Goal: Task Accomplishment & Management: Use online tool/utility

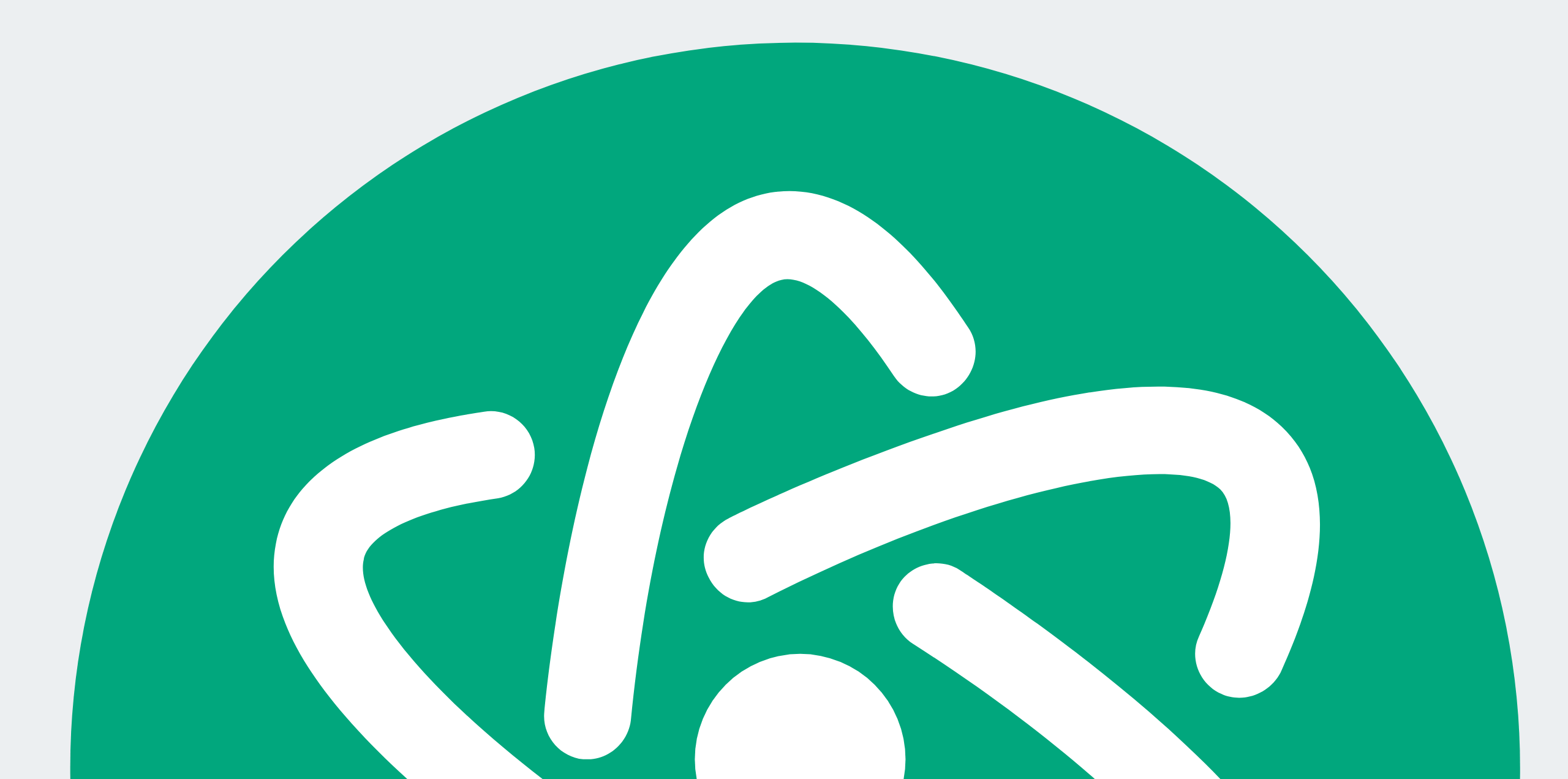
scroll to position [942, 0]
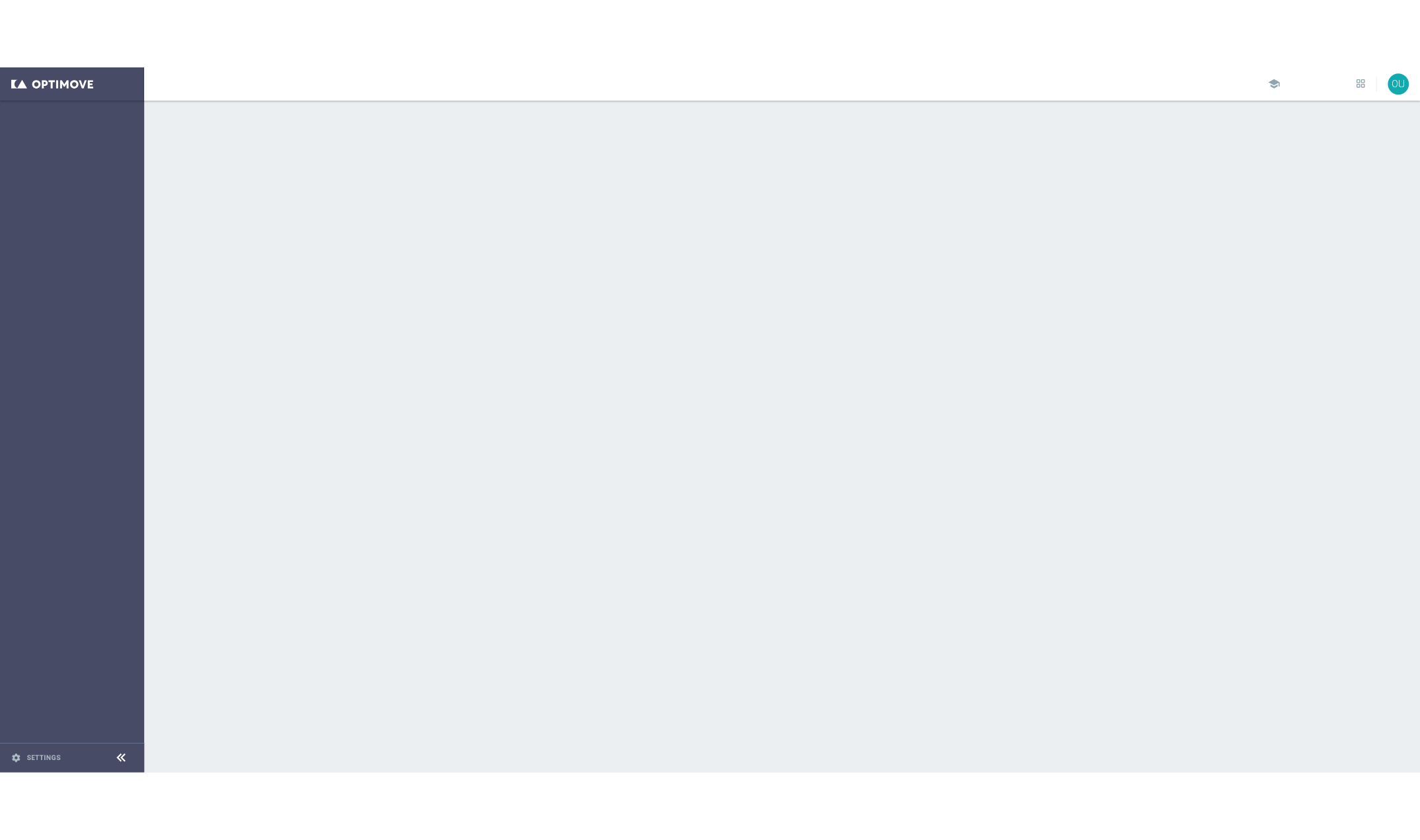
scroll to position [2325, 0]
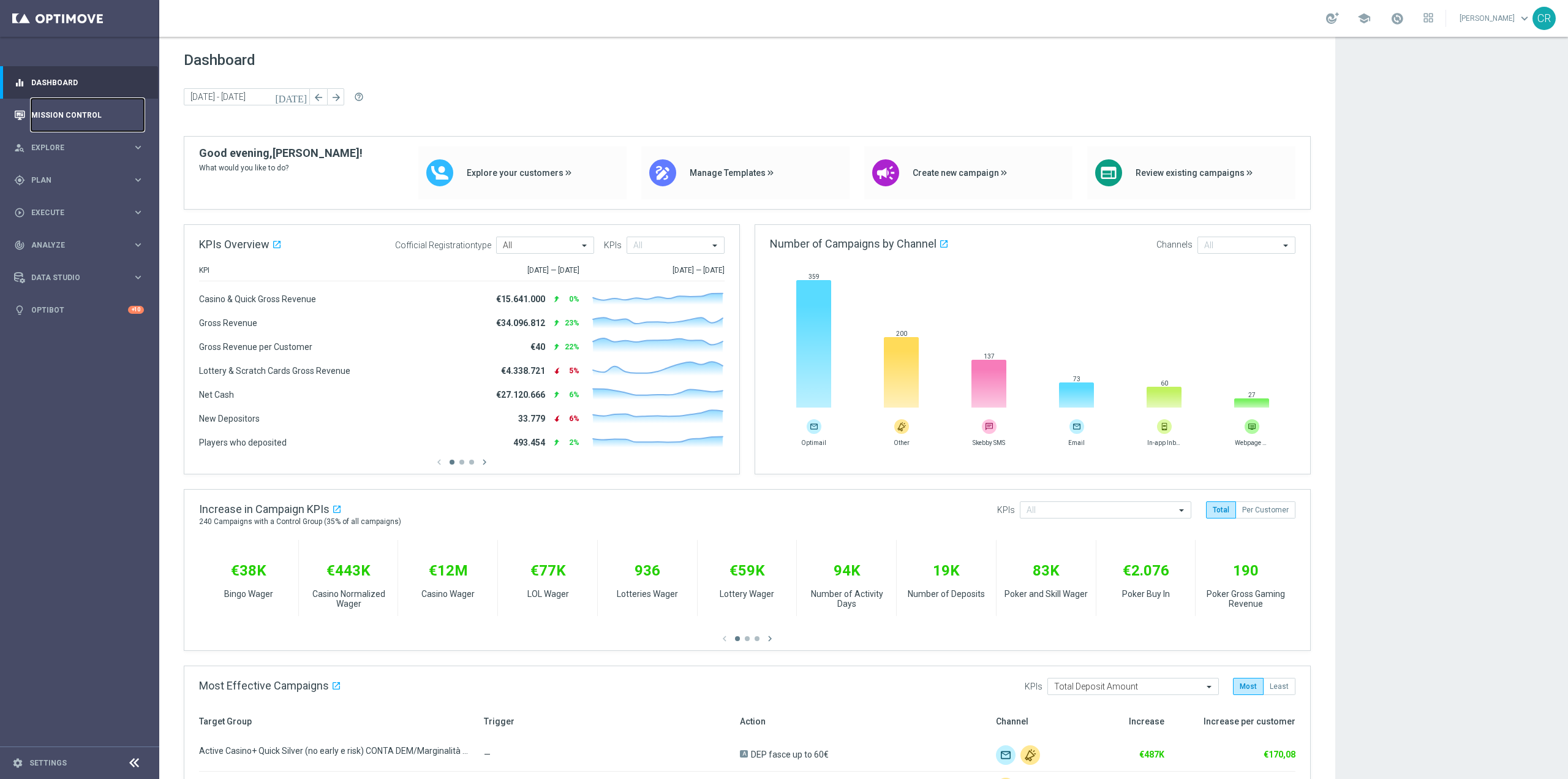
click at [40, 110] on link "Mission Control" at bounding box center [87, 114] width 113 height 32
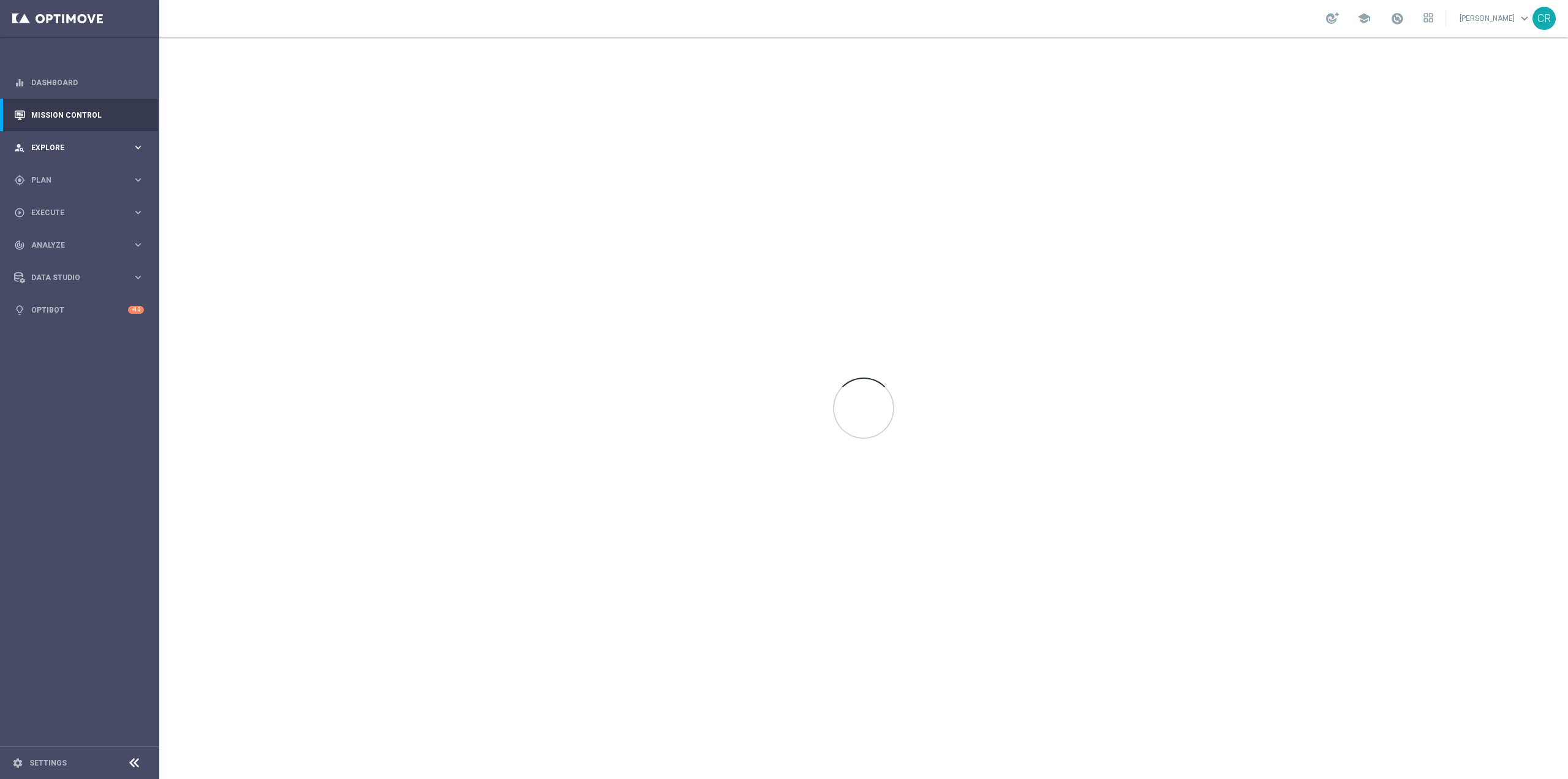
click at [55, 139] on div "person_search Explore keyboard_arrow_right" at bounding box center [79, 147] width 158 height 32
click at [74, 322] on div "gps_fixed Plan" at bounding box center [73, 327] width 118 height 11
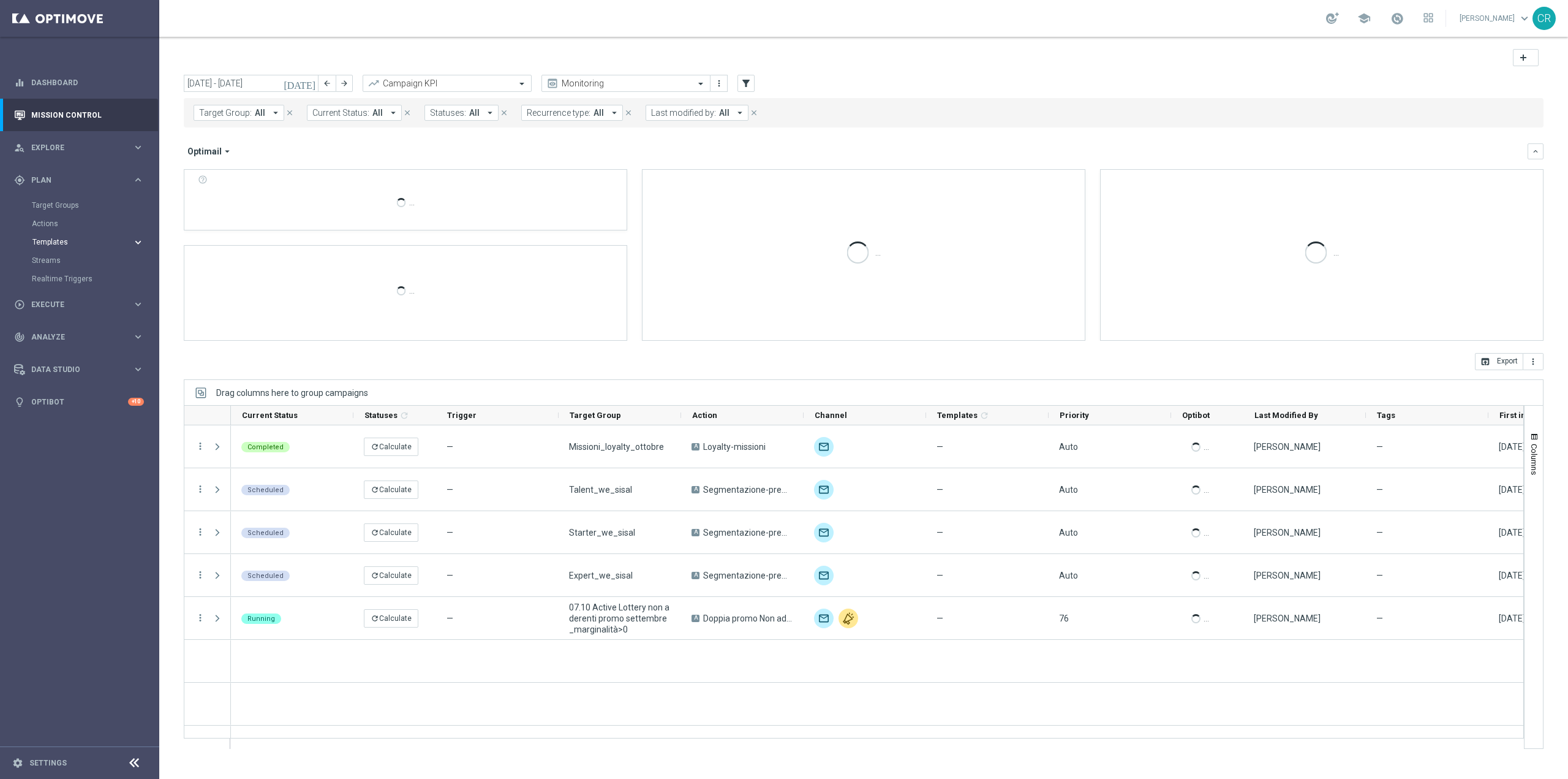
click at [89, 239] on span "Templates" at bounding box center [76, 242] width 88 height 7
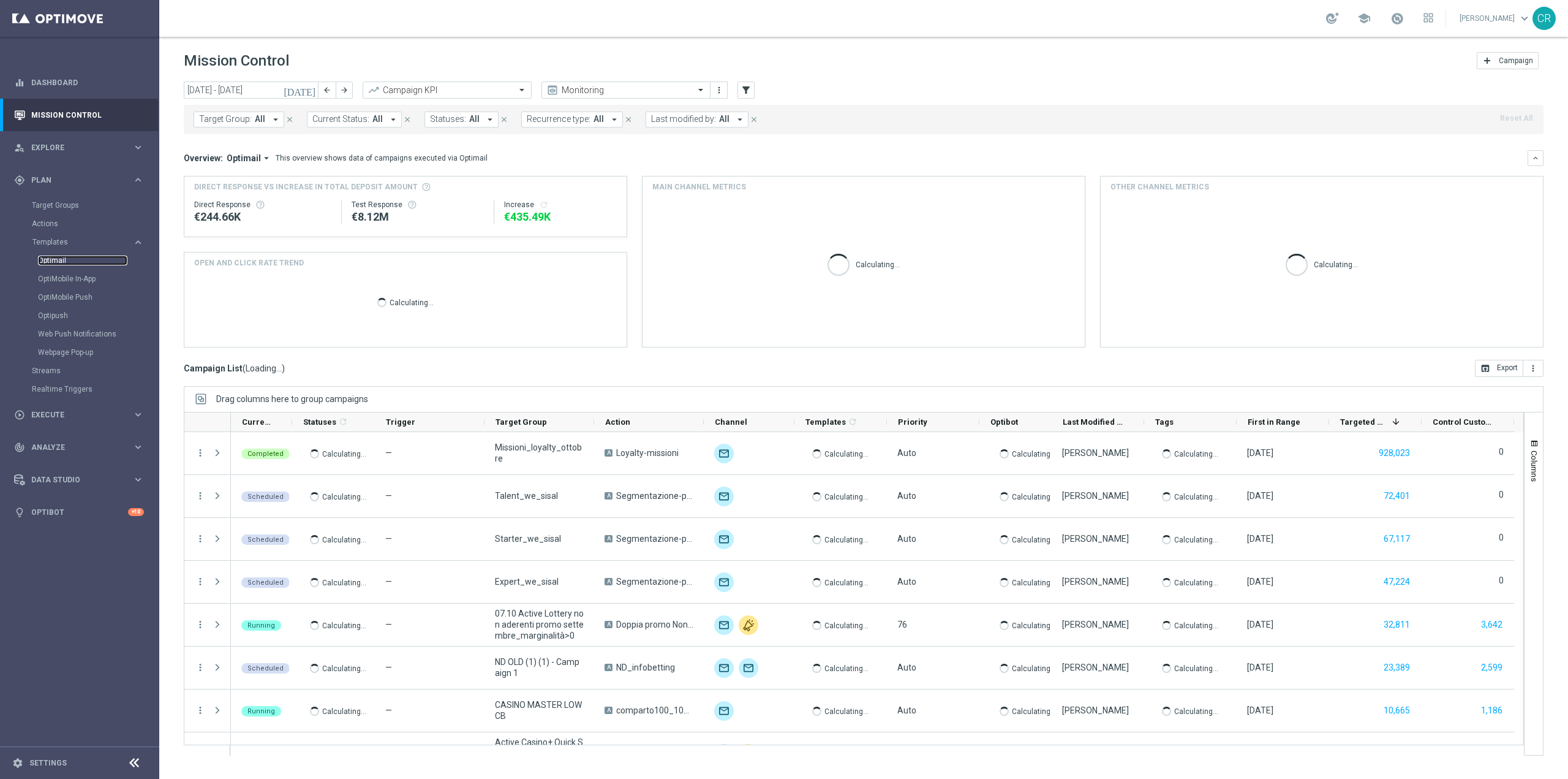
click at [55, 257] on link "Optimail" at bounding box center [83, 260] width 89 height 10
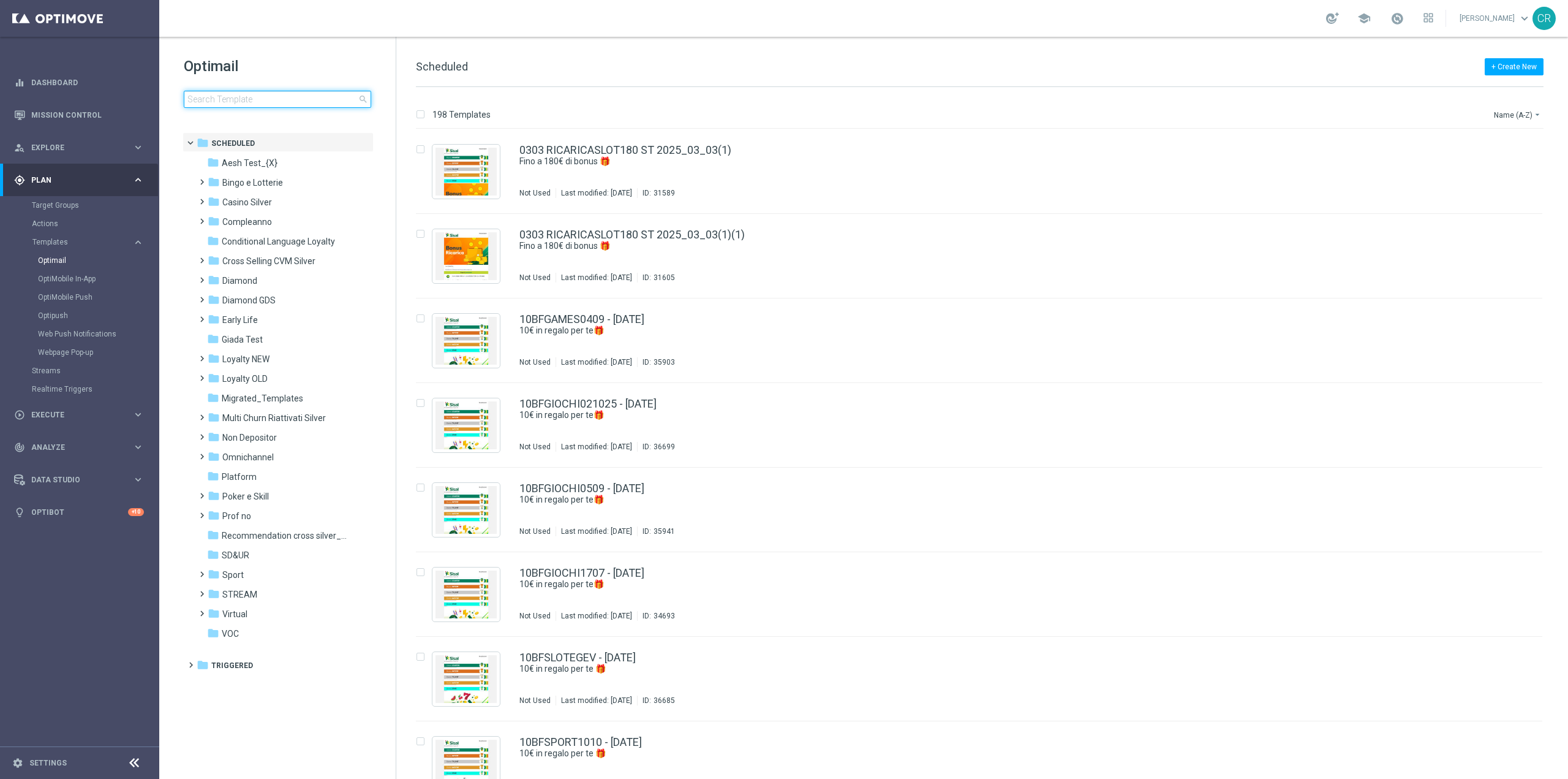
click at [238, 102] on input at bounding box center [277, 99] width 188 height 17
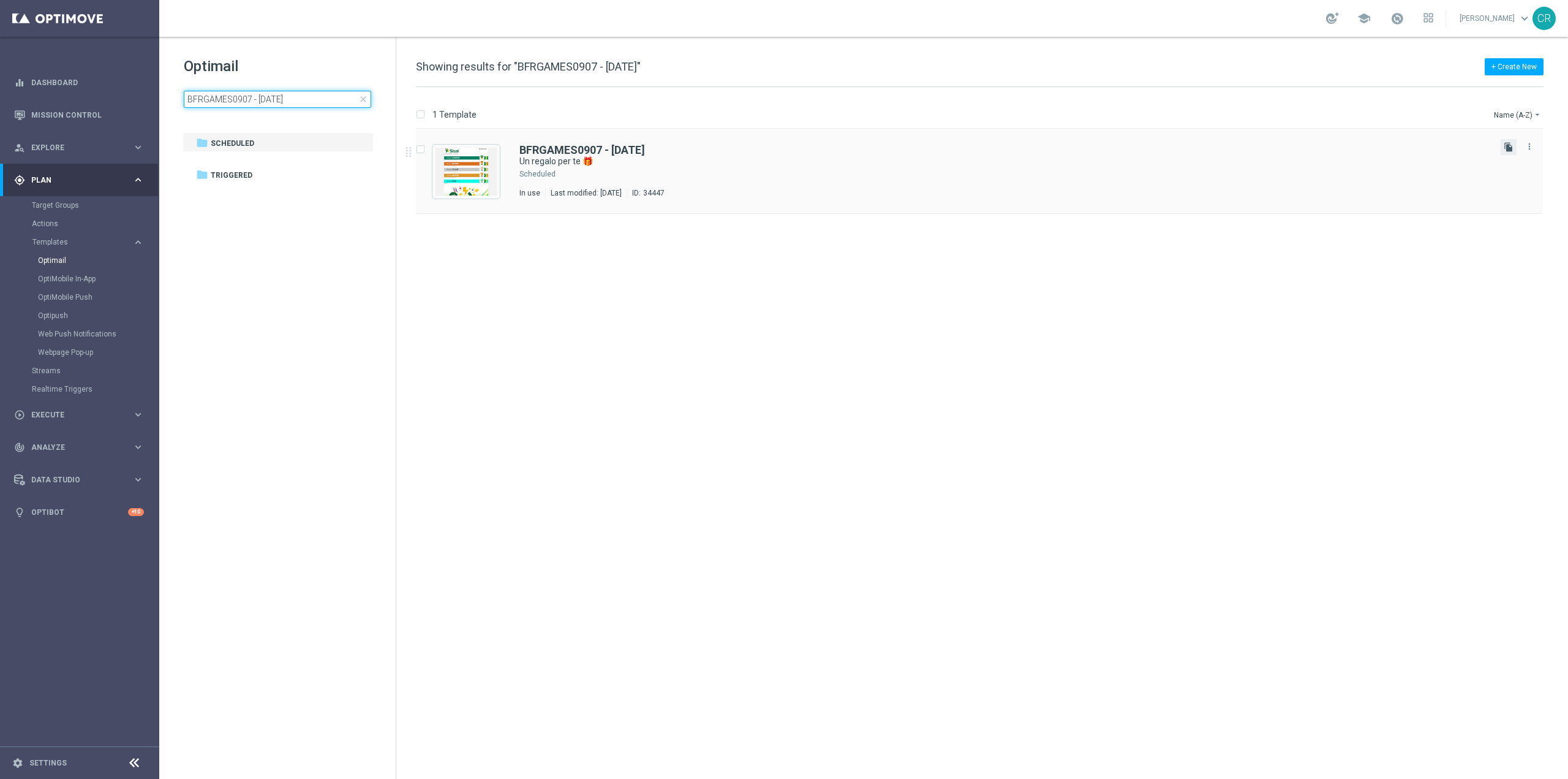
type input "BFRGAMES0907 - 2025-07-09"
click at [1509, 148] on icon "file_copy" at bounding box center [1509, 147] width 10 height 10
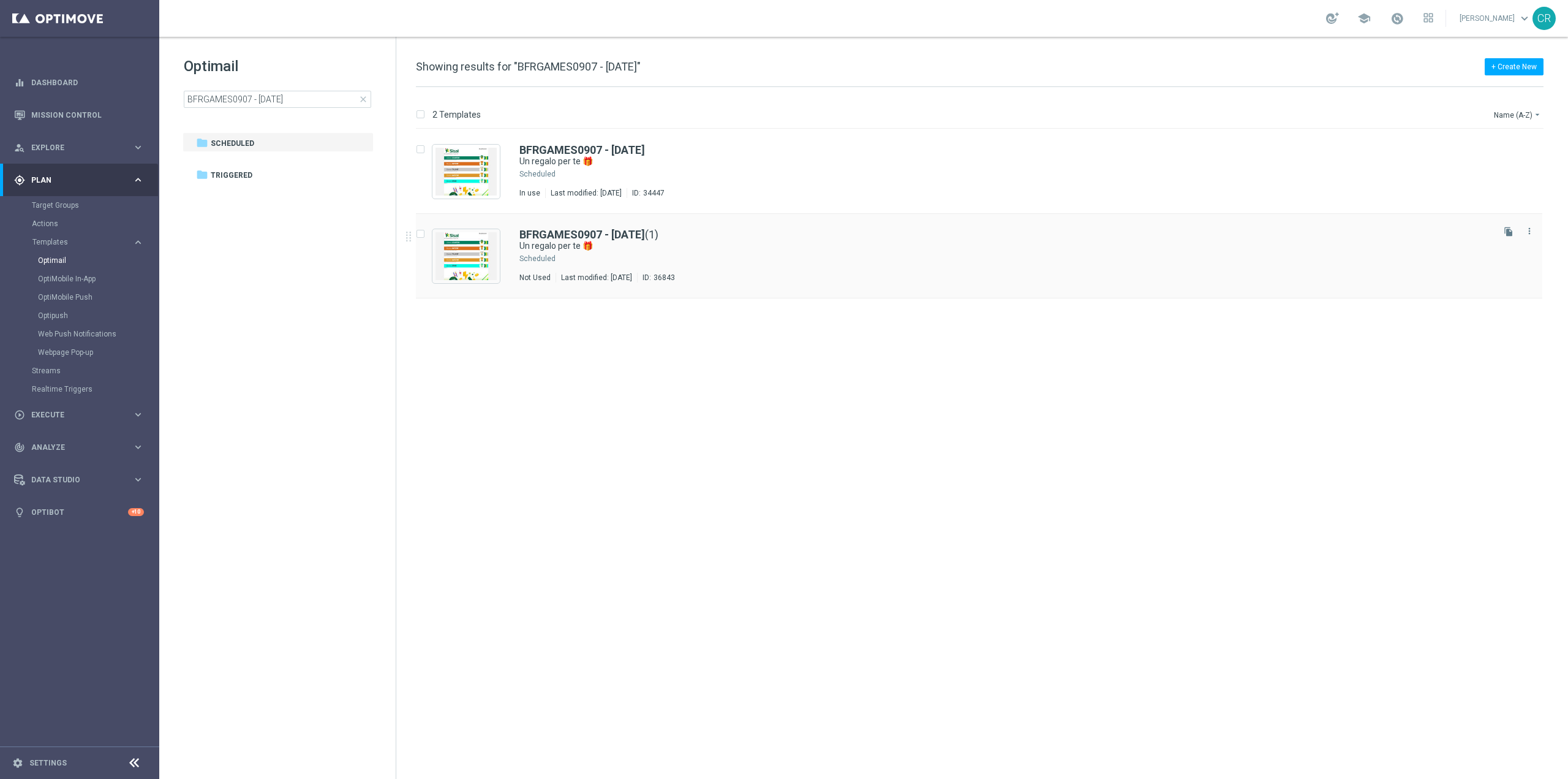
click at [866, 266] on div "BFRGAMES0907 - 2025-07-09 (1) Un regalo per te 🎁 Scheduled Not Used Last modifi…" at bounding box center [1005, 256] width 972 height 54
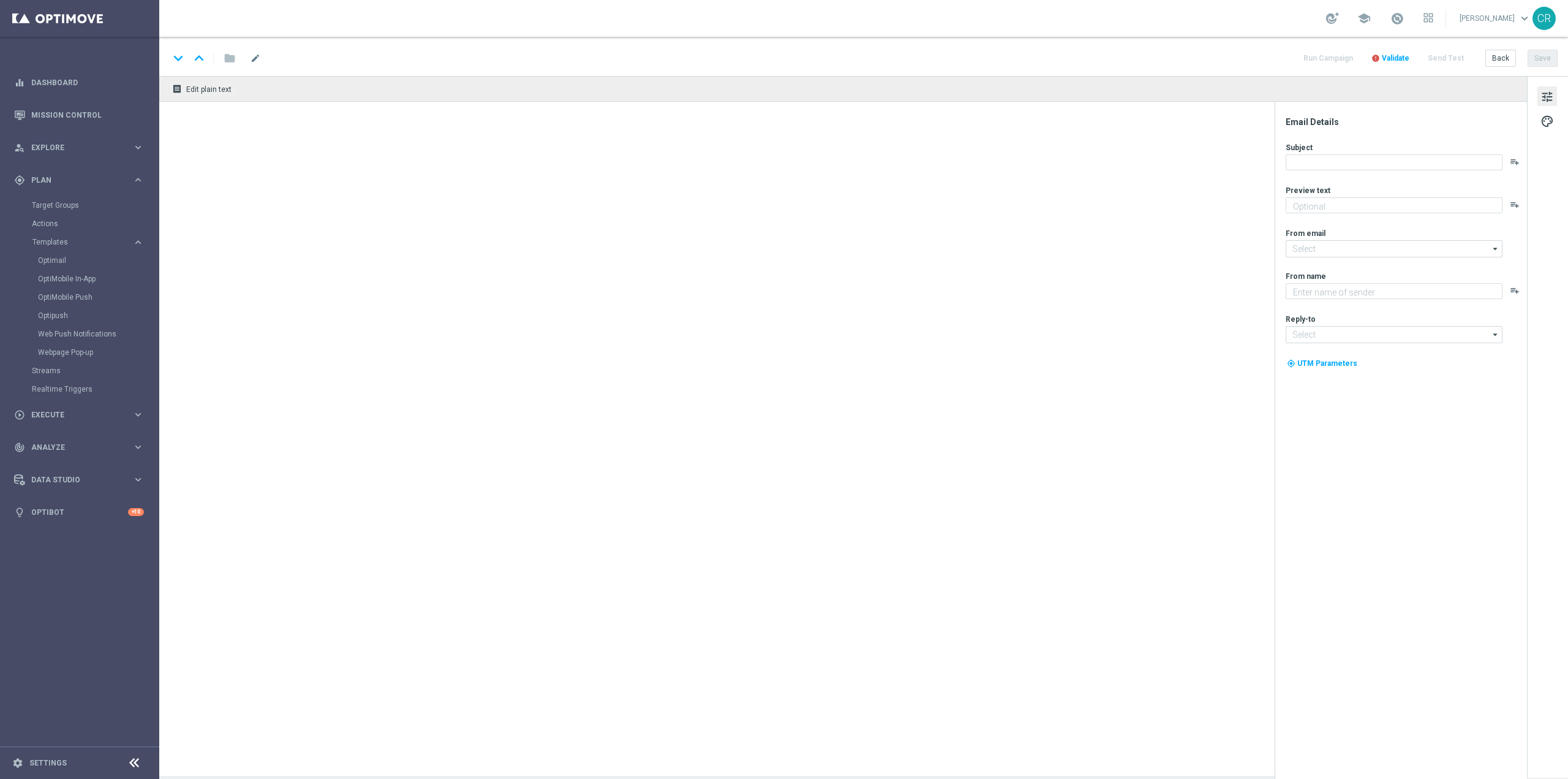
type textarea "da usare su qualsiasi gioco!"
type input "[EMAIL_ADDRESS][DOMAIN_NAME]"
type textarea "Sisal"
type input "[EMAIL_ADDRESS][DOMAIN_NAME]"
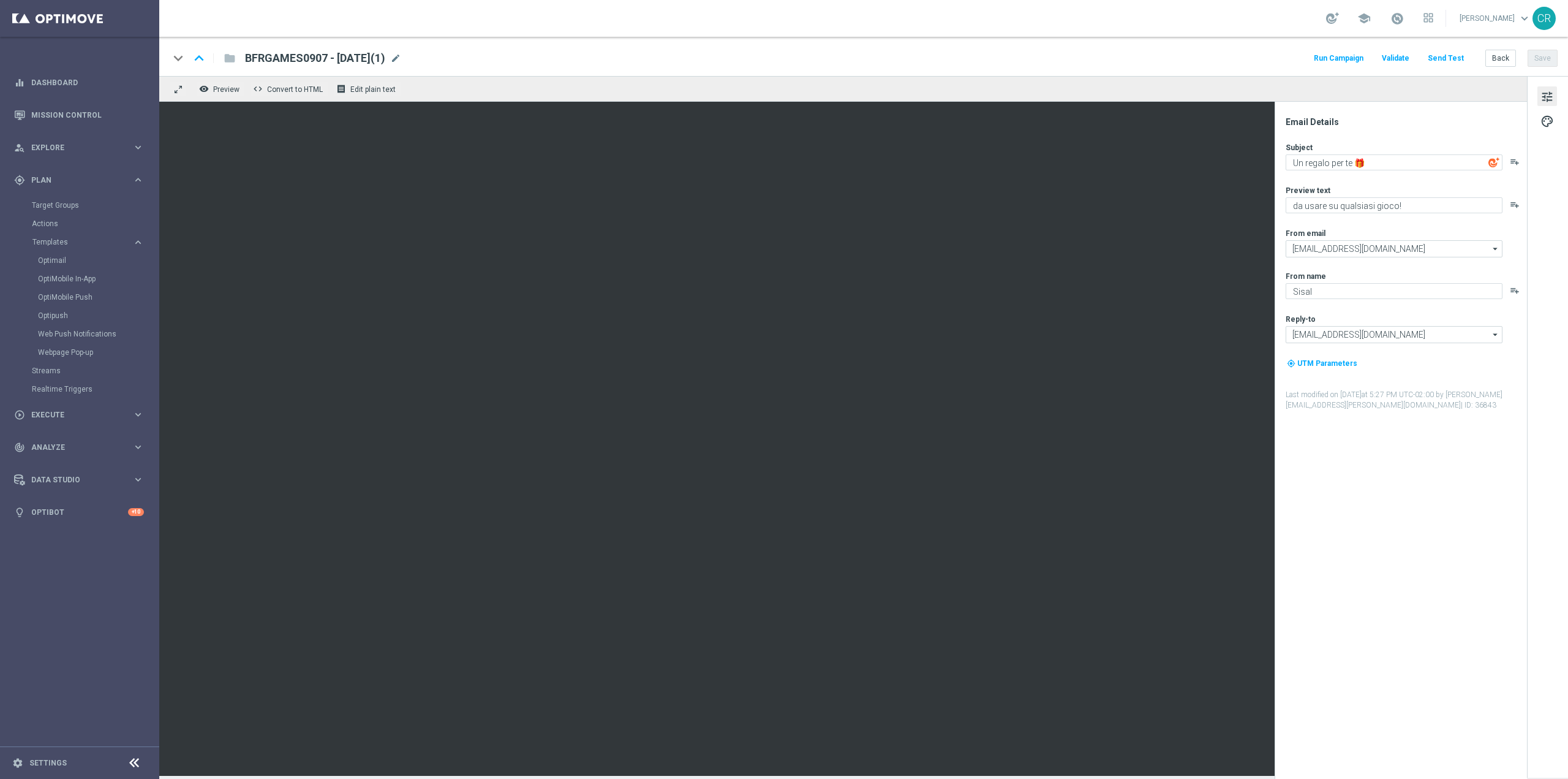
click at [385, 62] on span "BFRGAMES0907 - 2025-07-09(1)" at bounding box center [315, 58] width 140 height 15
type textarea "7"
drag, startPoint x: 315, startPoint y: 55, endPoint x: 134, endPoint y: 74, distance: 182.0
click at [137, 74] on main "equalizer Dashboard Mission Control" at bounding box center [784, 389] width 1568 height 779
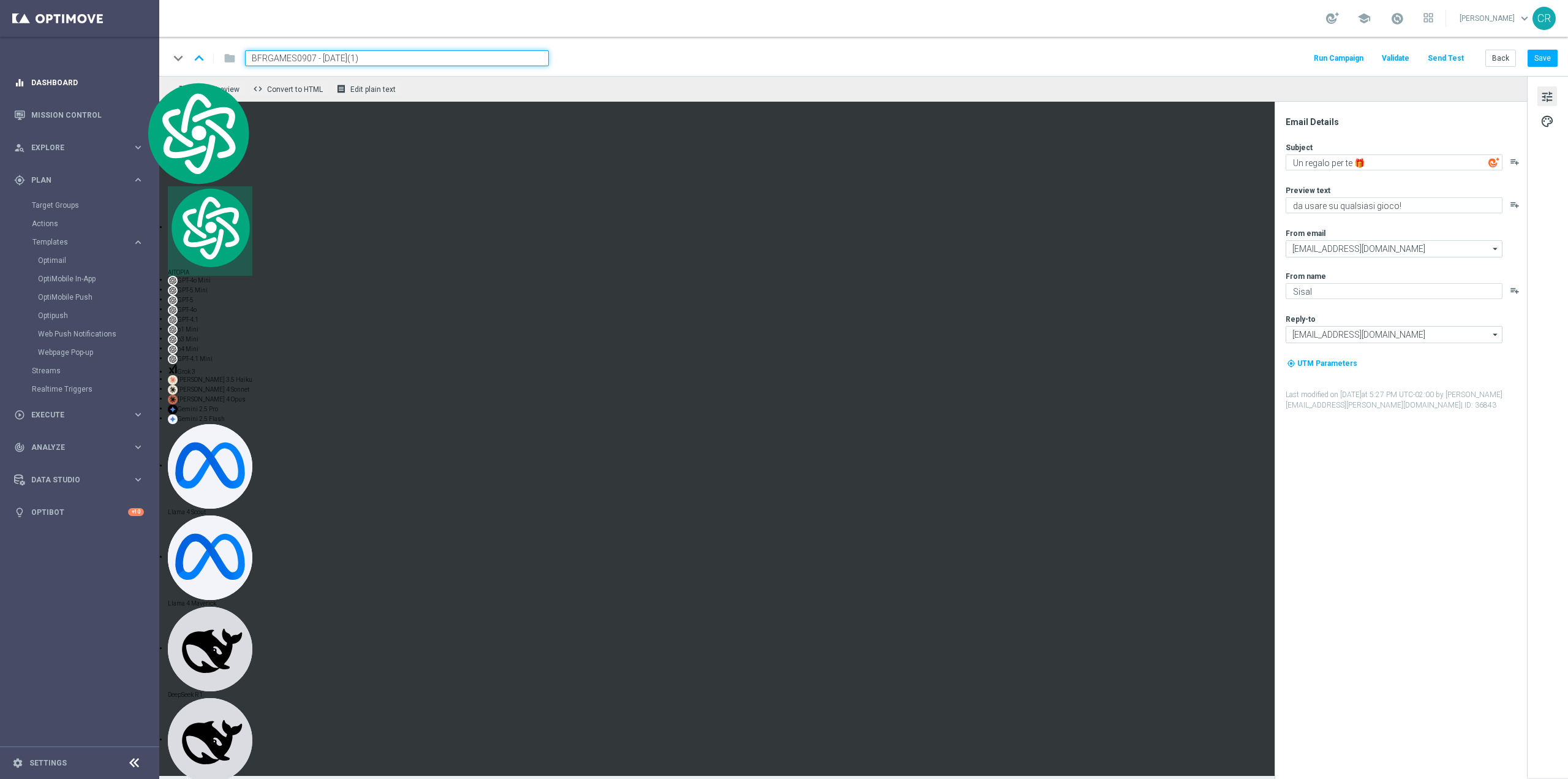
paste input "1BFREE0810"
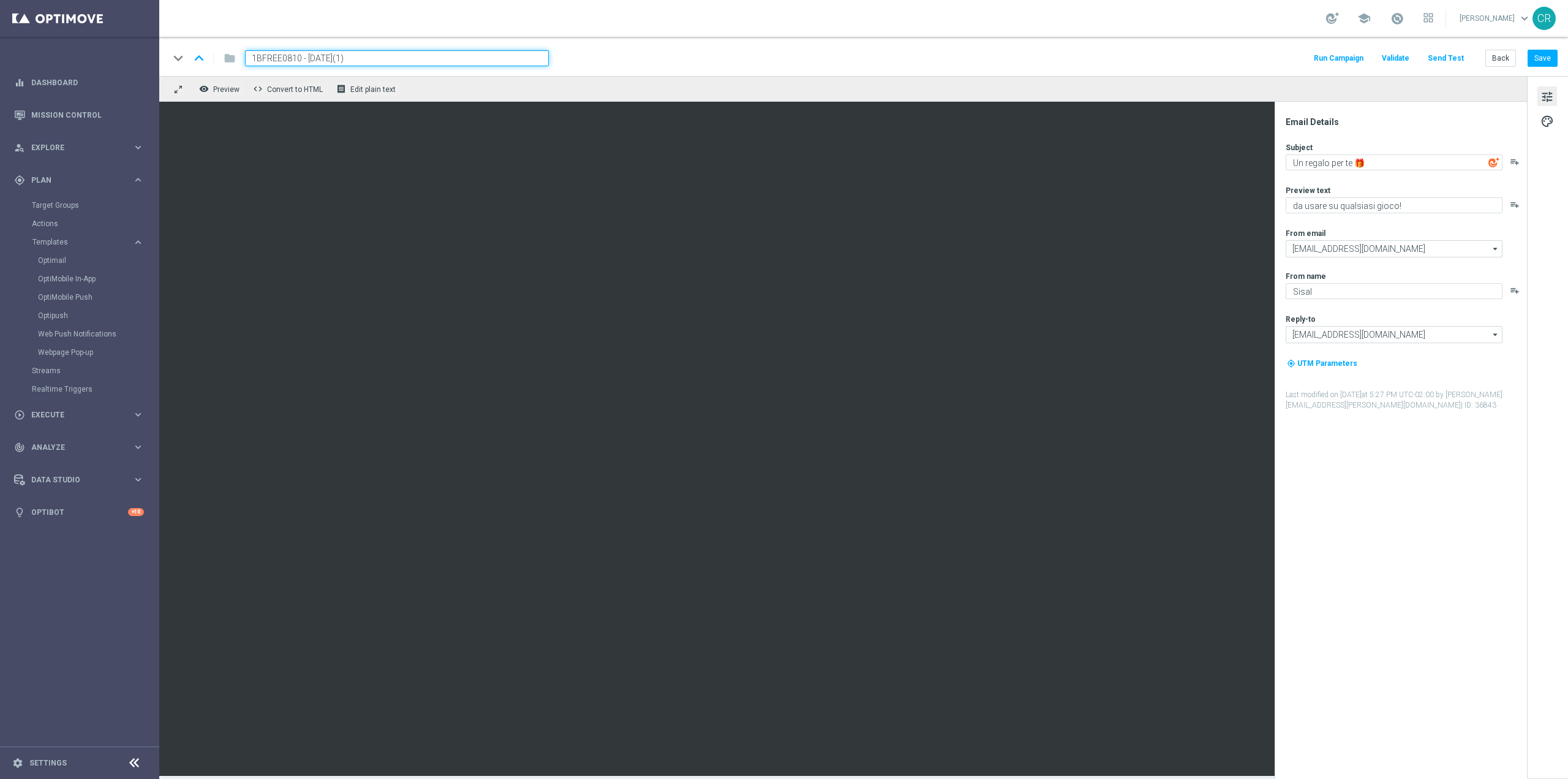
click at [392, 60] on input "1BFREE0810 - 2025-07-09(1)" at bounding box center [397, 58] width 304 height 16
type input "1BFREE0810 - [DATE]"
click at [1537, 63] on button "Save" at bounding box center [1542, 58] width 30 height 17
click at [322, 61] on span "1BFREE0810 - [DATE]" at bounding box center [298, 58] width 106 height 15
drag, startPoint x: 374, startPoint y: 58, endPoint x: -45, endPoint y: 73, distance: 419.3
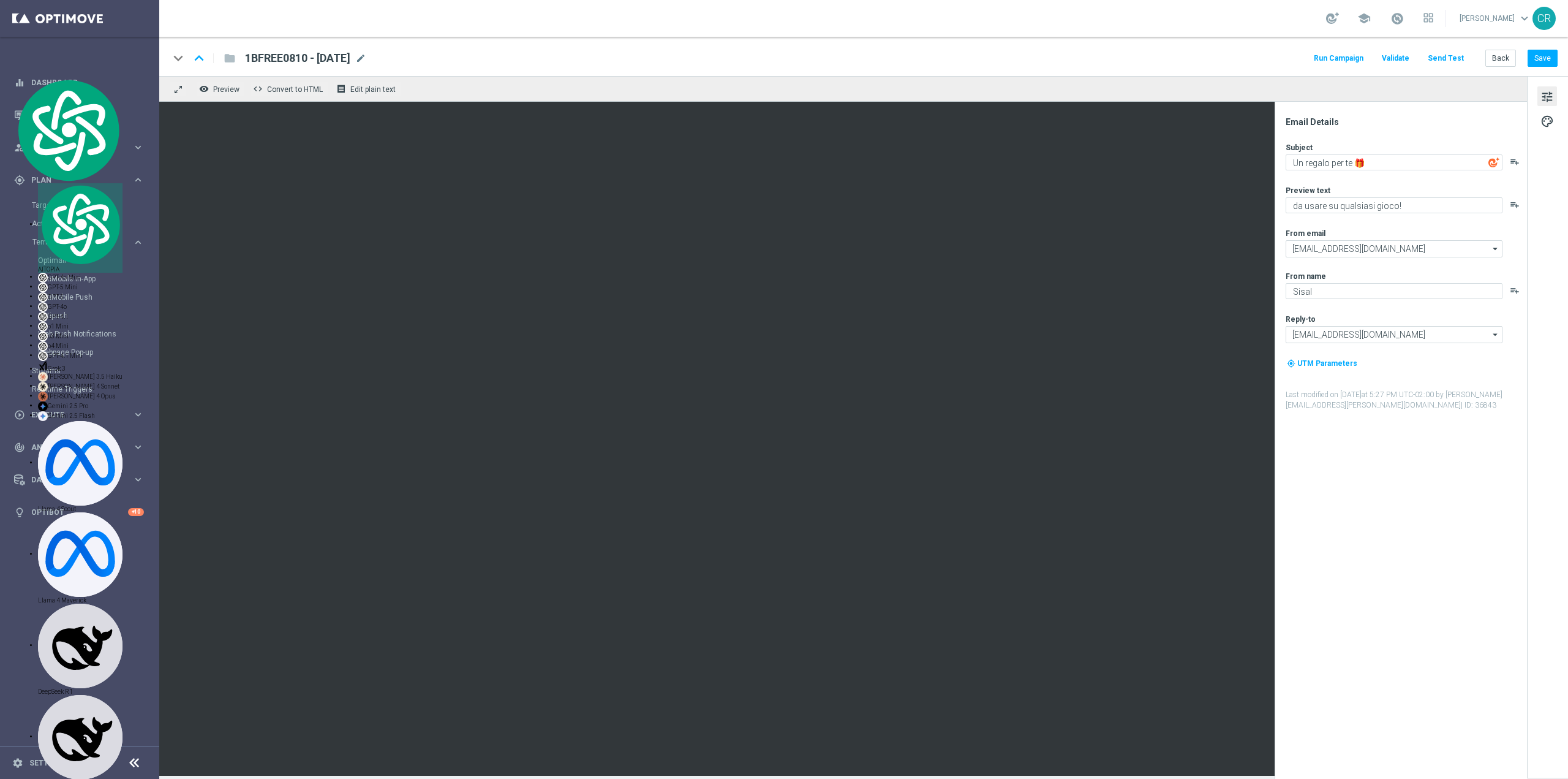
click at [279, 57] on span "1BFREE0810 - [DATE]" at bounding box center [298, 58] width 106 height 15
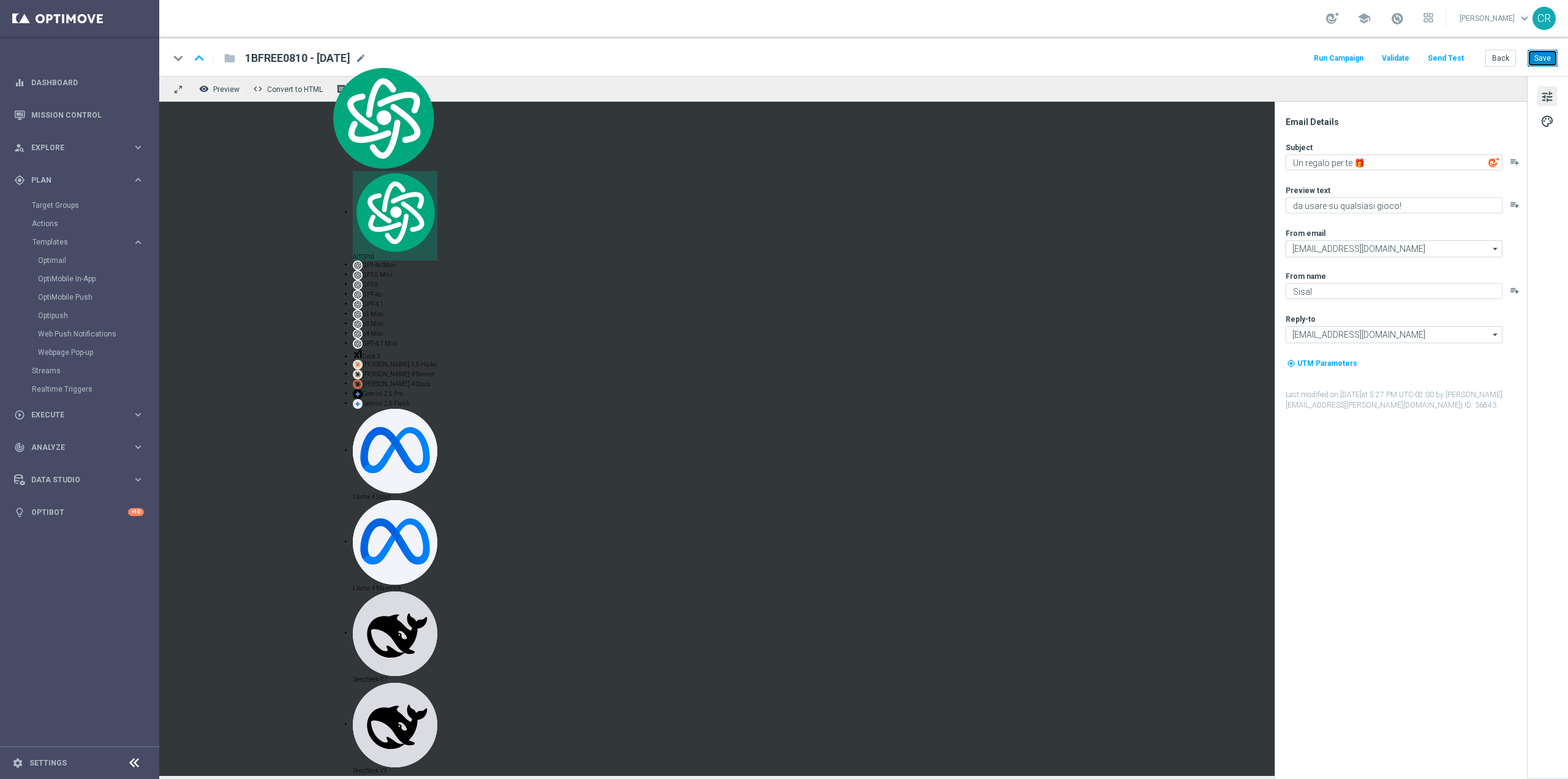
click at [1546, 53] on button "Save" at bounding box center [1542, 58] width 30 height 17
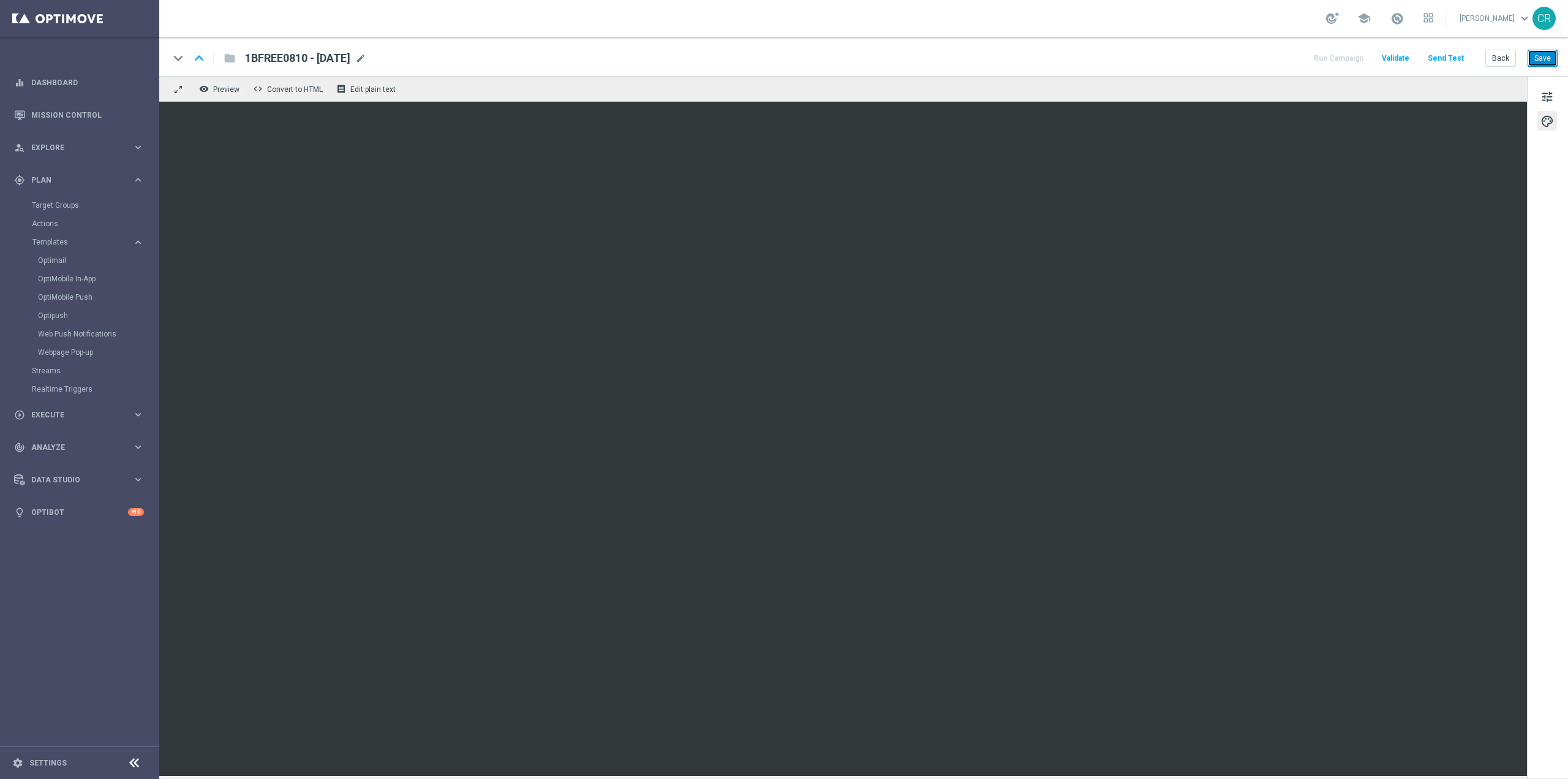
click at [1551, 56] on button "Save" at bounding box center [1542, 58] width 30 height 17
click at [1390, 21] on span at bounding box center [1397, 19] width 13 height 13
click at [1554, 62] on button "Save" at bounding box center [1542, 58] width 30 height 17
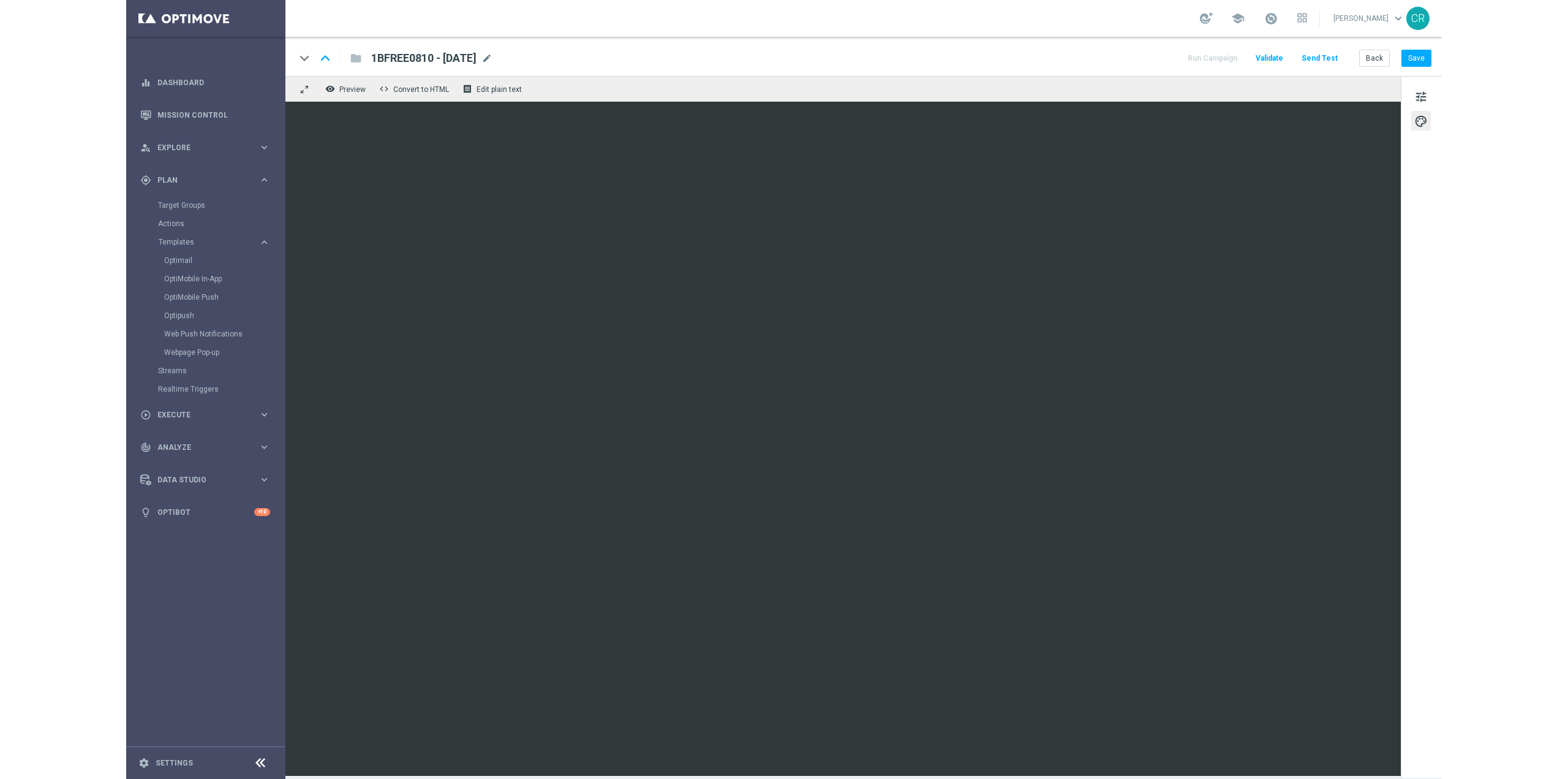
scroll to position [3424, 0]
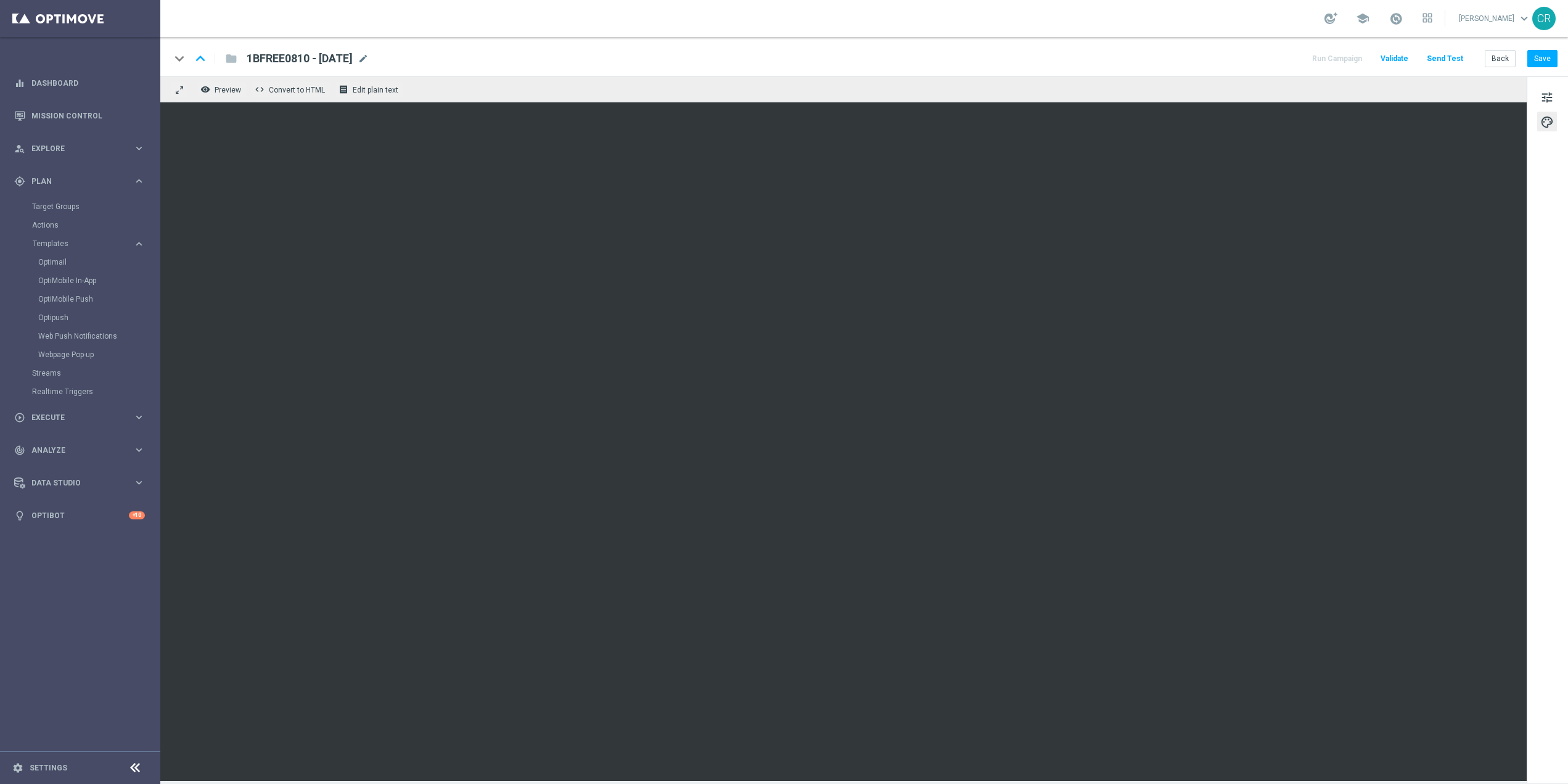
click at [338, 61] on span "1BFREE0810 - [DATE]" at bounding box center [300, 59] width 106 height 15
click at [1558, 53] on button "Save" at bounding box center [1552, 59] width 30 height 17
drag, startPoint x: 382, startPoint y: 61, endPoint x: 238, endPoint y: 68, distance: 144.2
click at [238, 68] on div "keyboard_arrow_down keyboard_arrow_up folder 1BFREE0810 - 2025-10-08 1BFREE0810…" at bounding box center [869, 57] width 1418 height 39
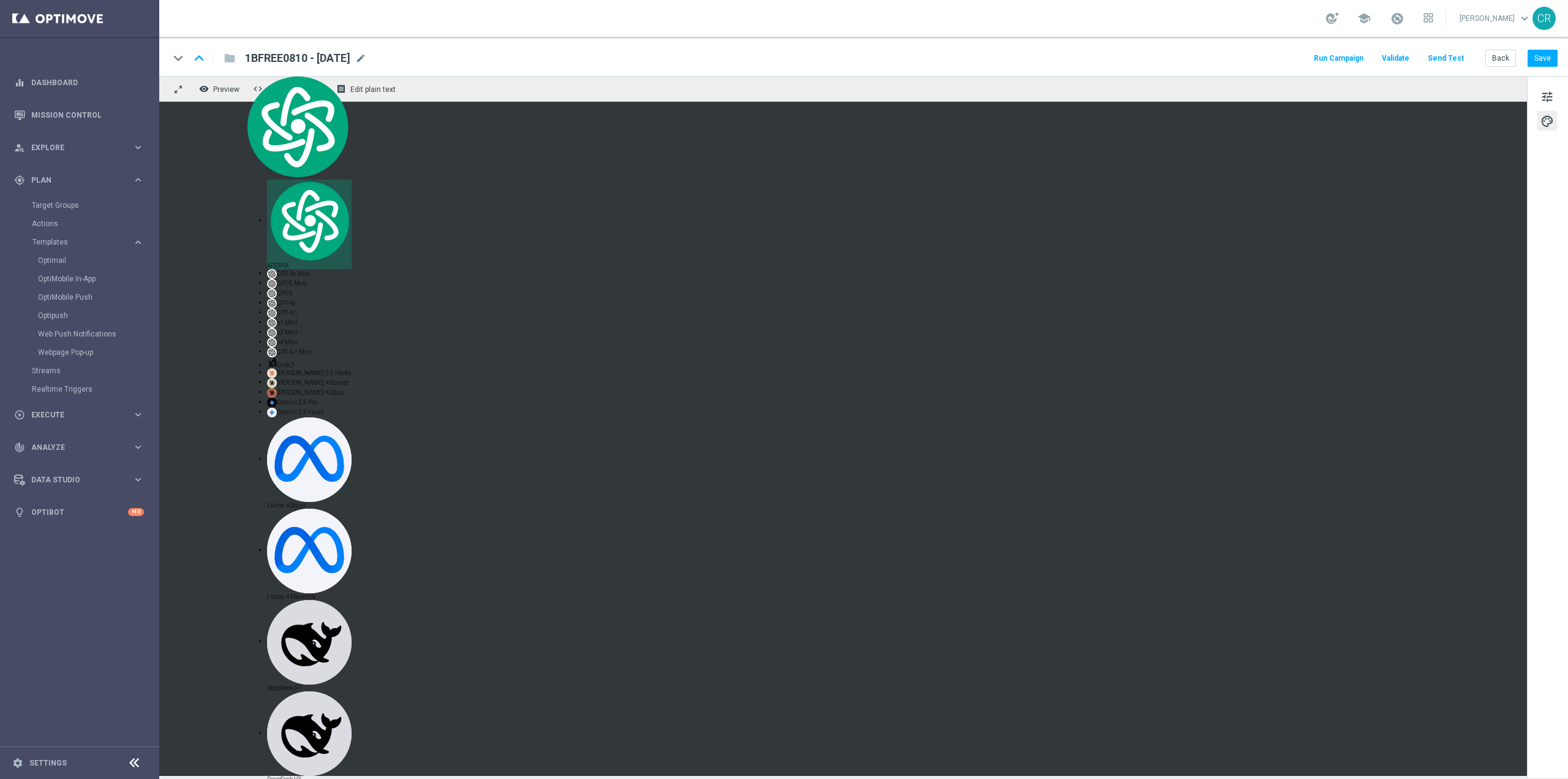
copy span "1BFREE0810 - [DATE]"
click at [70, 260] on link "Optimail" at bounding box center [83, 260] width 89 height 10
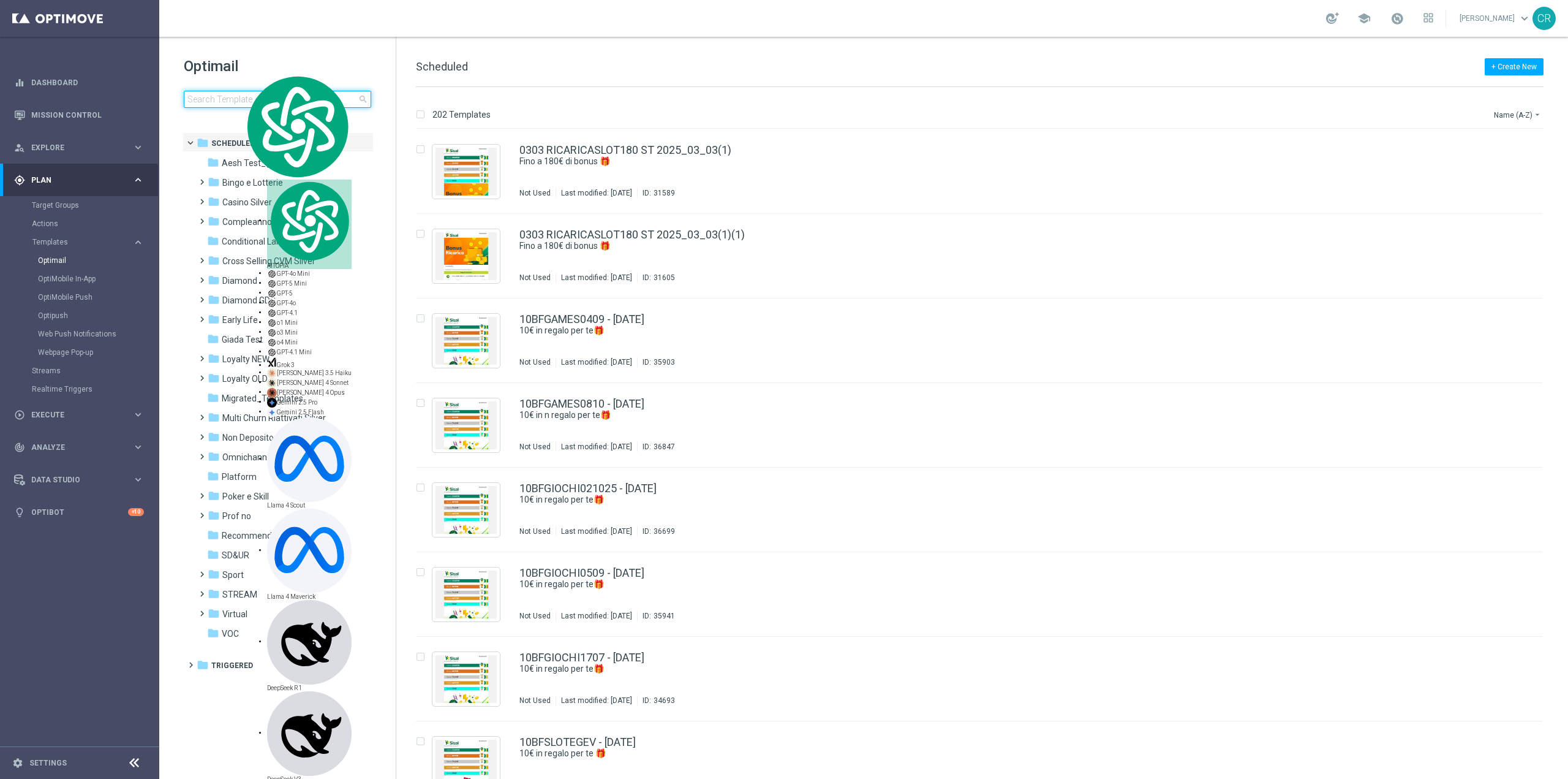
click at [213, 93] on input at bounding box center [277, 99] width 188 height 17
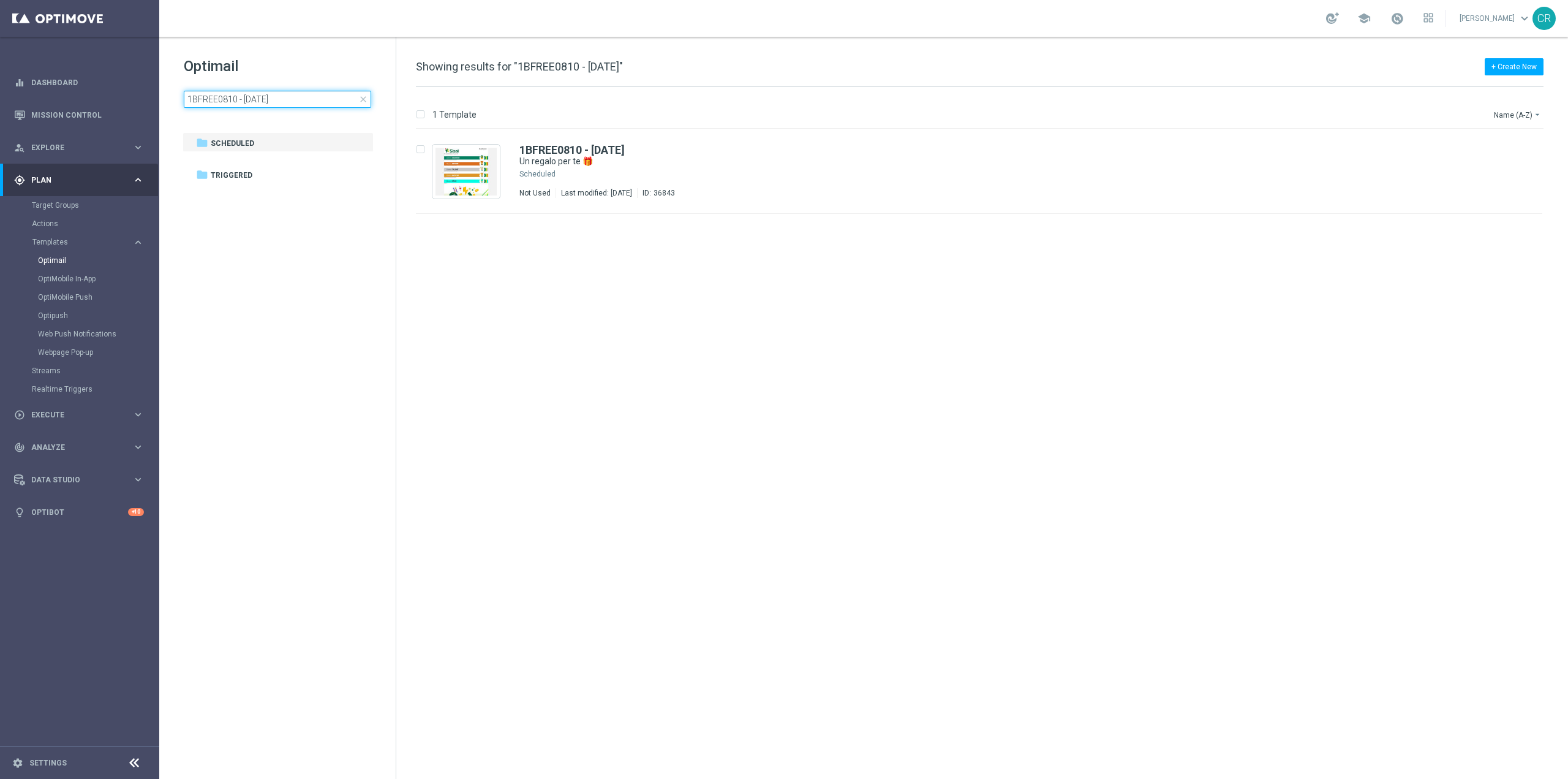
drag, startPoint x: 291, startPoint y: 94, endPoint x: -77, endPoint y: 137, distance: 370.5
type input "2BFSLOTGEV0810- [DATE]"
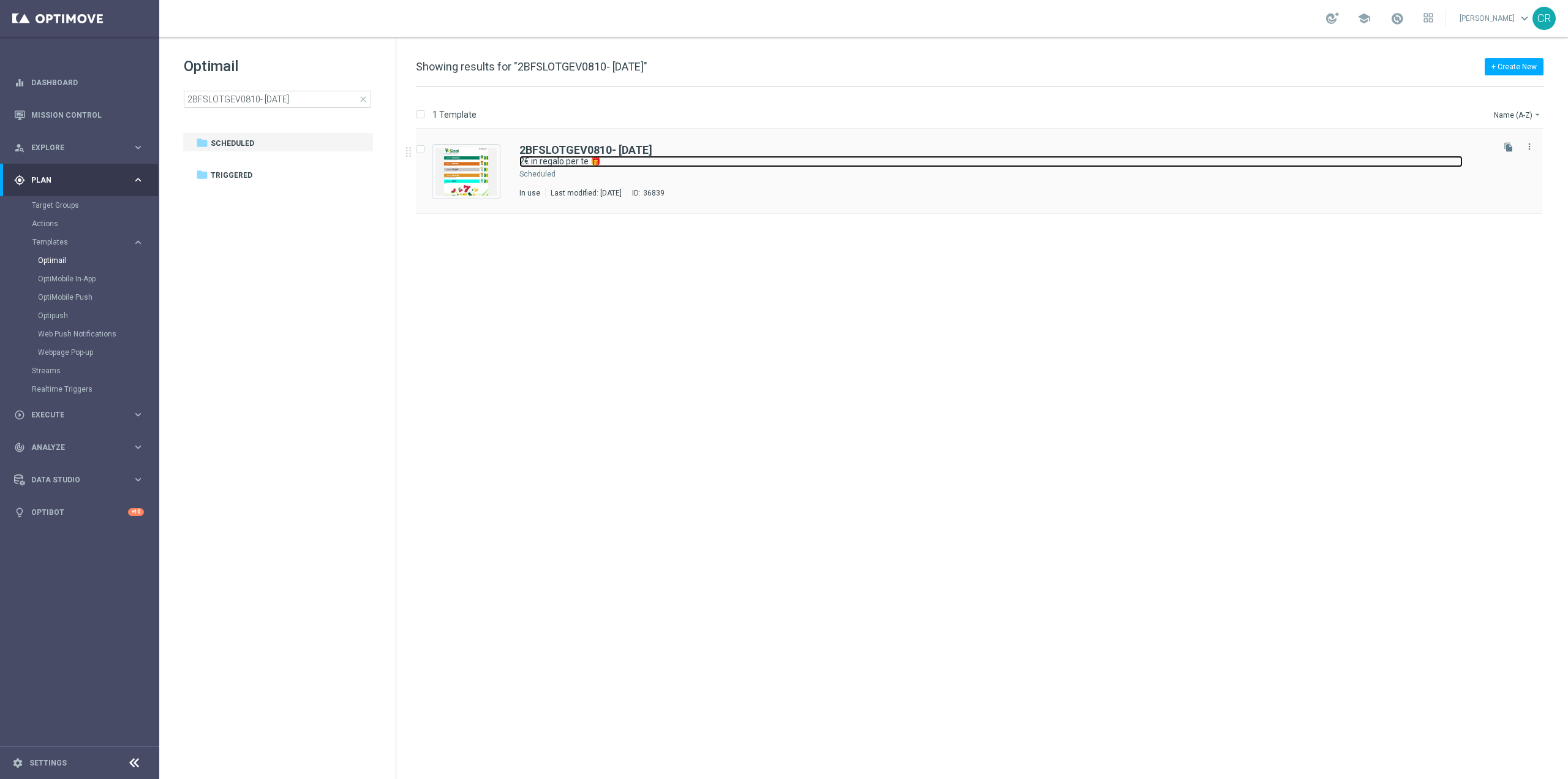
click at [880, 157] on link "2€ in regalo per te 🎁" at bounding box center [991, 162] width 943 height 12
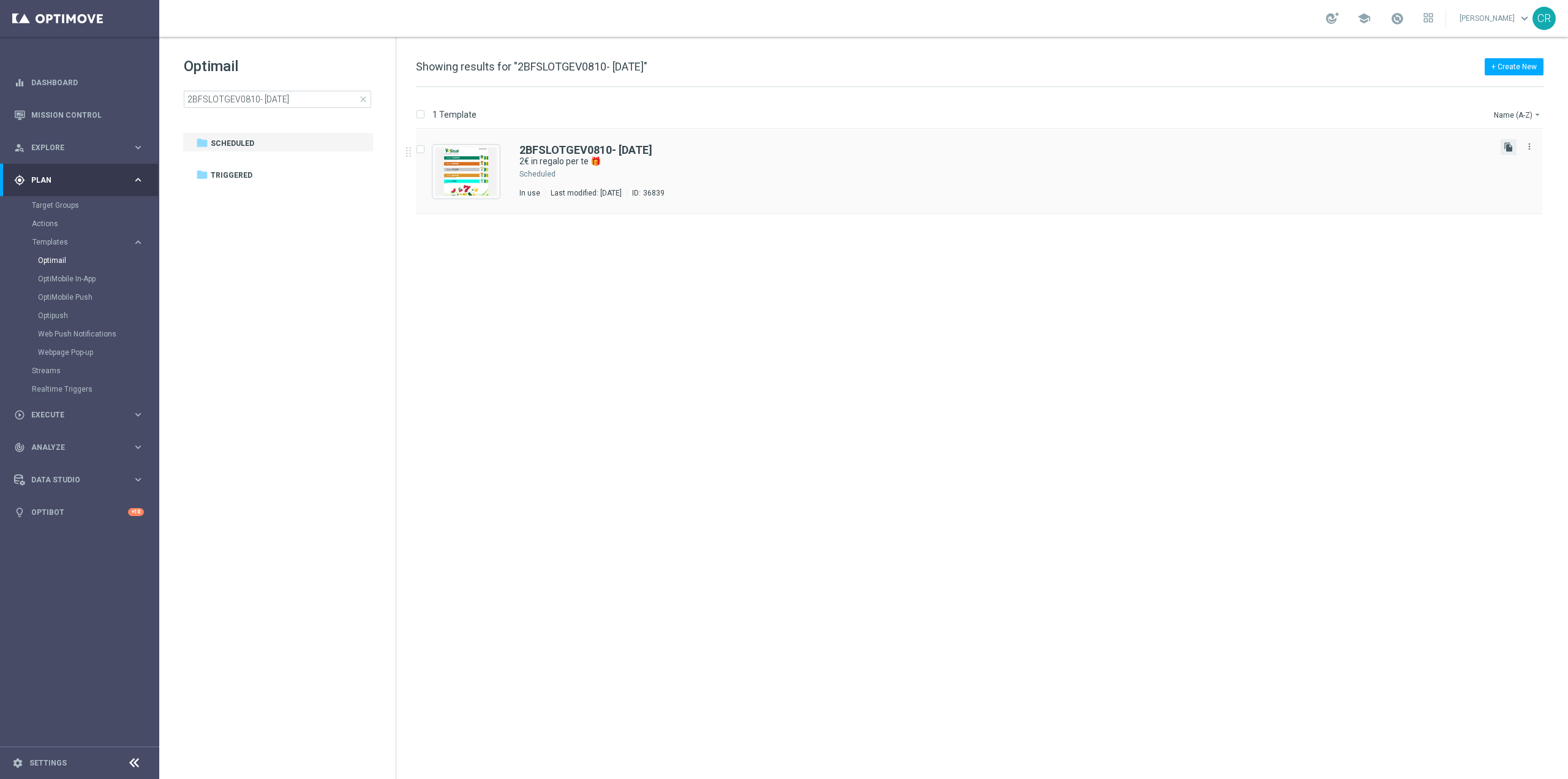
click at [1505, 145] on icon "file_copy" at bounding box center [1509, 147] width 10 height 10
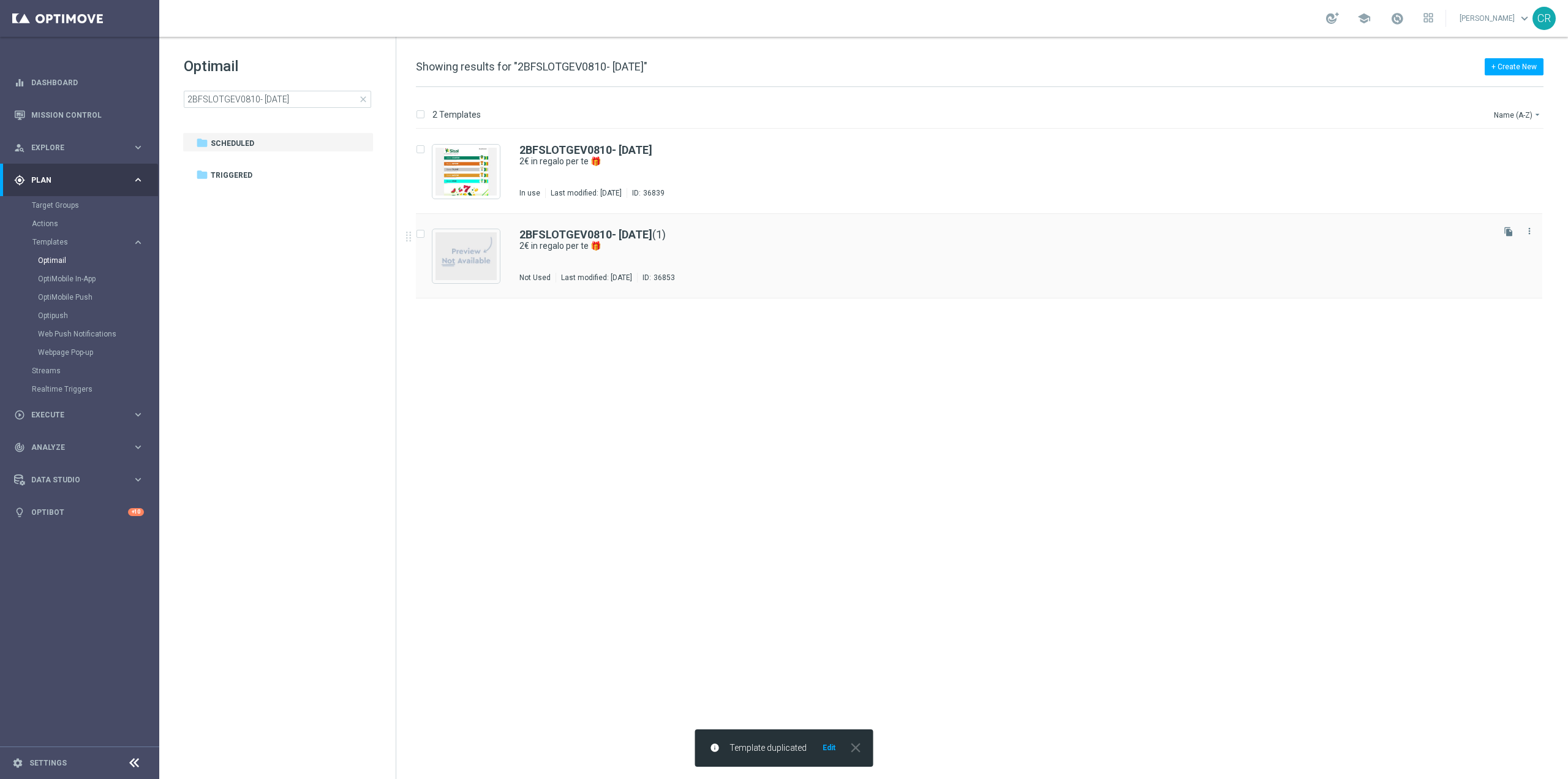
click at [662, 259] on div "2BFSLOTGEV0810- 2025-10- 08 (1) 2€ in regalo per te 🎁 Not Used Last modified: W…" at bounding box center [1005, 256] width 972 height 54
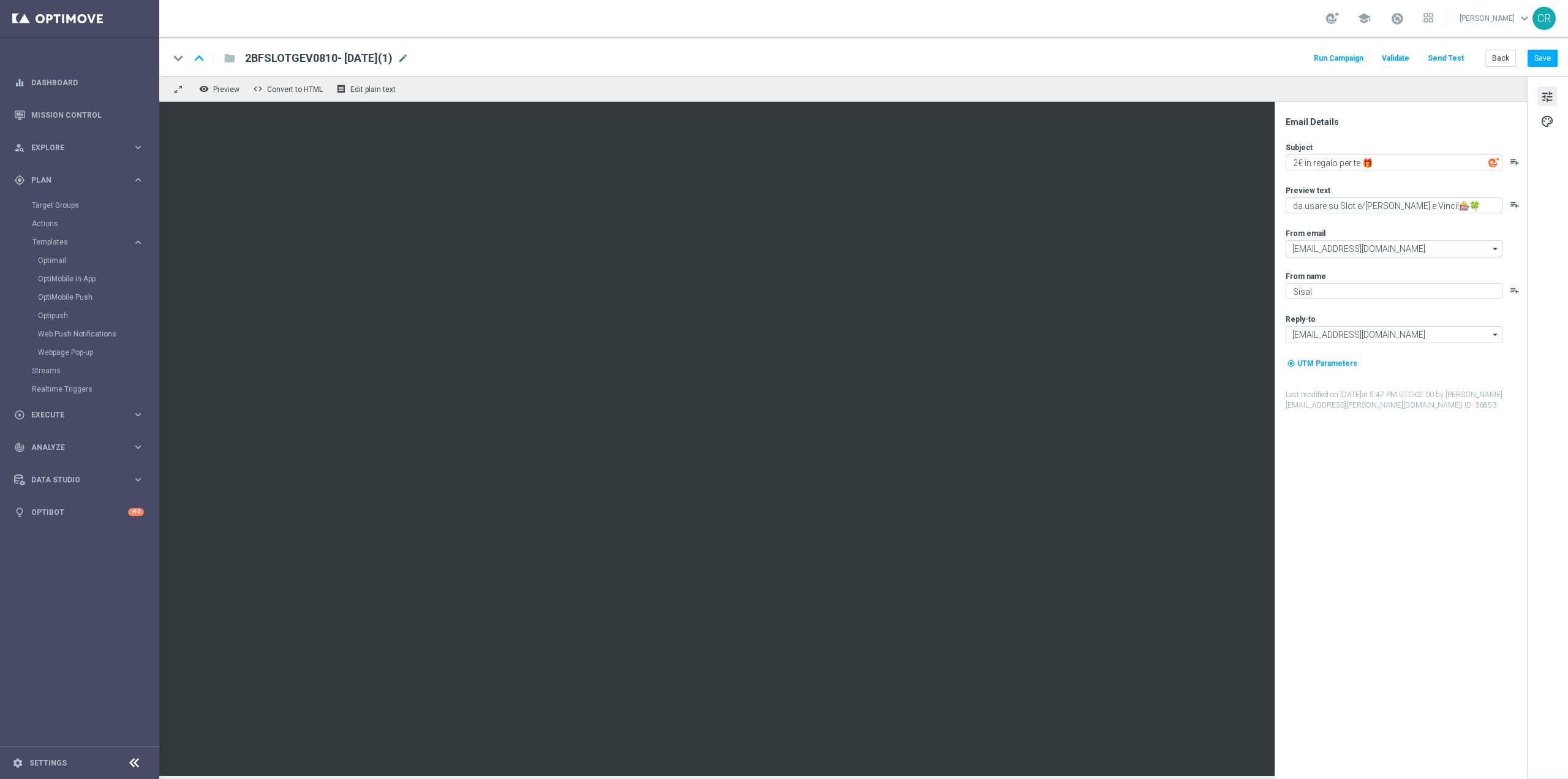
click at [291, 63] on span "2BFSLOTGEV0810- 2025-10- 08(1)" at bounding box center [319, 58] width 148 height 15
drag, startPoint x: 322, startPoint y: 57, endPoint x: 202, endPoint y: 64, distance: 120.2
click at [213, 63] on div "keyboard_arrow_down keyboard_arrow_up folder 2BFSLOTGEV0810- 2025-10- 08(1)" at bounding box center [359, 58] width 380 height 16
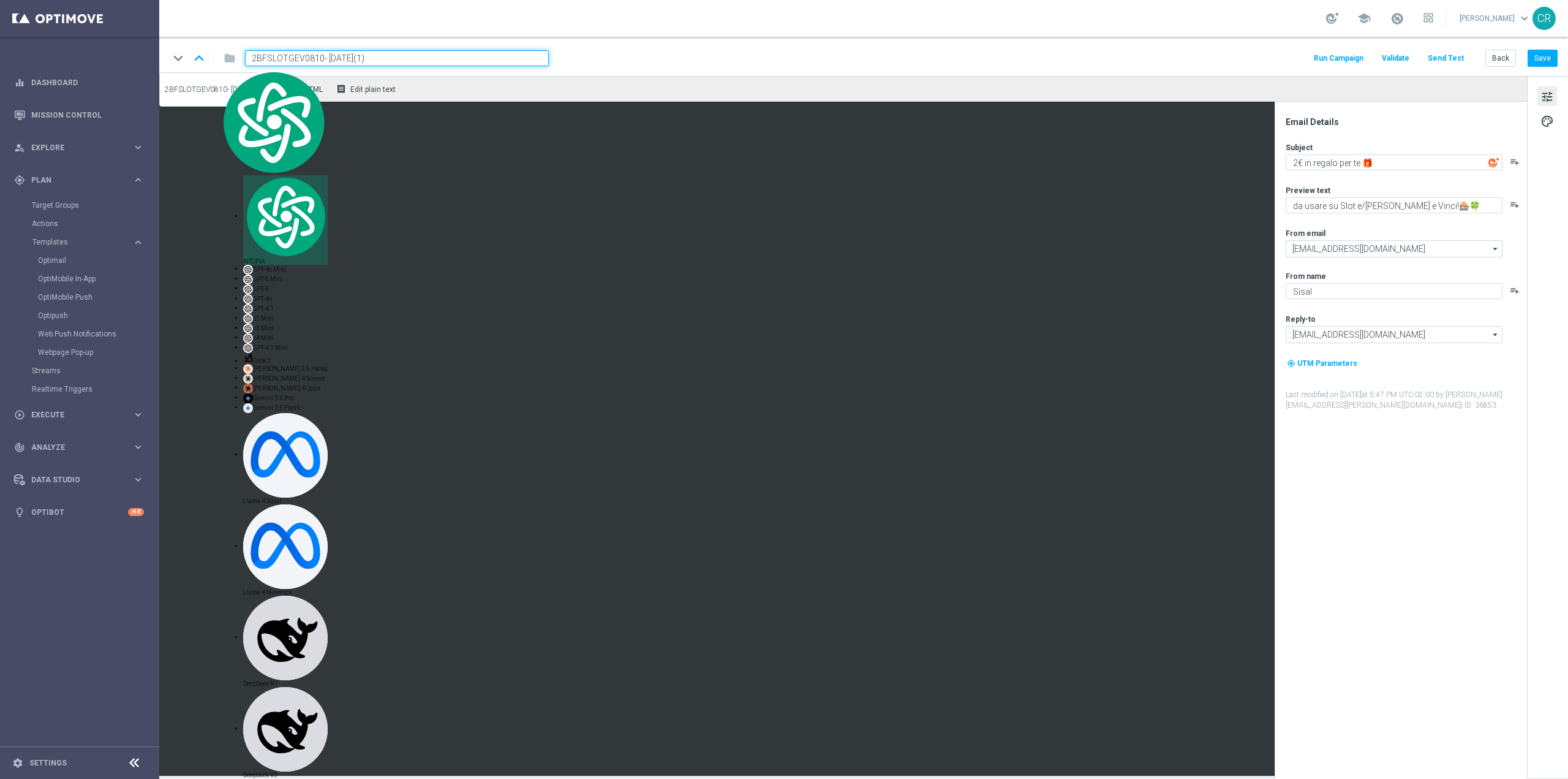
paste input
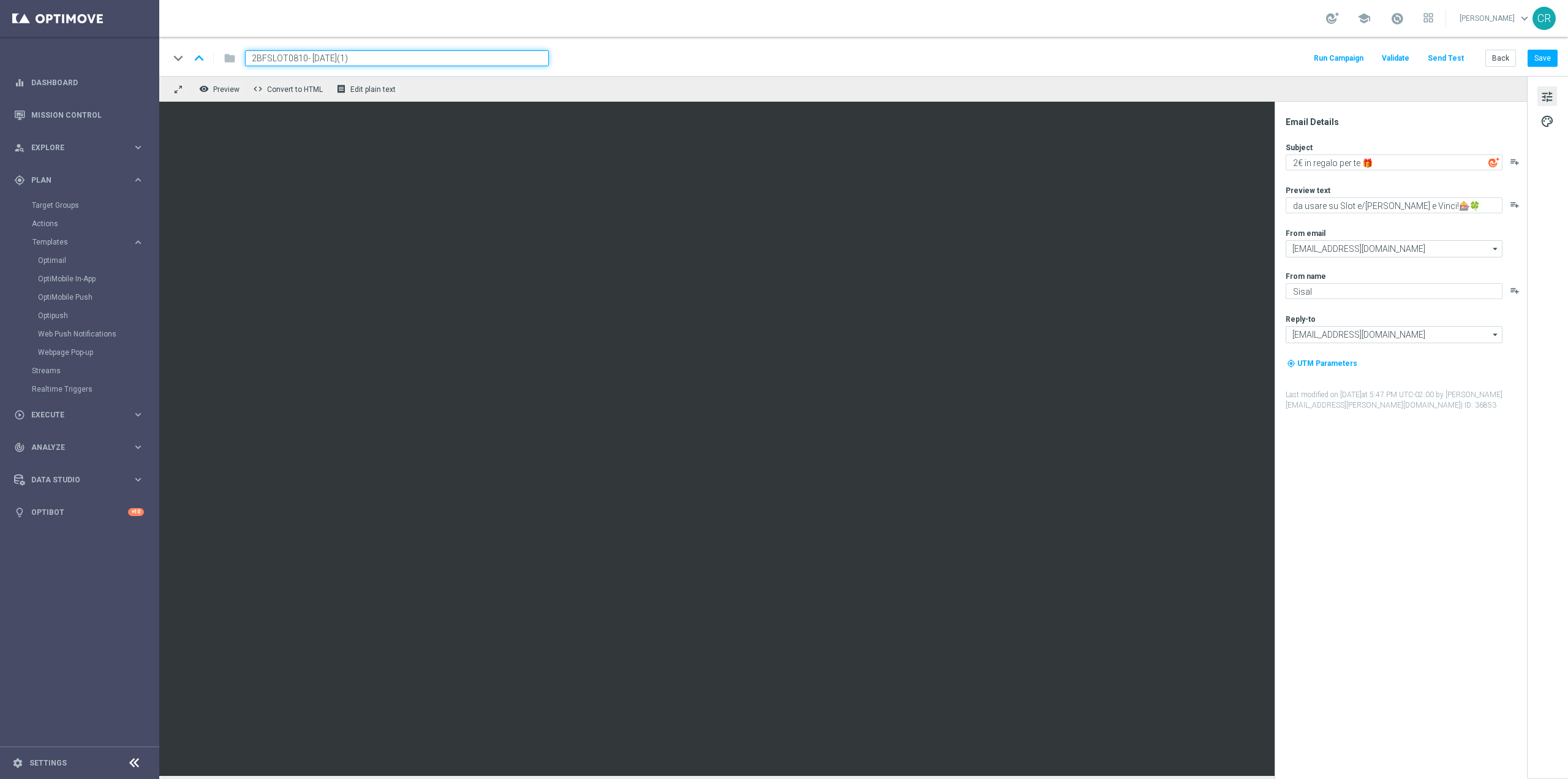
click at [384, 59] on input "2BFSLOT0810- 2025-10- 08(1)" at bounding box center [397, 58] width 304 height 16
type input "2BFSLOT0810- [DATE]"
click at [1540, 57] on button "Save" at bounding box center [1542, 58] width 30 height 17
click at [373, 57] on div "2BFSLOT0810- 2025-10- 08 mode_edit" at bounding box center [308, 58] width 127 height 16
drag, startPoint x: 382, startPoint y: 57, endPoint x: -186, endPoint y: 68, distance: 568.1
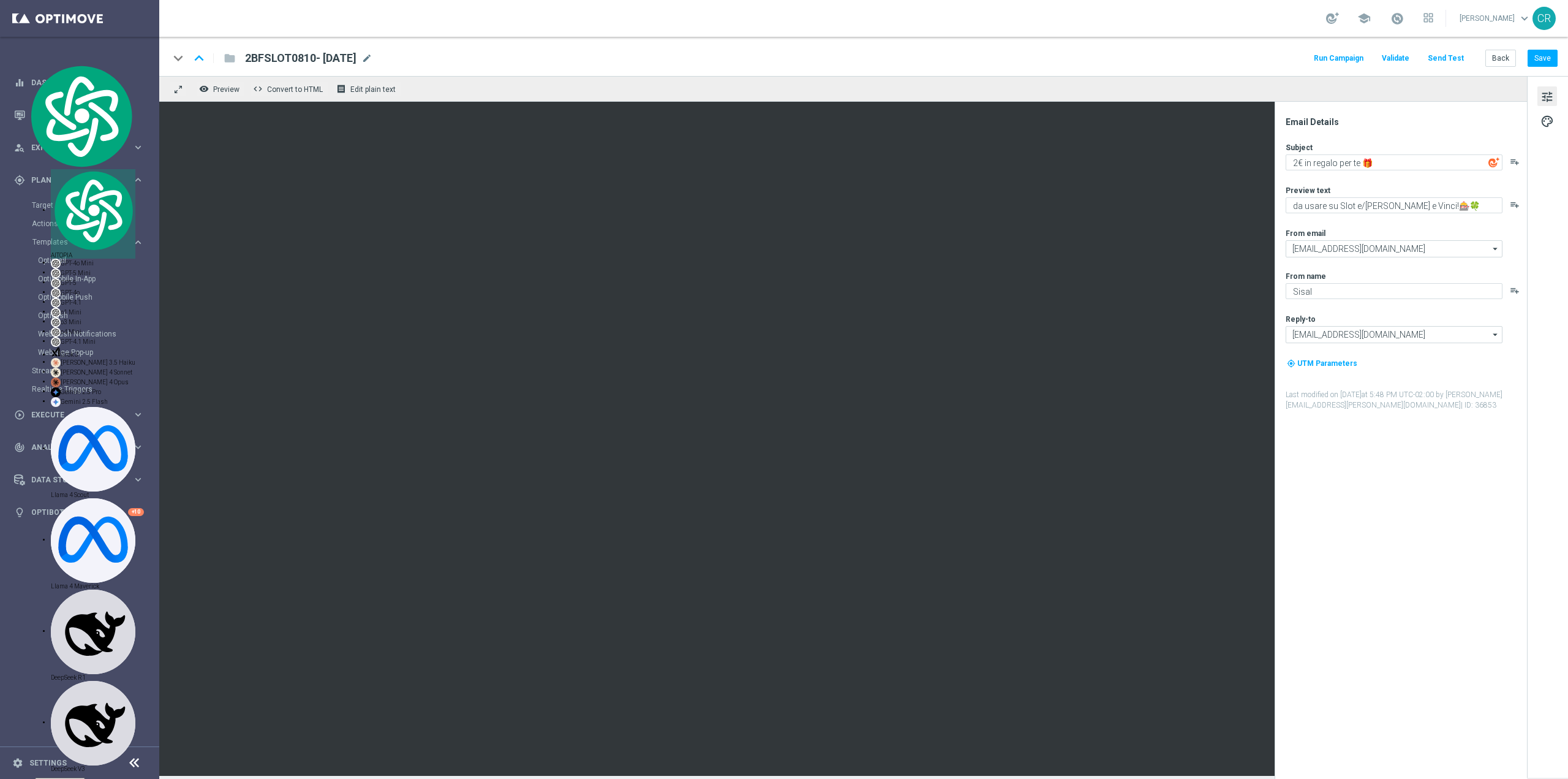
click at [487, 90] on div "remove_red_eye Preview code Convert to HTML receipt Edit plain text" at bounding box center [843, 89] width 1368 height 26
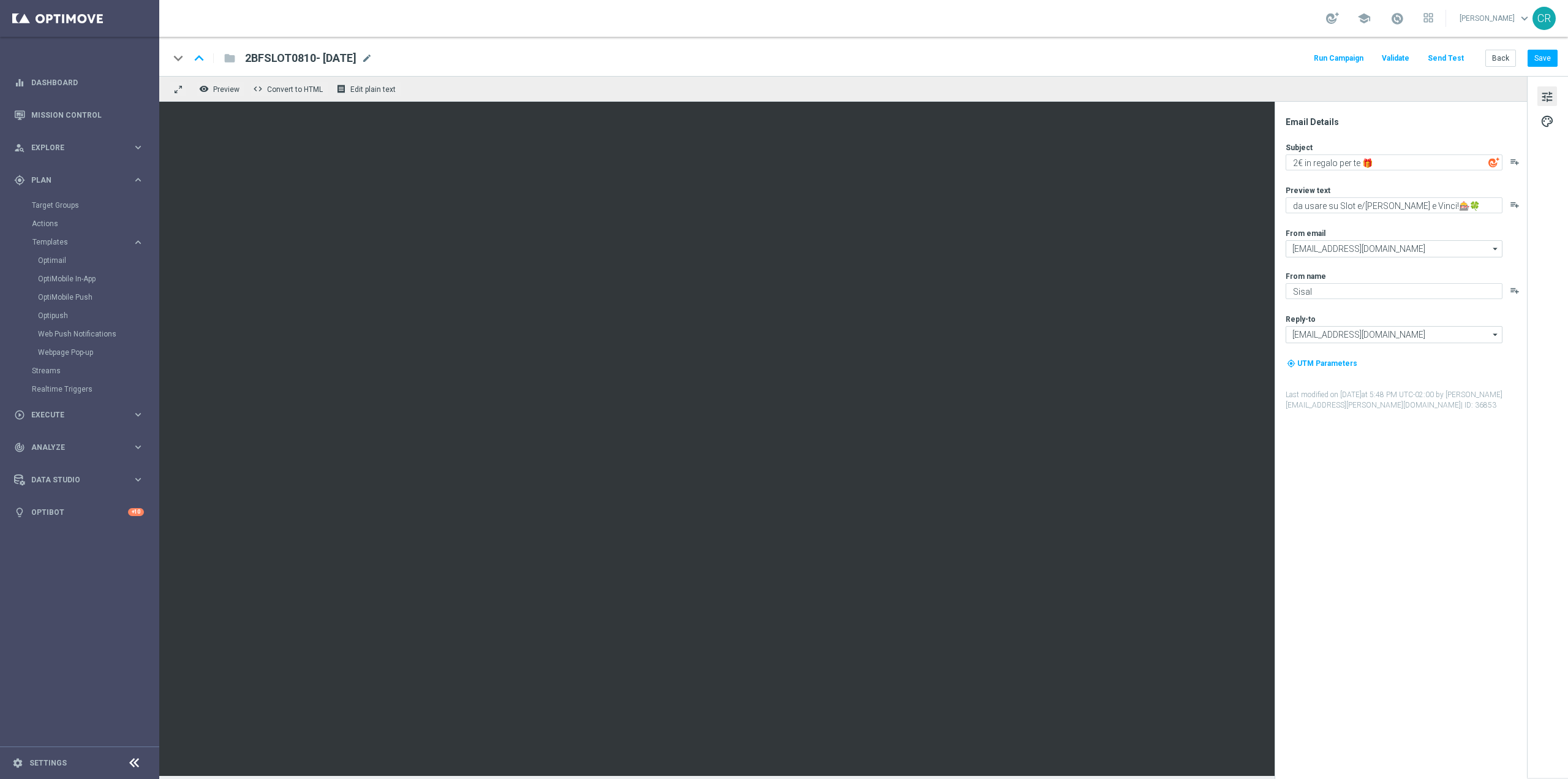
click at [316, 52] on span "2BFSLOT0810- [DATE]" at bounding box center [301, 58] width 112 height 15
click at [367, 54] on input "2BFSLOT0810- [DATE]" at bounding box center [397, 58] width 304 height 16
drag, startPoint x: 359, startPoint y: 58, endPoint x: 248, endPoint y: 59, distance: 111.0
click at [248, 59] on input "2BFSLOT0810- [DATE]" at bounding box center [397, 58] width 304 height 16
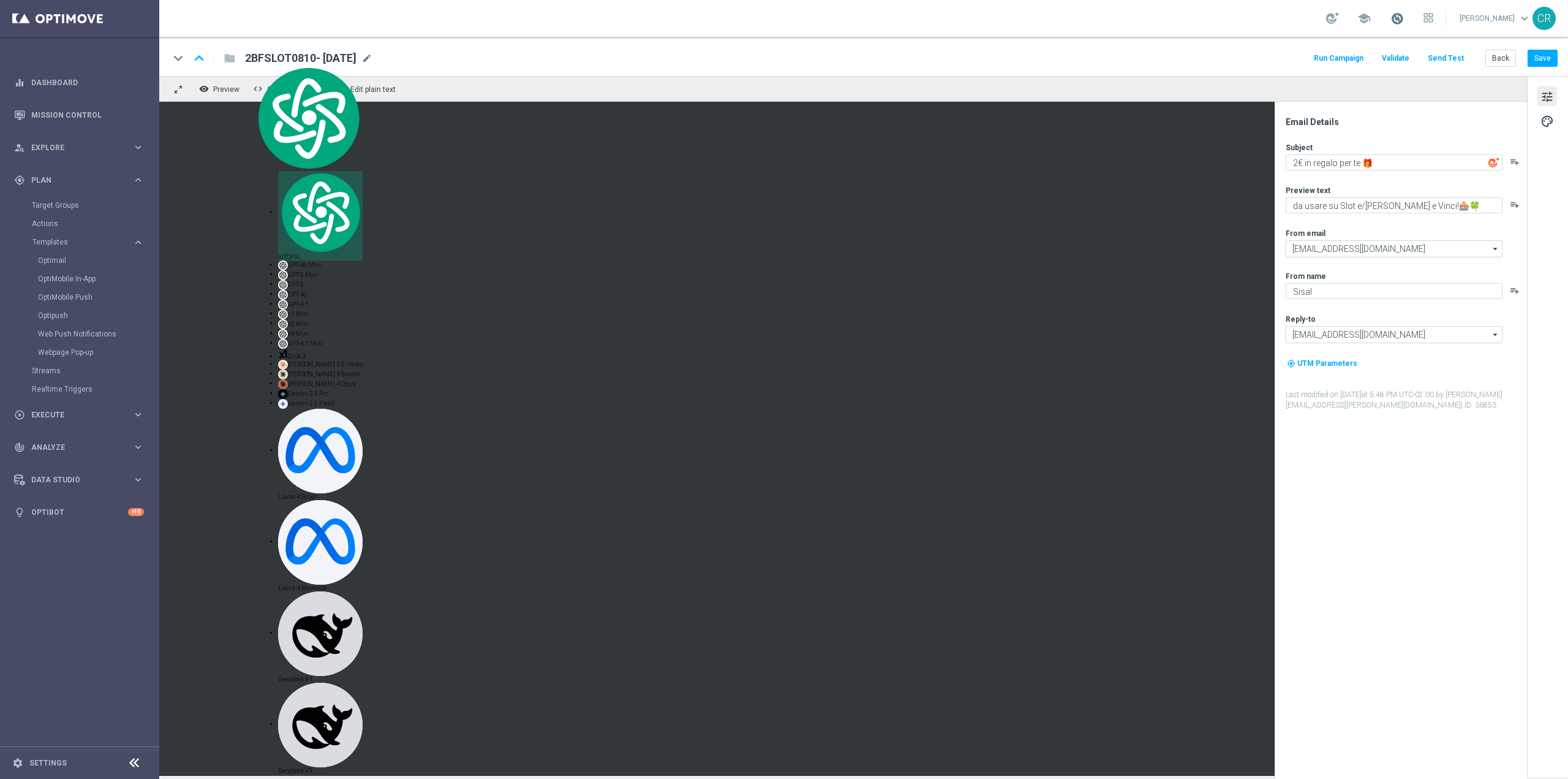
click at [1390, 22] on span at bounding box center [1397, 19] width 13 height 13
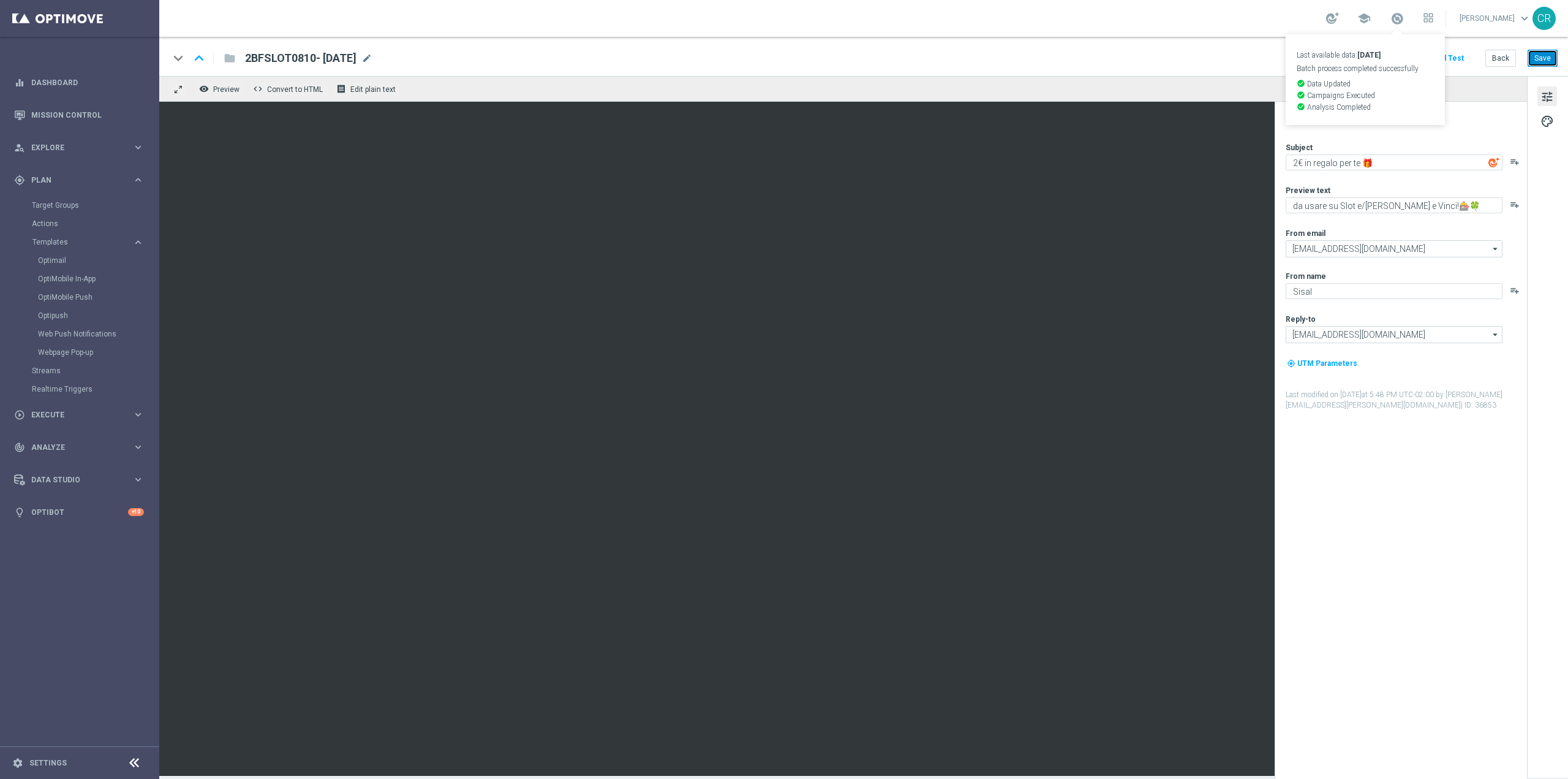
click at [1542, 52] on button "Save" at bounding box center [1542, 58] width 30 height 17
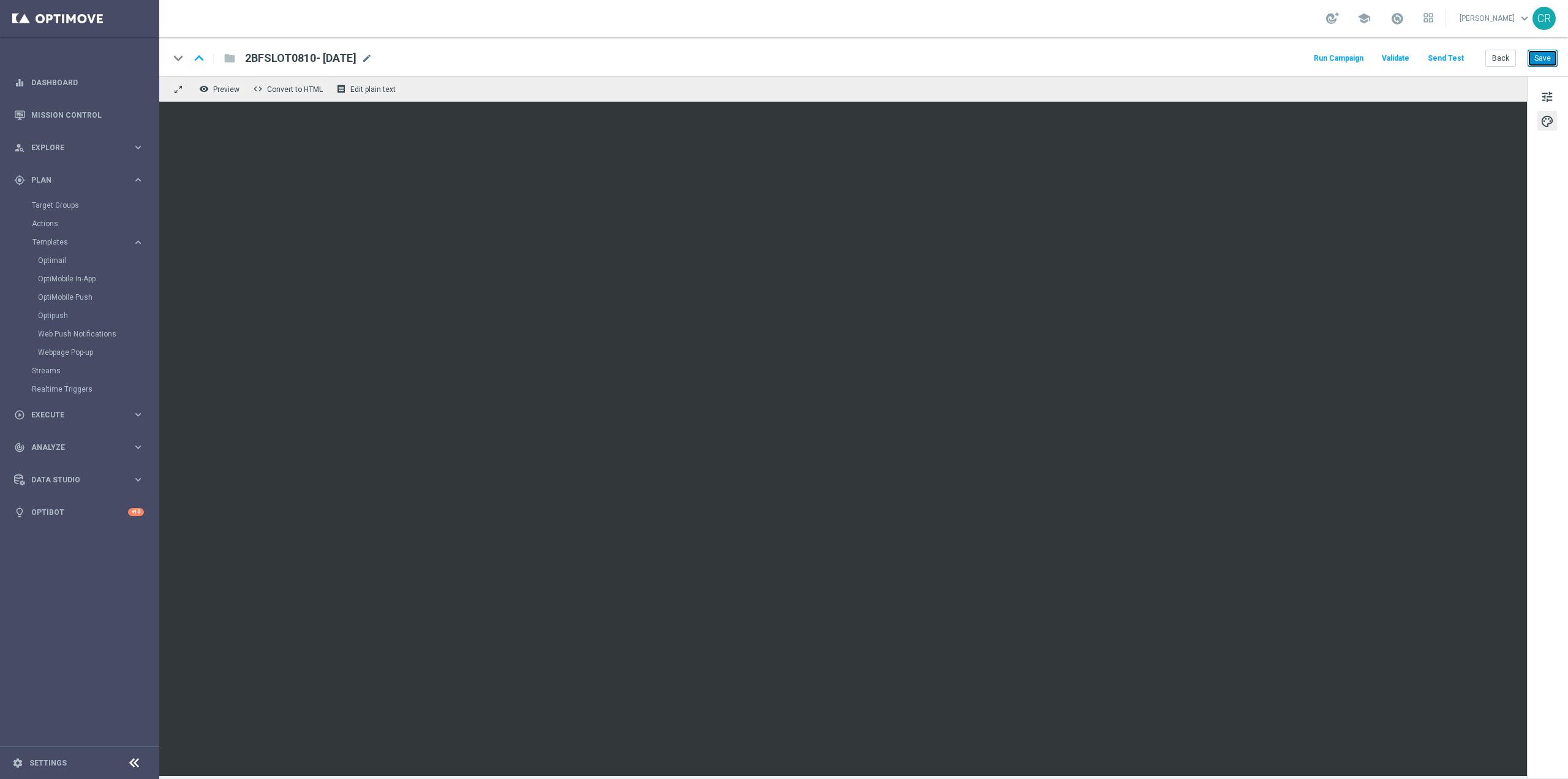
click at [1552, 56] on button "Save" at bounding box center [1542, 58] width 30 height 17
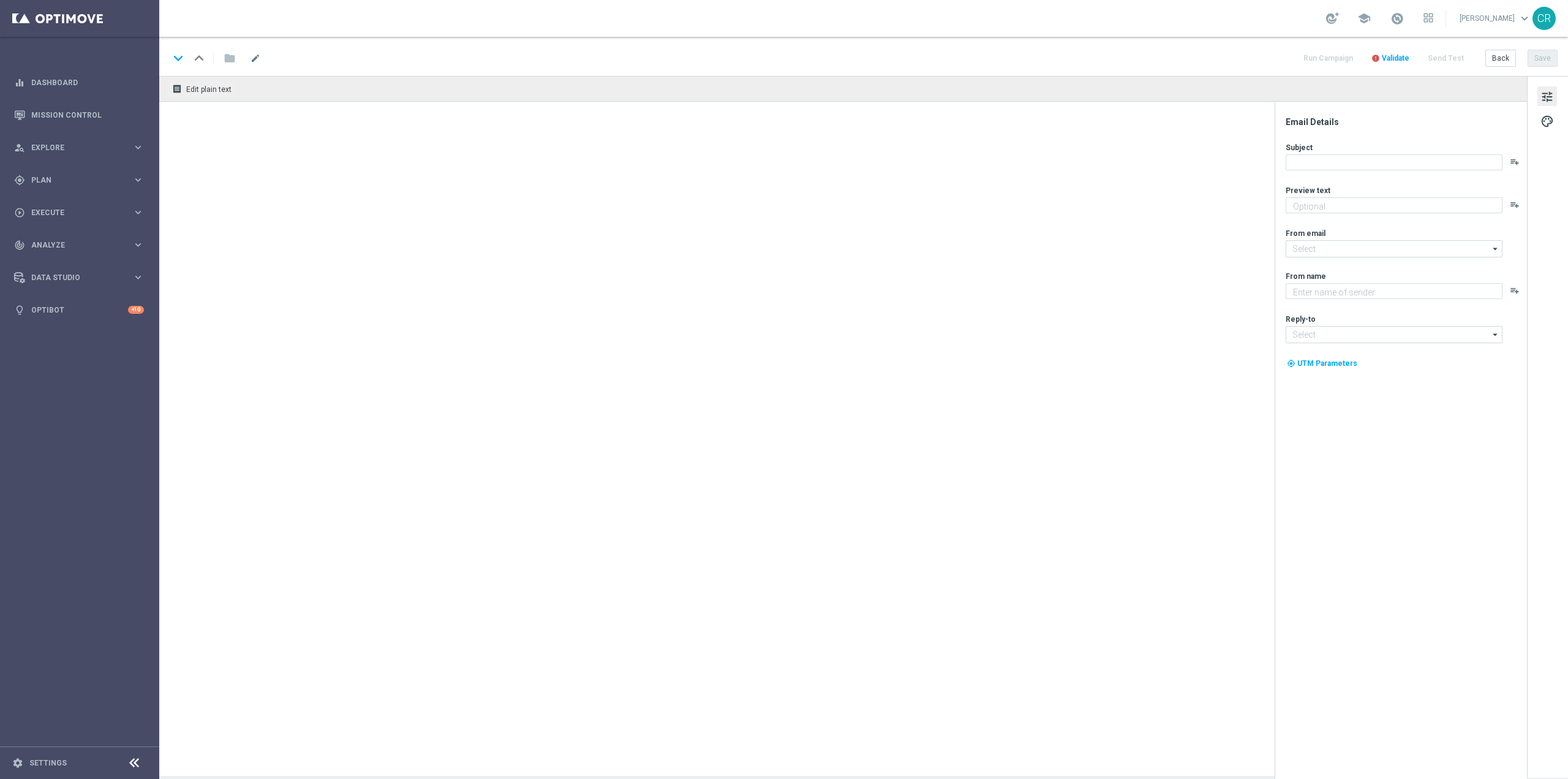
scroll to position [2157, 0]
type textarea "da usare su qualsiasi gioco!"
type input "[EMAIL_ADDRESS][DOMAIN_NAME]"
type textarea "Sisal"
type input "[EMAIL_ADDRESS][DOMAIN_NAME]"
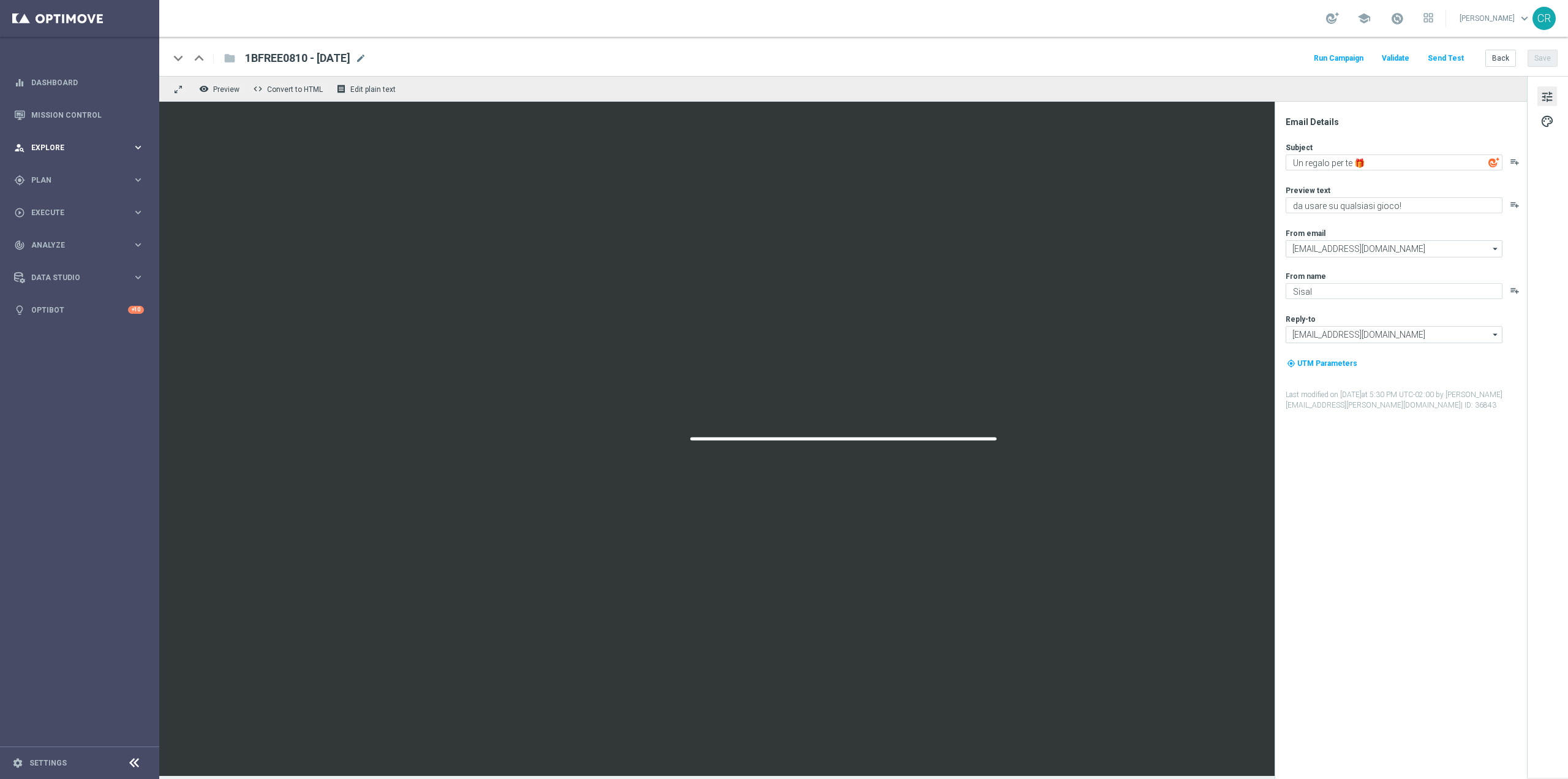
click at [94, 145] on span "Explore" at bounding box center [81, 147] width 101 height 7
click at [78, 322] on div "gps_fixed Plan" at bounding box center [73, 327] width 118 height 11
click at [72, 235] on accordion "Templates keyboard_arrow_right Optimail OptiMobile In-App OptiMobile Push Optip…" at bounding box center [94, 242] width 126 height 19
click at [74, 239] on span "Templates" at bounding box center [76, 242] width 88 height 7
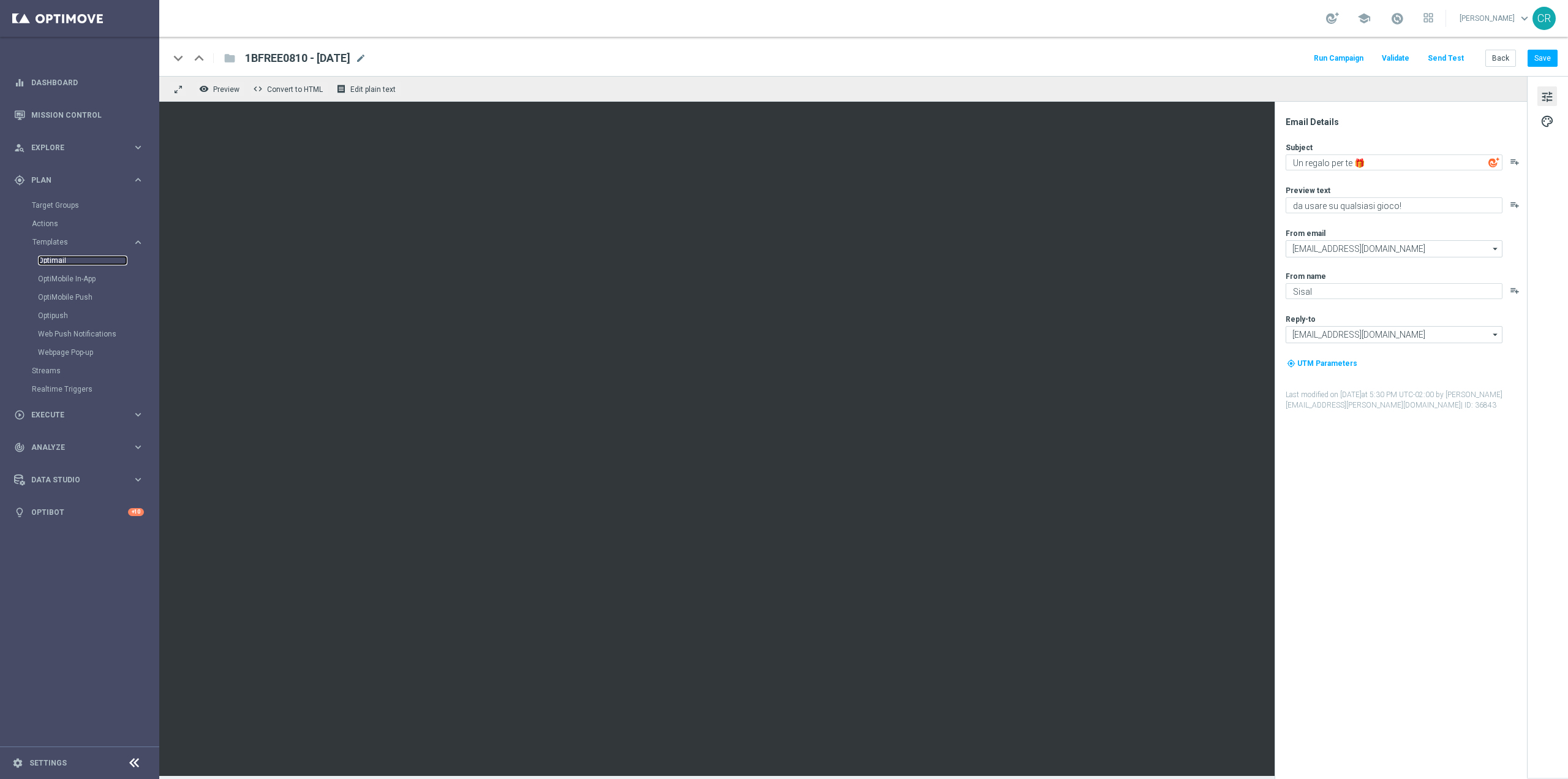
click at [86, 261] on link "Optimail" at bounding box center [83, 260] width 89 height 10
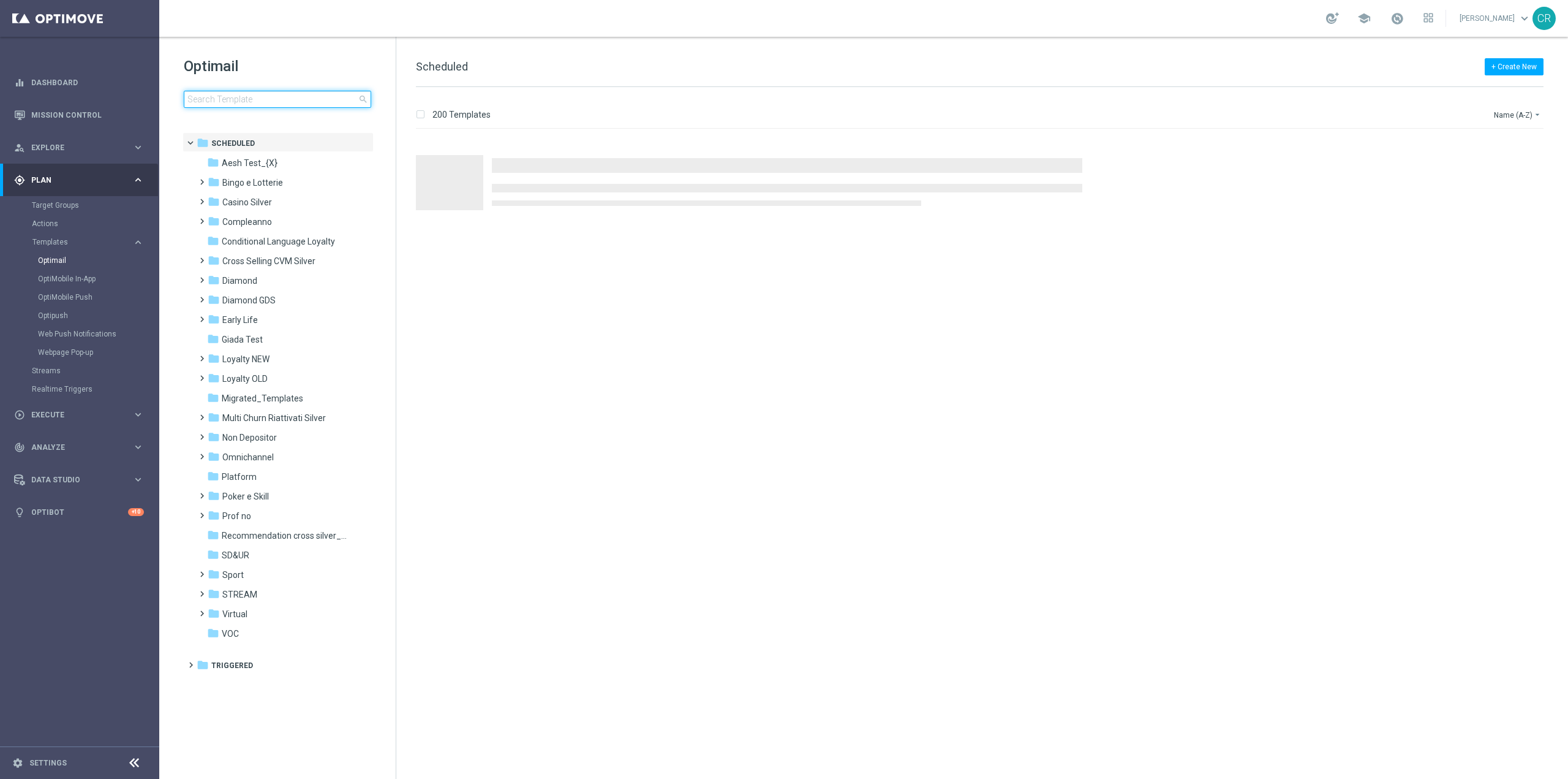
click at [277, 102] on input at bounding box center [277, 99] width 188 height 17
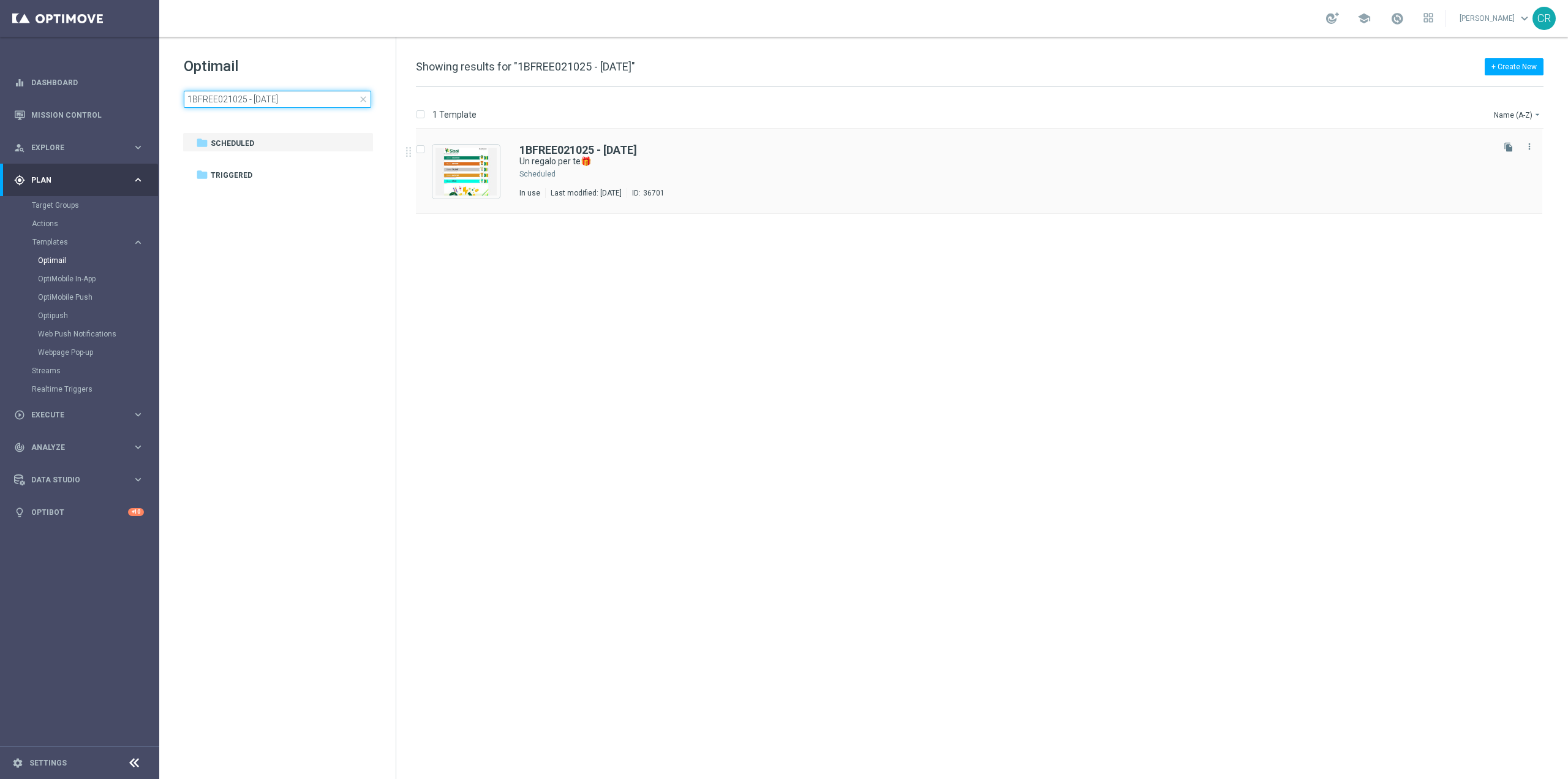
type input "1BFREE021025 - 2025-10-02"
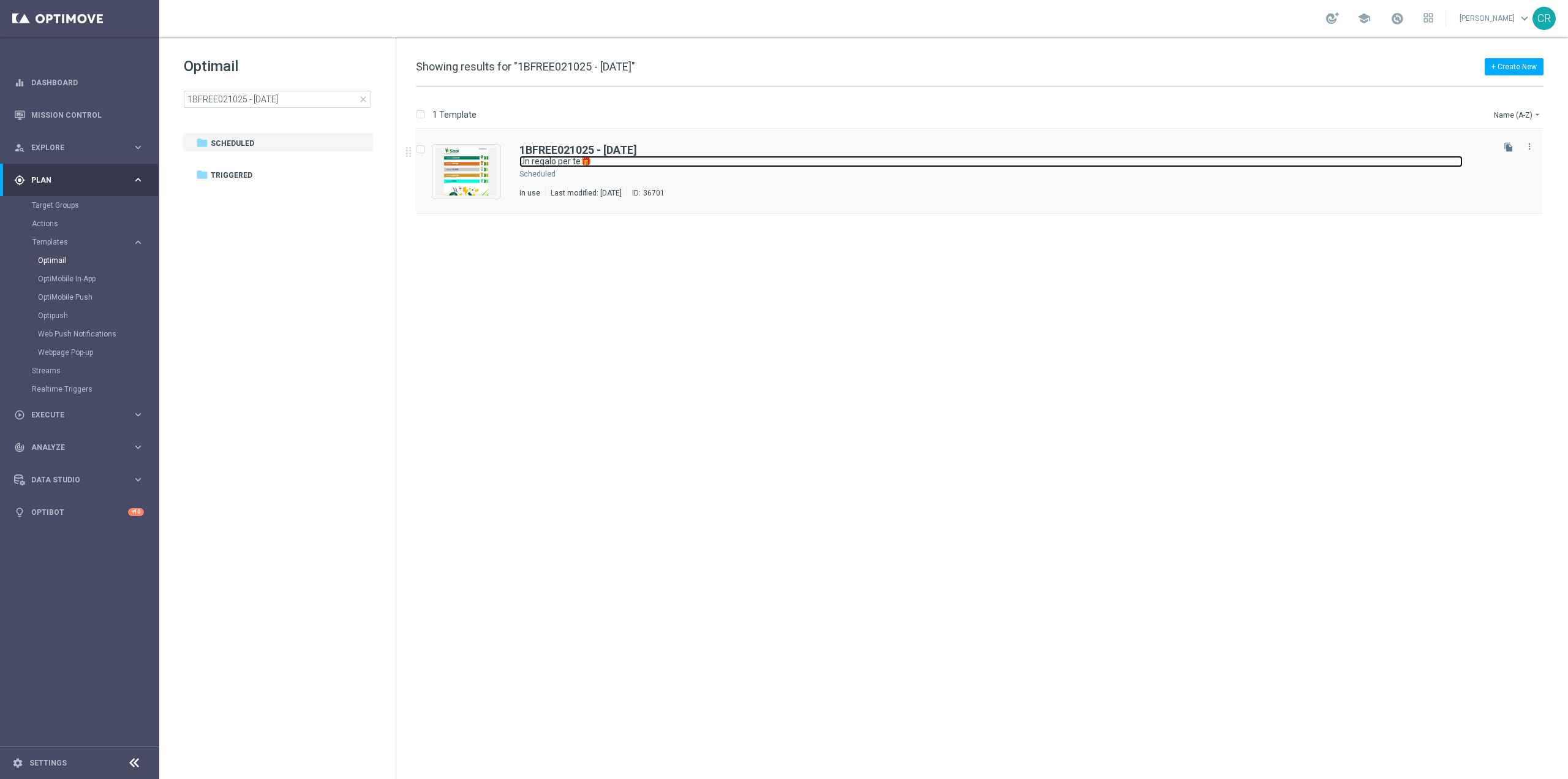
click at [952, 167] on link "Un regalo per te🎁" at bounding box center [991, 162] width 943 height 12
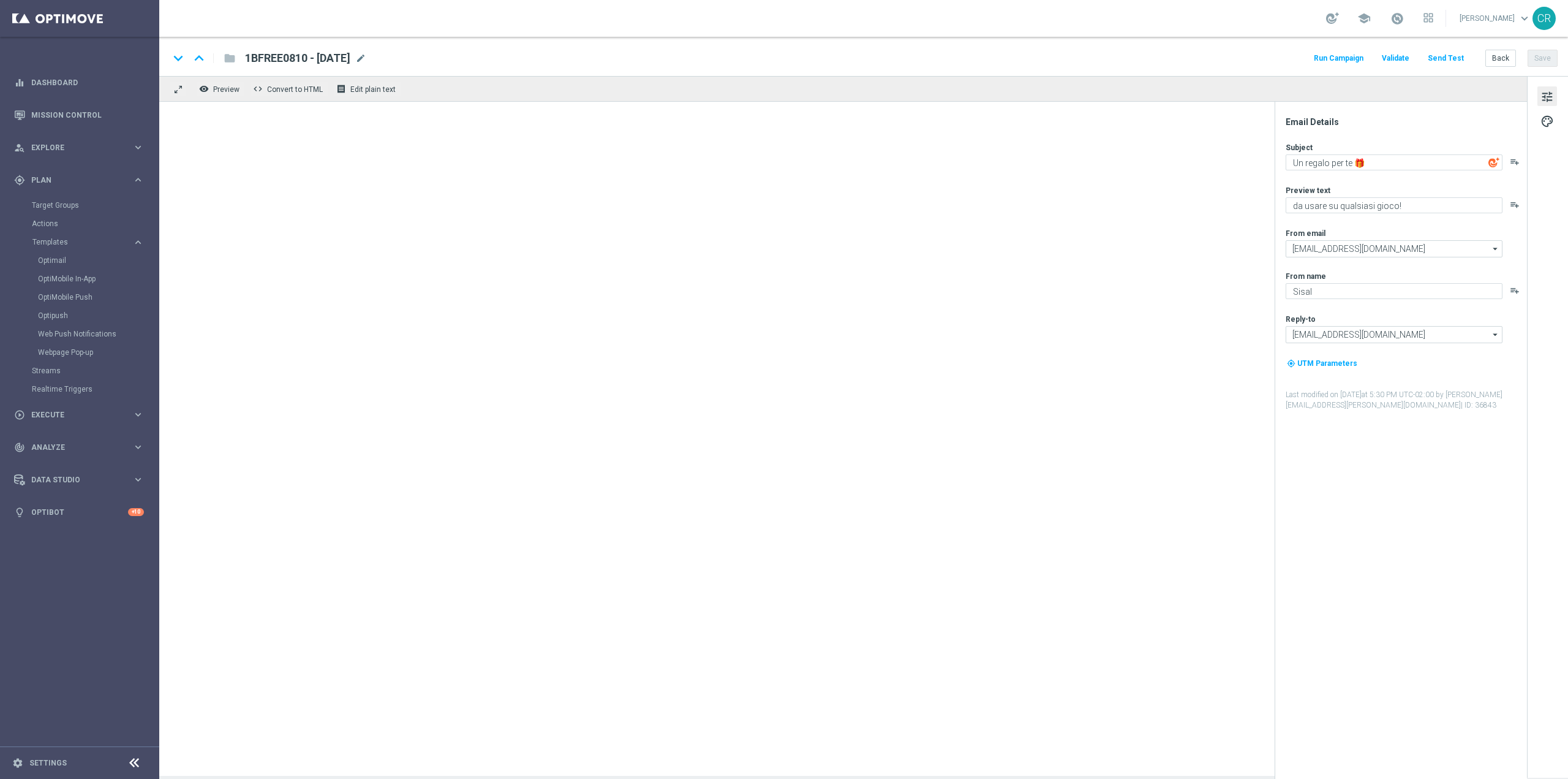
type textarea "Un regalo per te🎁"
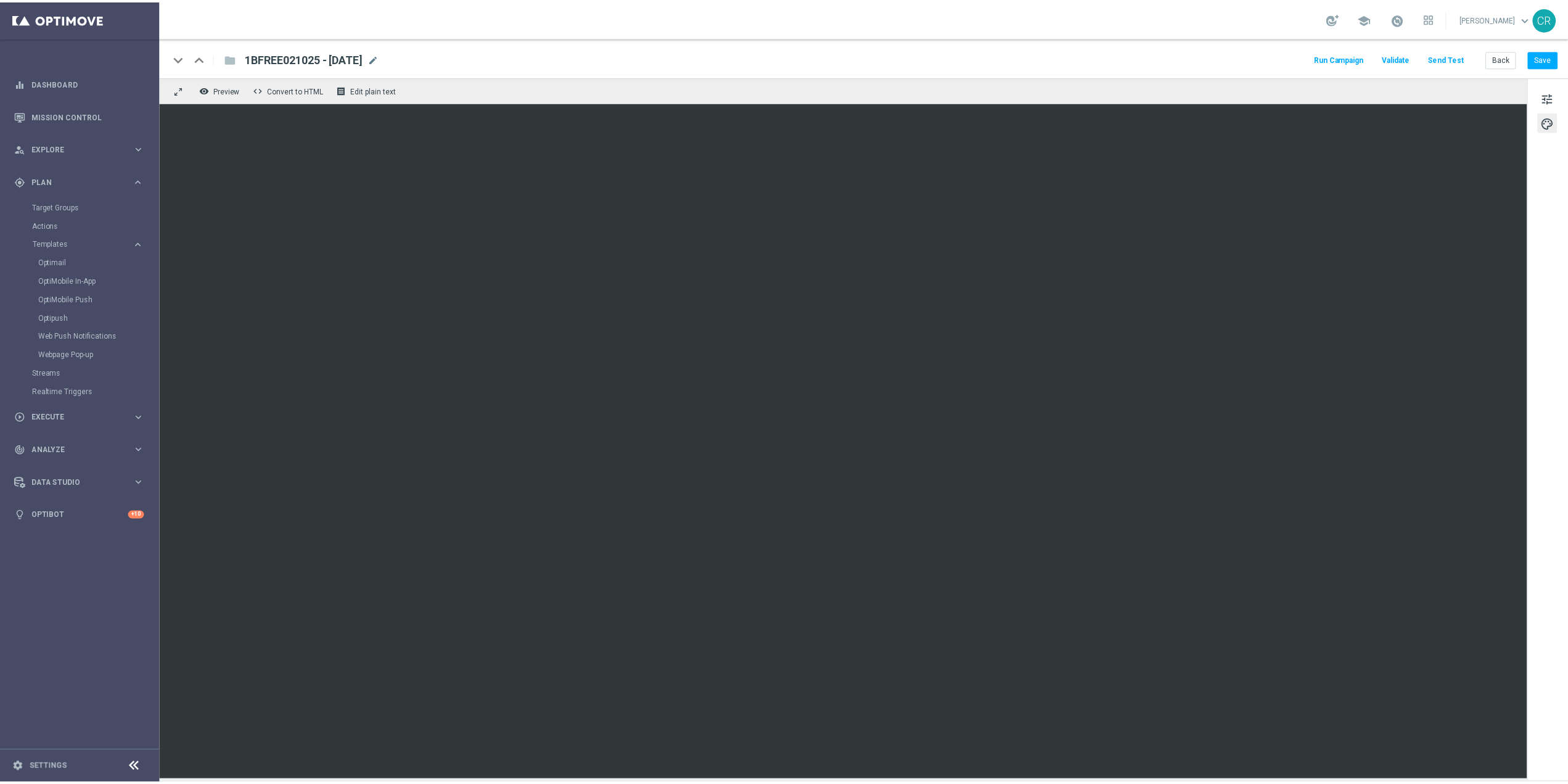
scroll to position [3446, 0]
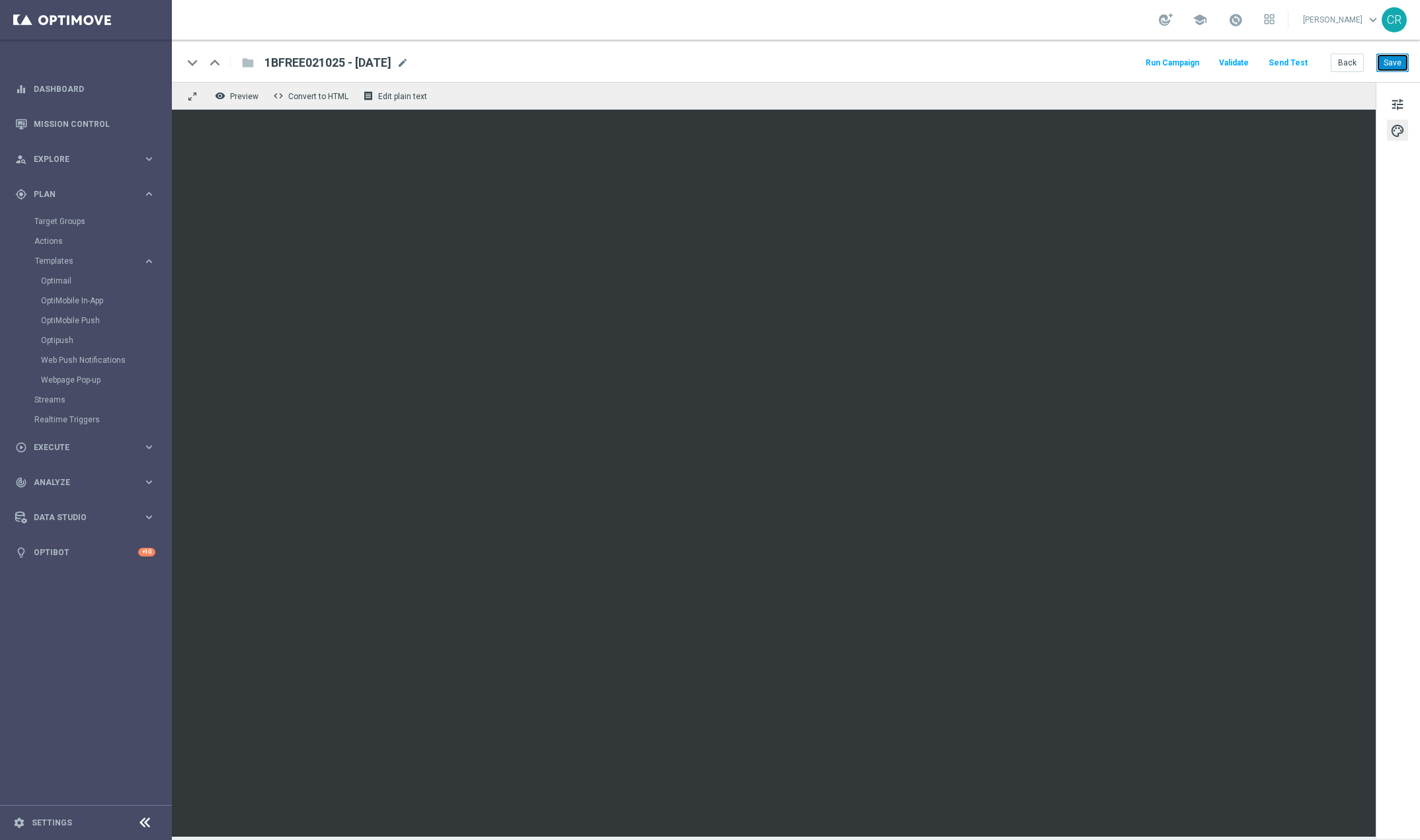
click at [1391, 59] on button "Save" at bounding box center [1392, 63] width 32 height 19
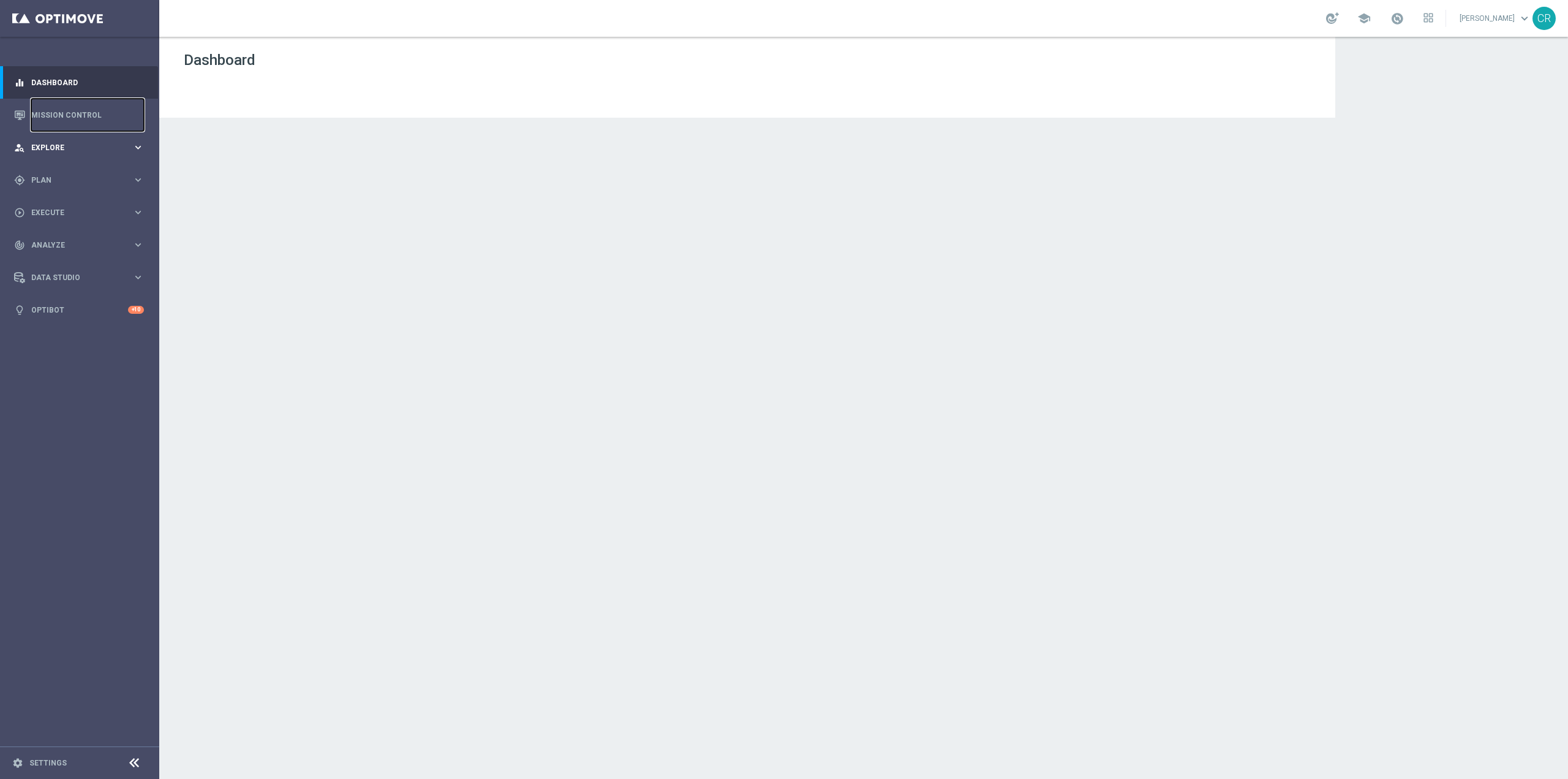
drag, startPoint x: 72, startPoint y: 111, endPoint x: 75, endPoint y: 155, distance: 44.1
click at [72, 111] on link "Mission Control" at bounding box center [87, 114] width 113 height 32
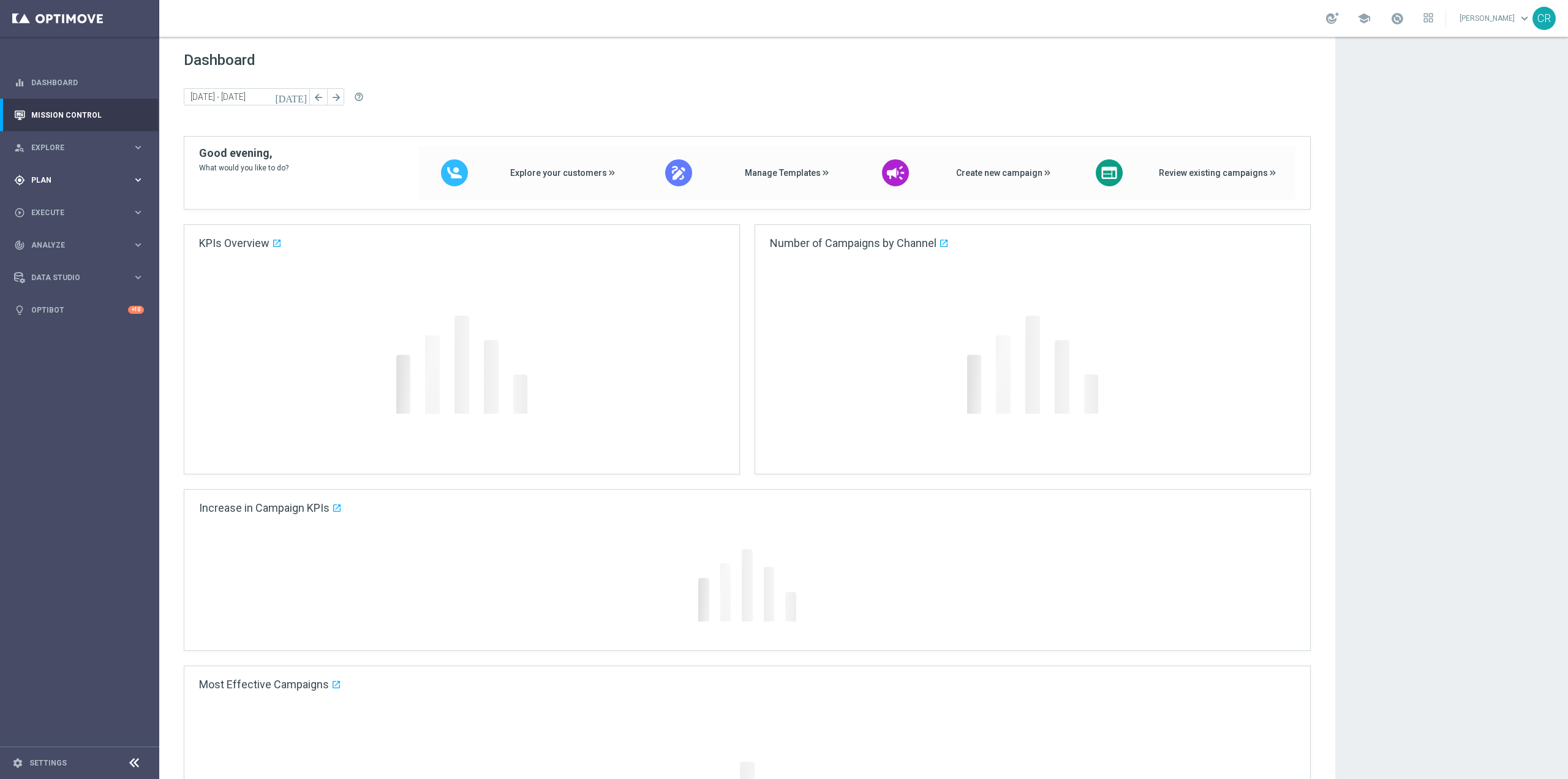
click at [79, 173] on div "gps_fixed Plan keyboard_arrow_right" at bounding box center [79, 180] width 158 height 32
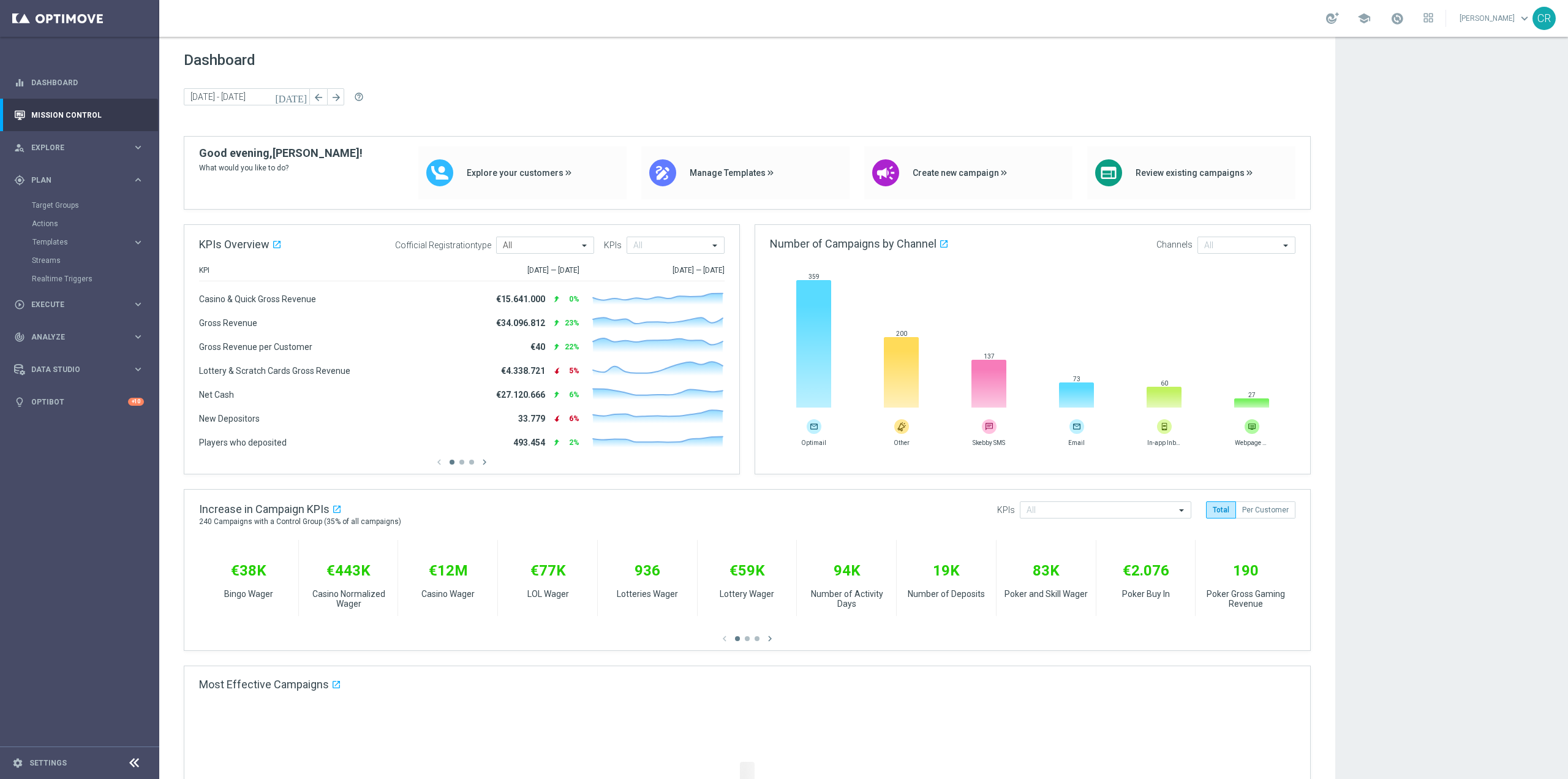
click at [69, 247] on accordion "Templates keyboard_arrow_right Optimail OptiMobile In-App OptiMobile Push Optip…" at bounding box center [94, 242] width 126 height 19
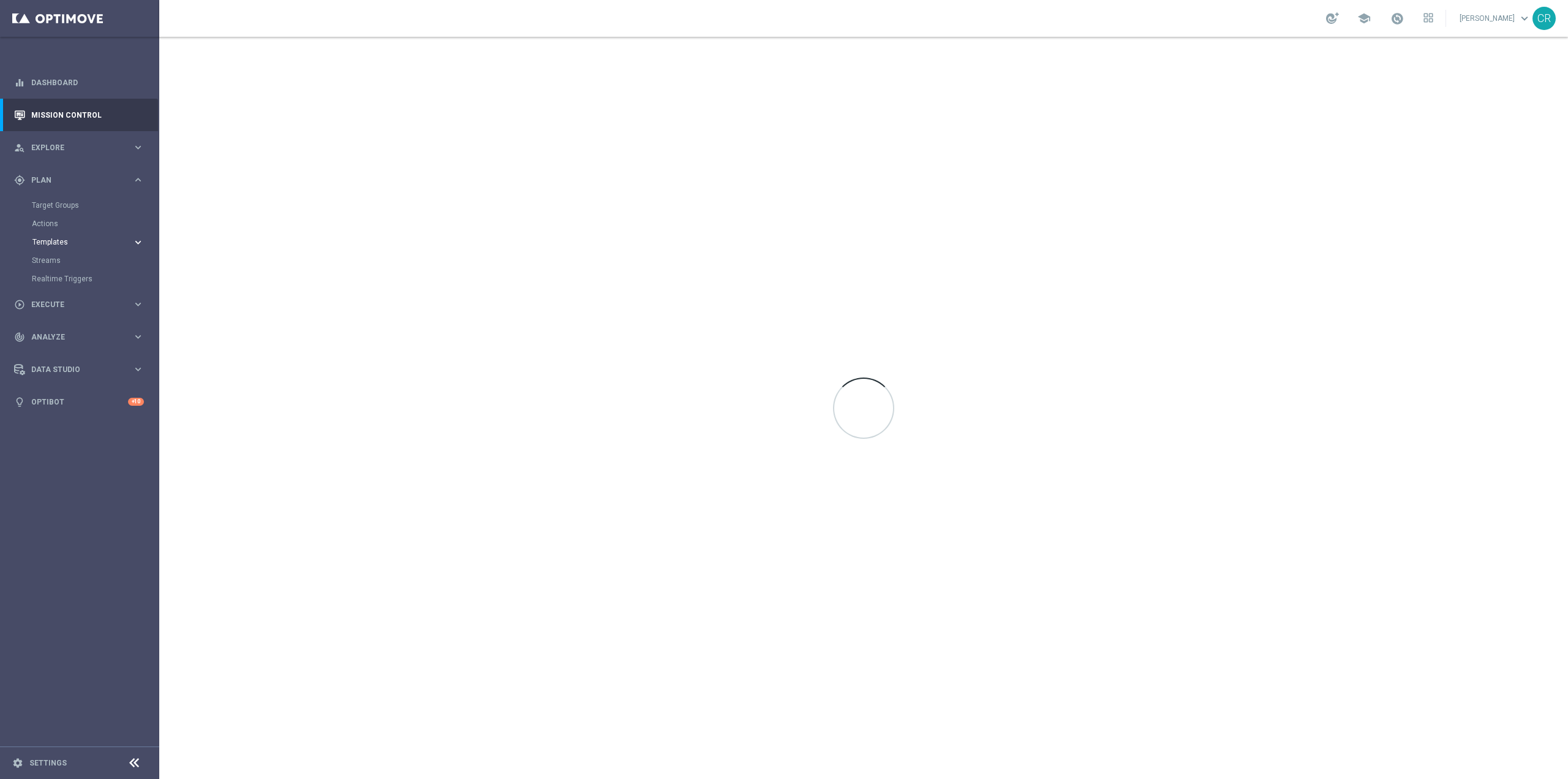
click at [69, 245] on span "Templates" at bounding box center [76, 242] width 88 height 7
click at [65, 256] on link "Optimail" at bounding box center [83, 260] width 89 height 10
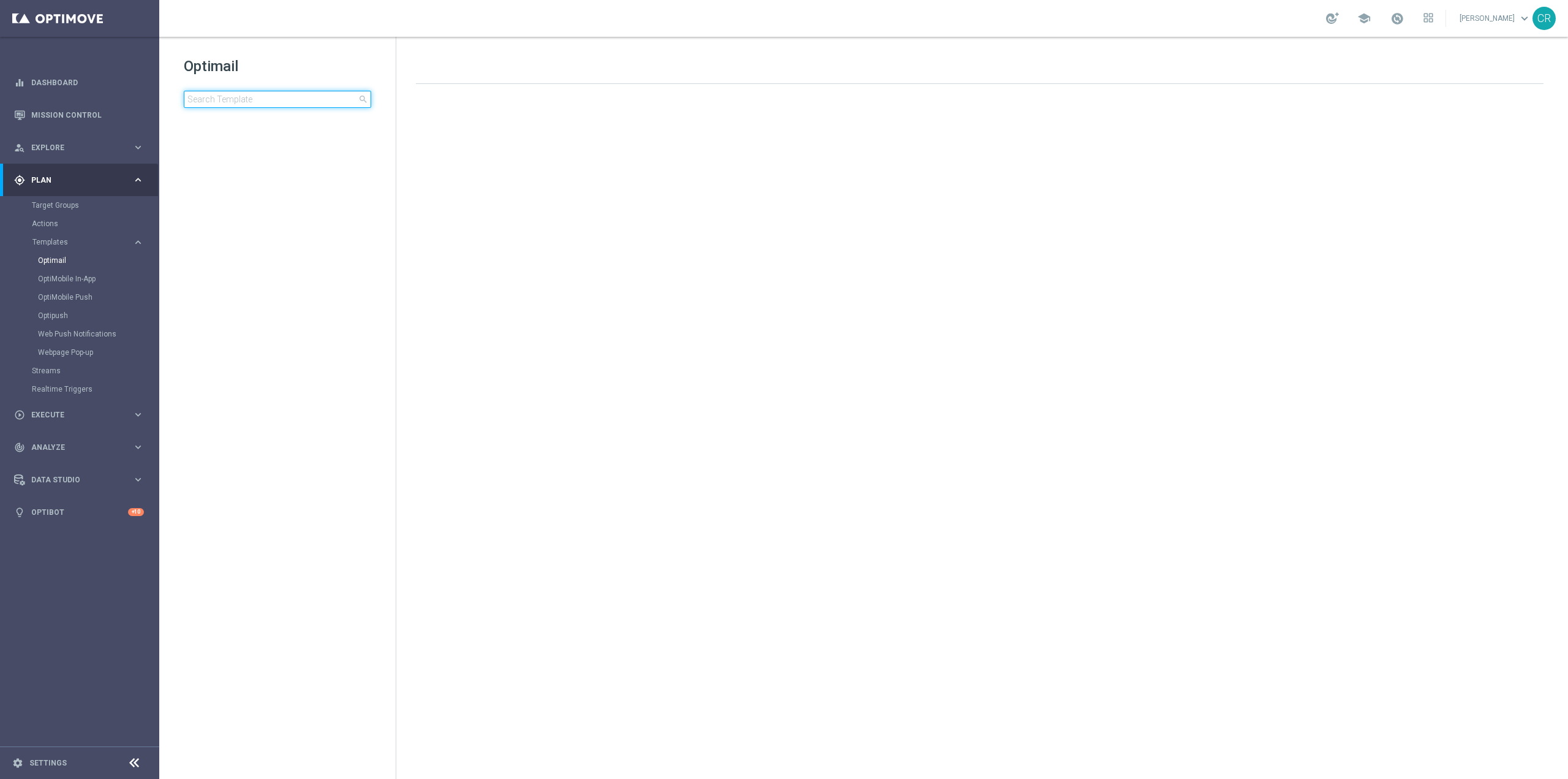
click at [281, 97] on input at bounding box center [277, 99] width 188 height 17
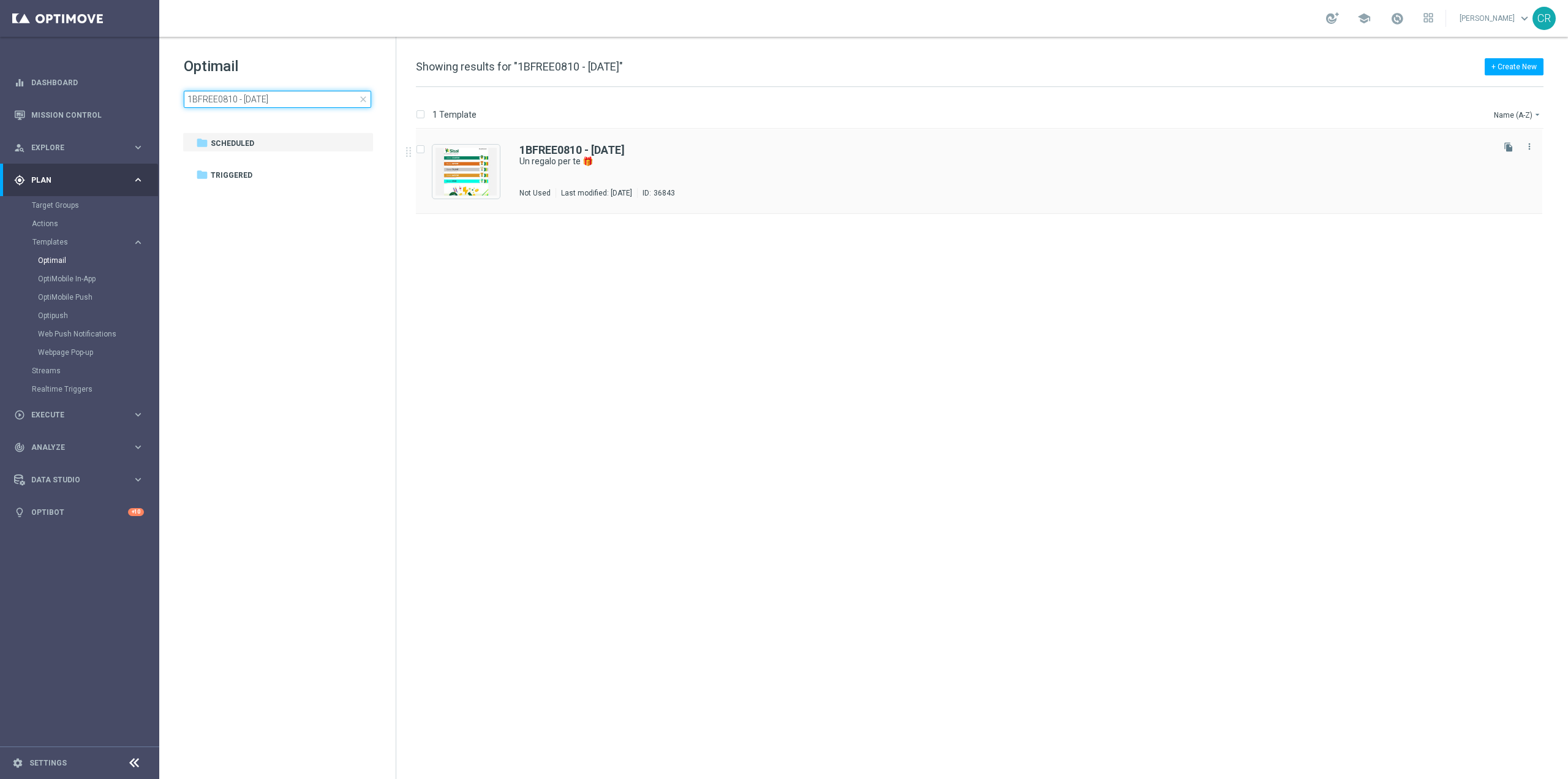
type input "1BFREE0810 - [DATE]"
click at [883, 181] on div "1BFREE0810 - [DATE] Un regalo per te 🎁 Not Used Last modified: [DATE] ID: 36843" at bounding box center [1005, 171] width 972 height 54
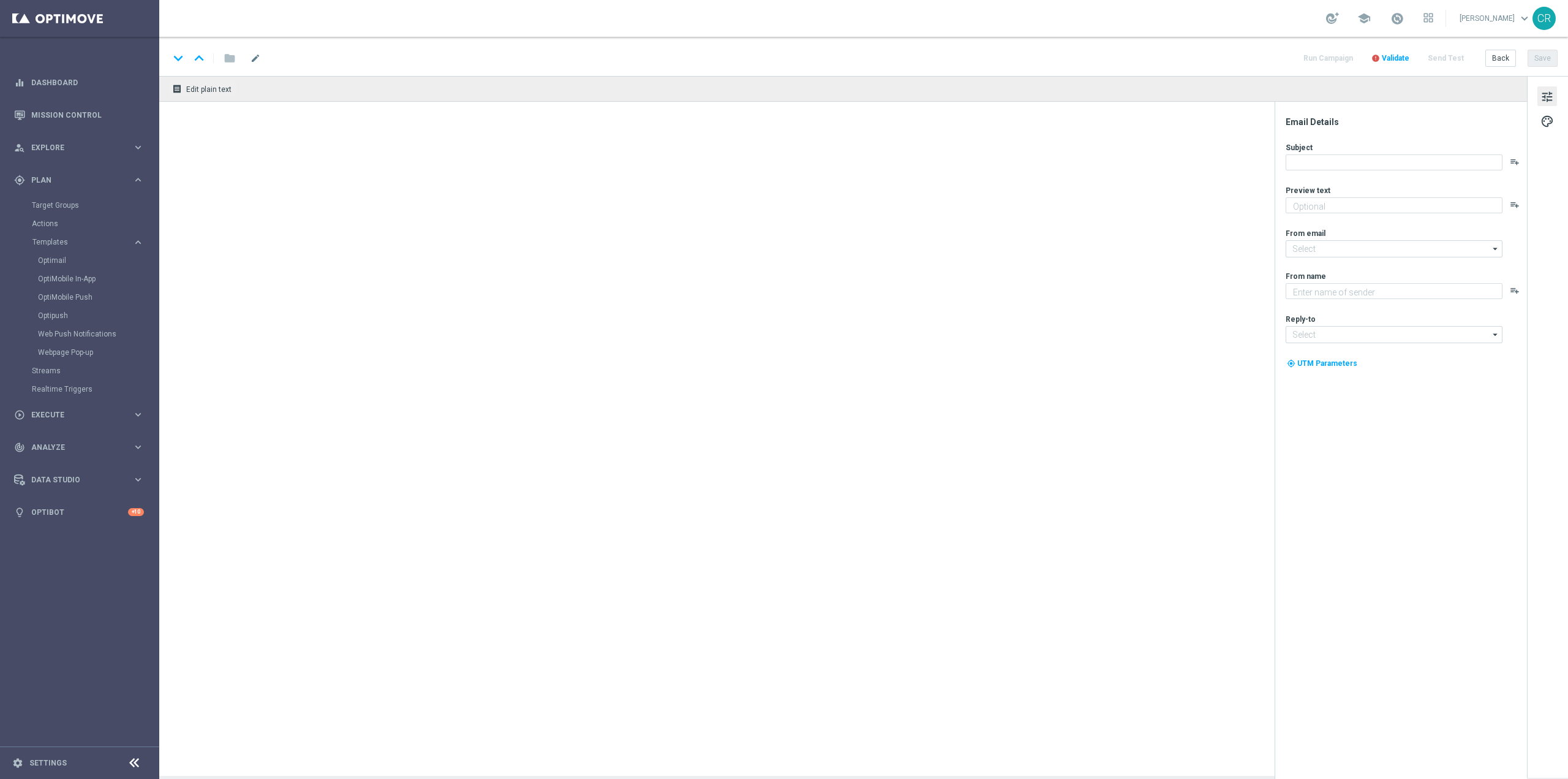
type input "1BFREE0810 - [DATE]"
type textarea "da usare su qualsiasi gioco!"
type input "[EMAIL_ADDRESS][DOMAIN_NAME]"
type textarea "Sisal"
type input "[EMAIL_ADDRESS][DOMAIN_NAME]"
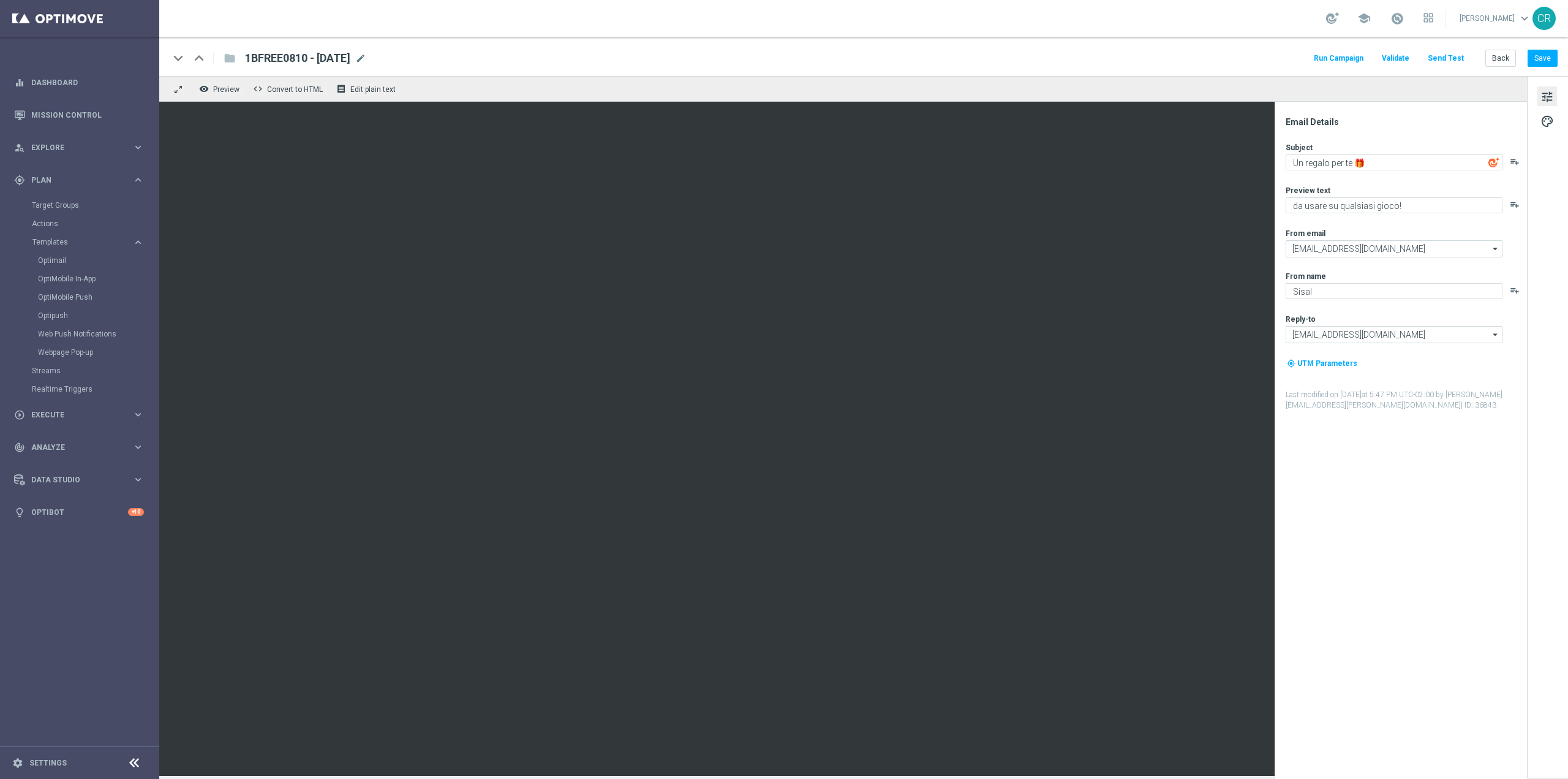
click at [309, 60] on span "1BFREE0810 - [DATE]" at bounding box center [298, 58] width 106 height 15
click at [297, 59] on input "1BFREE0810 - [DATE]" at bounding box center [397, 58] width 304 height 16
click at [299, 55] on input "1BFREE0810 - [DATE]" at bounding box center [397, 58] width 304 height 16
type input "1BFREE081025 - [DATE]"
click at [1541, 56] on button "Save" at bounding box center [1542, 58] width 30 height 17
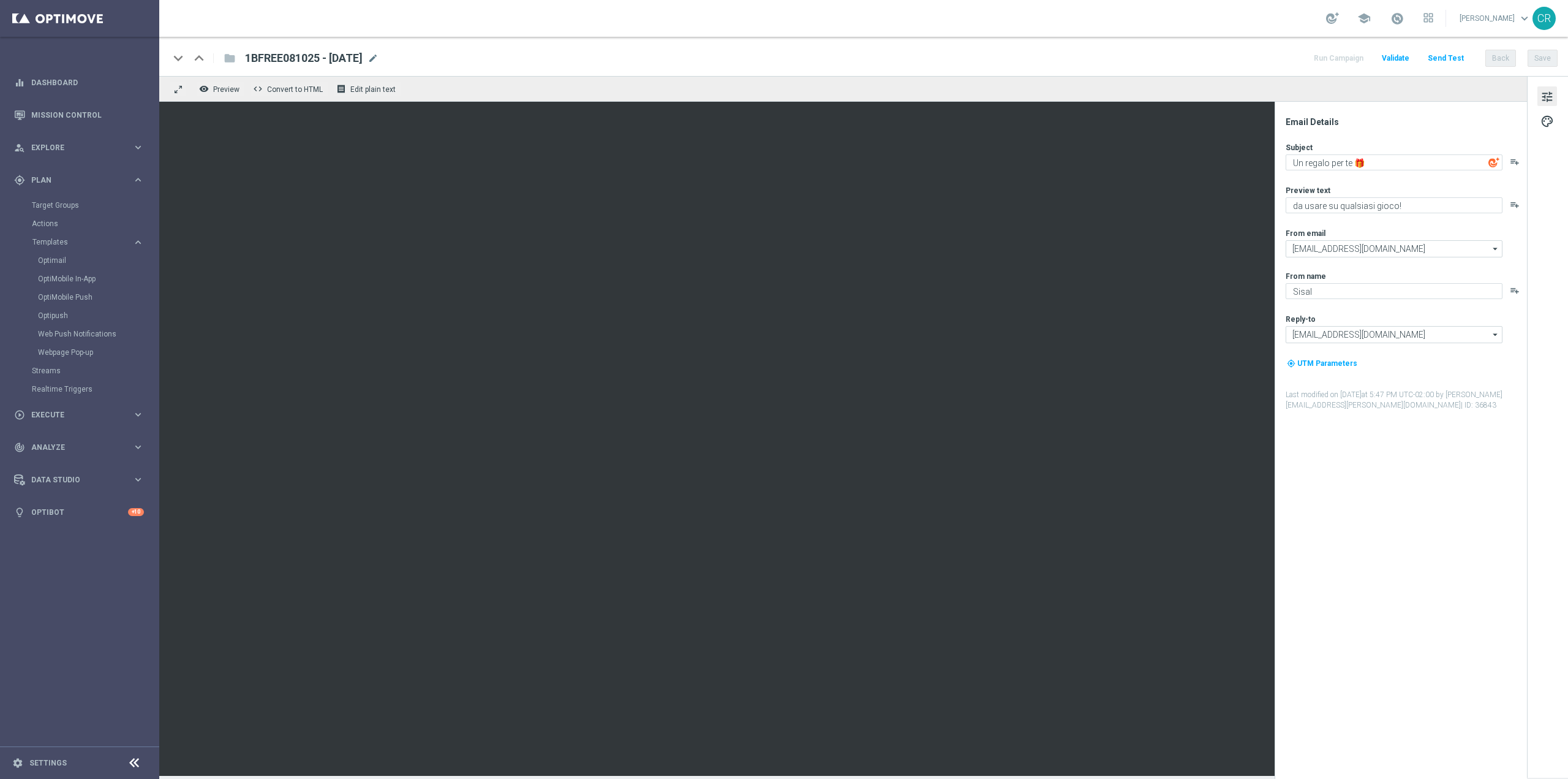
click at [383, 67] on div "keyboard_arrow_down keyboard_arrow_up folder 1BFREE081025 - [DATE] 1BFREE081025…" at bounding box center [863, 56] width 1409 height 39
click at [363, 51] on span "1BFREE081025 - [DATE]" at bounding box center [304, 58] width 118 height 15
type textarea "[DATE]"
drag, startPoint x: 387, startPoint y: 59, endPoint x: -114, endPoint y: 155, distance: 510.1
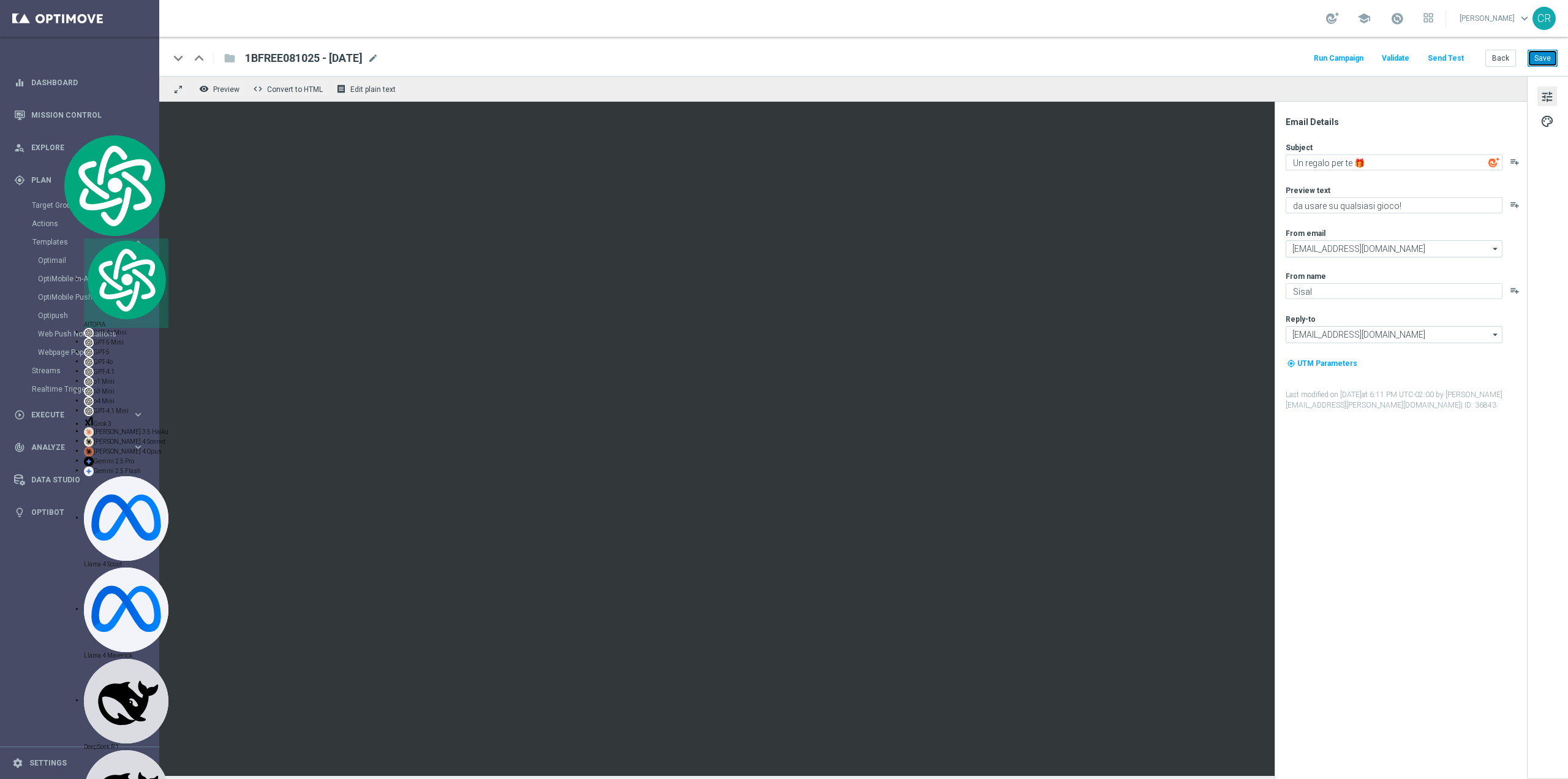
click at [1539, 57] on button "Save" at bounding box center [1542, 58] width 30 height 17
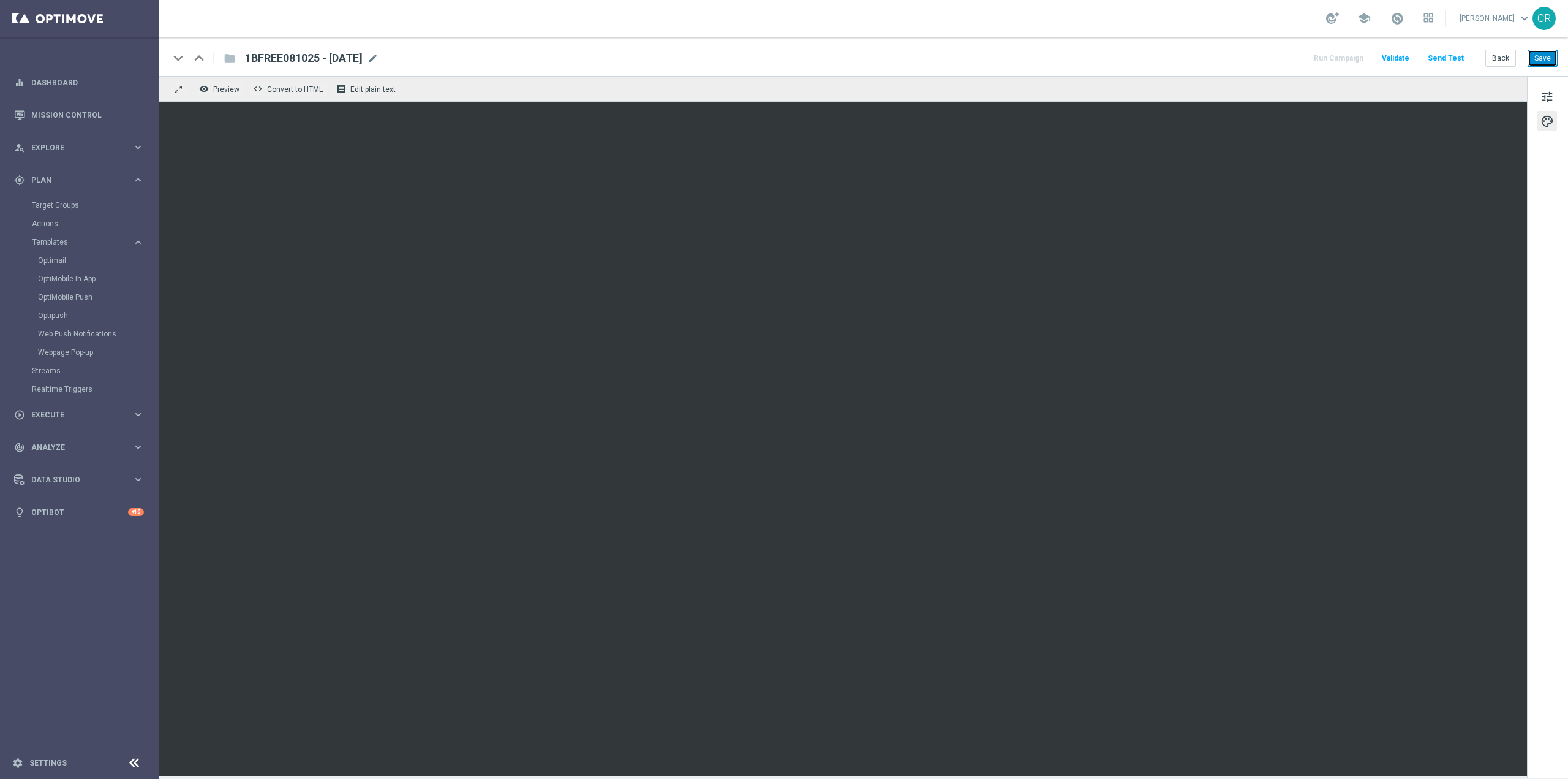
click at [1551, 63] on button "Save" at bounding box center [1542, 58] width 30 height 17
click at [1540, 56] on button "Save" at bounding box center [1542, 58] width 30 height 17
click at [59, 260] on link "Optimail" at bounding box center [83, 260] width 89 height 10
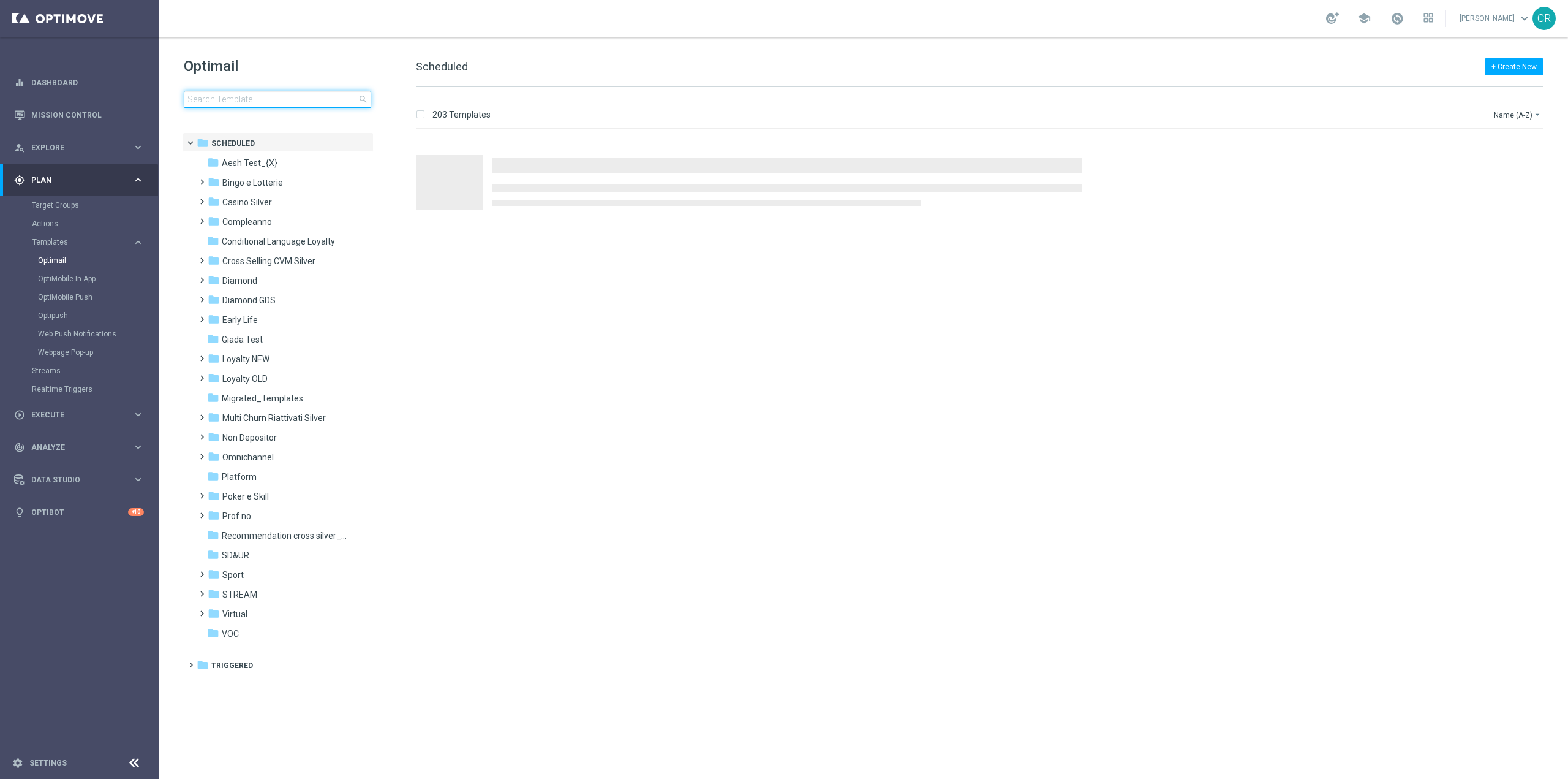
click at [325, 101] on input at bounding box center [277, 99] width 188 height 17
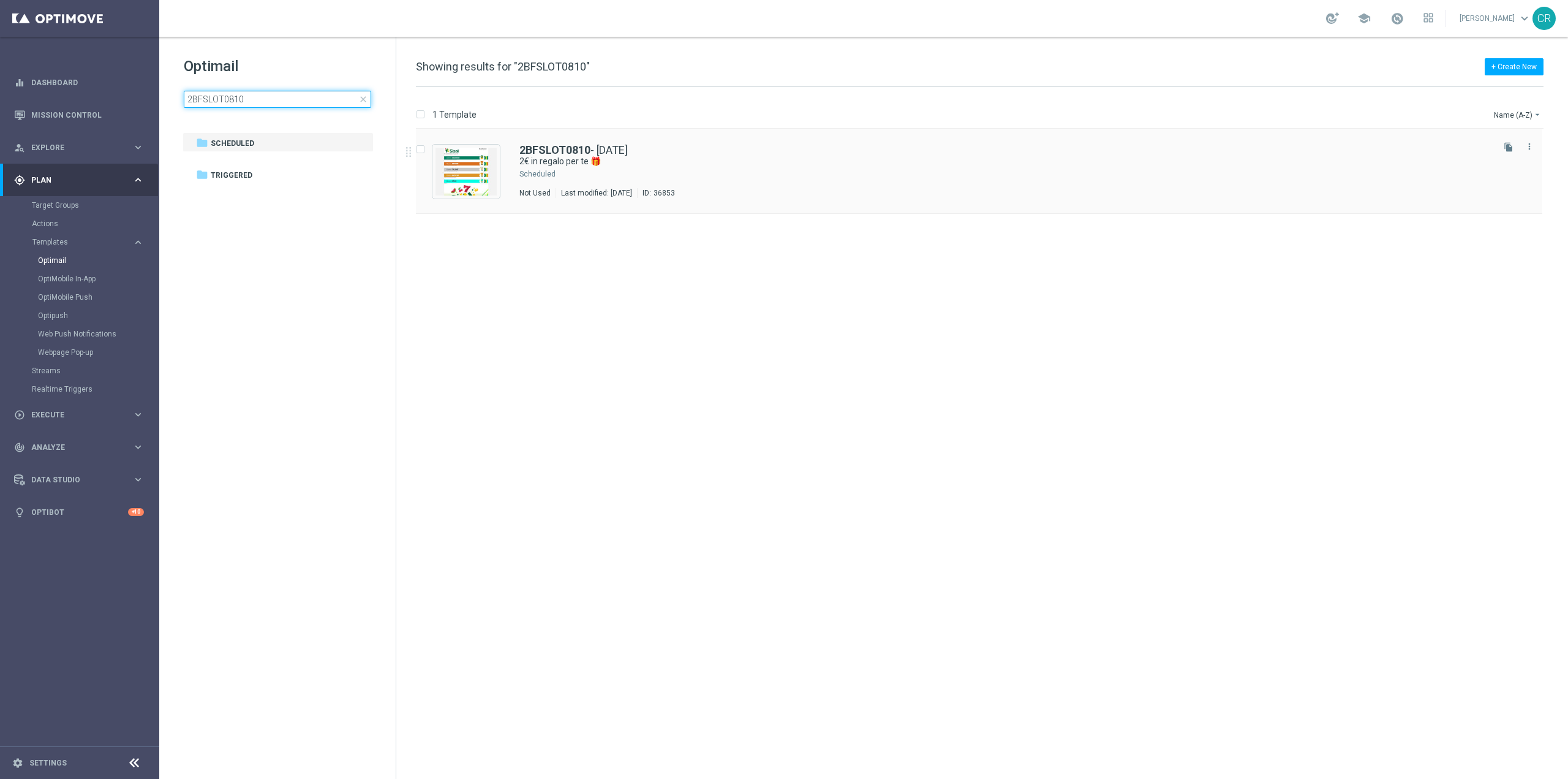
type input "2BFSLOT0810"
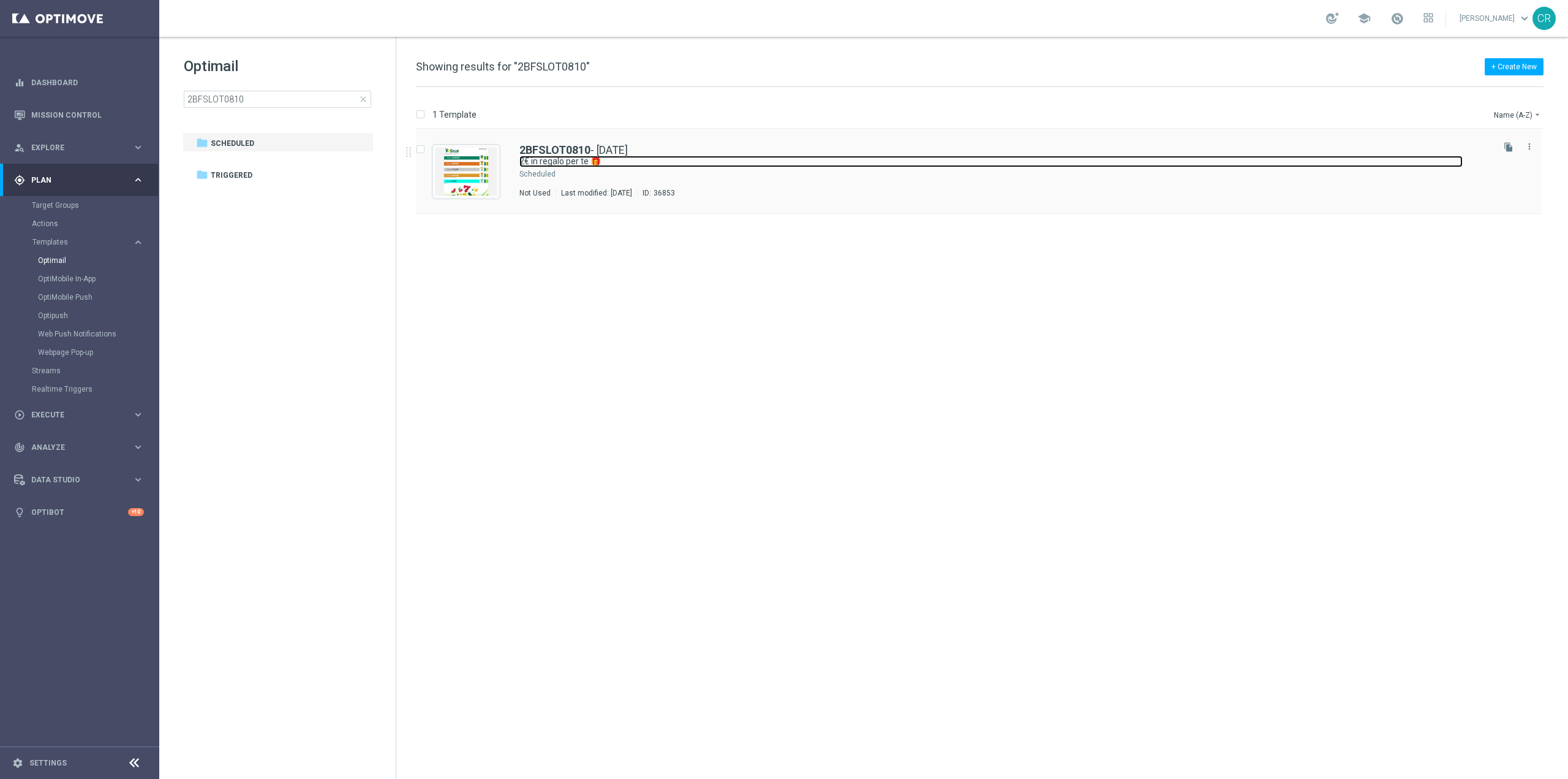
click at [776, 167] on link "2€ in regalo per te 🎁" at bounding box center [991, 162] width 943 height 12
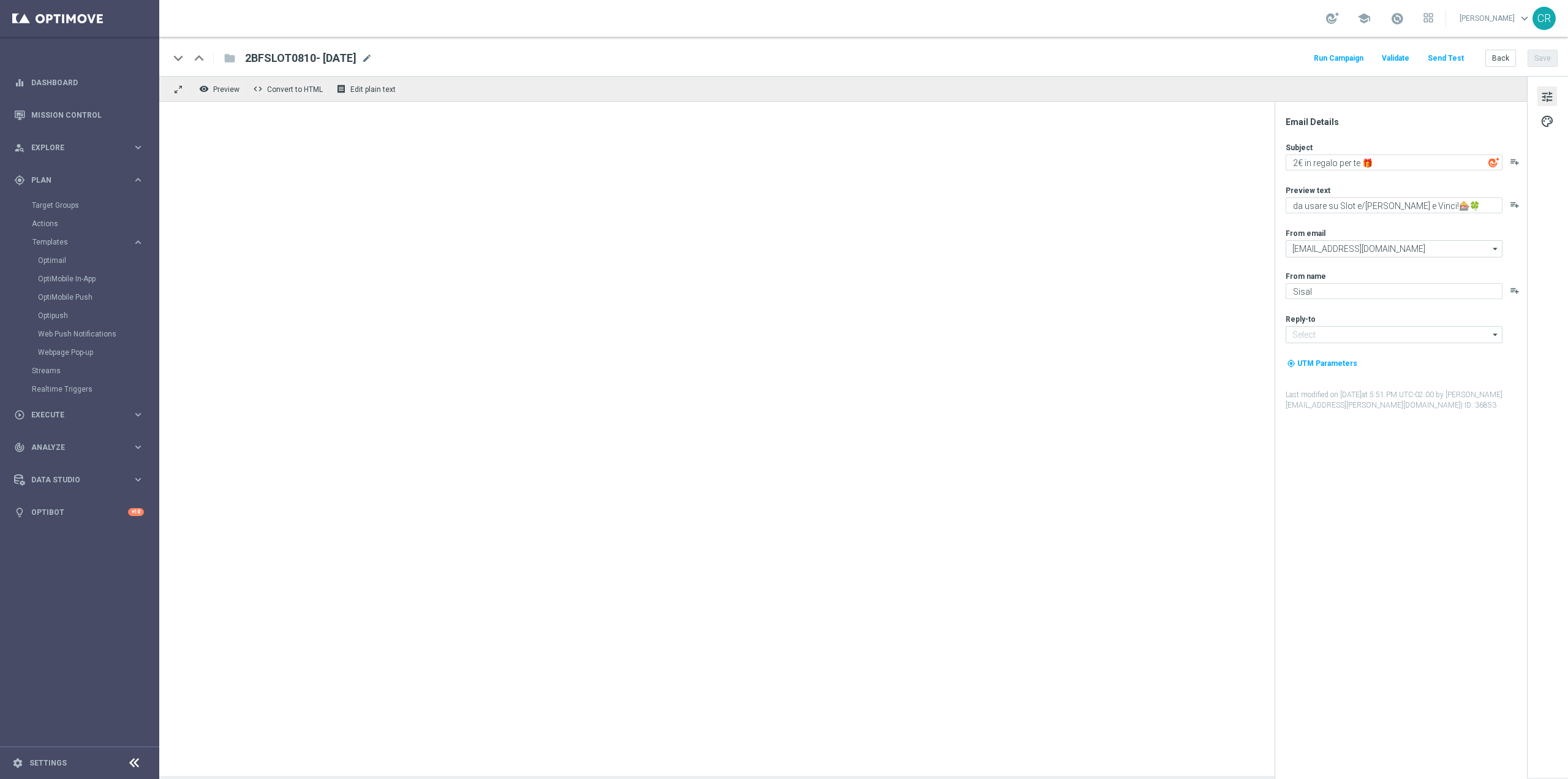
type input "[EMAIL_ADDRESS][DOMAIN_NAME]"
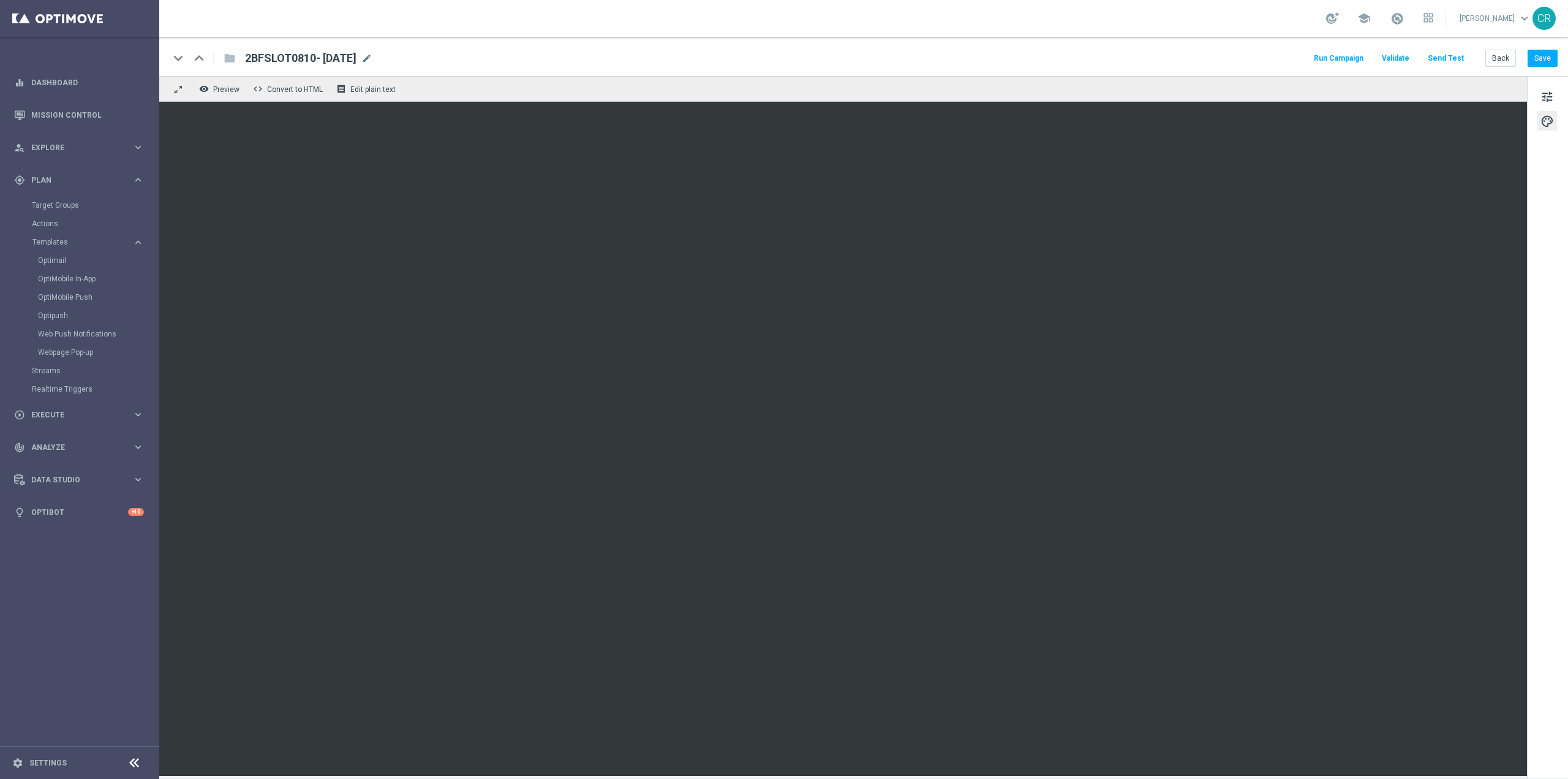
click at [316, 59] on span "2BFSLOT0810- [DATE]" at bounding box center [301, 58] width 112 height 15
click at [303, 54] on input "2BFSLOT0810- [DATE]" at bounding box center [397, 58] width 304 height 16
type input "2BFSLOT081025- [DATE]"
drag, startPoint x: 393, startPoint y: 54, endPoint x: 75, endPoint y: 72, distance: 318.5
click at [77, 72] on main "equalizer Dashboard Mission Control" at bounding box center [784, 389] width 1568 height 779
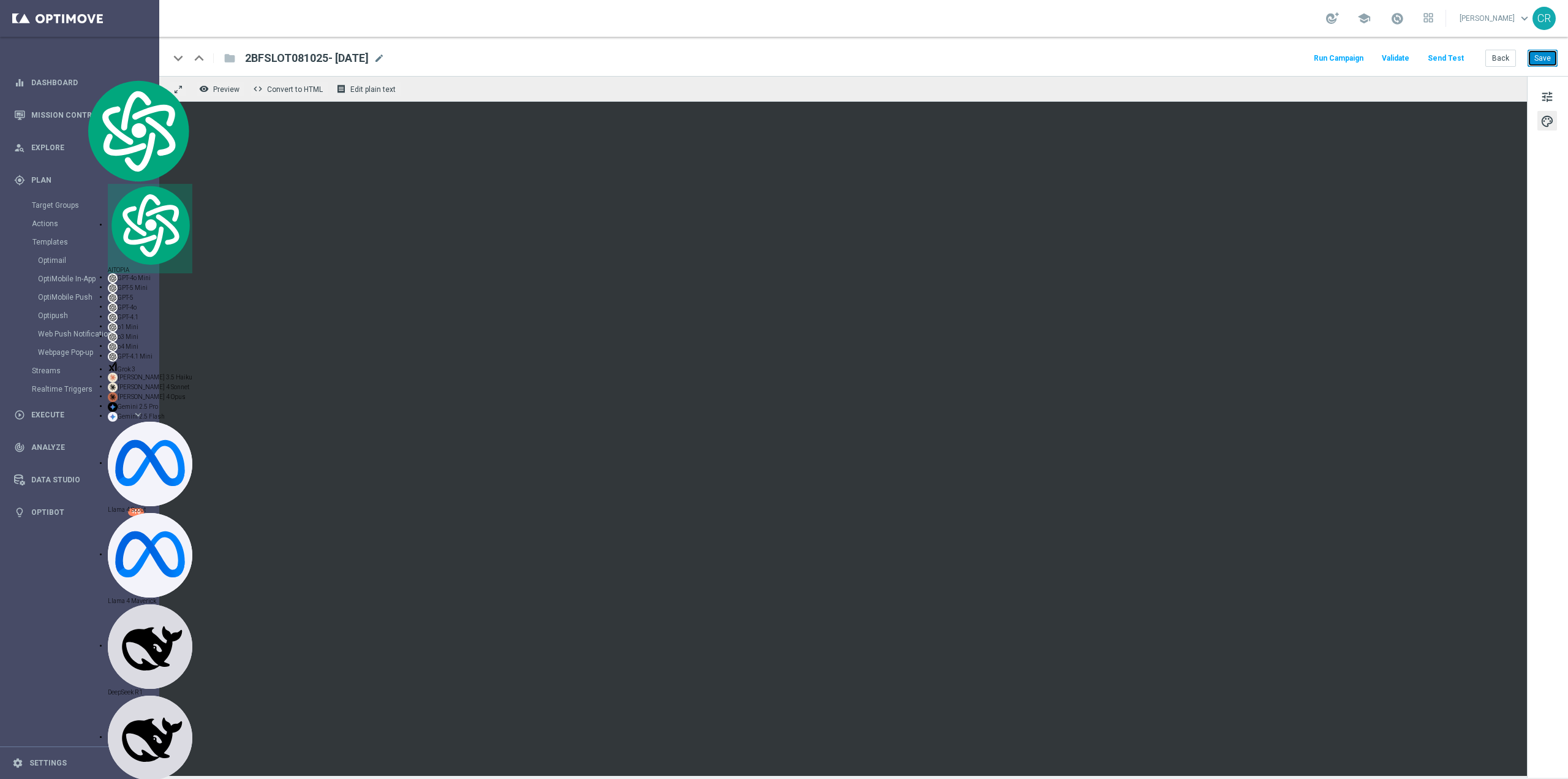
click at [1544, 56] on button "Save" at bounding box center [1542, 58] width 30 height 17
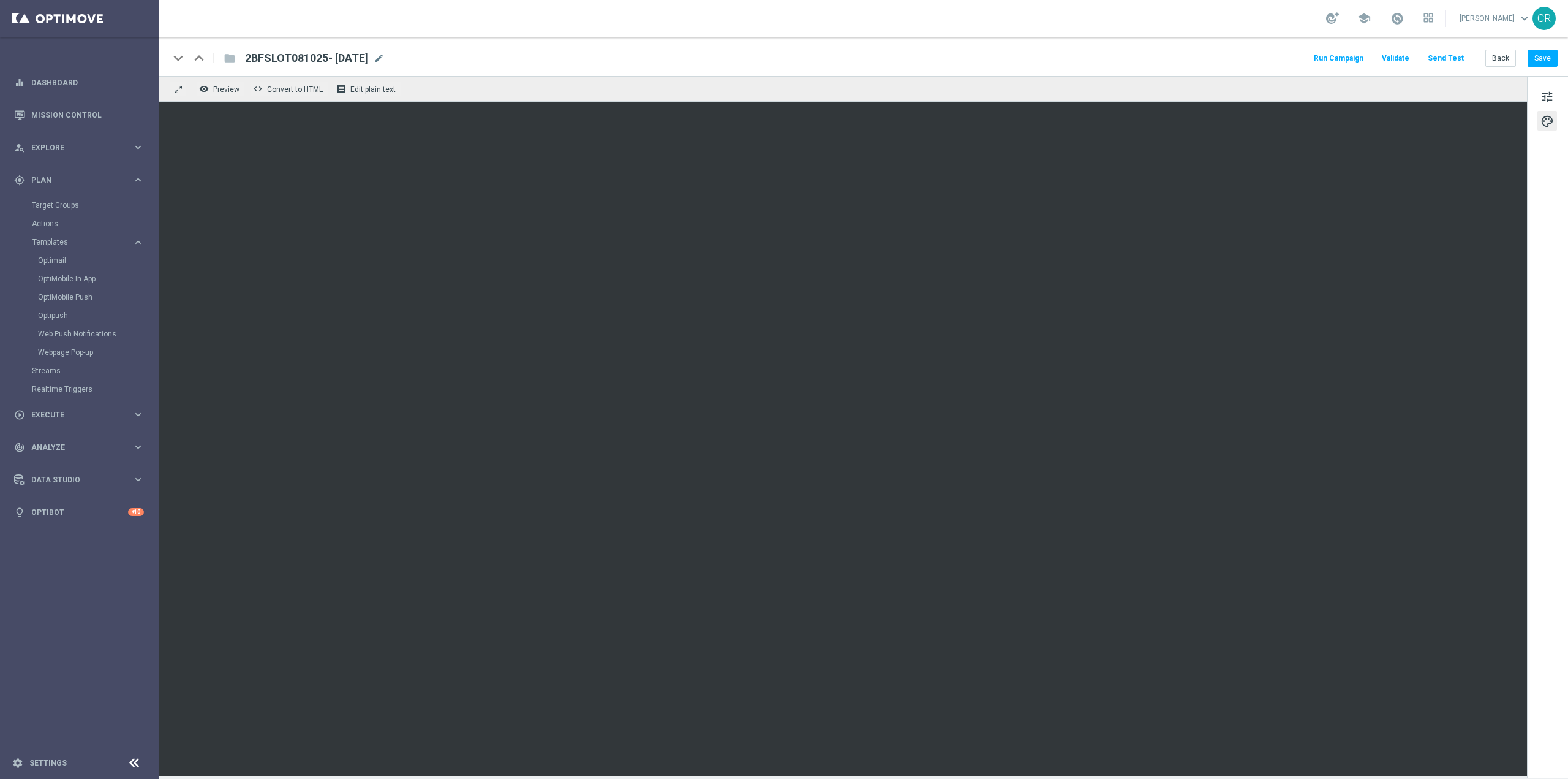
click at [84, 199] on div "Target Groups" at bounding box center [94, 205] width 126 height 19
click at [82, 204] on link "Target Groups" at bounding box center [79, 205] width 96 height 10
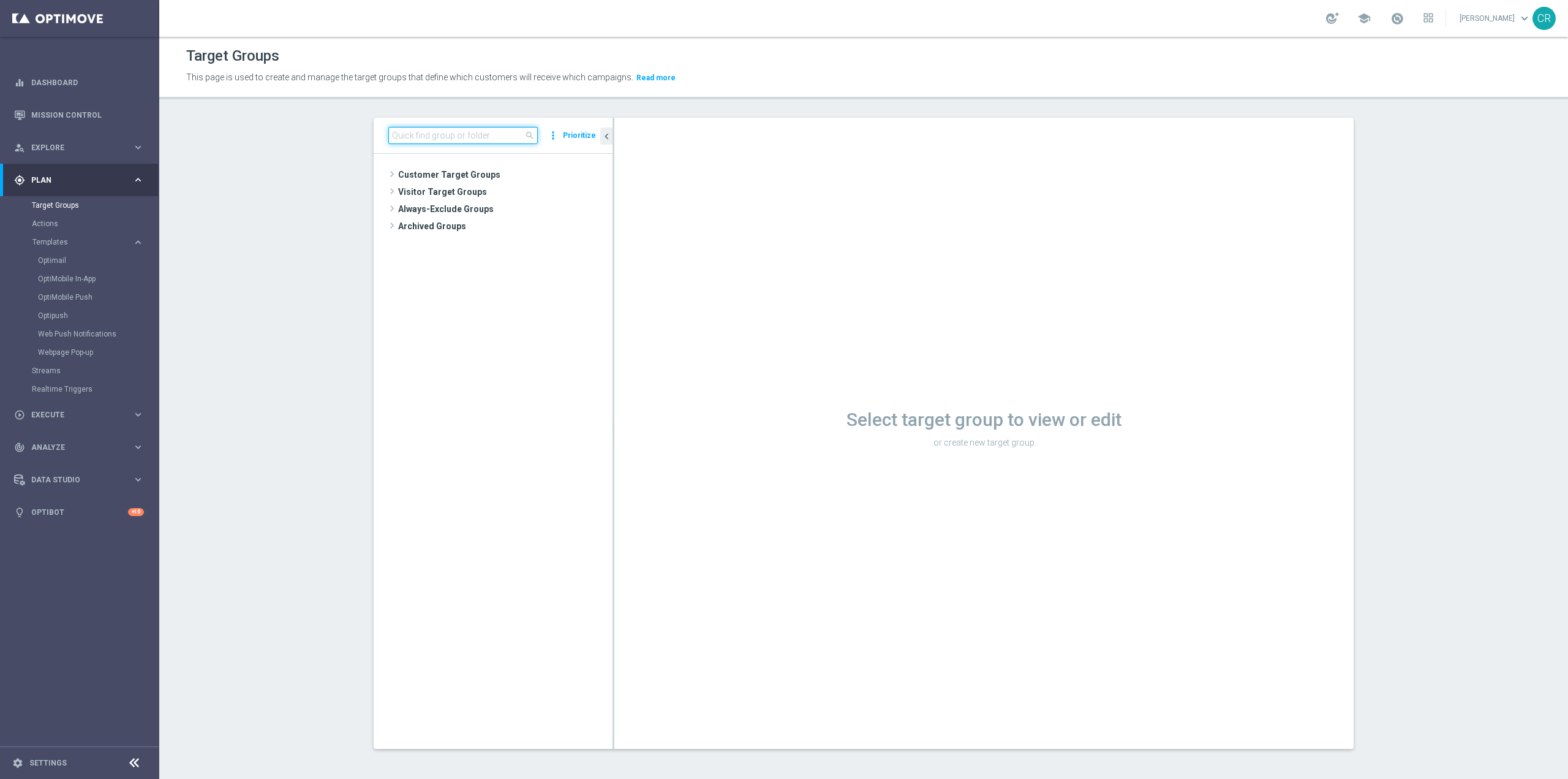
click at [485, 139] on input at bounding box center [463, 135] width 149 height 17
paste input "Risk of churn Talent ggr nb lm > 0 1st Sport"
type input "Risk of churn Talent ggr nb lm > 0 1st Sport"
click at [528, 214] on span "Risk of churn Talent ggr nb lm > 0 1st Sport" at bounding box center [510, 210] width 149 height 11
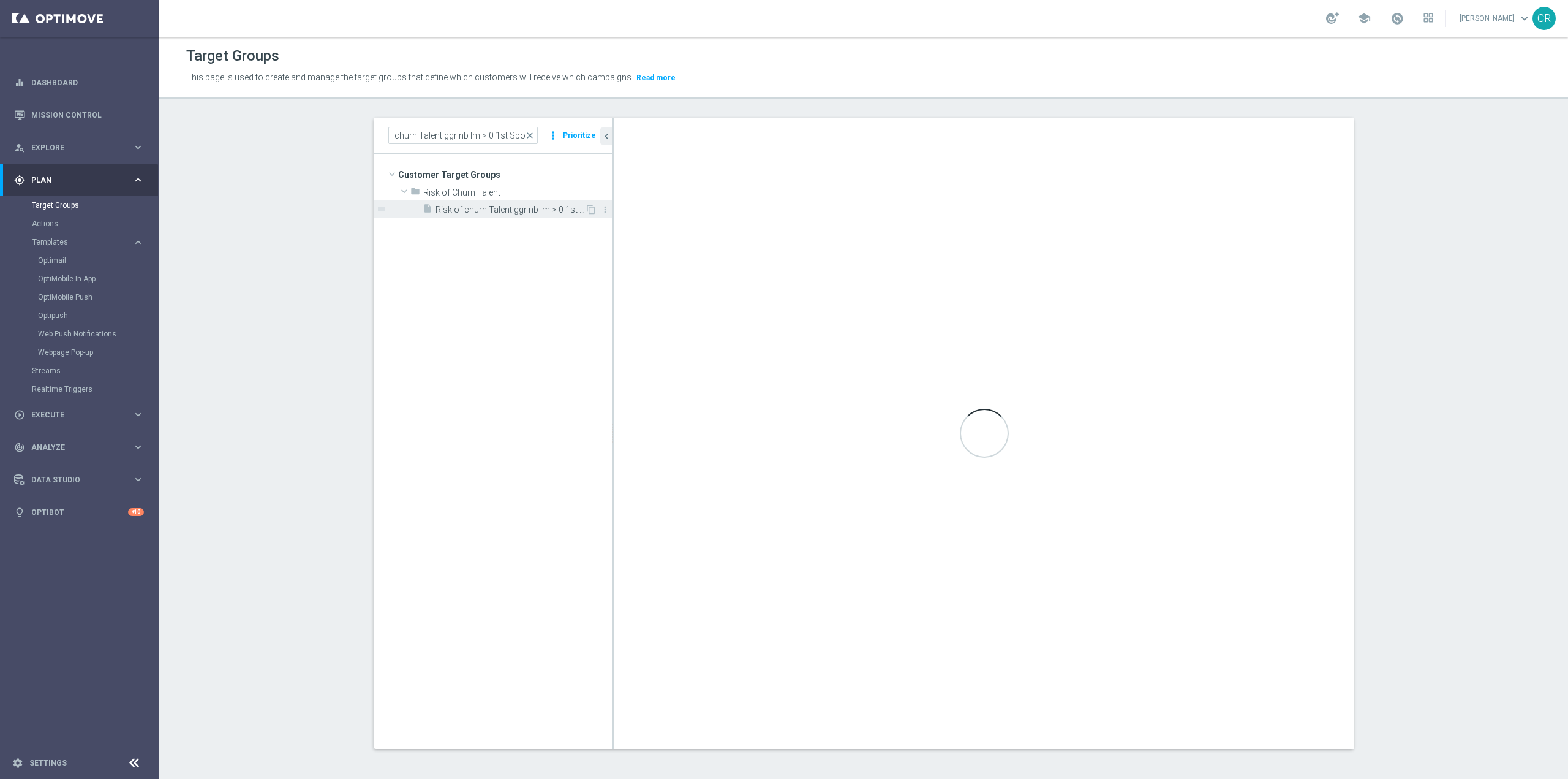
scroll to position [0, 0]
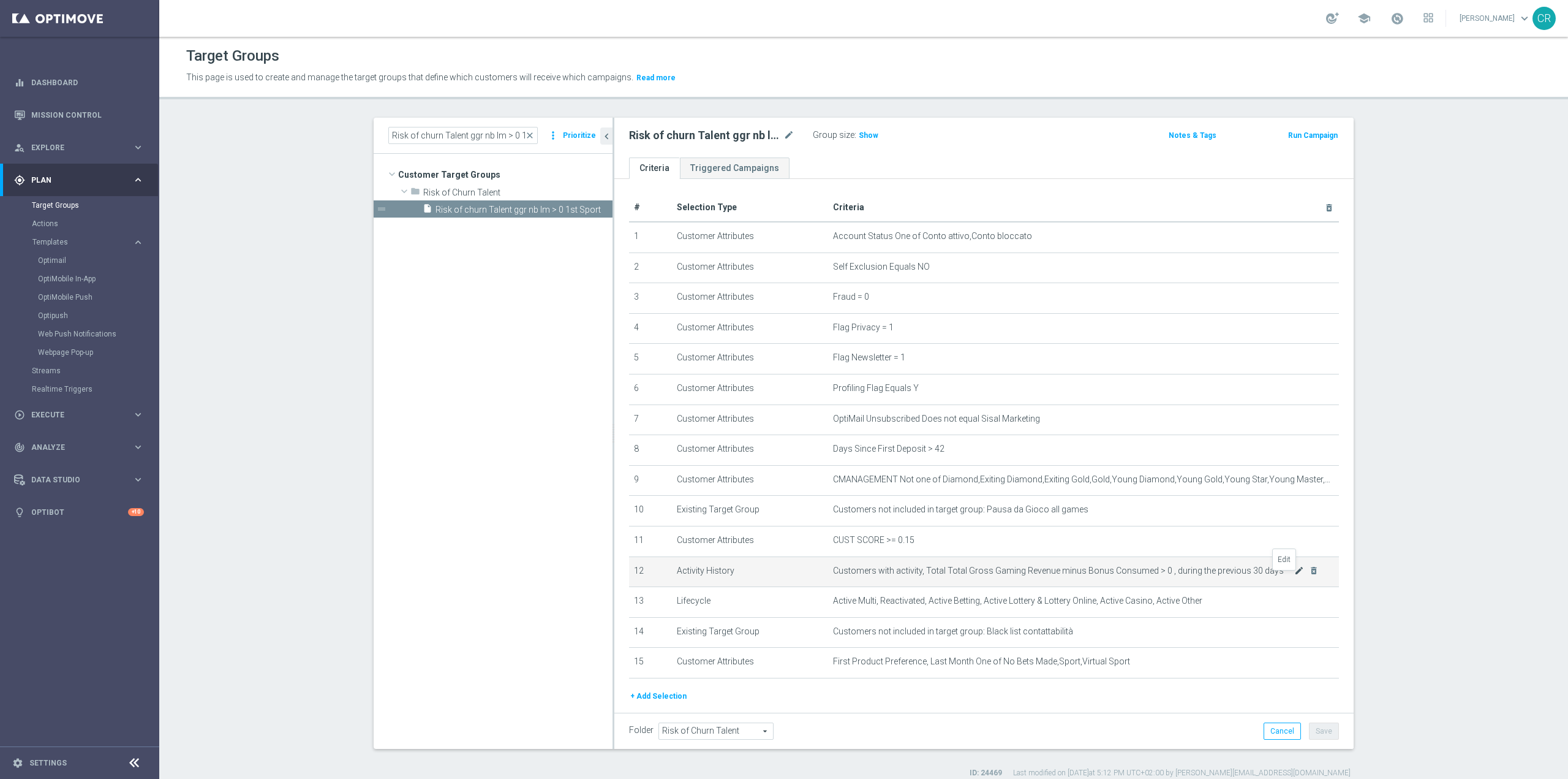
click at [1295, 575] on icon "mode_edit" at bounding box center [1299, 570] width 10 height 10
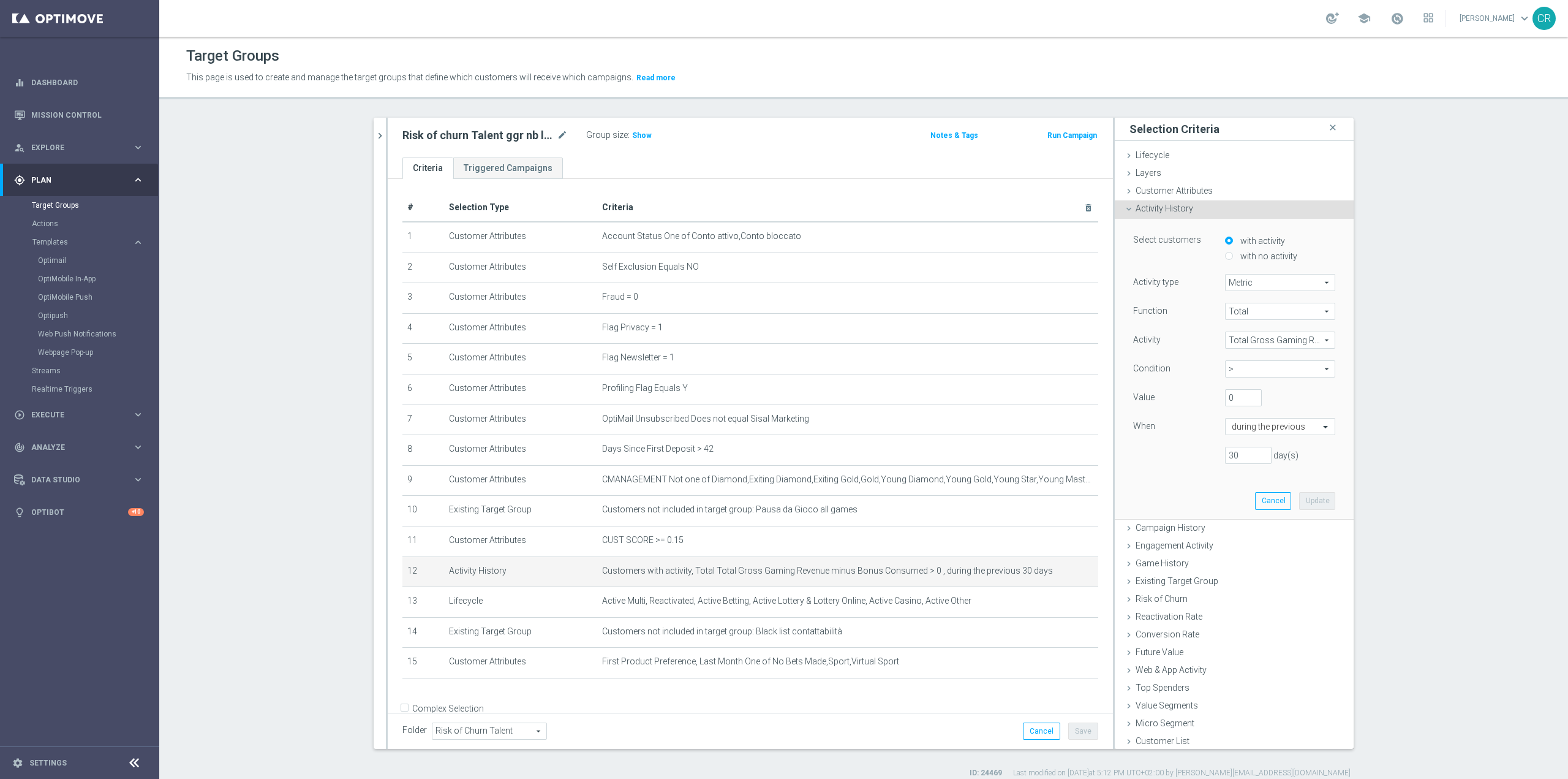
click at [1256, 339] on span "Total Gross Gaming Revenue minus Bonus Consumed" at bounding box center [1280, 340] width 109 height 16
click at [1256, 339] on input "search" at bounding box center [1280, 340] width 110 height 17
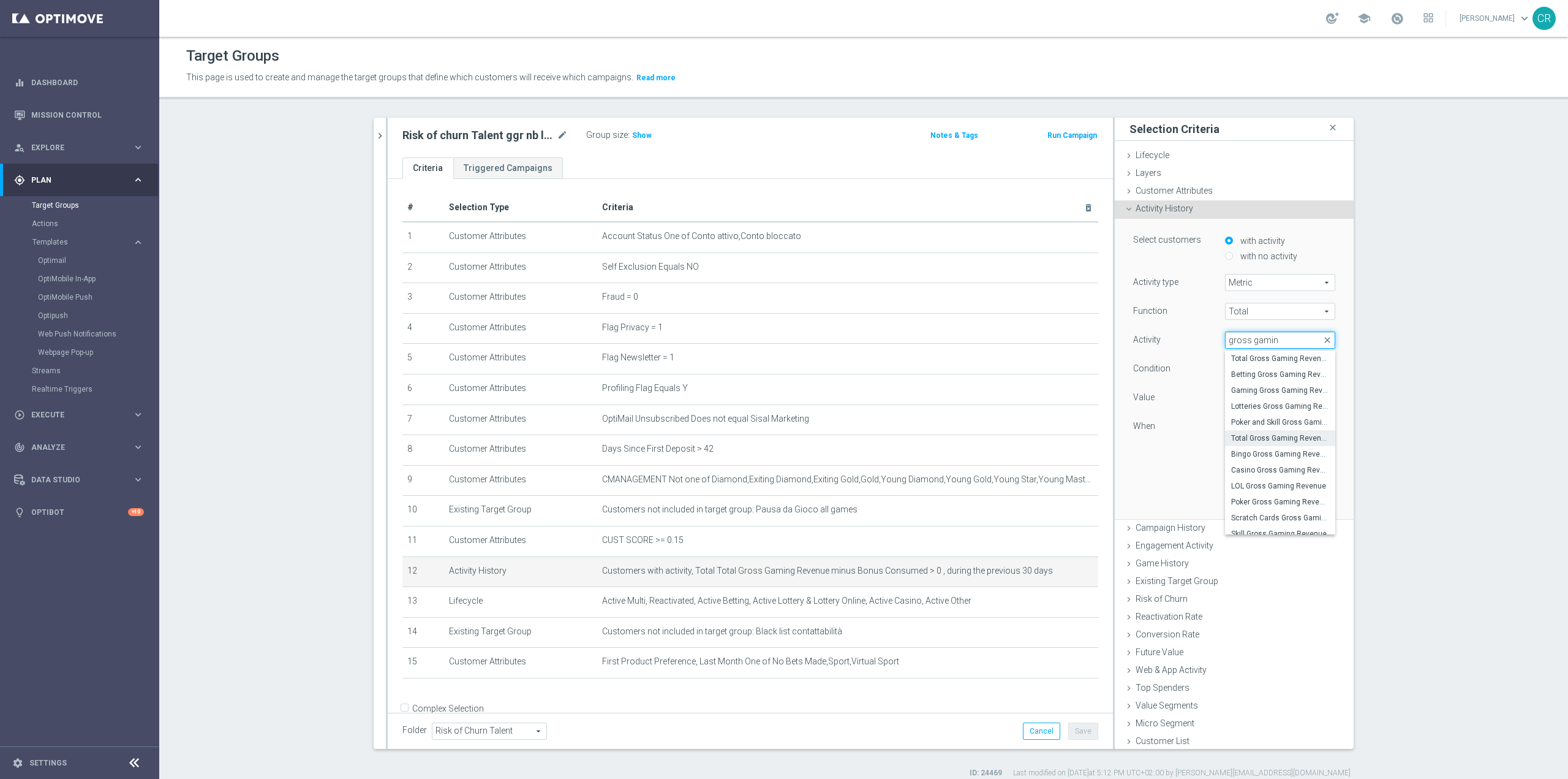
type input "gross gaming"
click at [1125, 489] on div "Select customers with activity with no activity Activity type Metric Metric arr…" at bounding box center [1234, 369] width 221 height 300
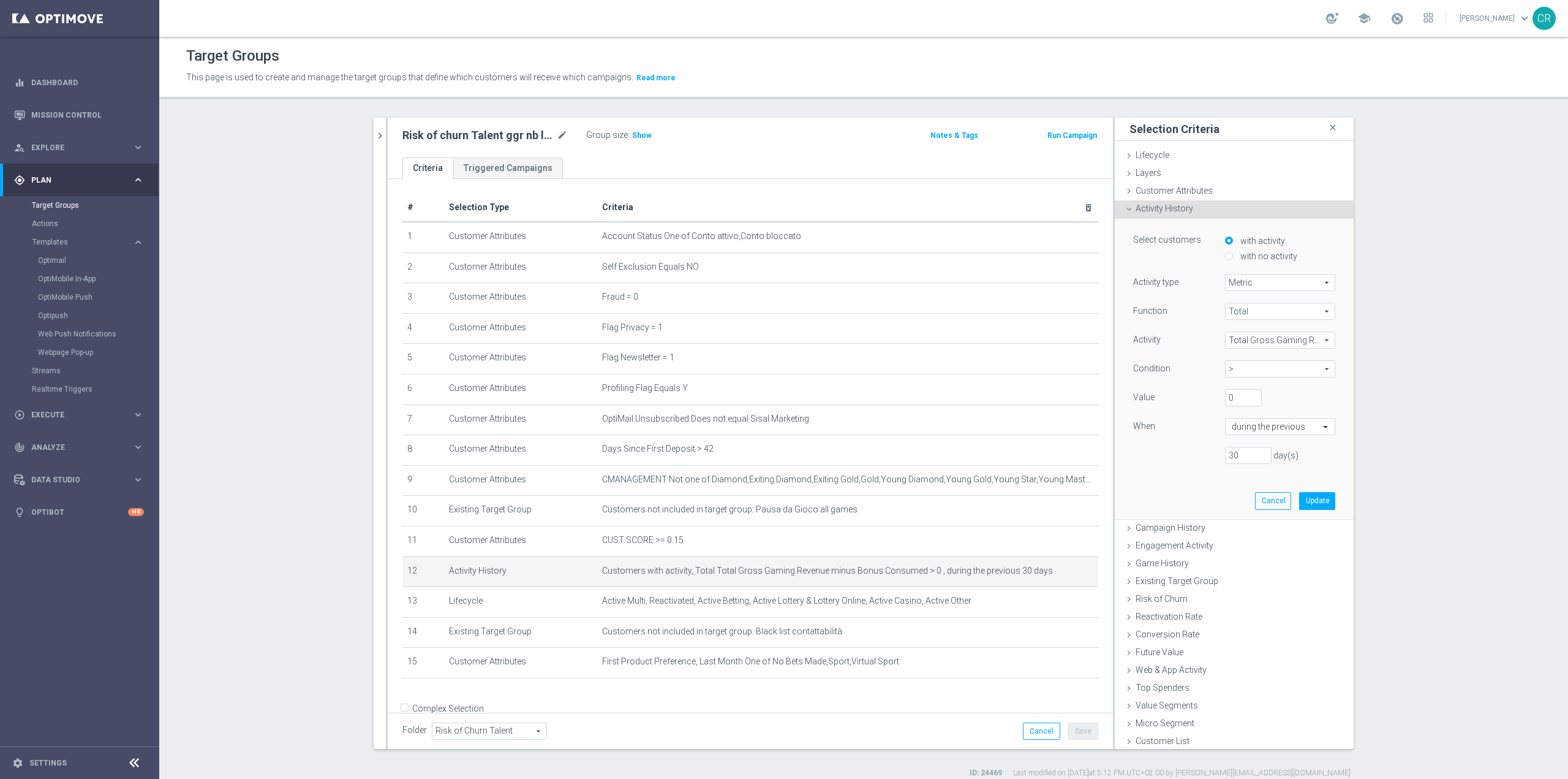
scroll to position [0, 0]
click at [1255, 496] on button "Cancel" at bounding box center [1273, 501] width 36 height 17
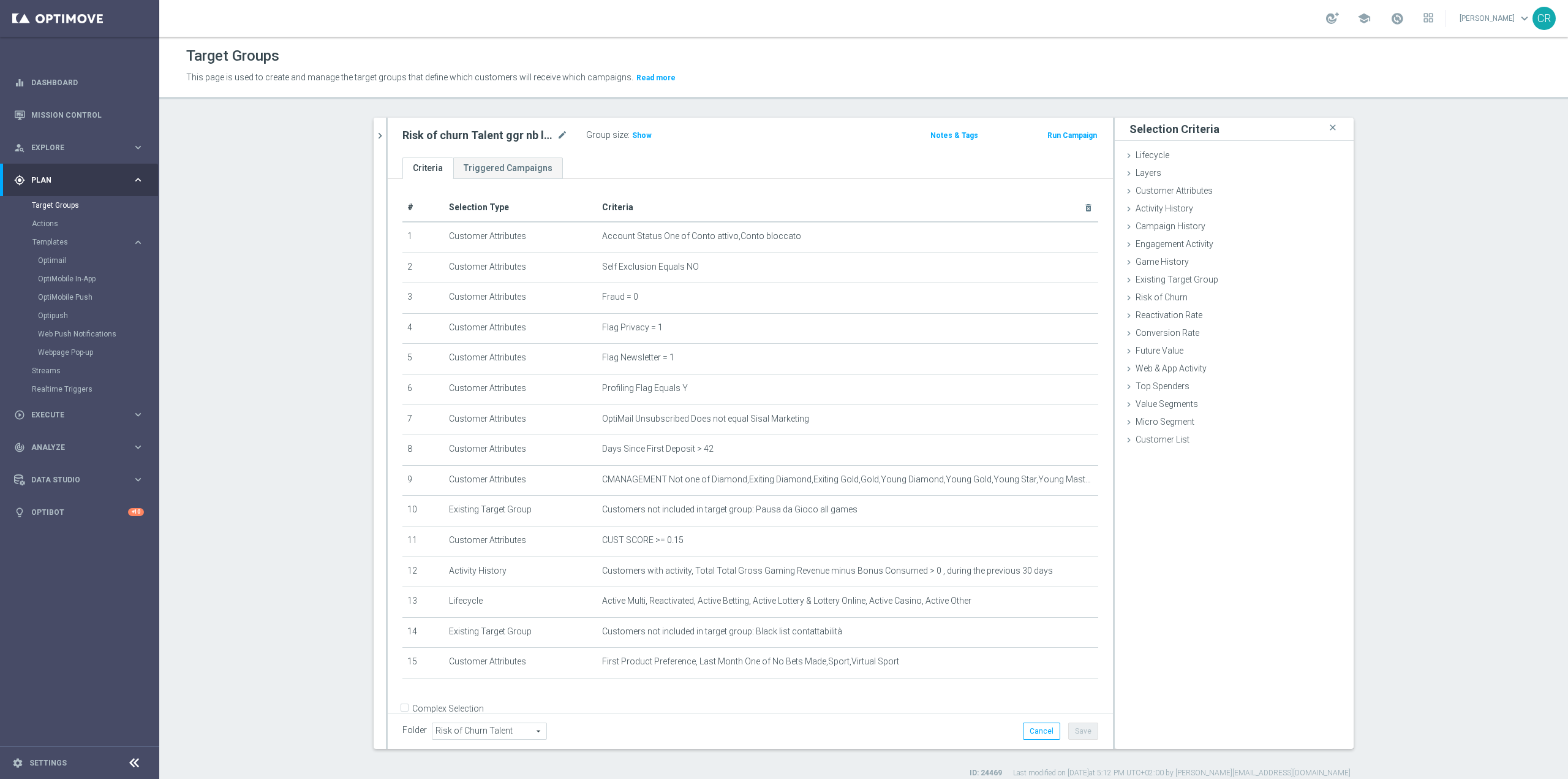
click at [1067, 138] on button "Run Campaign" at bounding box center [1072, 135] width 52 height 13
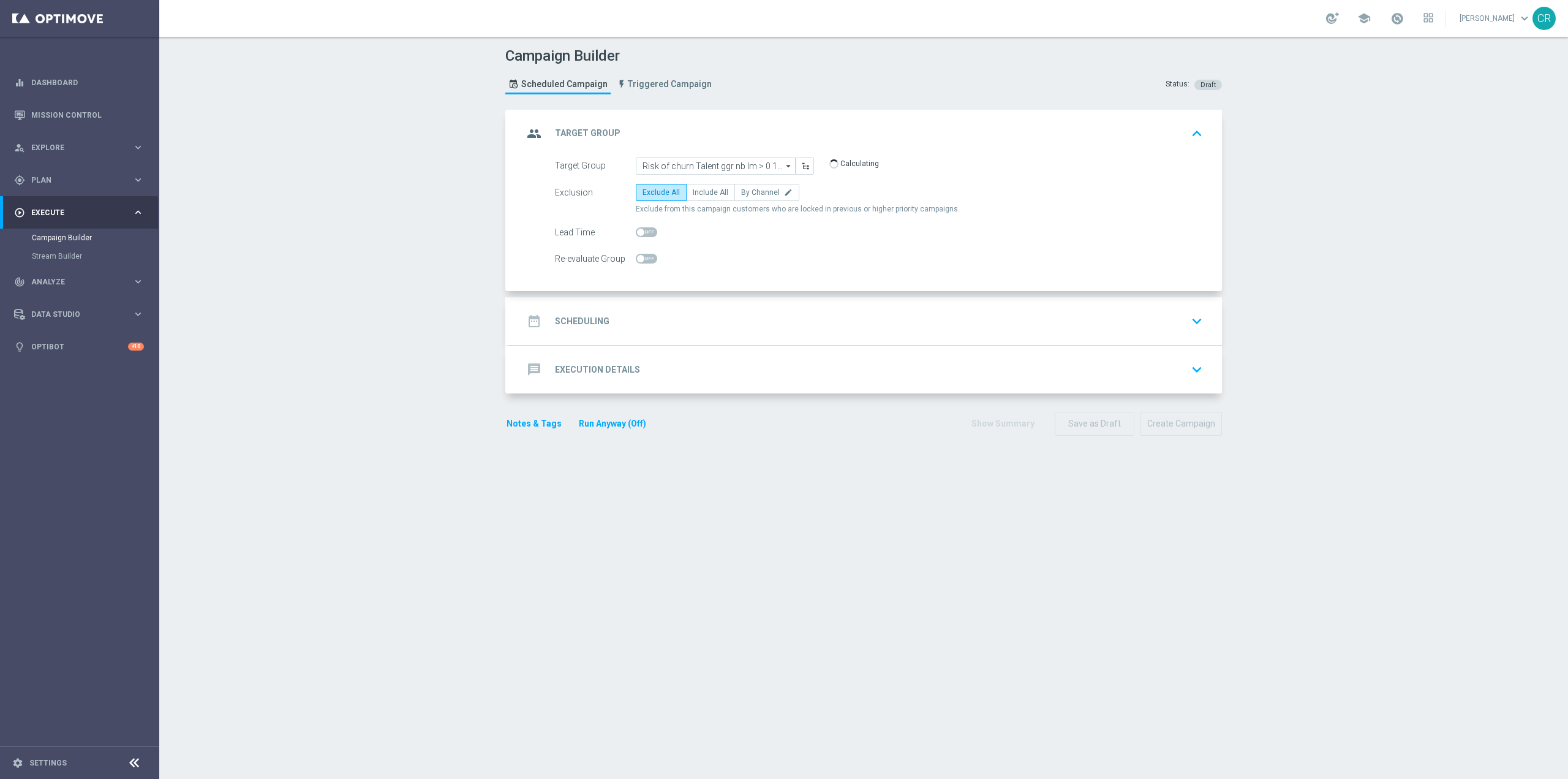
click at [876, 320] on div "date_range Scheduling keyboard_arrow_down" at bounding box center [865, 320] width 684 height 23
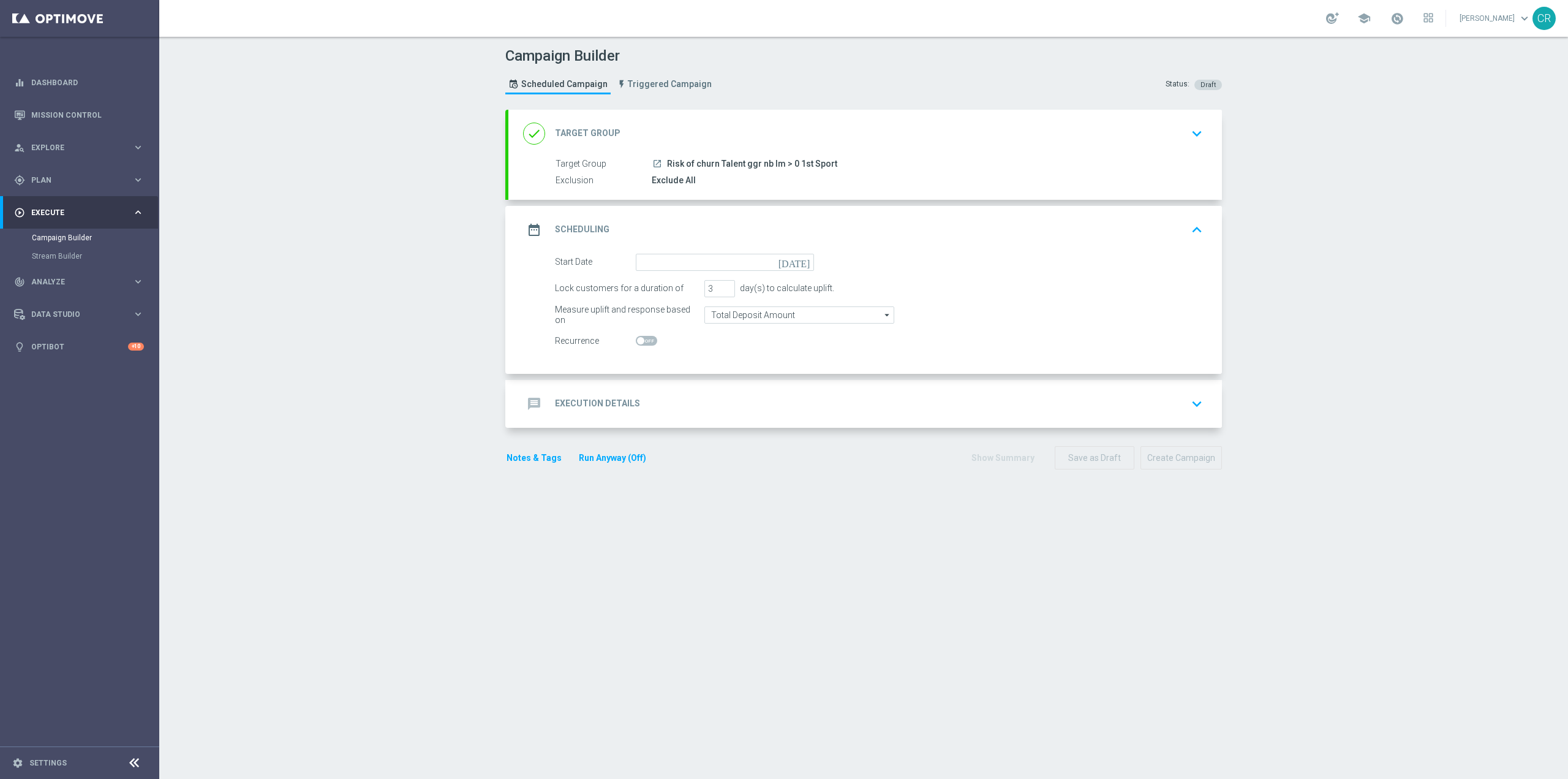
click at [801, 261] on icon "[DATE]" at bounding box center [797, 260] width 36 height 13
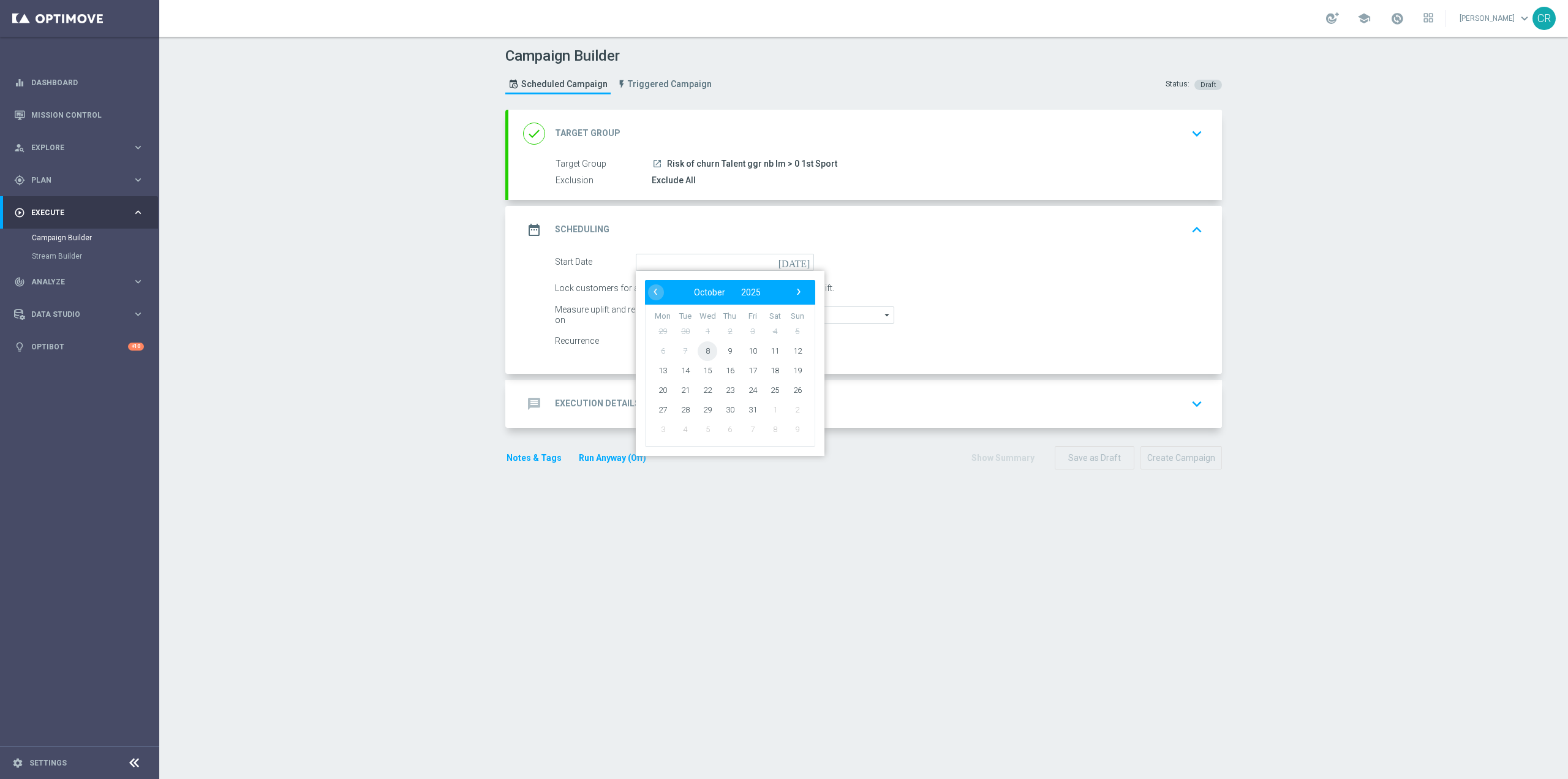
click at [703, 351] on span "8" at bounding box center [707, 351] width 20 height 20
type input "[DATE]"
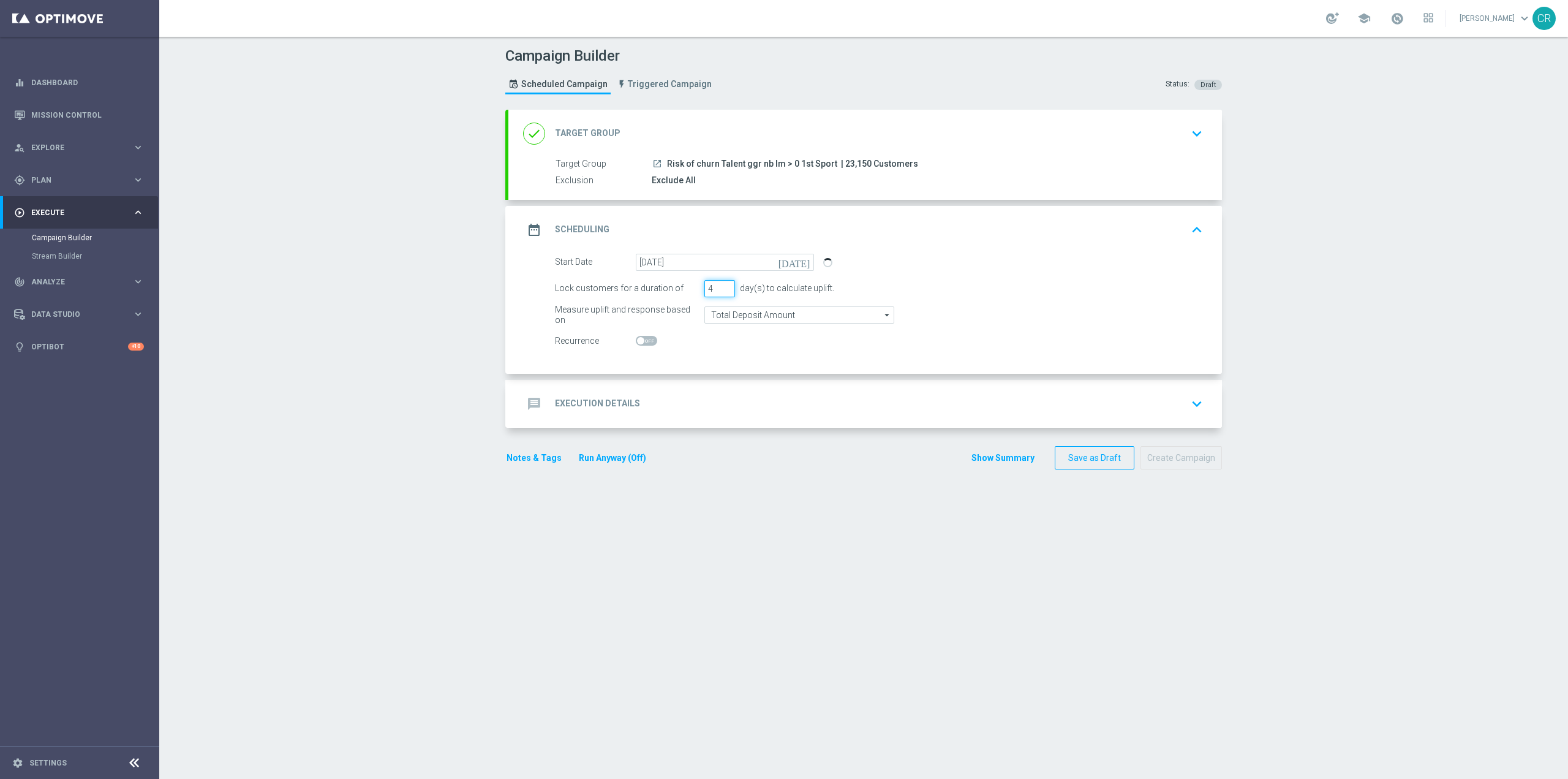
click at [722, 285] on input "4" at bounding box center [720, 289] width 30 height 17
type input "5"
click at [721, 285] on input "5" at bounding box center [720, 289] width 30 height 17
click at [859, 318] on input "Total Deposit Amount" at bounding box center [800, 315] width 190 height 17
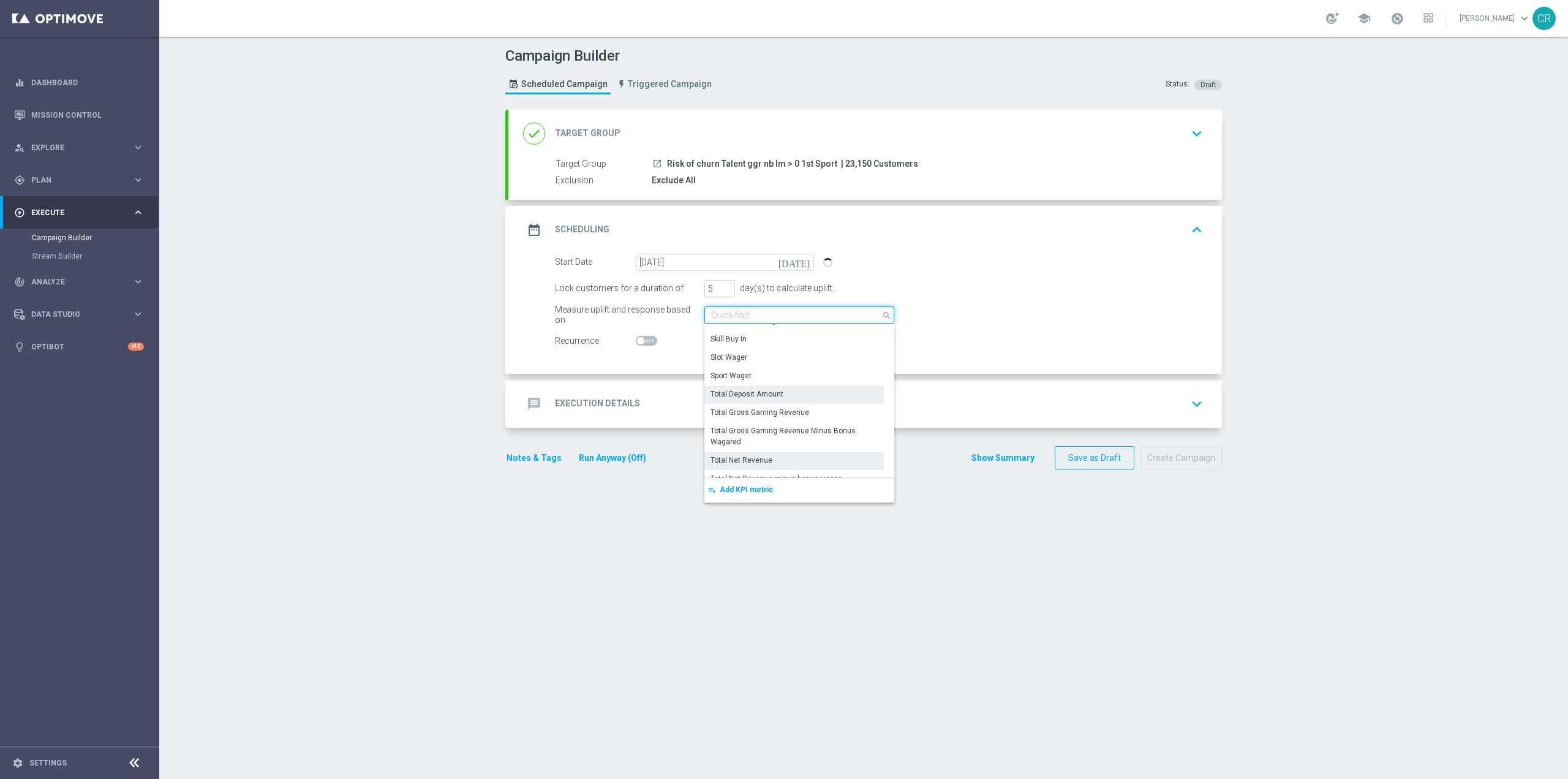
scroll to position [299, 0]
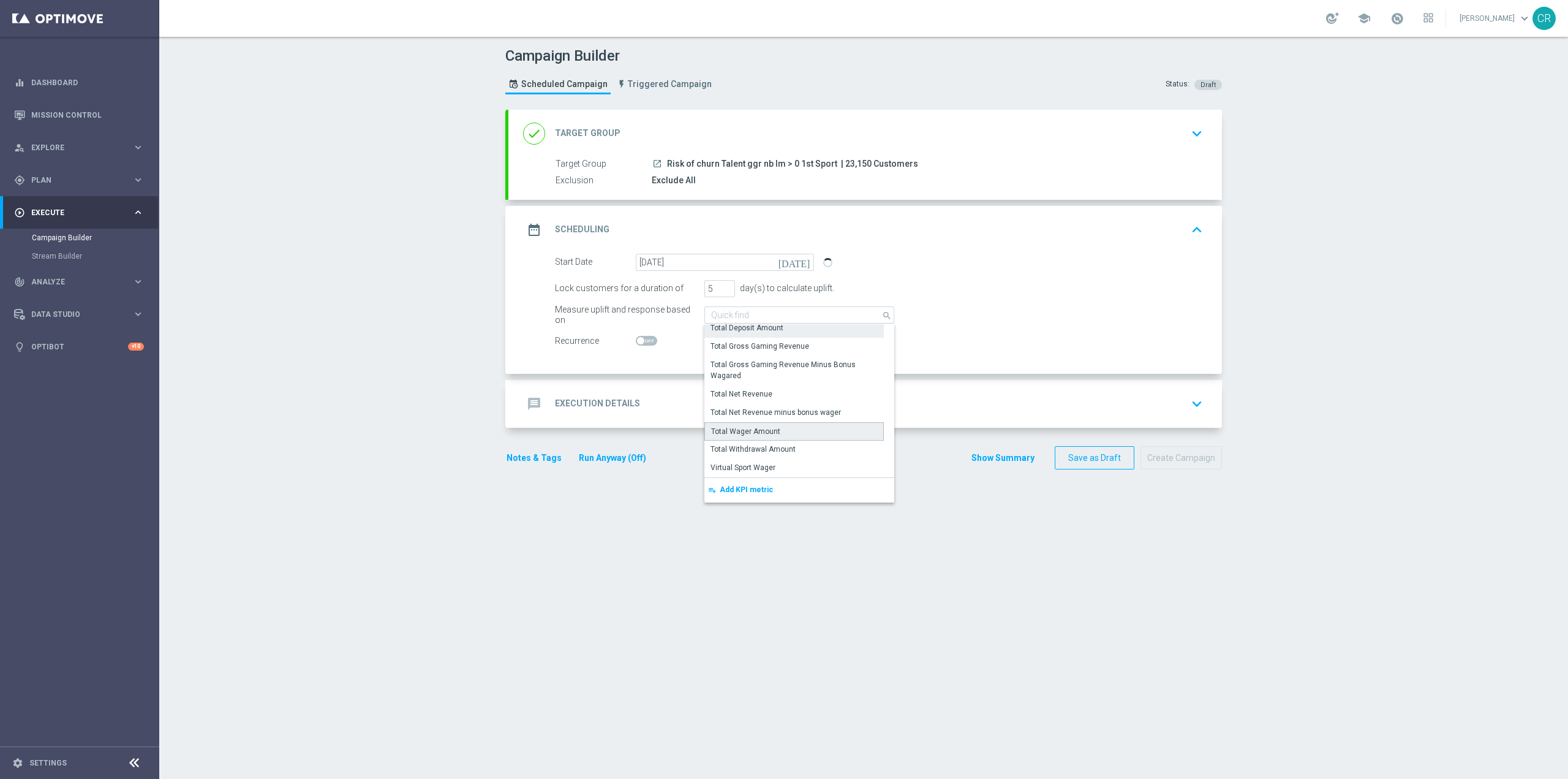
click at [773, 426] on div "Total Wager Amount" at bounding box center [795, 431] width 180 height 19
type input "Total Wager Amount"
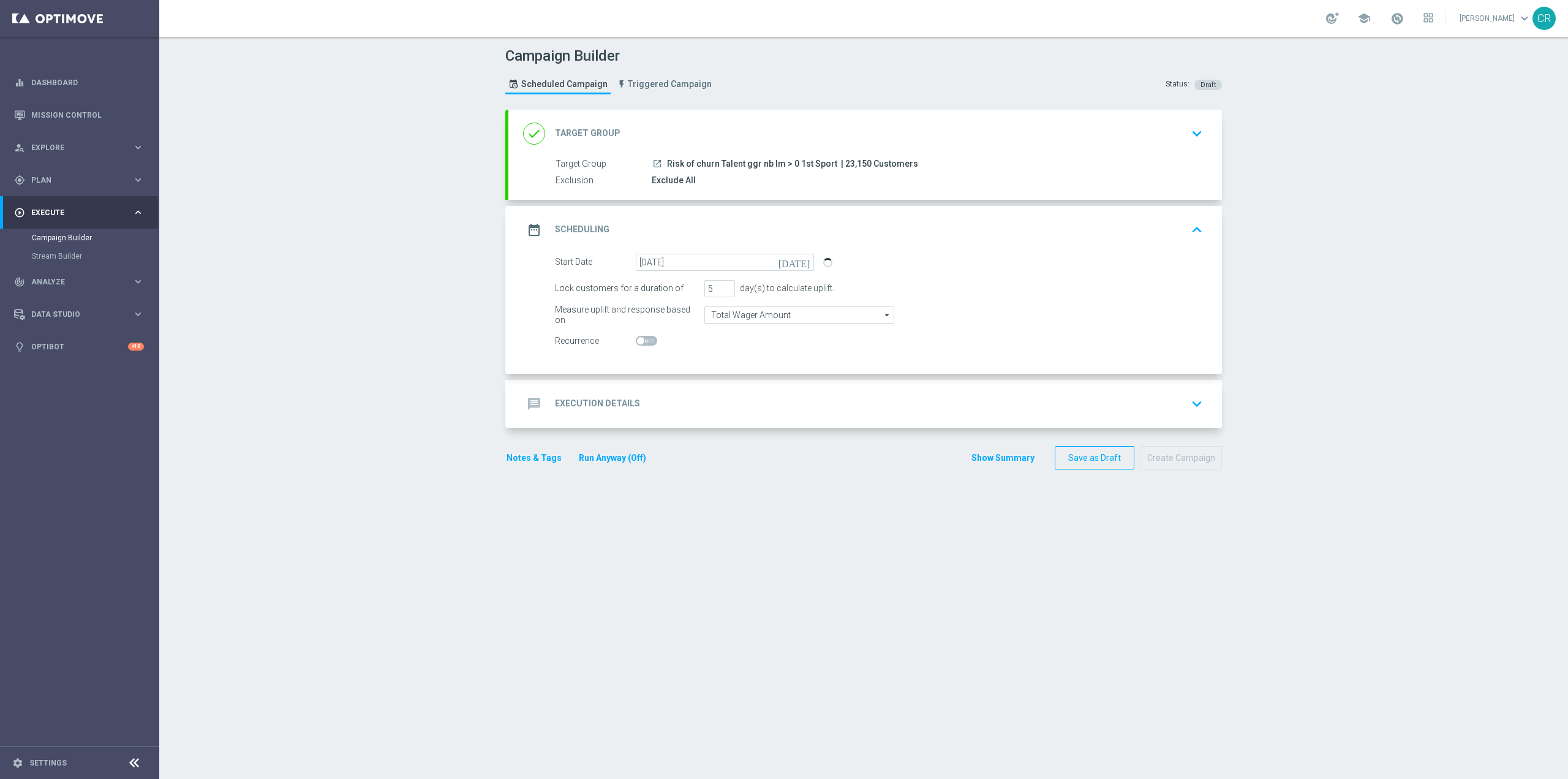
click at [959, 413] on div "message Execution Details keyboard_arrow_down" at bounding box center [865, 404] width 684 height 23
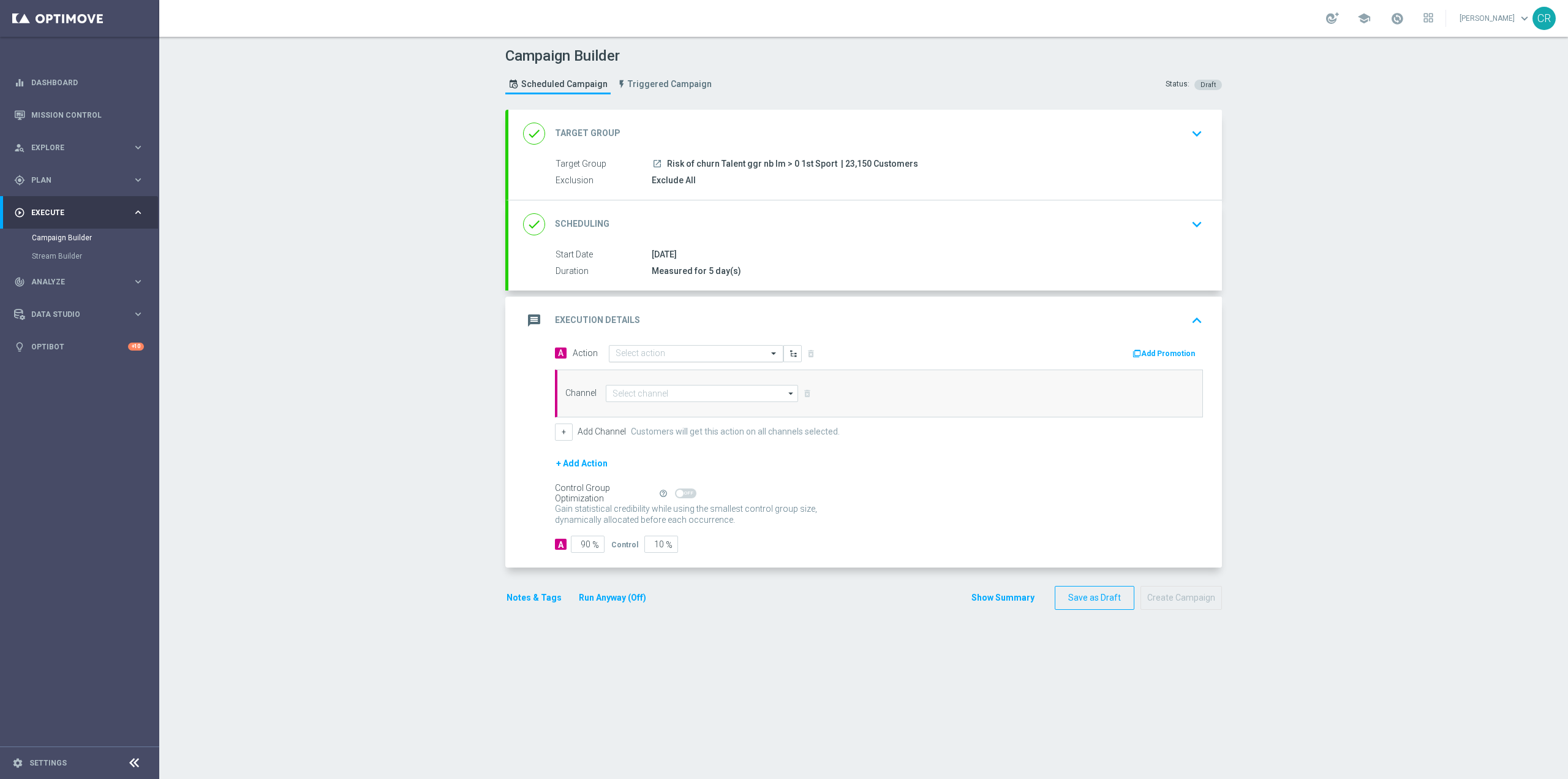
click at [661, 349] on input "text" at bounding box center [684, 354] width 137 height 11
paste input "BF 1€ TUTTI I GIOCHI"
type input "BF 1€ TUTTI I GIOCHI"
click at [697, 497] on button "add_new Create new action" at bounding box center [694, 496] width 169 height 14
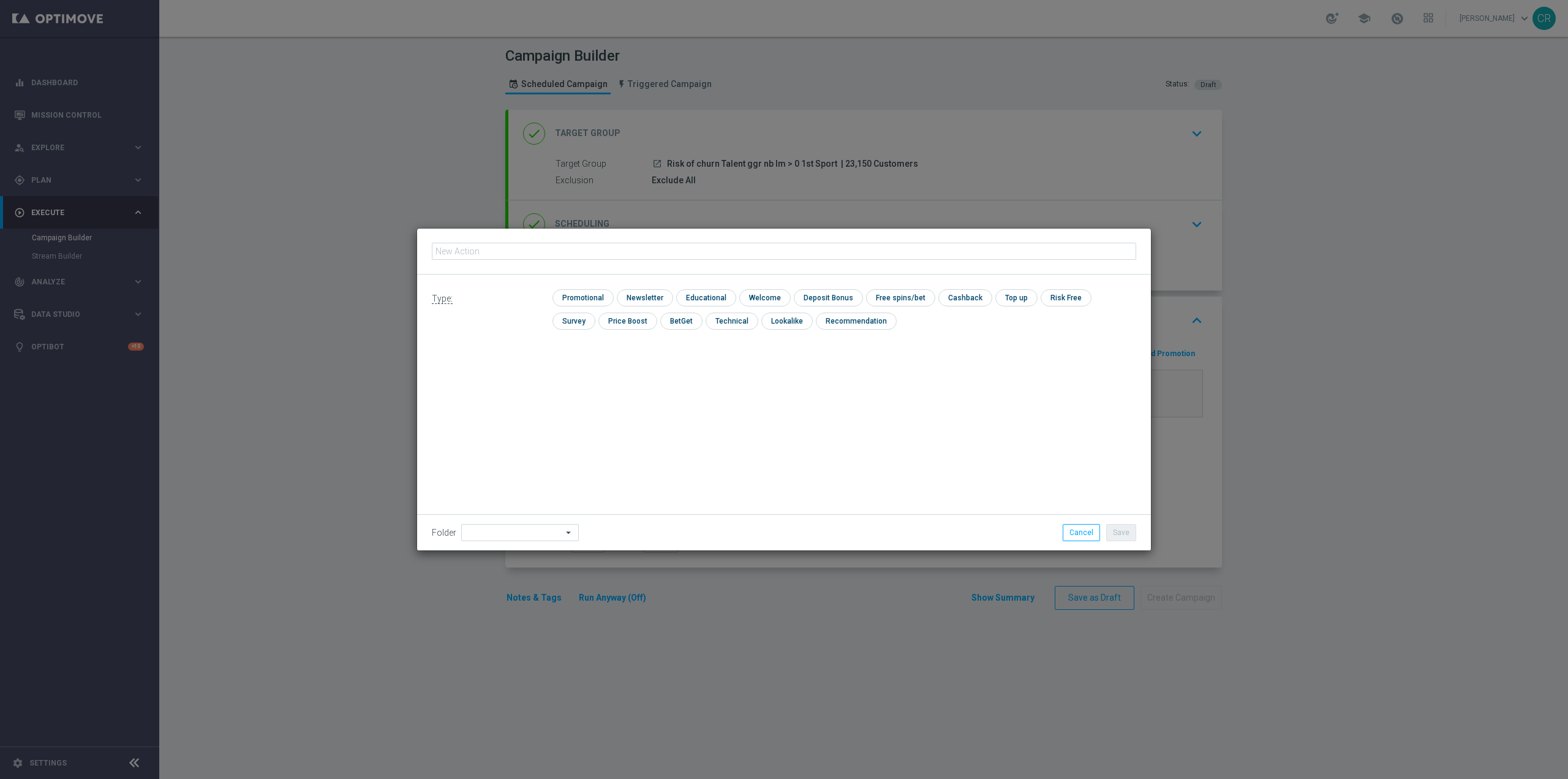
click at [623, 253] on input "text" at bounding box center [784, 251] width 705 height 17
type input "BF 1€ TUTTI I GIOCHI"
click at [590, 304] on input "checkbox" at bounding box center [582, 297] width 58 height 17
checkbox input "true"
click at [906, 290] on input "checkbox" at bounding box center [911, 297] width 65 height 17
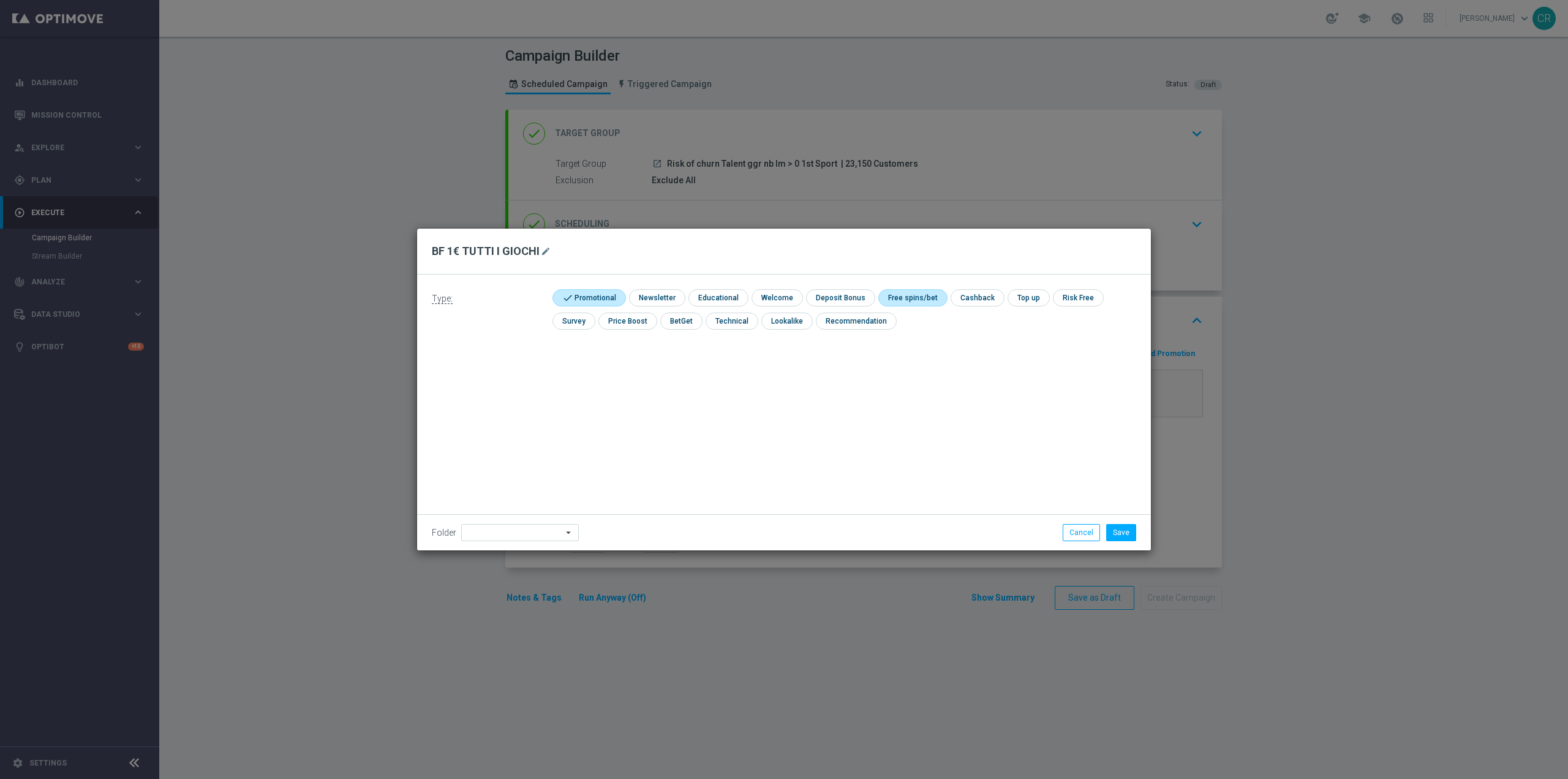
checkbox input "true"
click at [1124, 540] on button "Save" at bounding box center [1121, 533] width 30 height 17
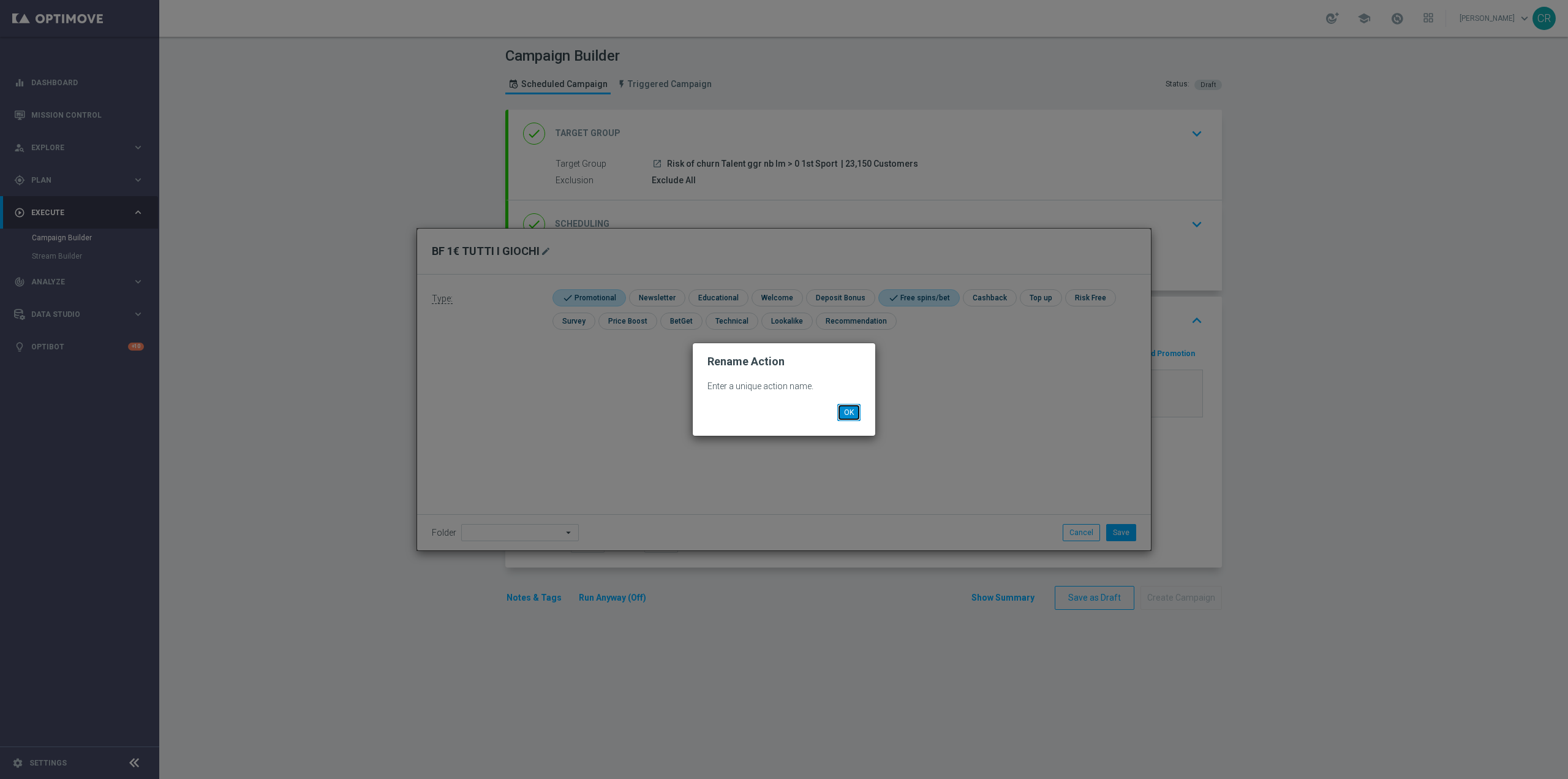
click at [843, 416] on button "OK" at bounding box center [849, 412] width 23 height 17
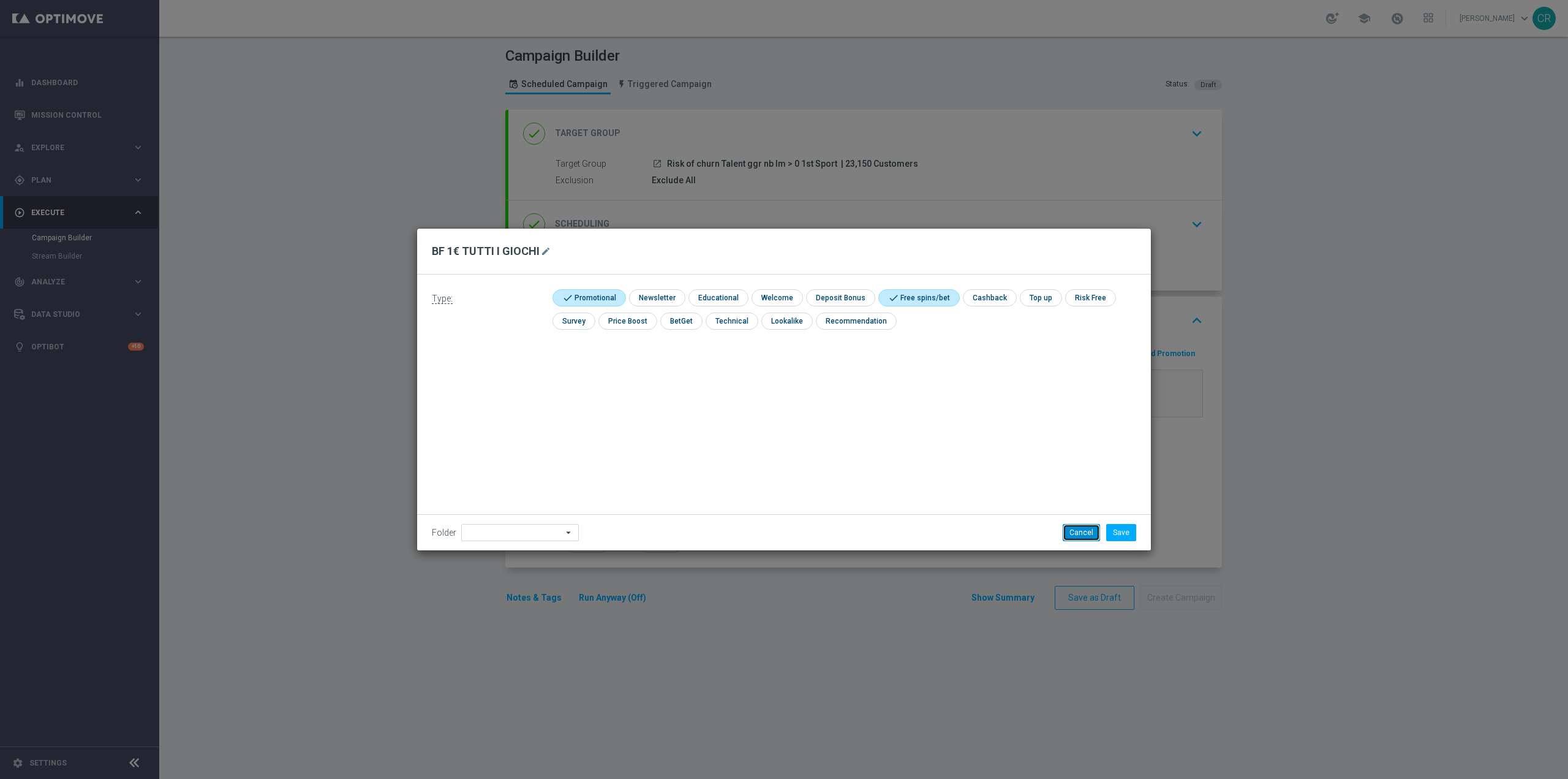
click at [1077, 528] on button "Cancel" at bounding box center [1081, 533] width 38 height 17
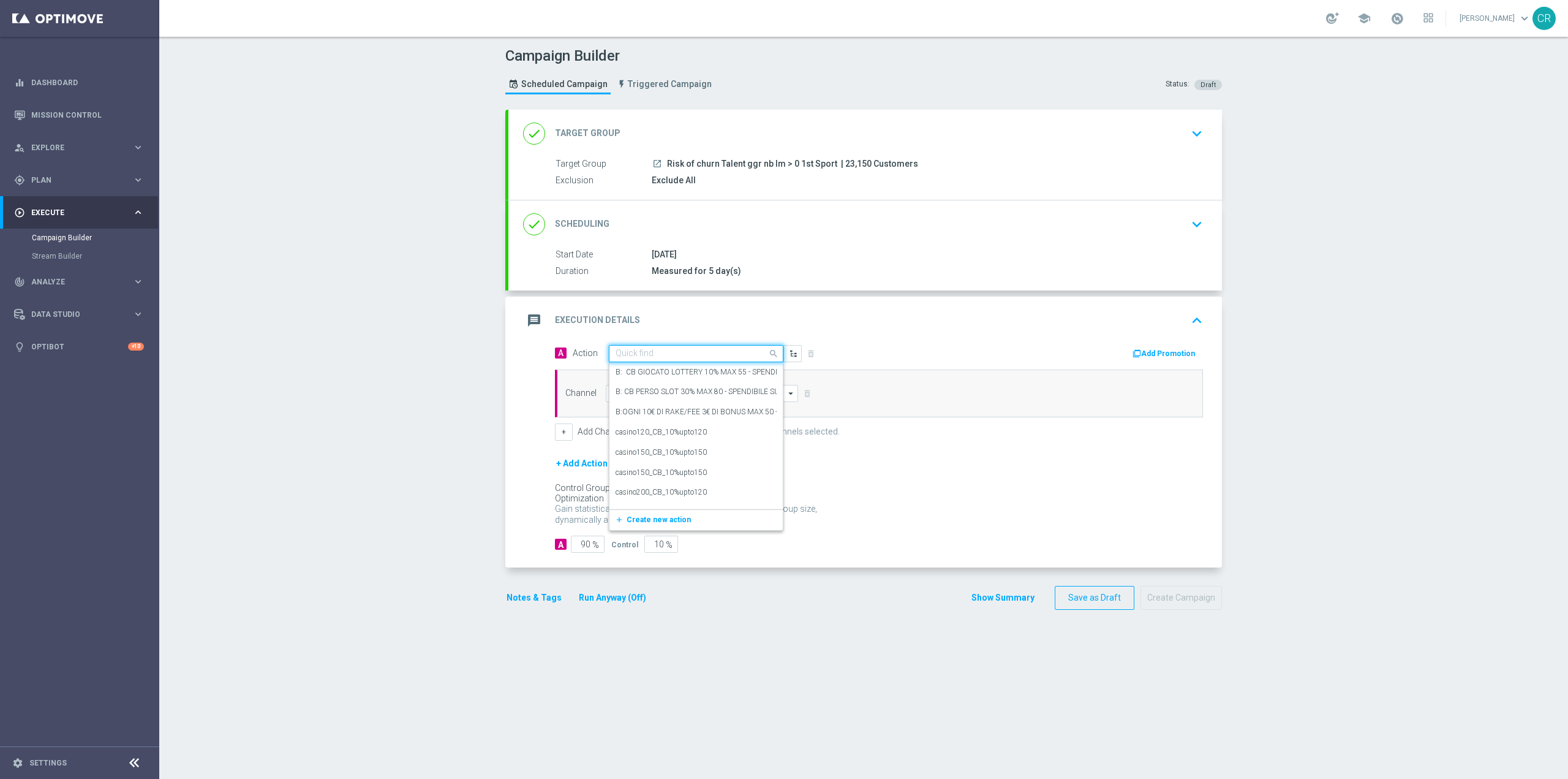
click at [708, 353] on input "text" at bounding box center [684, 354] width 137 height 11
paste input "BF 1€ TUTTI I GIOCHI"
type input "BF 1€ TUTTI I GIOCHI"
click at [684, 498] on div "BF 1€ TUTTI I GIOCHI edit" at bounding box center [696, 496] width 161 height 20
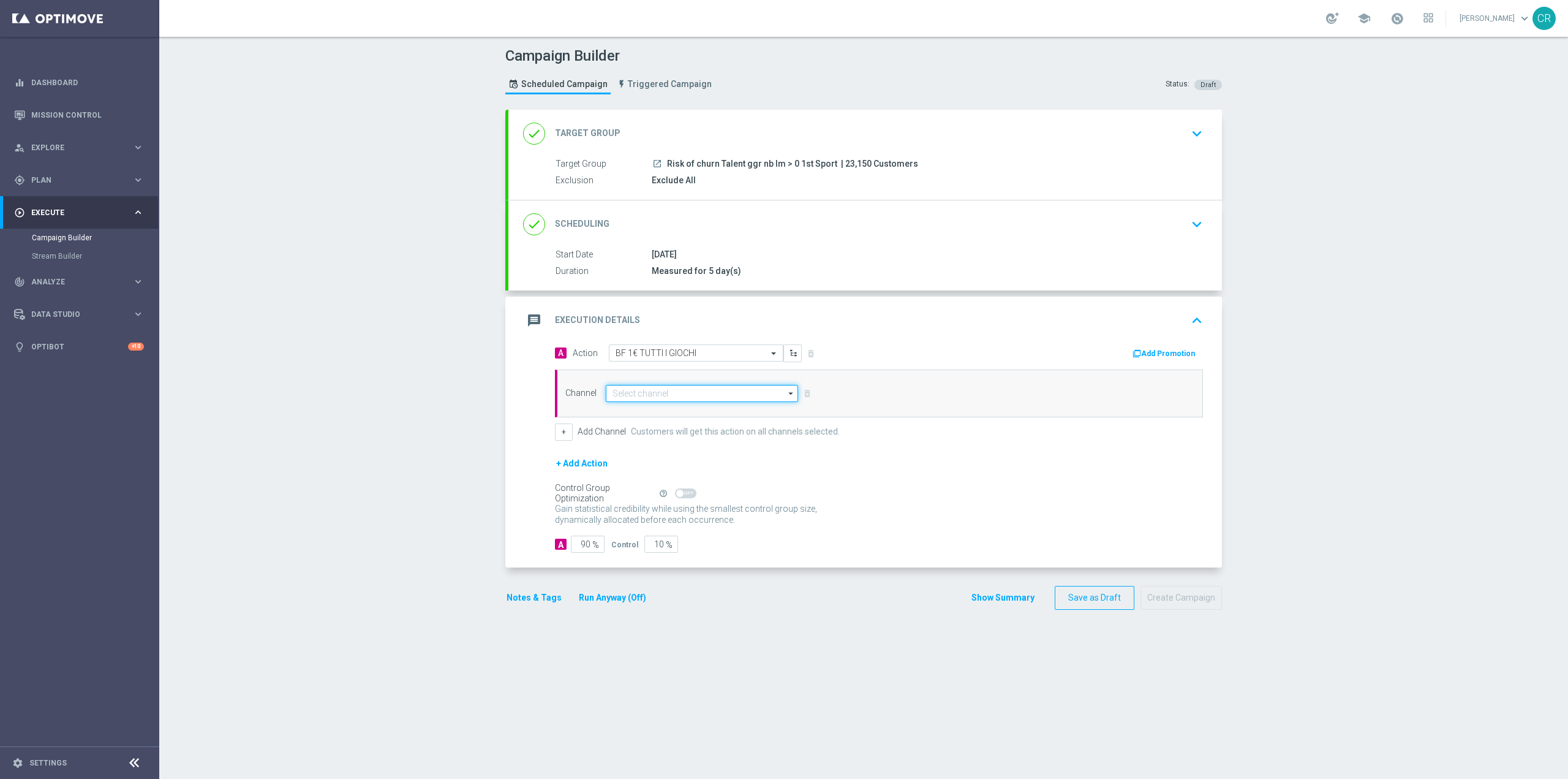
click at [704, 398] on input at bounding box center [701, 393] width 192 height 17
click at [679, 408] on div "Optimail" at bounding box center [697, 411] width 182 height 17
type input "Optimail"
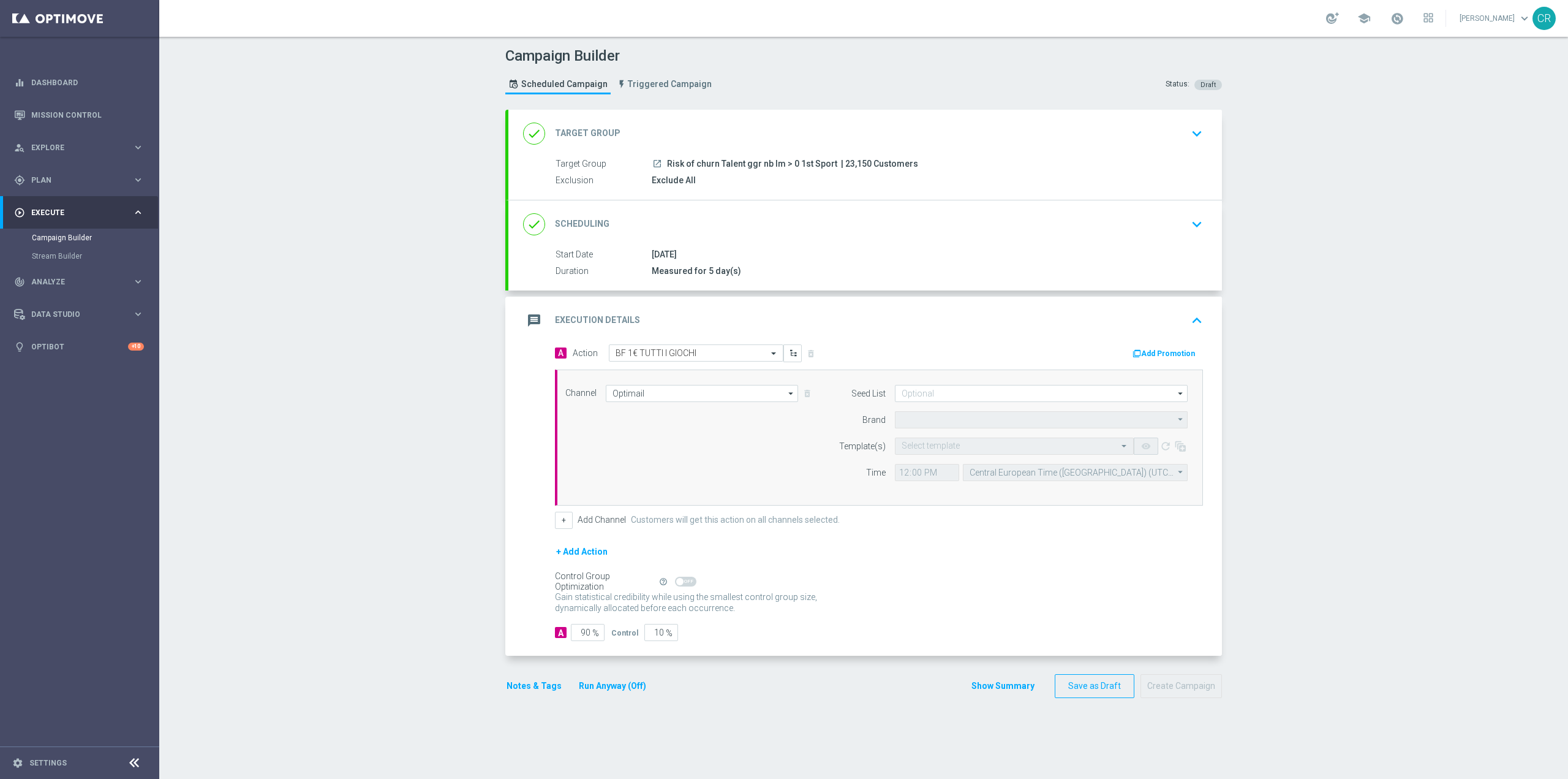
type input "Sisal Marketing"
click at [1151, 352] on button "Add Promotion" at bounding box center [1165, 353] width 68 height 13
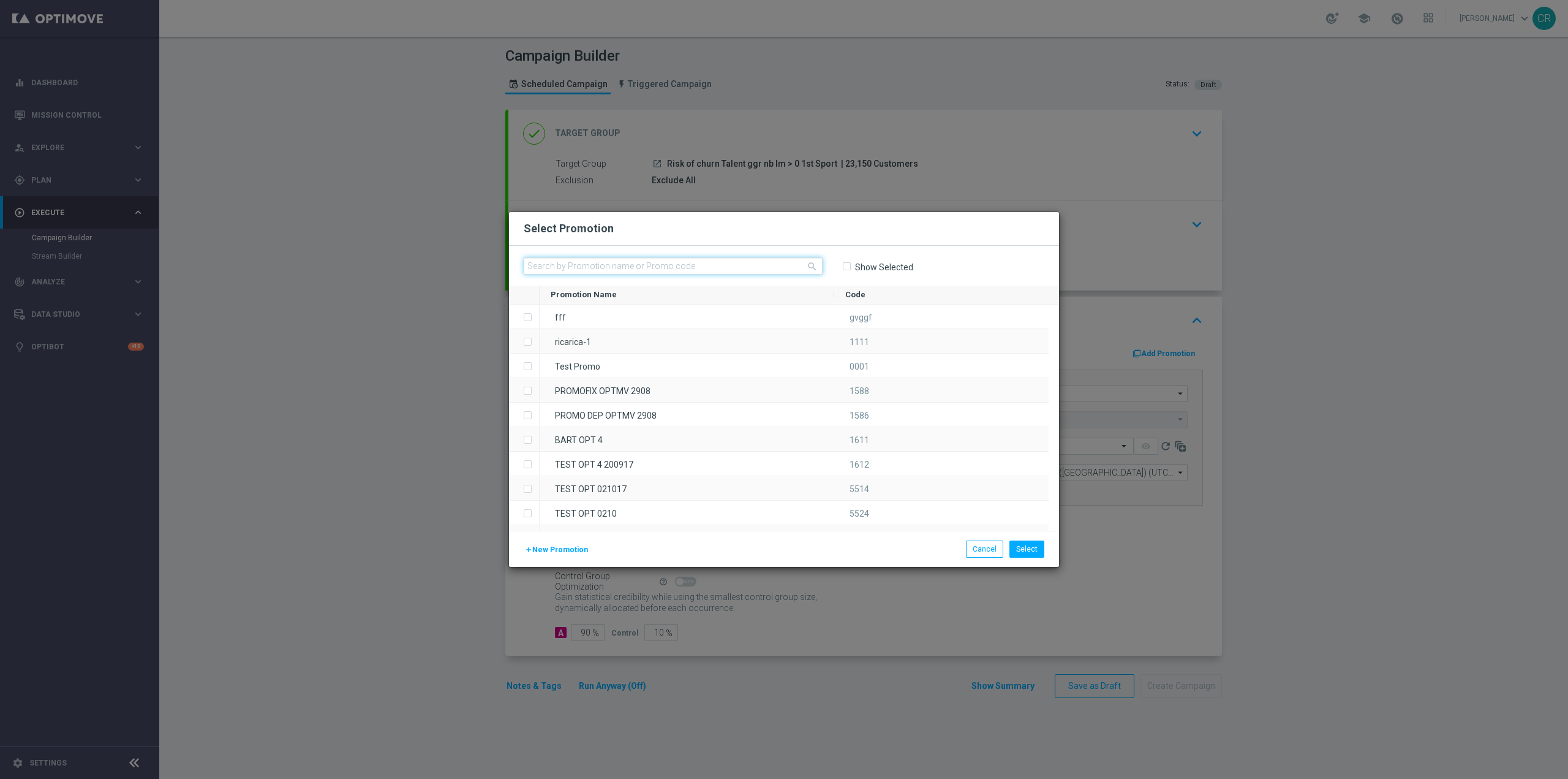
click at [734, 263] on input "text" at bounding box center [673, 266] width 299 height 17
paste input "240397"
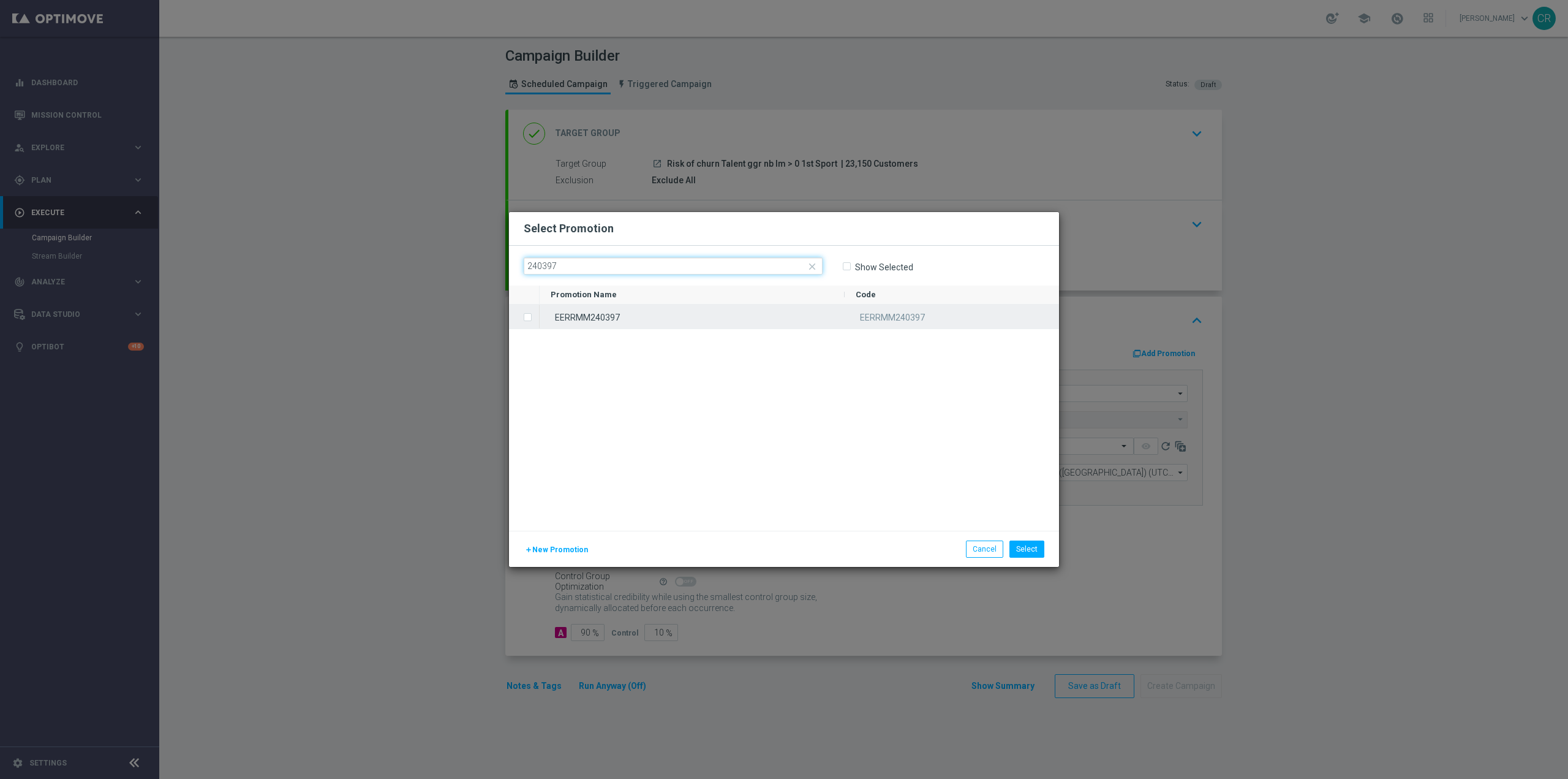
type input "240397"
click at [641, 324] on div "EERRMM240397" at bounding box center [692, 316] width 305 height 24
click at [1036, 542] on button "Select" at bounding box center [1026, 549] width 35 height 17
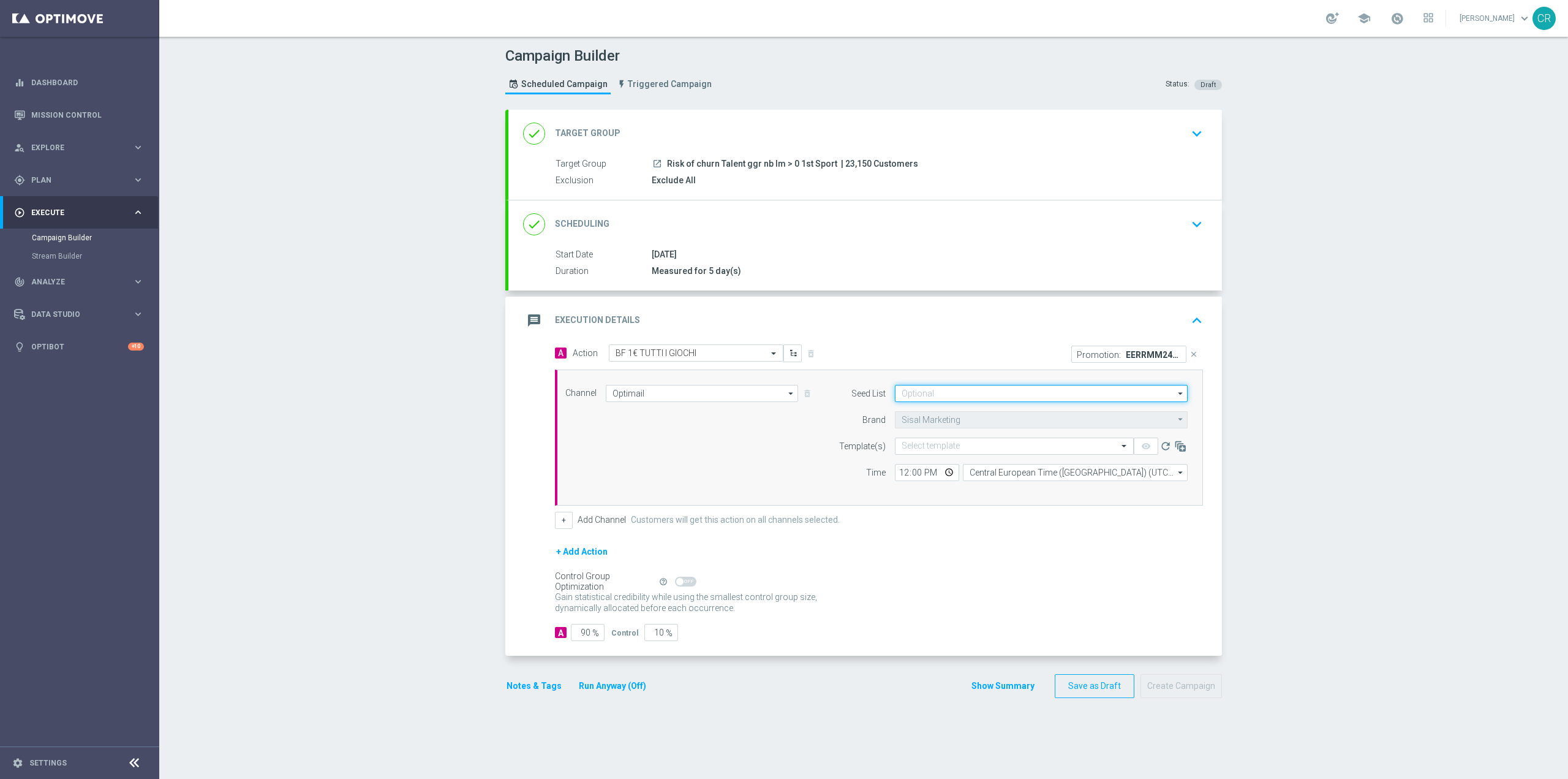
click at [958, 389] on input at bounding box center [1041, 393] width 293 height 17
click at [773, 500] on div "Channel Optimail Optimail arrow_drop_down Drag here to set row groups Drag here…" at bounding box center [878, 437] width 648 height 136
click at [917, 448] on input "text" at bounding box center [1002, 447] width 201 height 11
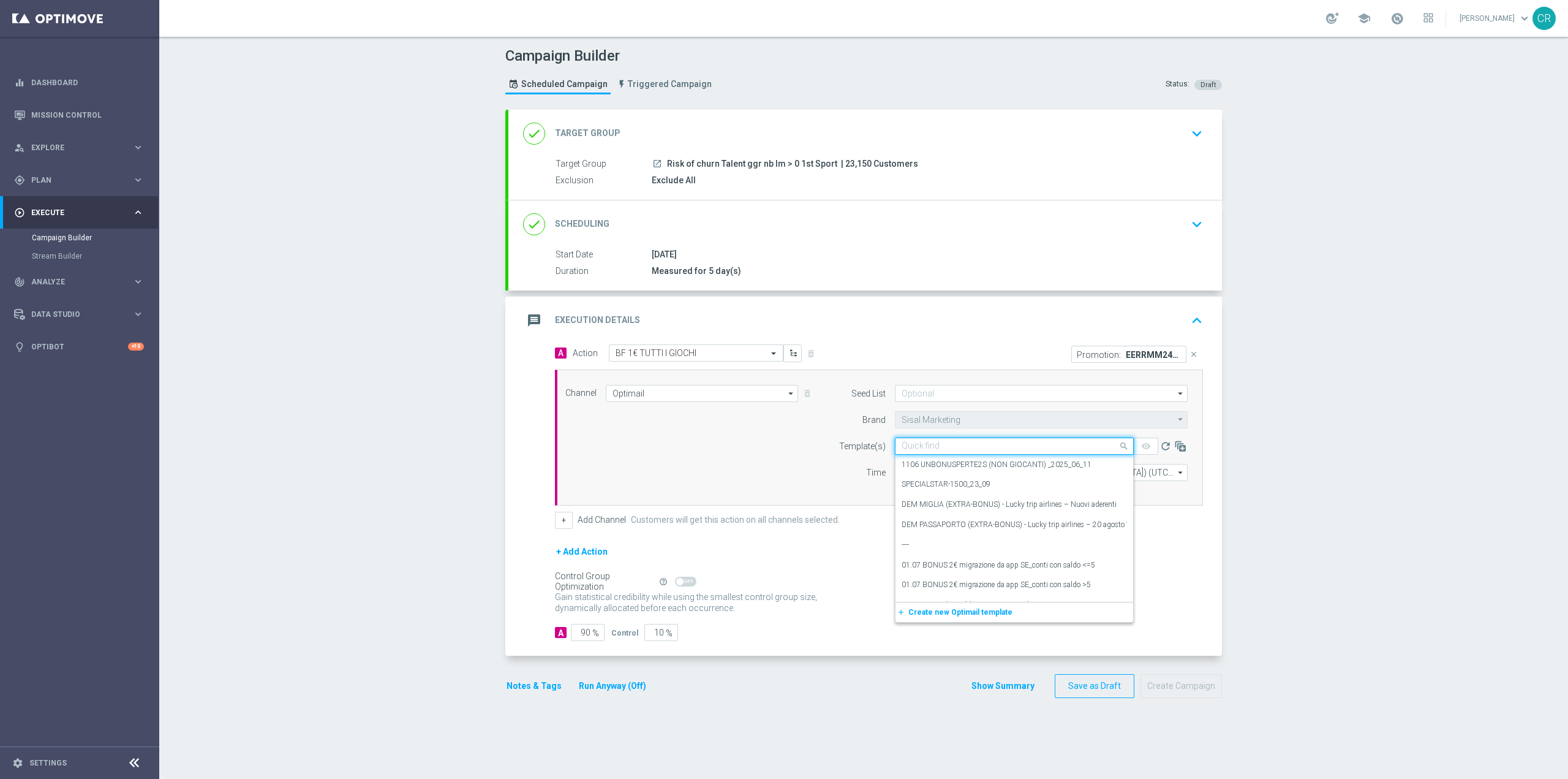
paste input "1BFREE081025 - [DATE]"
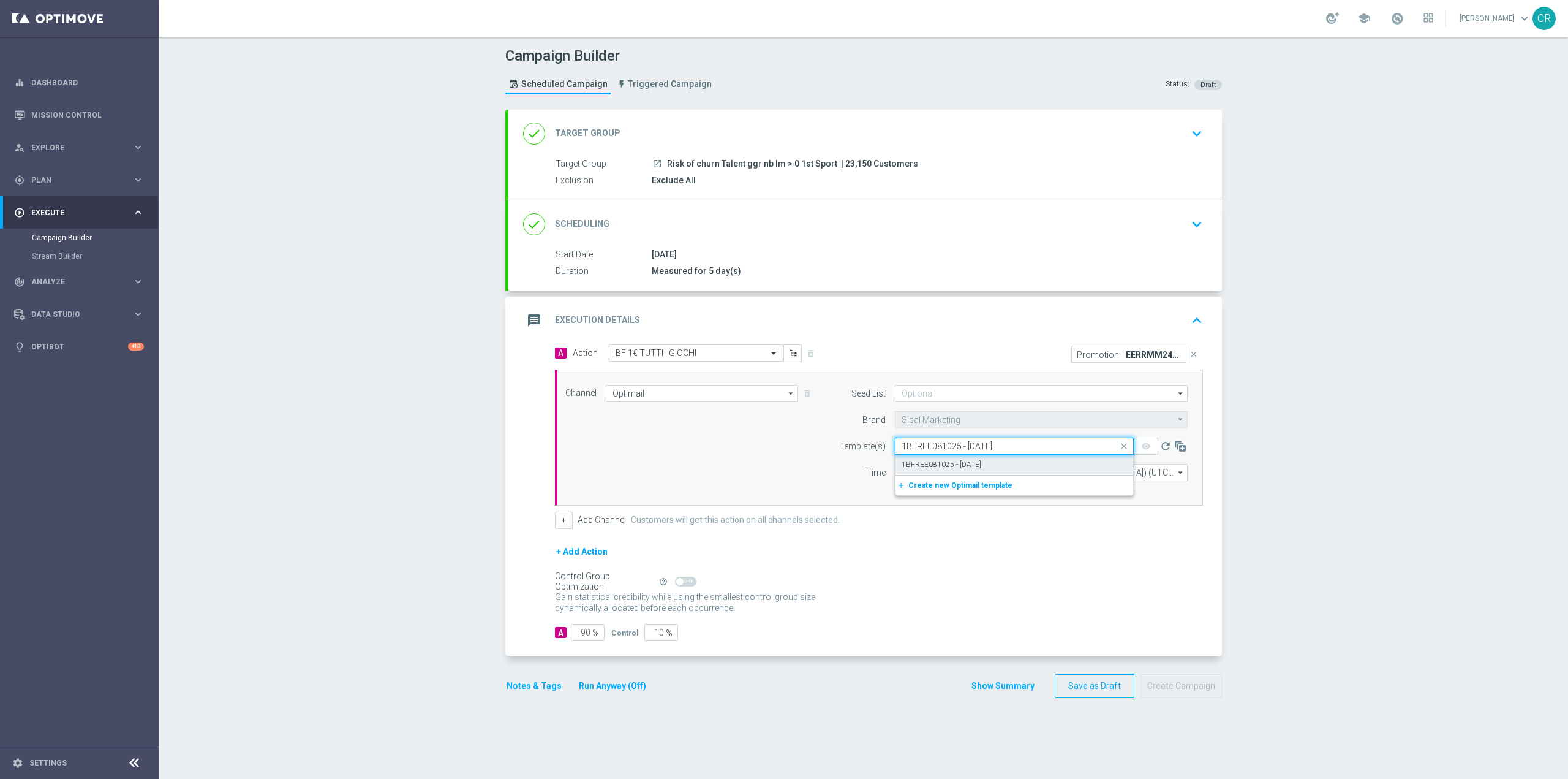
click at [909, 468] on label "1BFREE081025 - [DATE]" at bounding box center [941, 465] width 80 height 11
type input "1BFREE081025 - [DATE]"
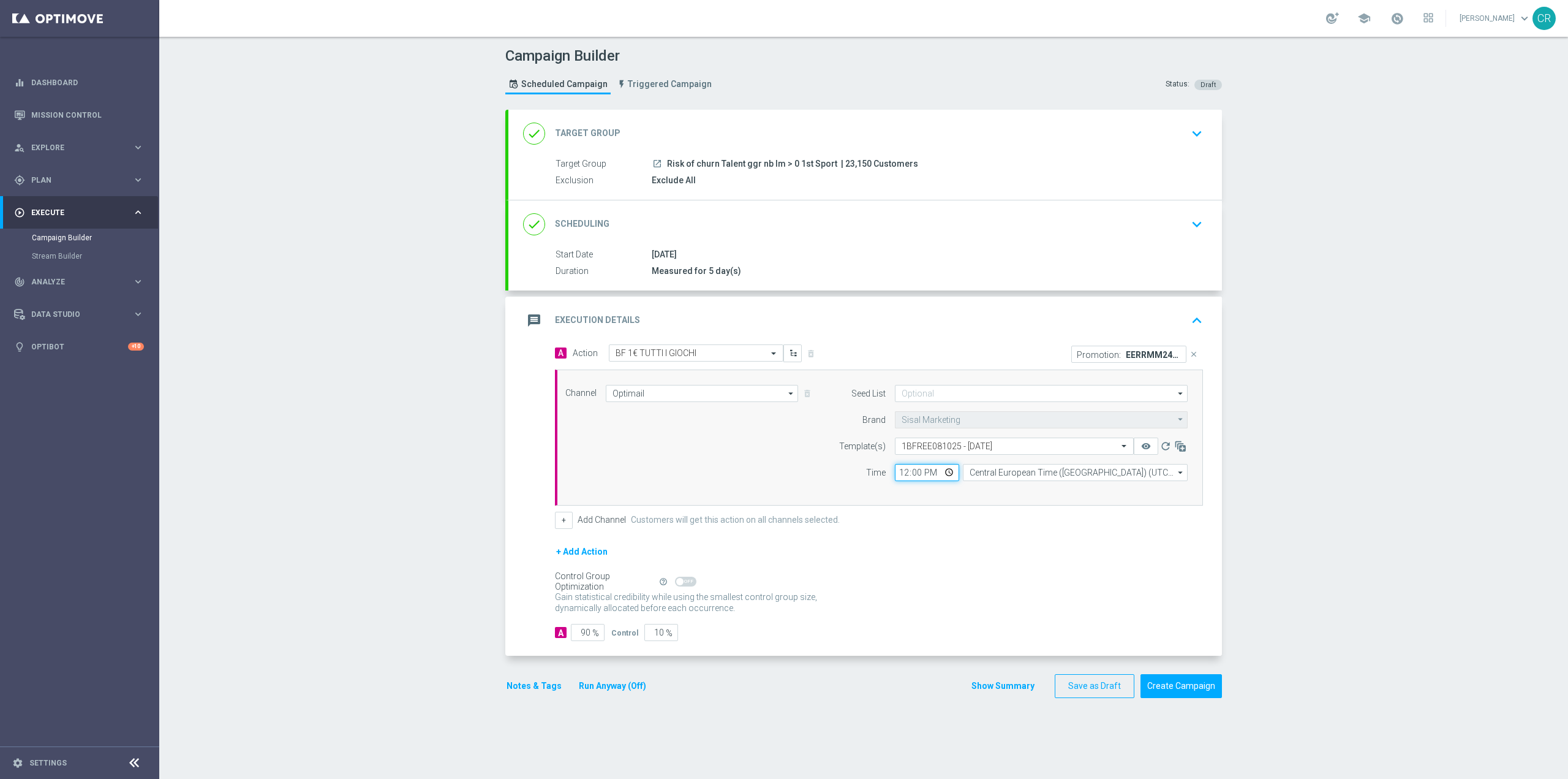
click at [919, 477] on input "12:00" at bounding box center [927, 472] width 64 height 17
click at [943, 470] on input "12:00" at bounding box center [927, 472] width 64 height 17
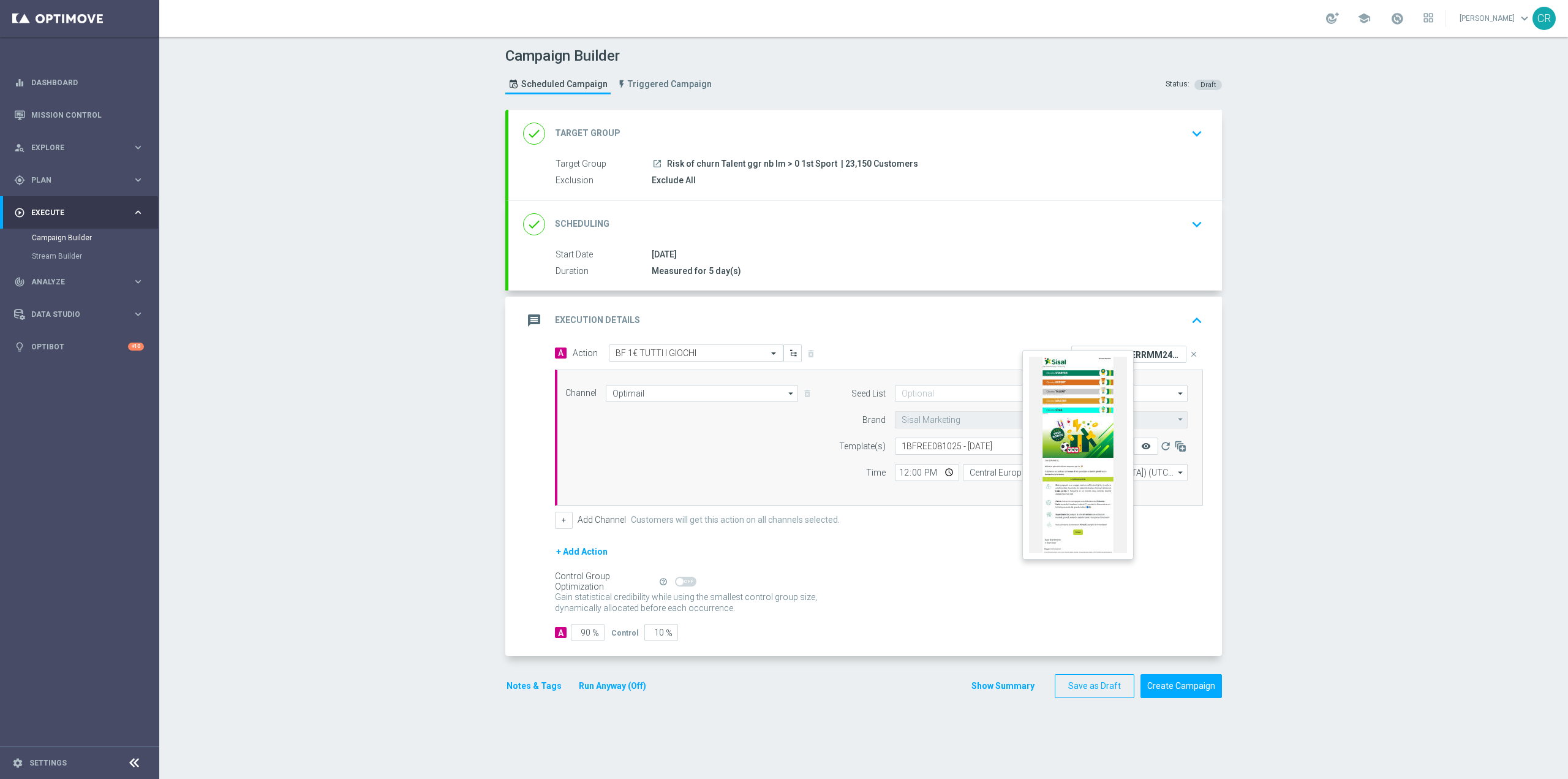
click at [1143, 447] on icon "remove_red_eye" at bounding box center [1146, 446] width 10 height 10
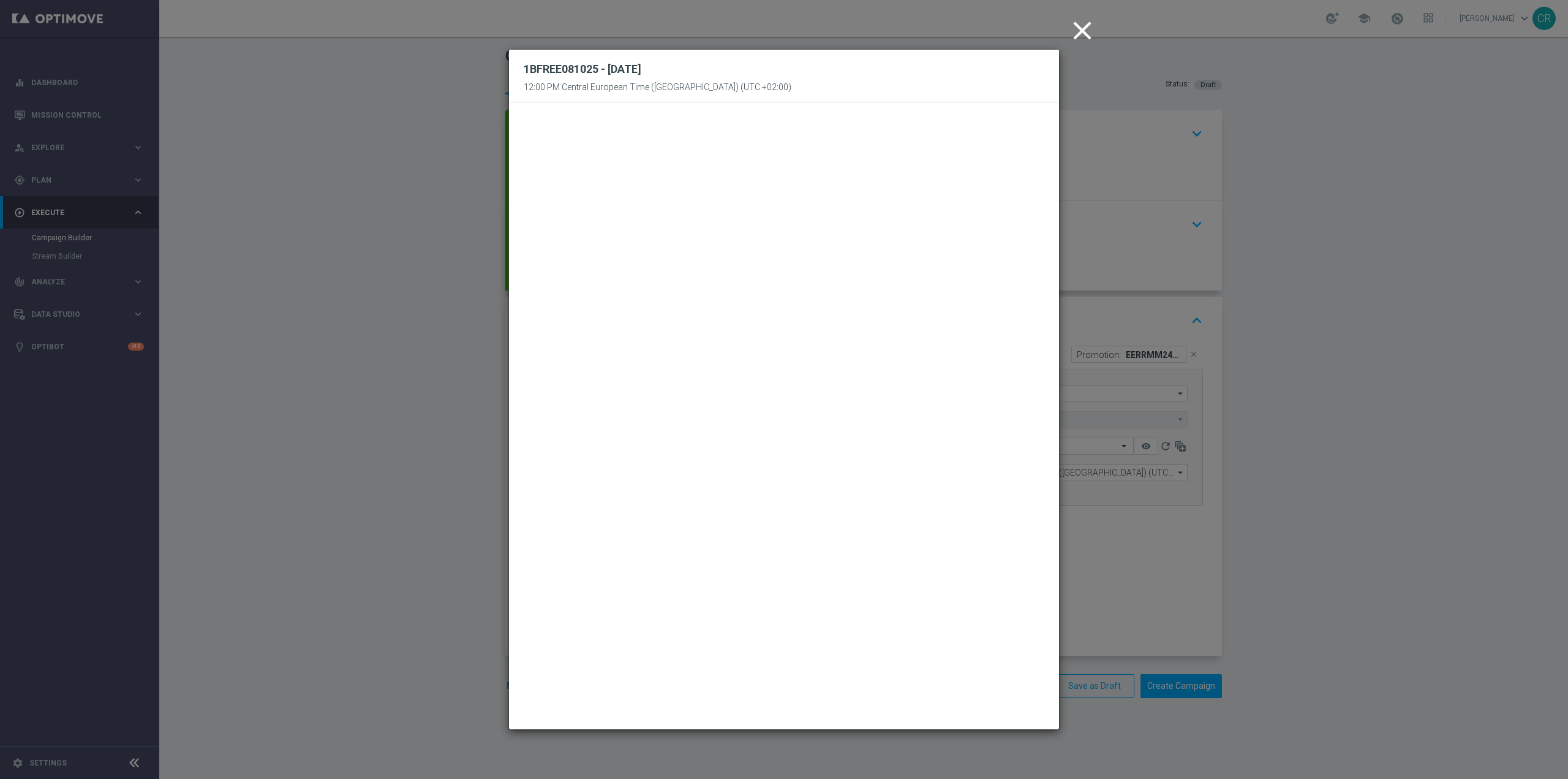
click at [1084, 20] on icon "close" at bounding box center [1083, 30] width 30 height 30
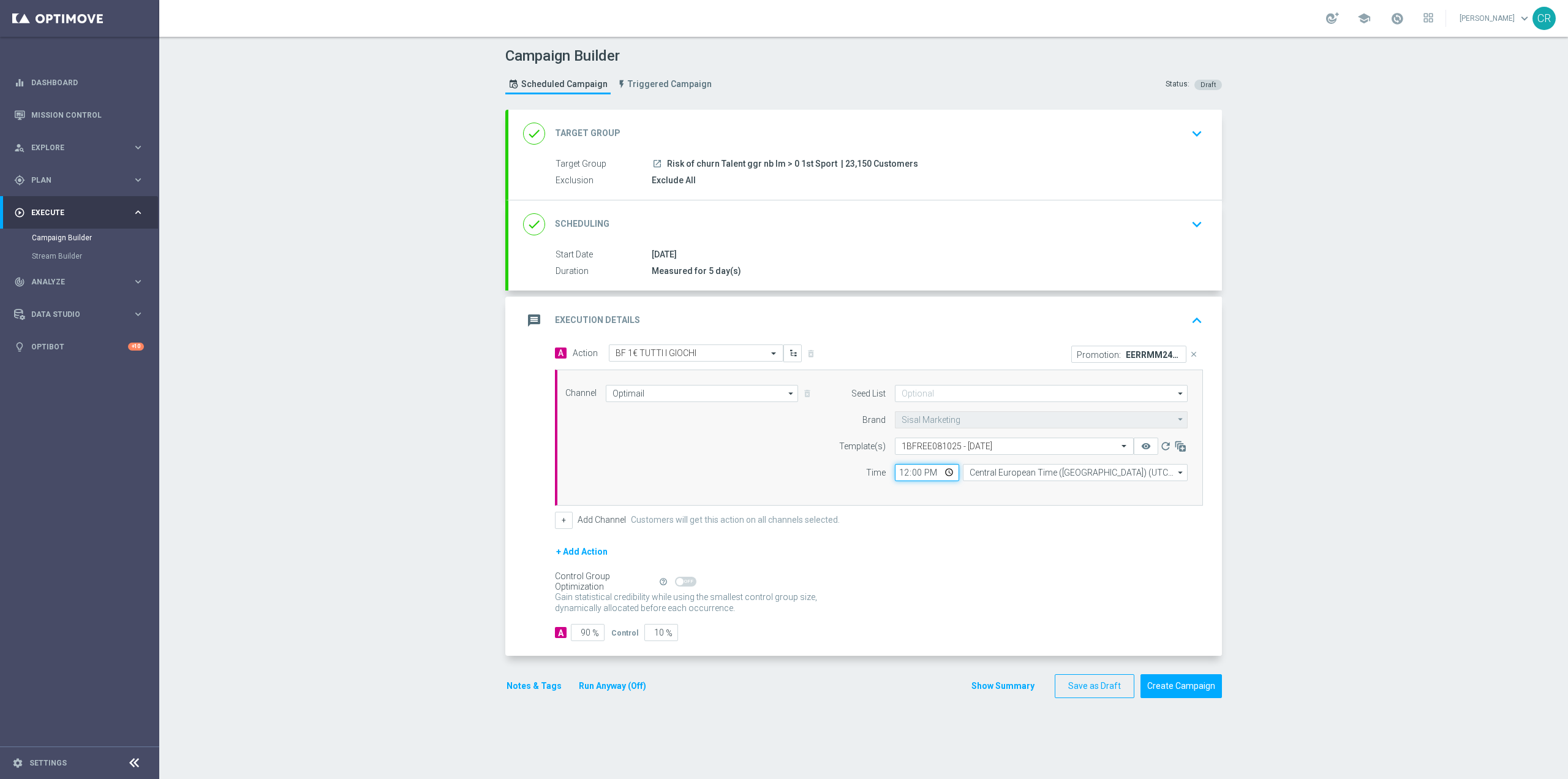
click at [947, 469] on input "12:00" at bounding box center [927, 472] width 64 height 17
type input "19:31"
click at [1077, 535] on form "A Action Select action BF 1€ TUTTI I GIOCHI delete_forever Promotion: EERRMM240…" at bounding box center [878, 493] width 648 height 297
click at [534, 685] on button "Notes & Tags" at bounding box center [534, 686] width 57 height 15
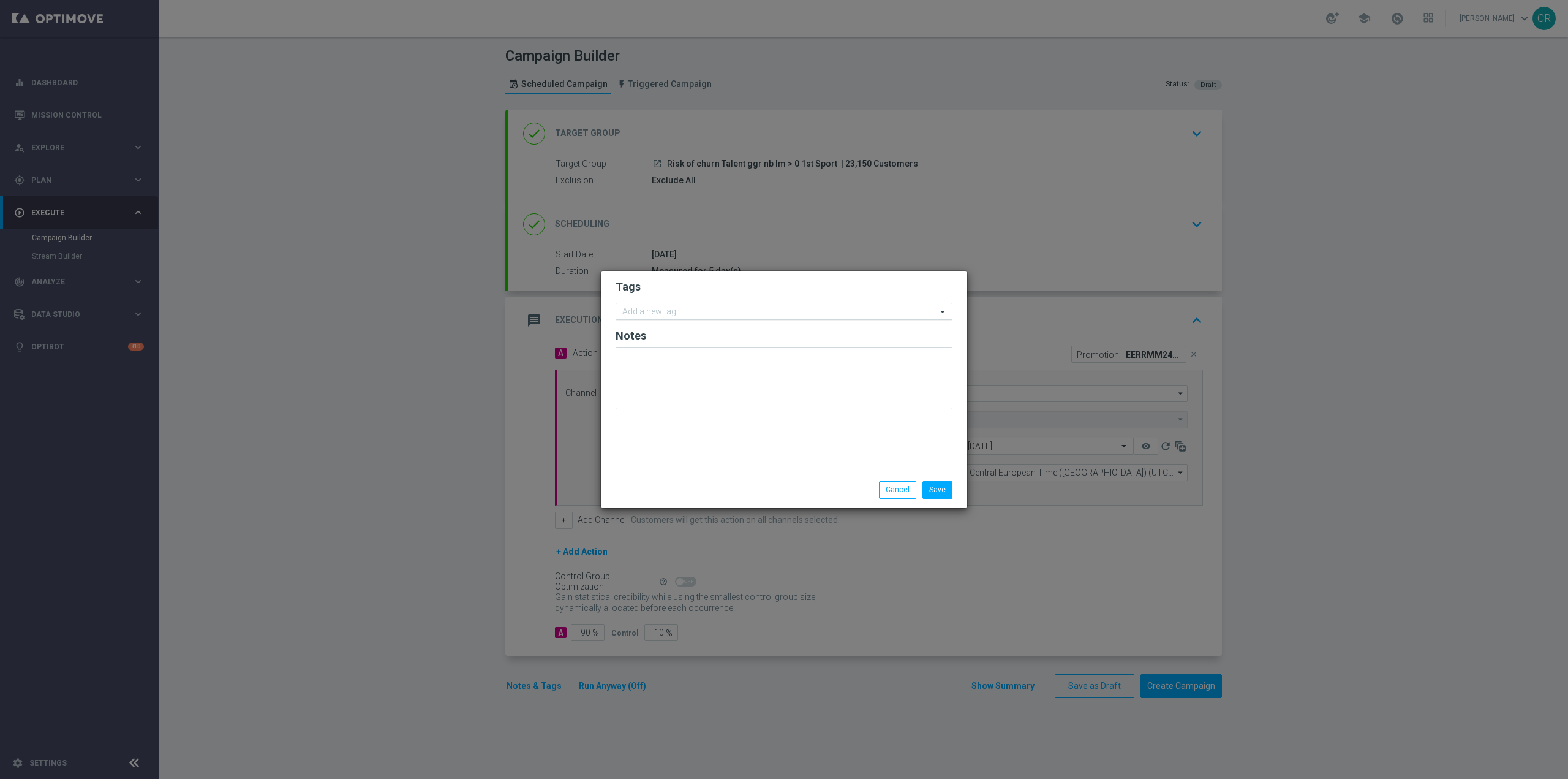
click at [847, 316] on input "text" at bounding box center [779, 313] width 314 height 11
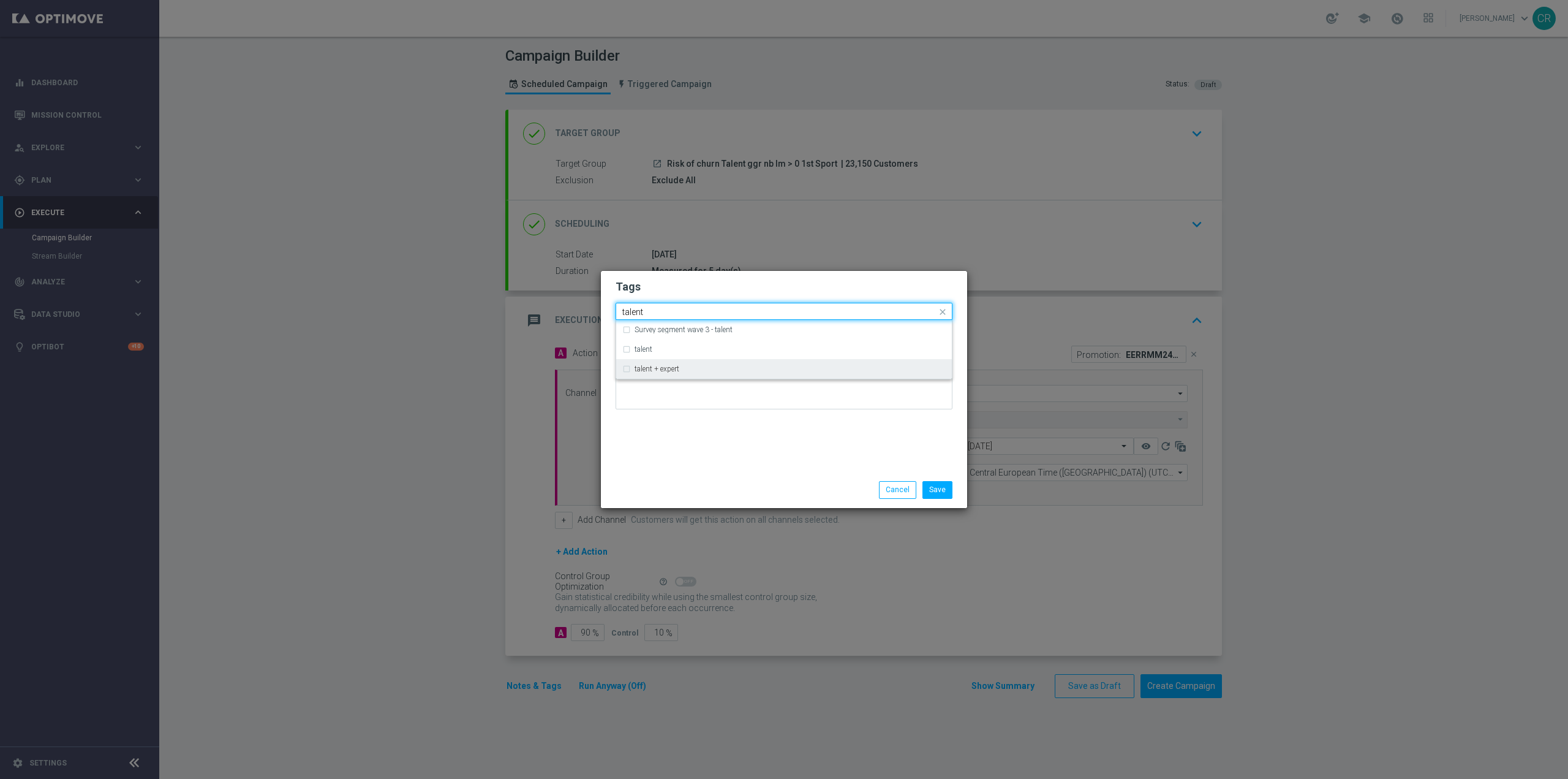
click at [692, 367] on div "talent + expert" at bounding box center [790, 369] width 311 height 7
type input "talent"
click at [700, 432] on div "Tags Quick find × talent + expert Survey segment wave 3 - talent talent talent …" at bounding box center [784, 371] width 367 height 201
click at [712, 311] on input "text" at bounding box center [779, 313] width 314 height 11
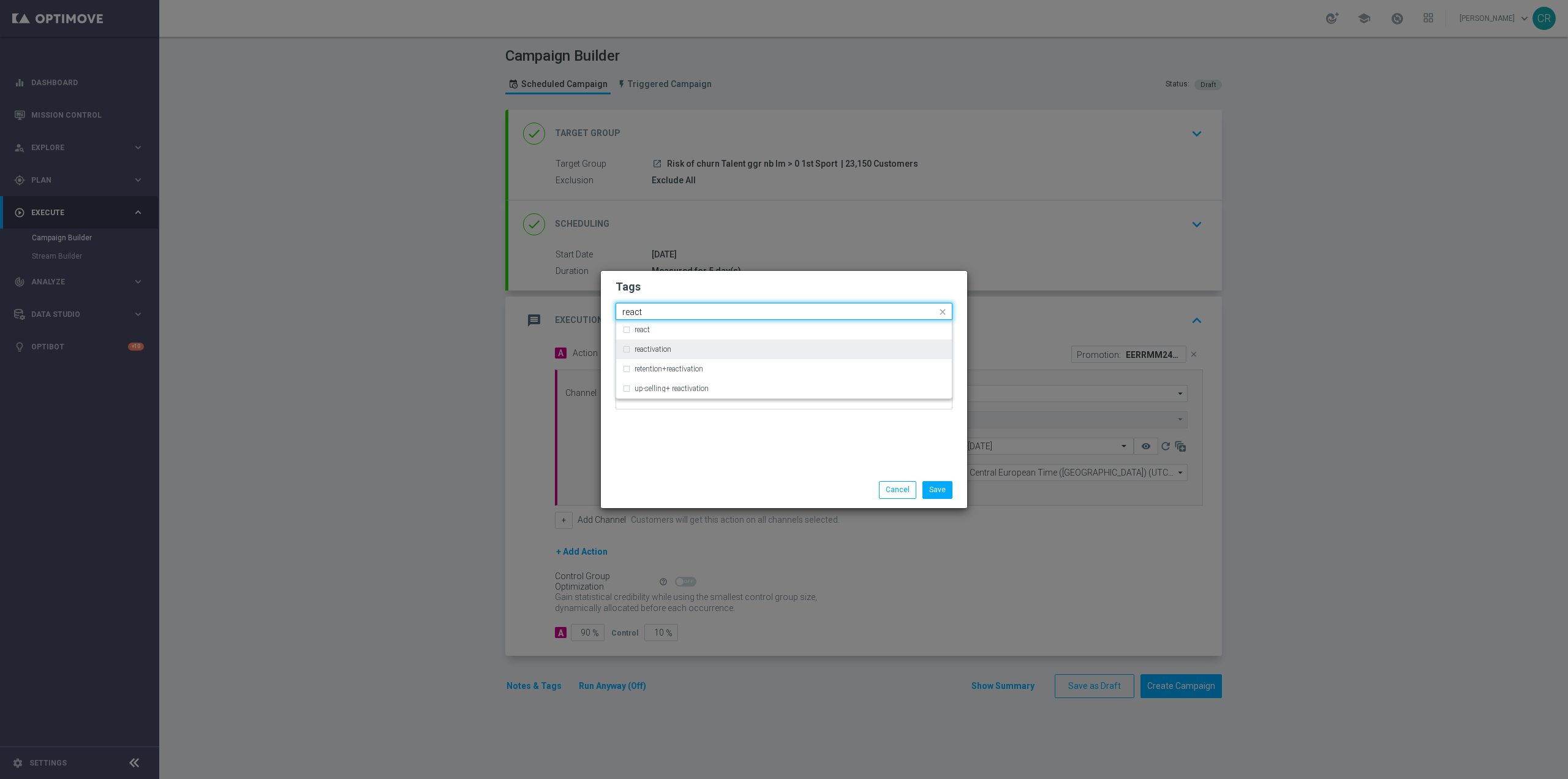
click at [709, 343] on div "reactivation" at bounding box center [784, 350] width 324 height 20
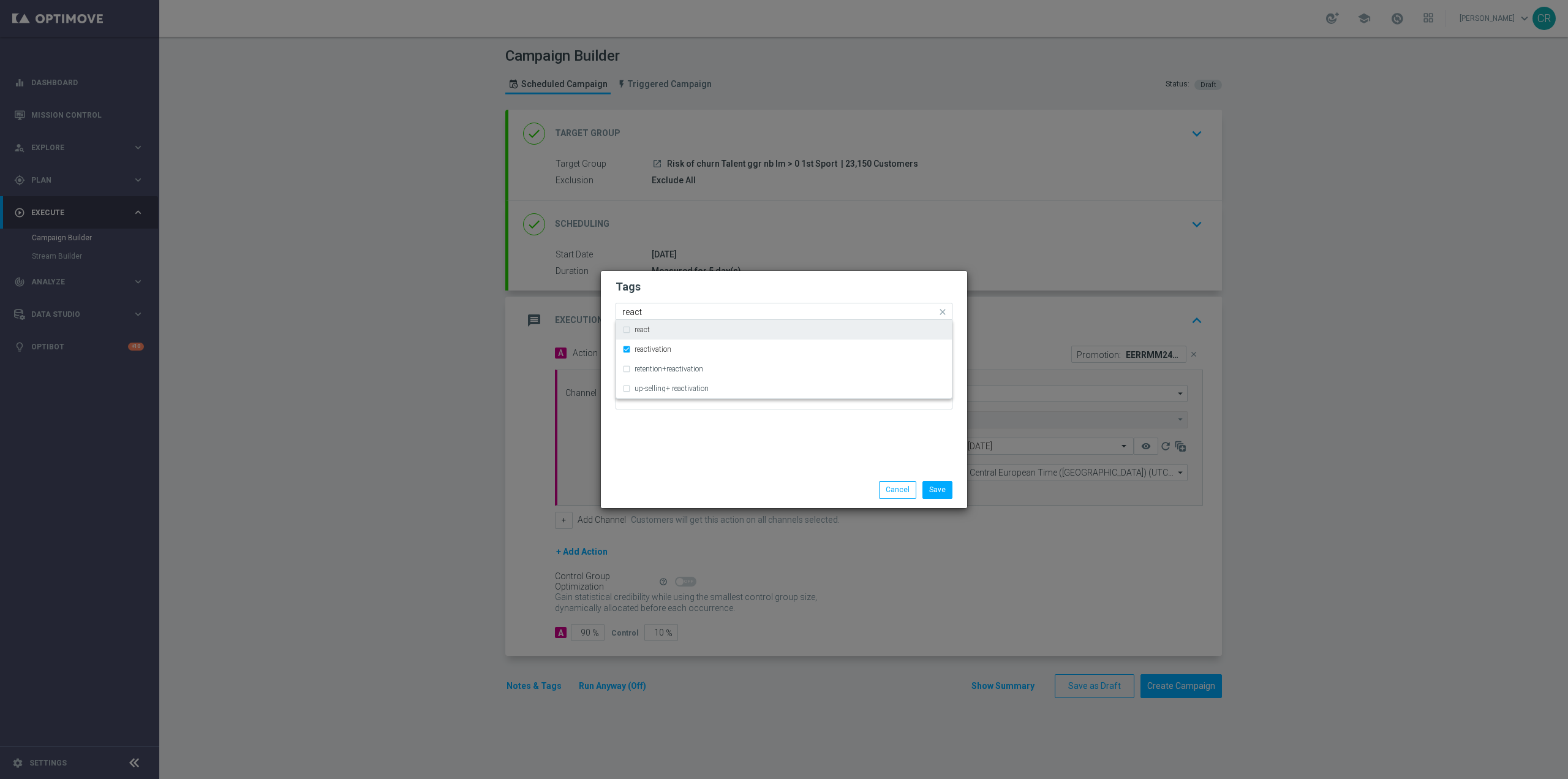
click at [720, 308] on input "react" at bounding box center [779, 313] width 314 height 11
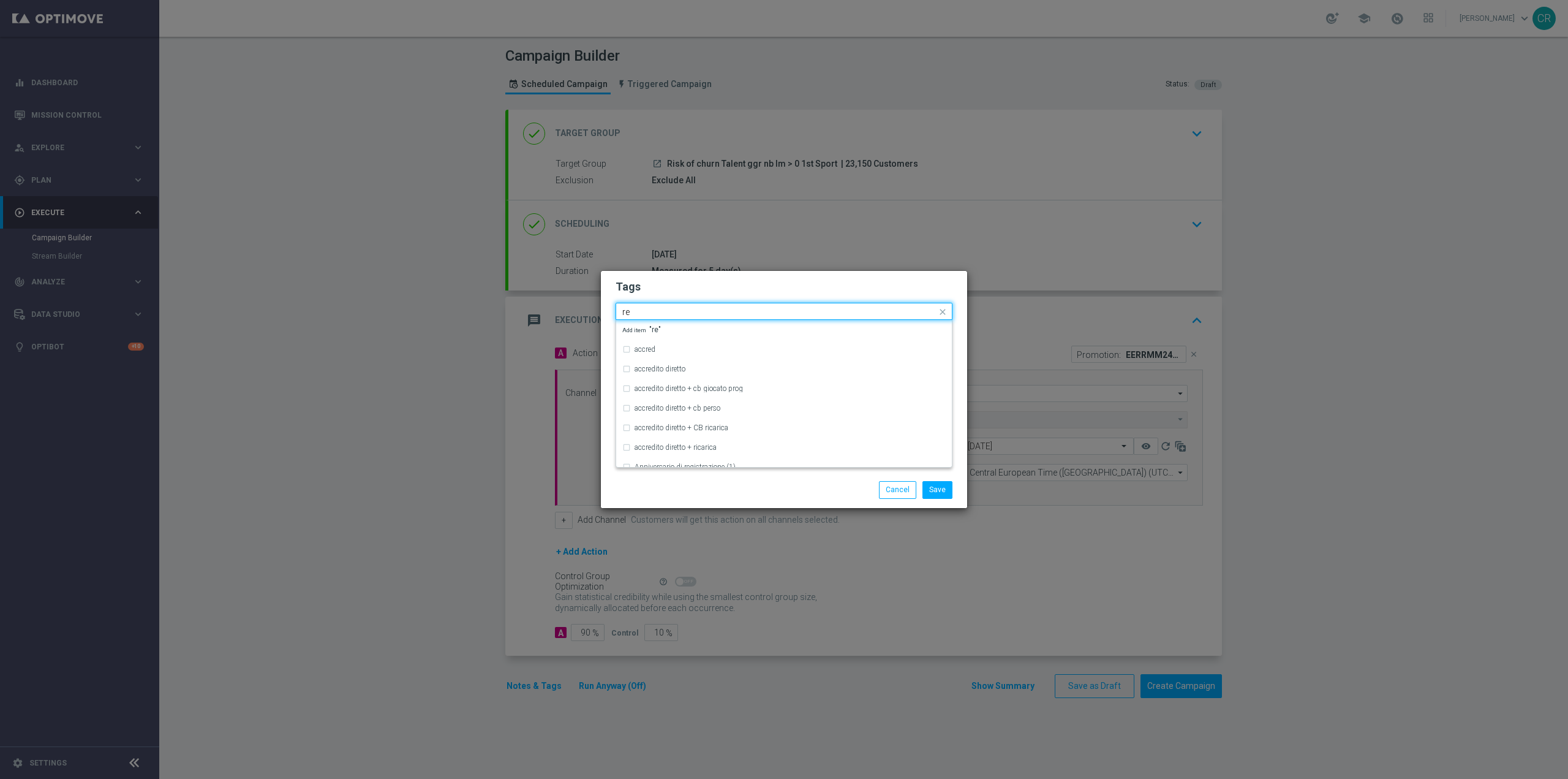
type input "r"
click at [681, 365] on div "accredito diretto" at bounding box center [784, 369] width 324 height 20
click at [668, 309] on input "acc" at bounding box center [779, 313] width 314 height 11
type input "a"
click at [651, 334] on div "all" at bounding box center [790, 329] width 311 height 7
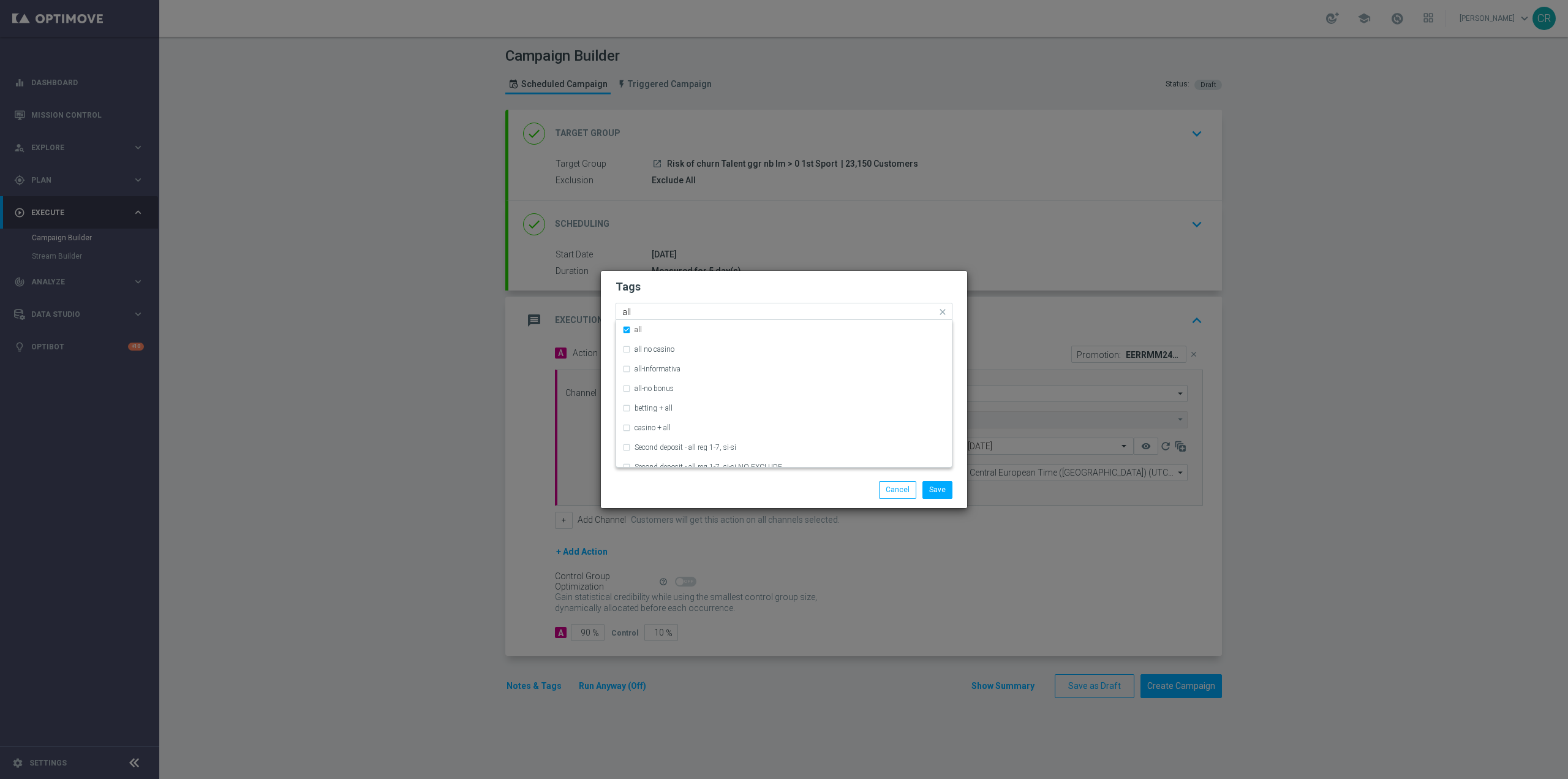
click at [680, 308] on input "all" at bounding box center [779, 313] width 314 height 11
type input "a"
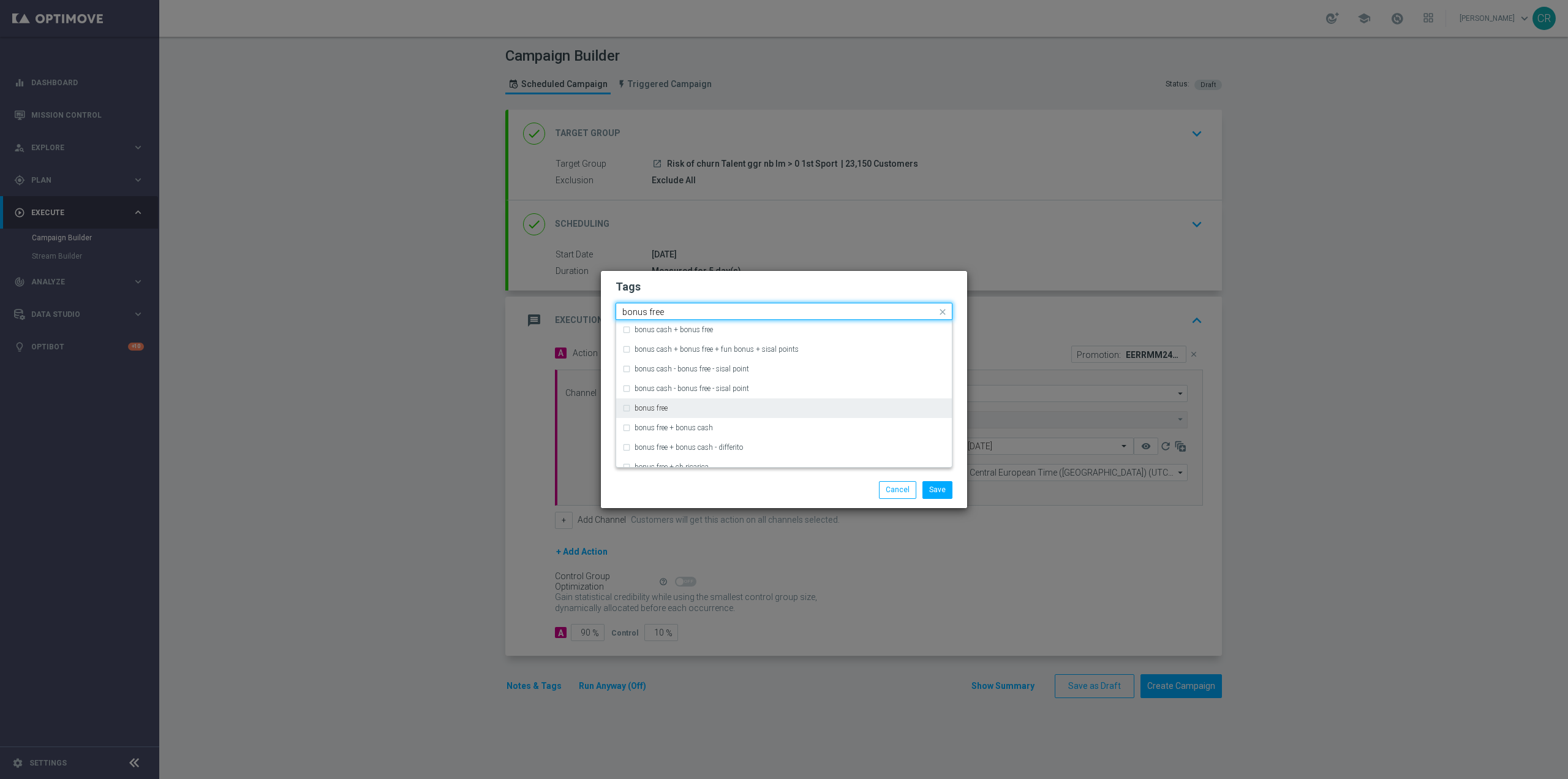
click at [694, 407] on div "bonus free" at bounding box center [790, 408] width 311 height 7
type input "bonus free"
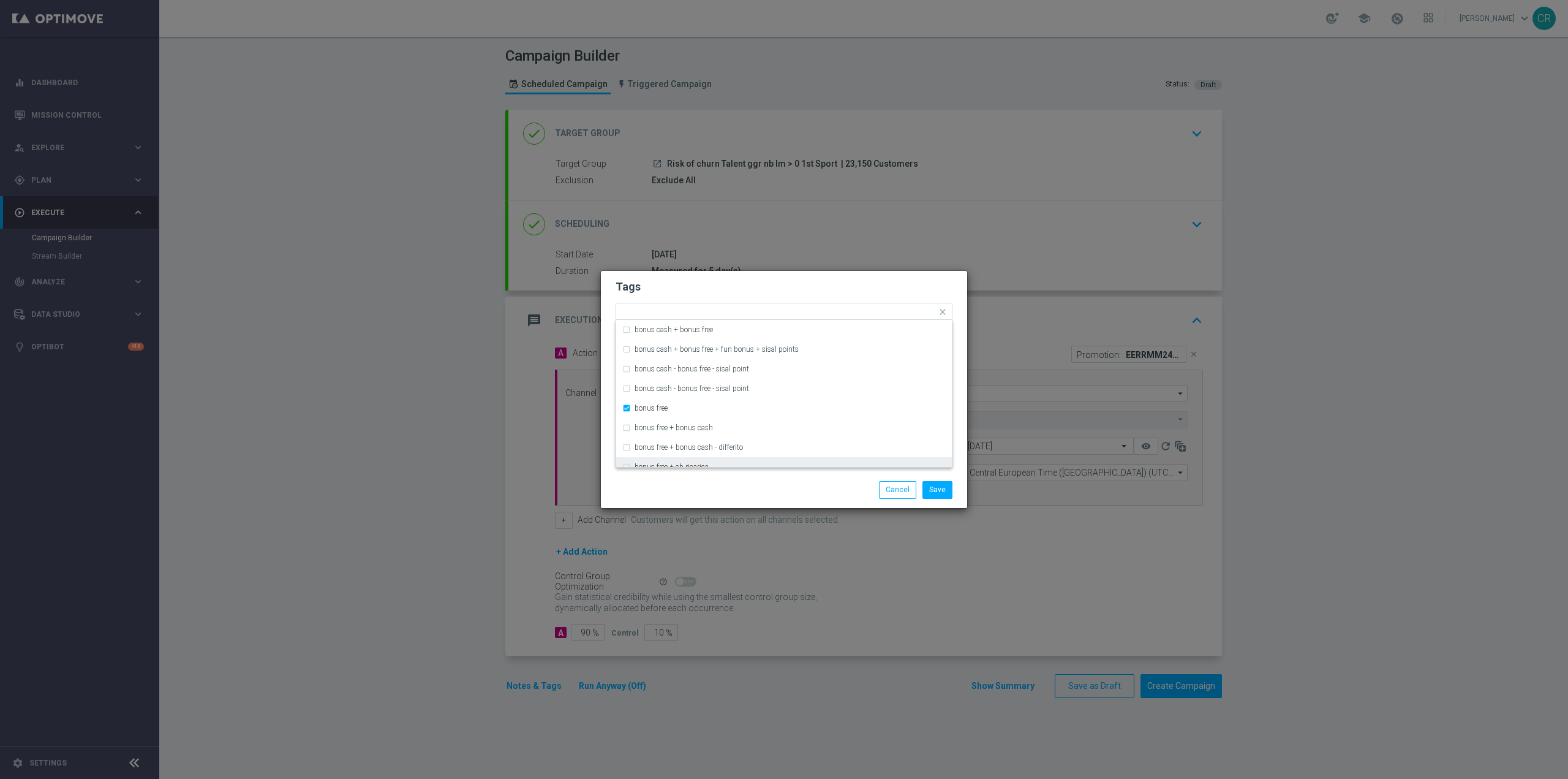
click at [847, 501] on div "Save Cancel" at bounding box center [784, 490] width 367 height 36
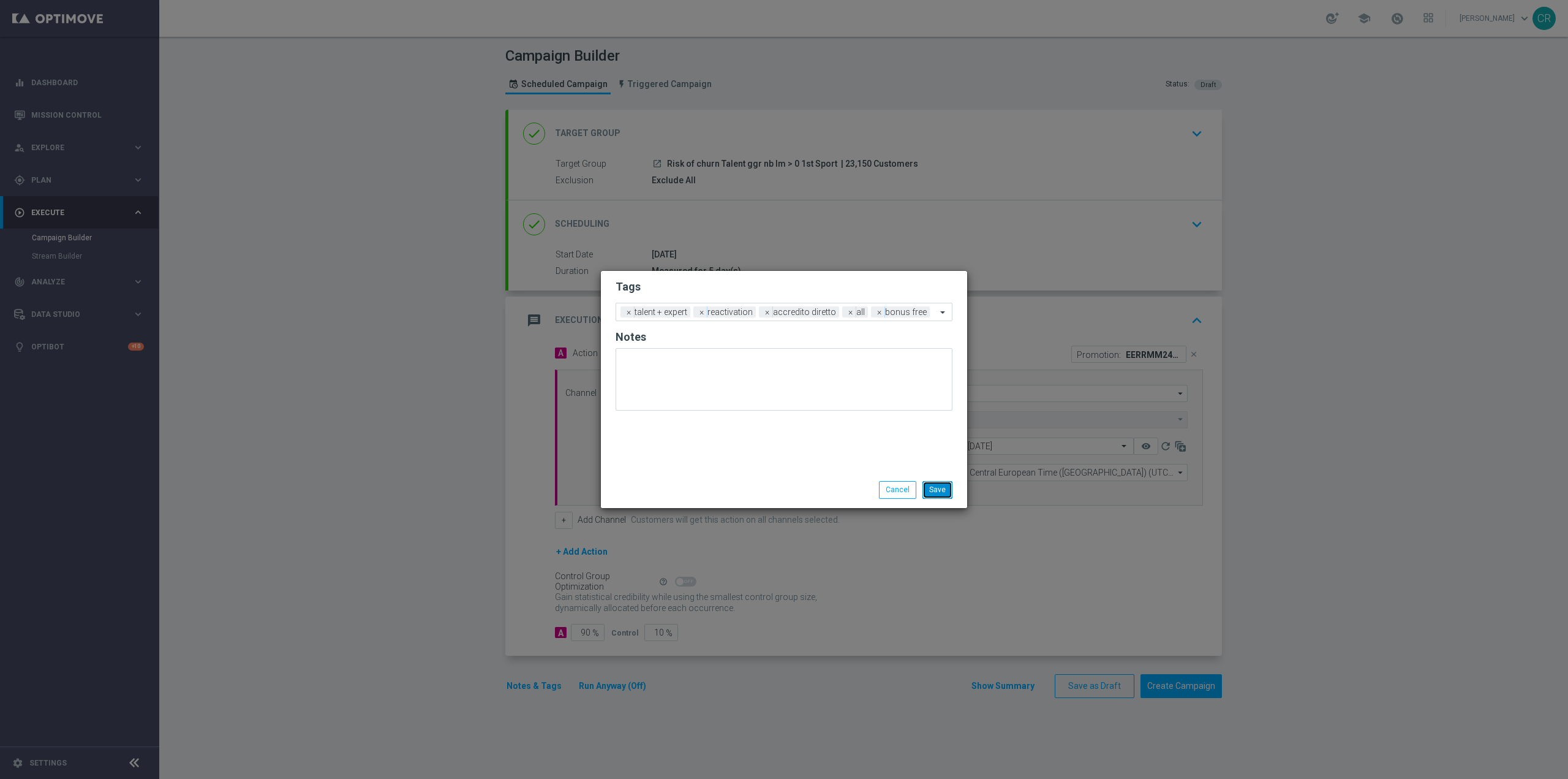
click at [944, 496] on button "Save" at bounding box center [937, 490] width 30 height 17
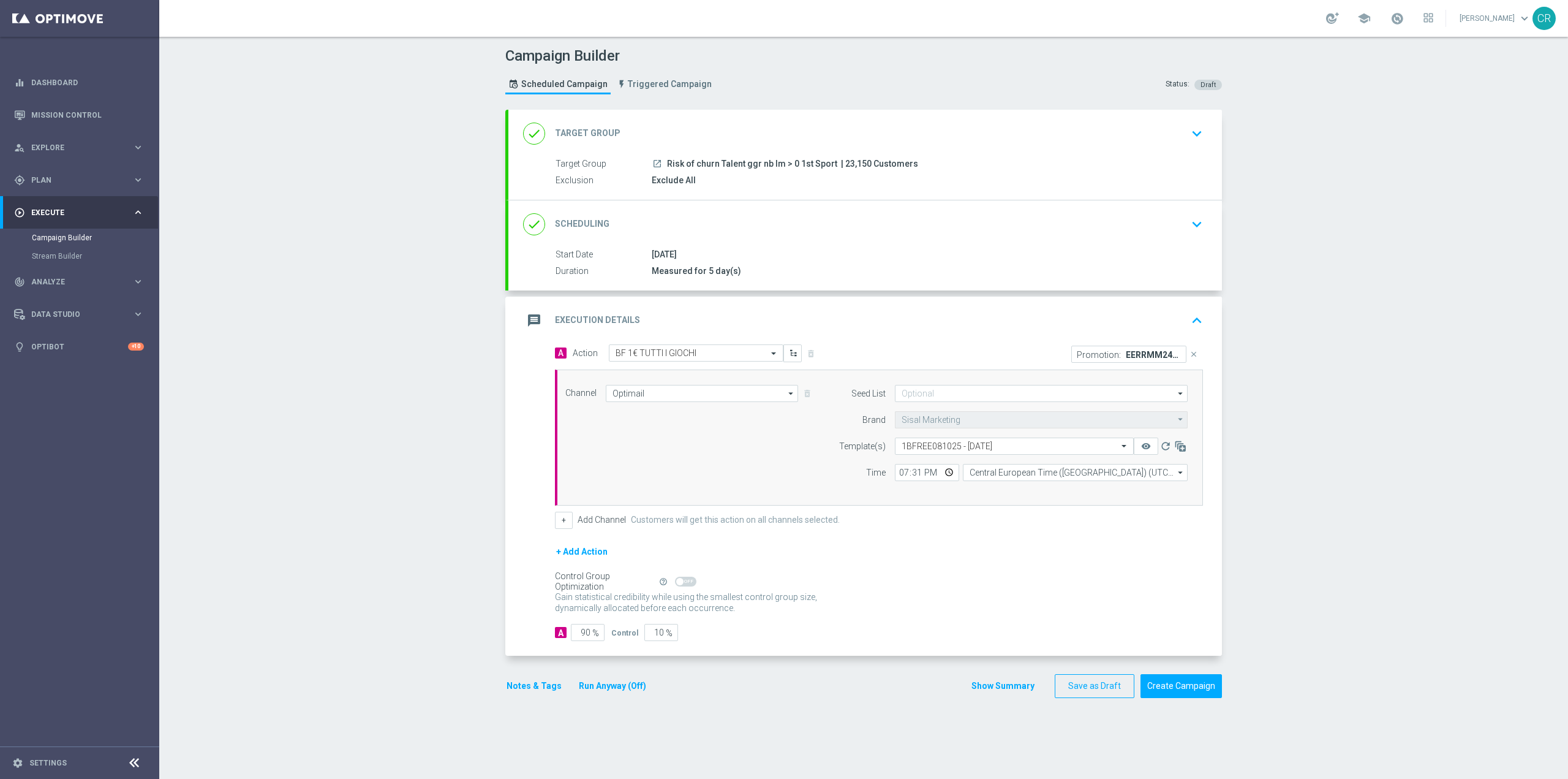
click at [1170, 131] on div "done Target Group keyboard_arrow_down" at bounding box center [865, 133] width 684 height 23
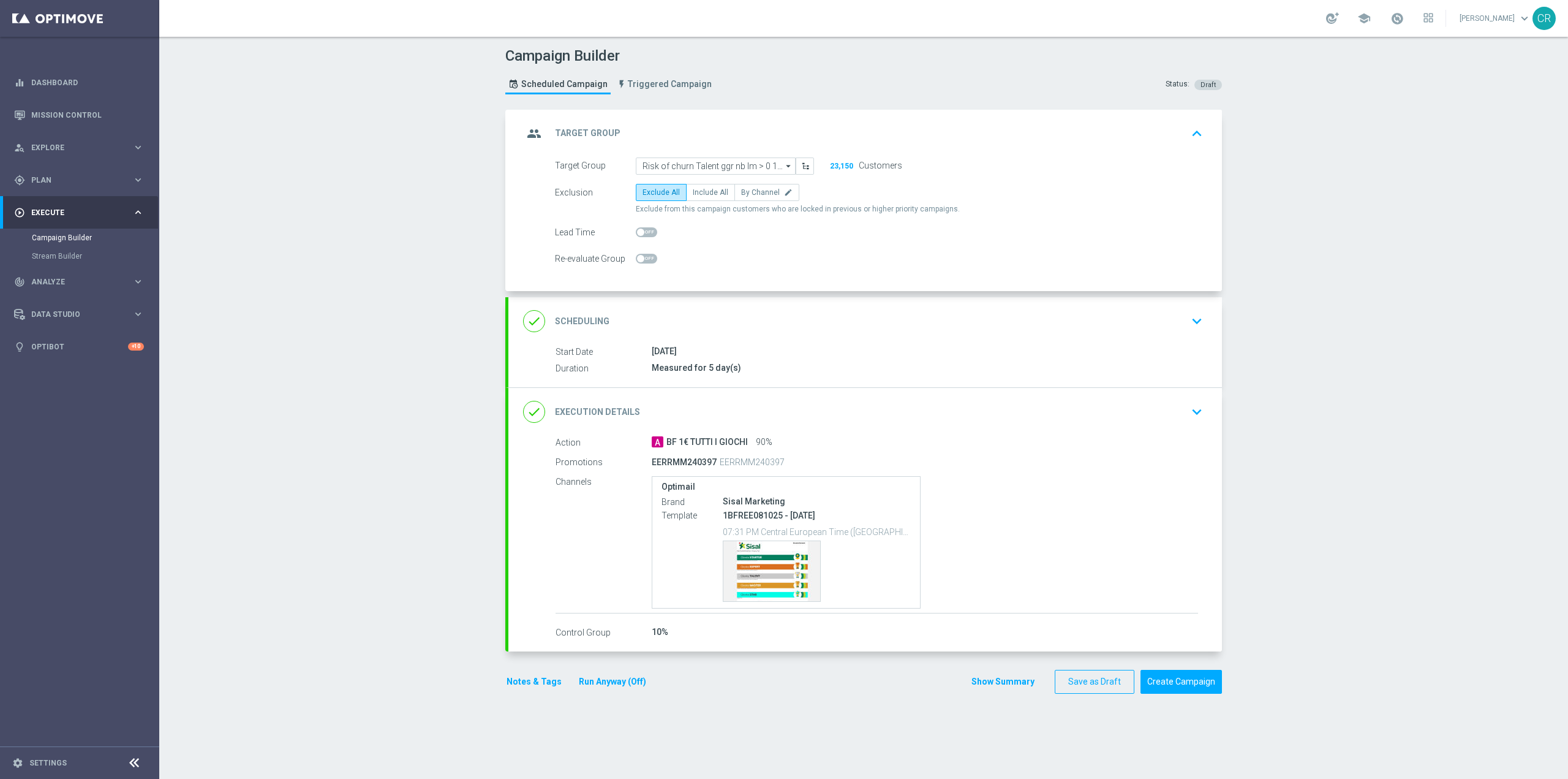
click at [1153, 336] on div "done Scheduling keyboard_arrow_down" at bounding box center [865, 321] width 714 height 48
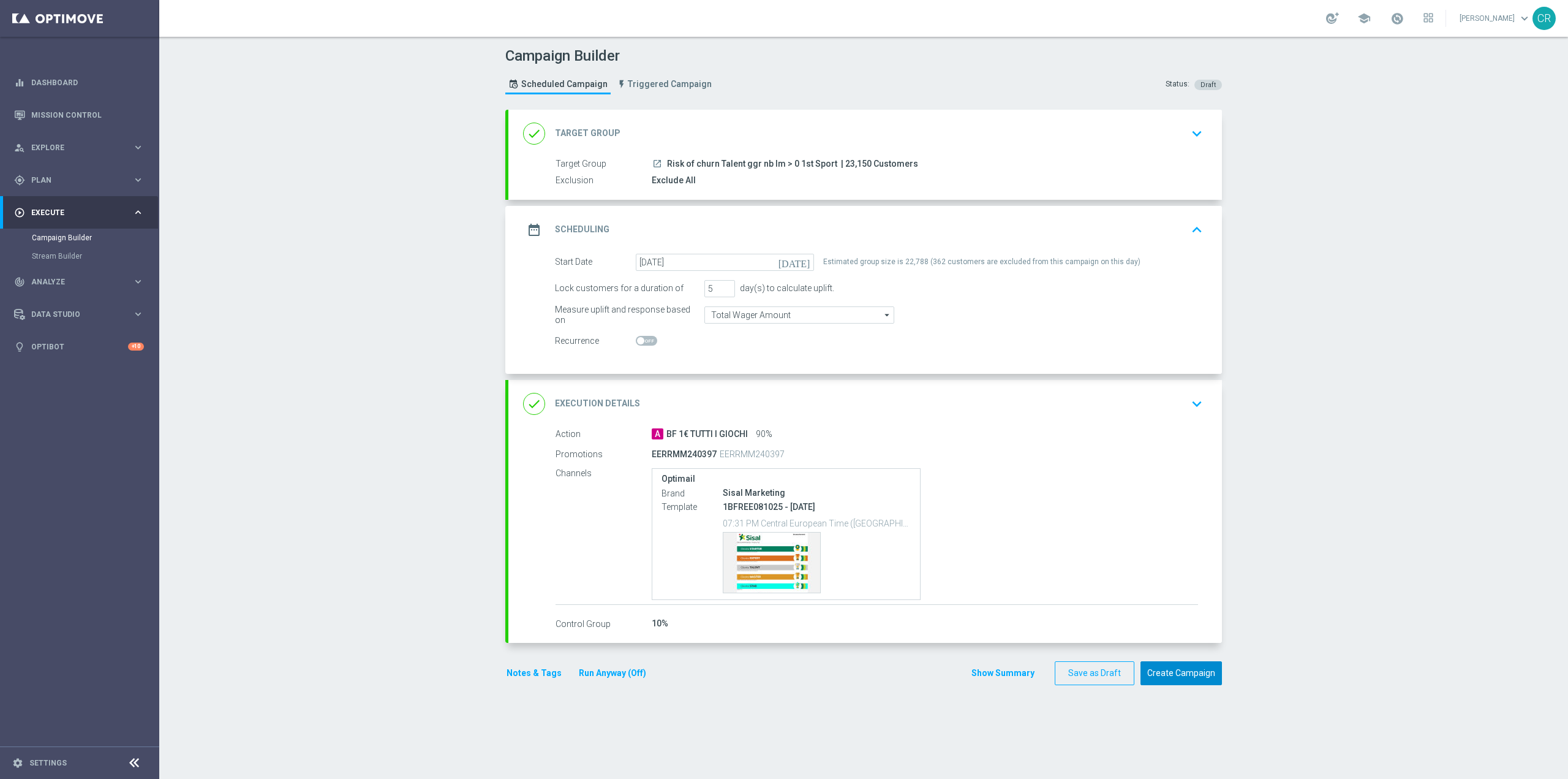
click at [1188, 671] on button "Create Campaign" at bounding box center [1181, 673] width 81 height 24
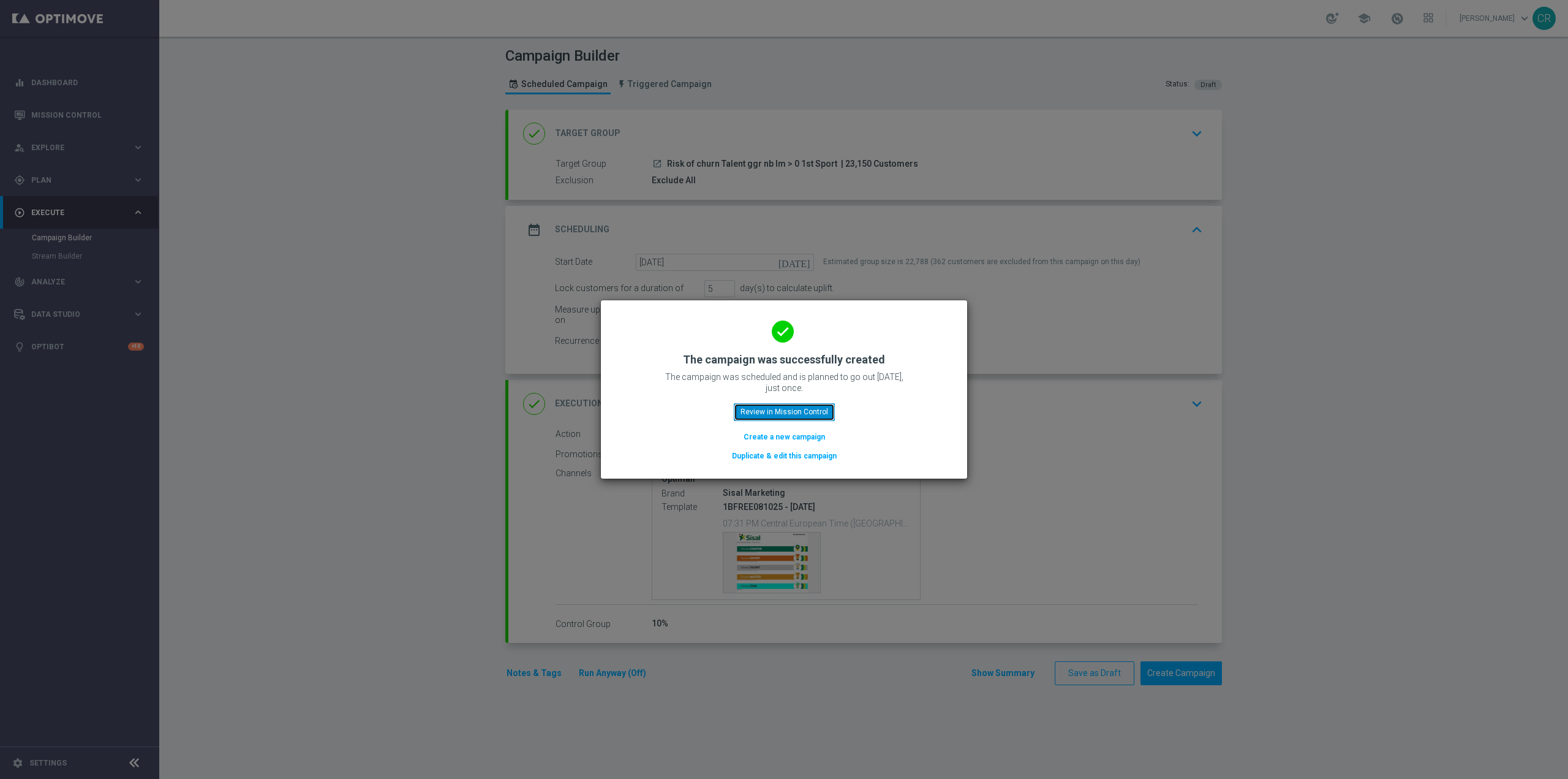
click at [787, 412] on button "Review in Mission Control" at bounding box center [784, 412] width 101 height 17
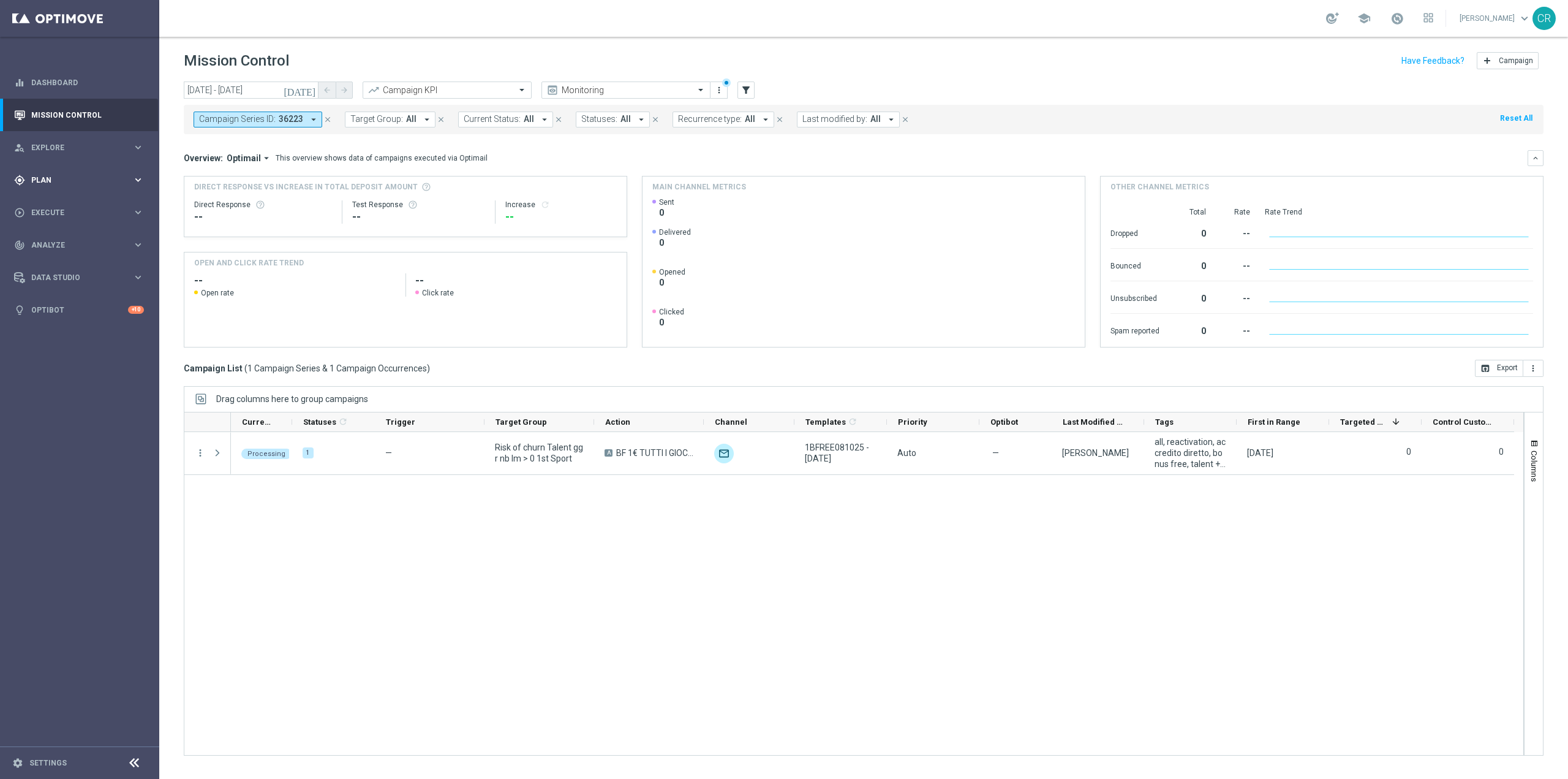
click at [99, 177] on span "Plan" at bounding box center [81, 180] width 101 height 7
click at [75, 207] on link "Target Groups" at bounding box center [79, 205] width 96 height 10
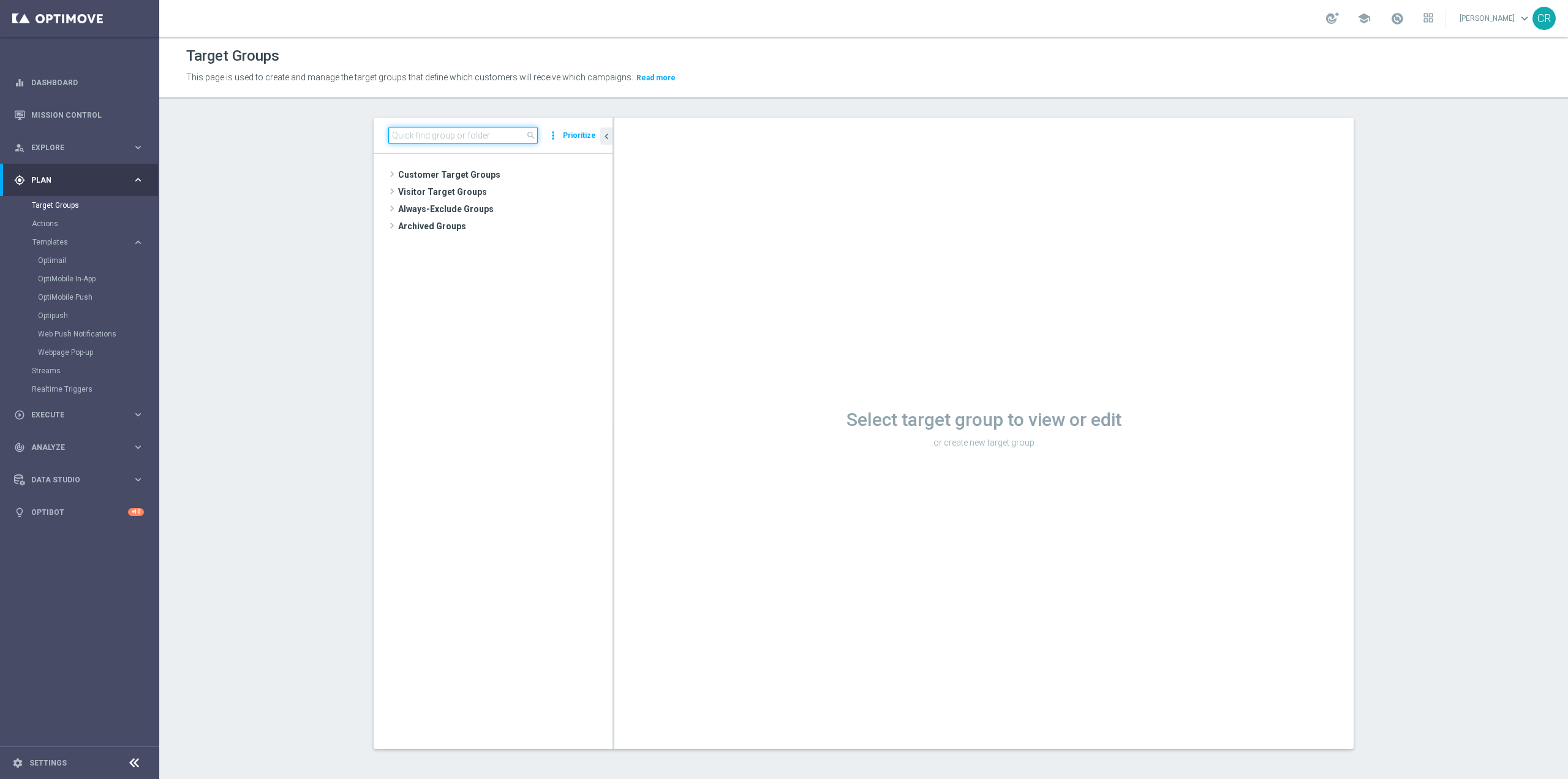
click at [388, 137] on input at bounding box center [463, 135] width 149 height 17
paste input "Risk of churn Talent ggr nb lm > 0 No Sport"
type input "Risk of churn Talent ggr nb lm > 0 No Sport"
click at [520, 207] on span "Risk of churn Talent ggr nb lm > 0 No Sport" at bounding box center [510, 210] width 149 height 11
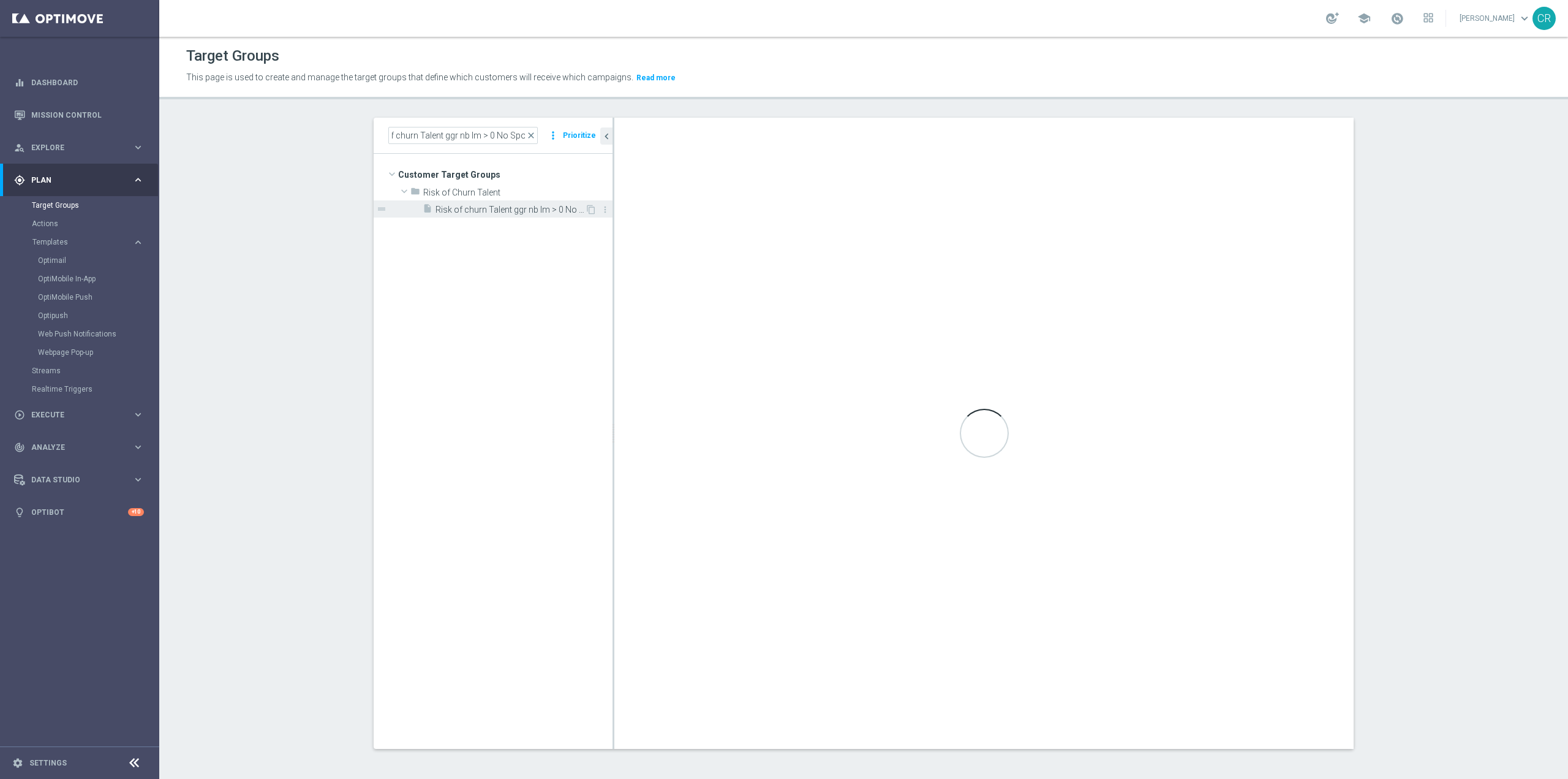
scroll to position [0, 0]
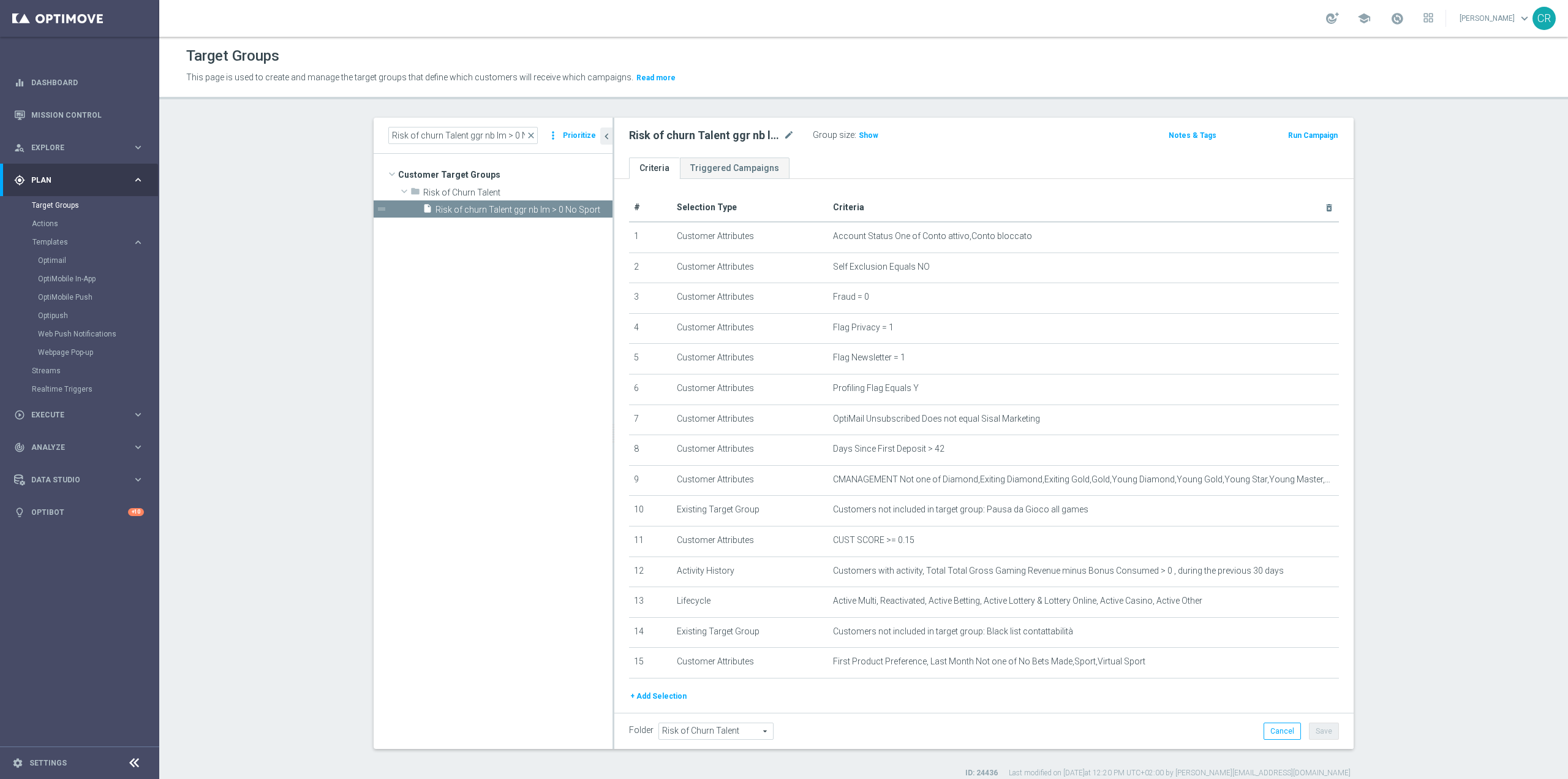
click at [1316, 121] on div "Risk of churn Talent ggr nb lm > 0 No Sport mode_edit Group size : Show Notes &…" at bounding box center [983, 137] width 739 height 40
click at [1306, 133] on button "Run Campaign" at bounding box center [1313, 135] width 52 height 13
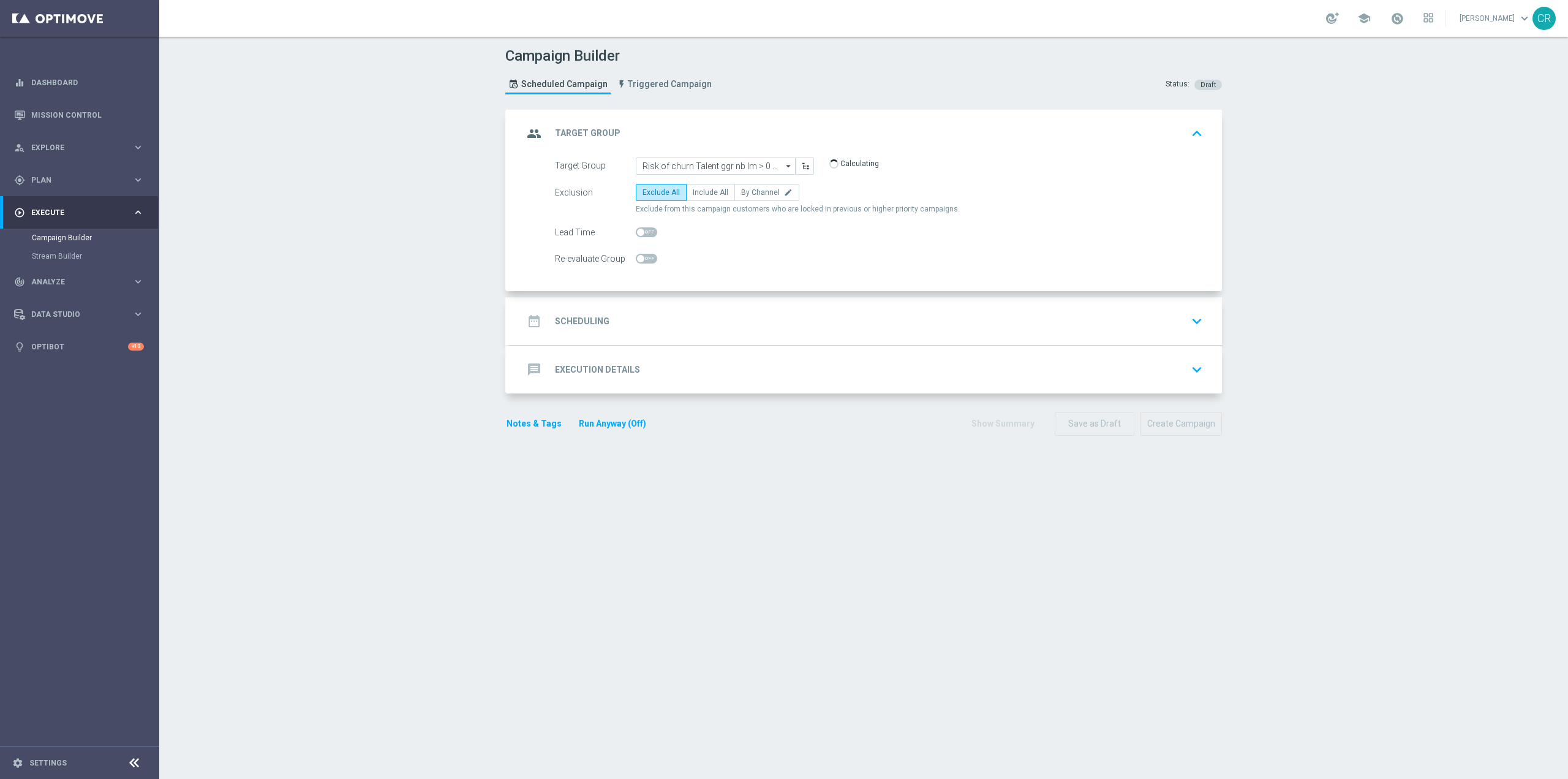
click at [1134, 322] on div "date_range Scheduling keyboard_arrow_down" at bounding box center [865, 320] width 684 height 23
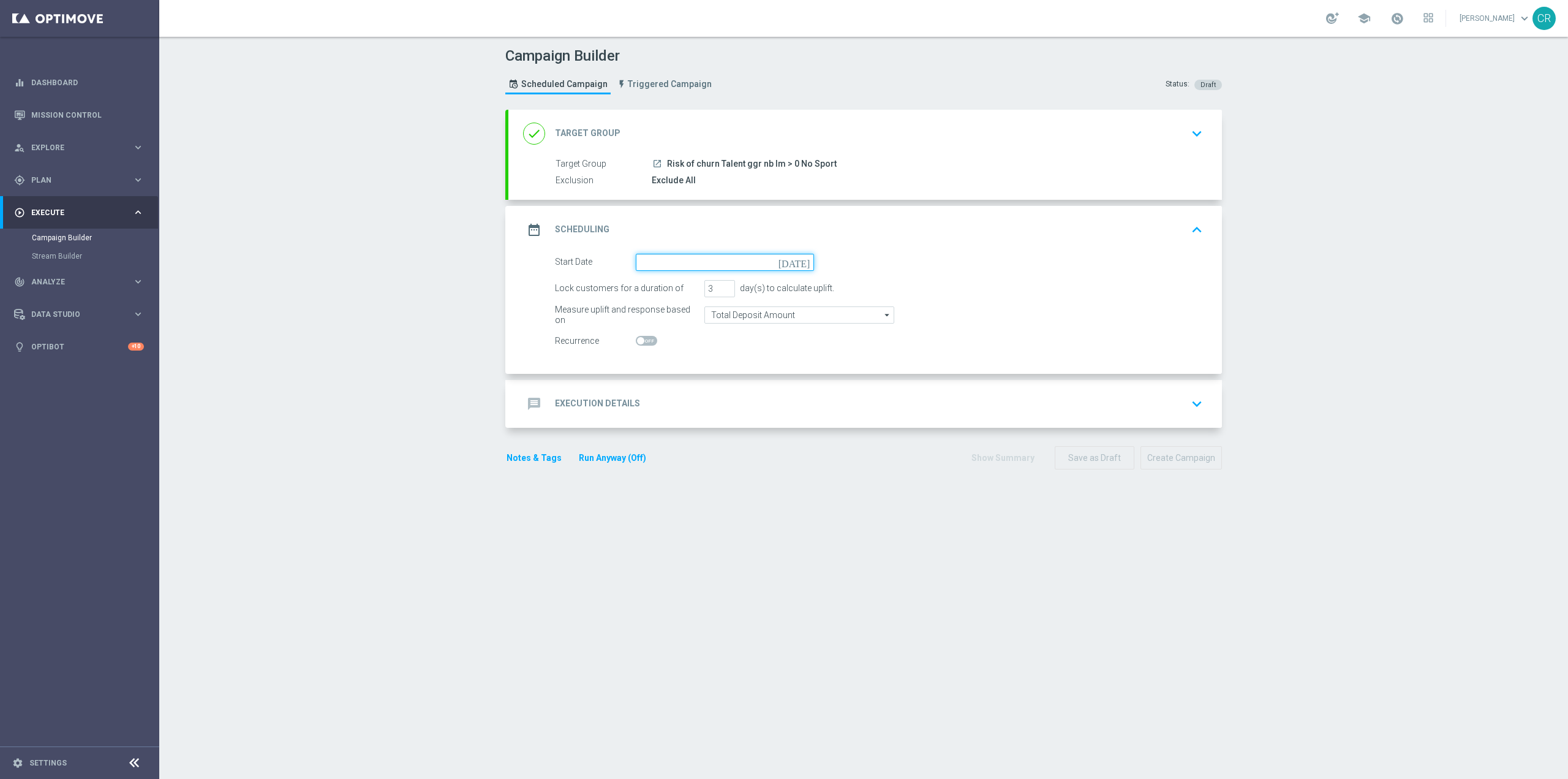
click at [789, 266] on input at bounding box center [725, 262] width 178 height 17
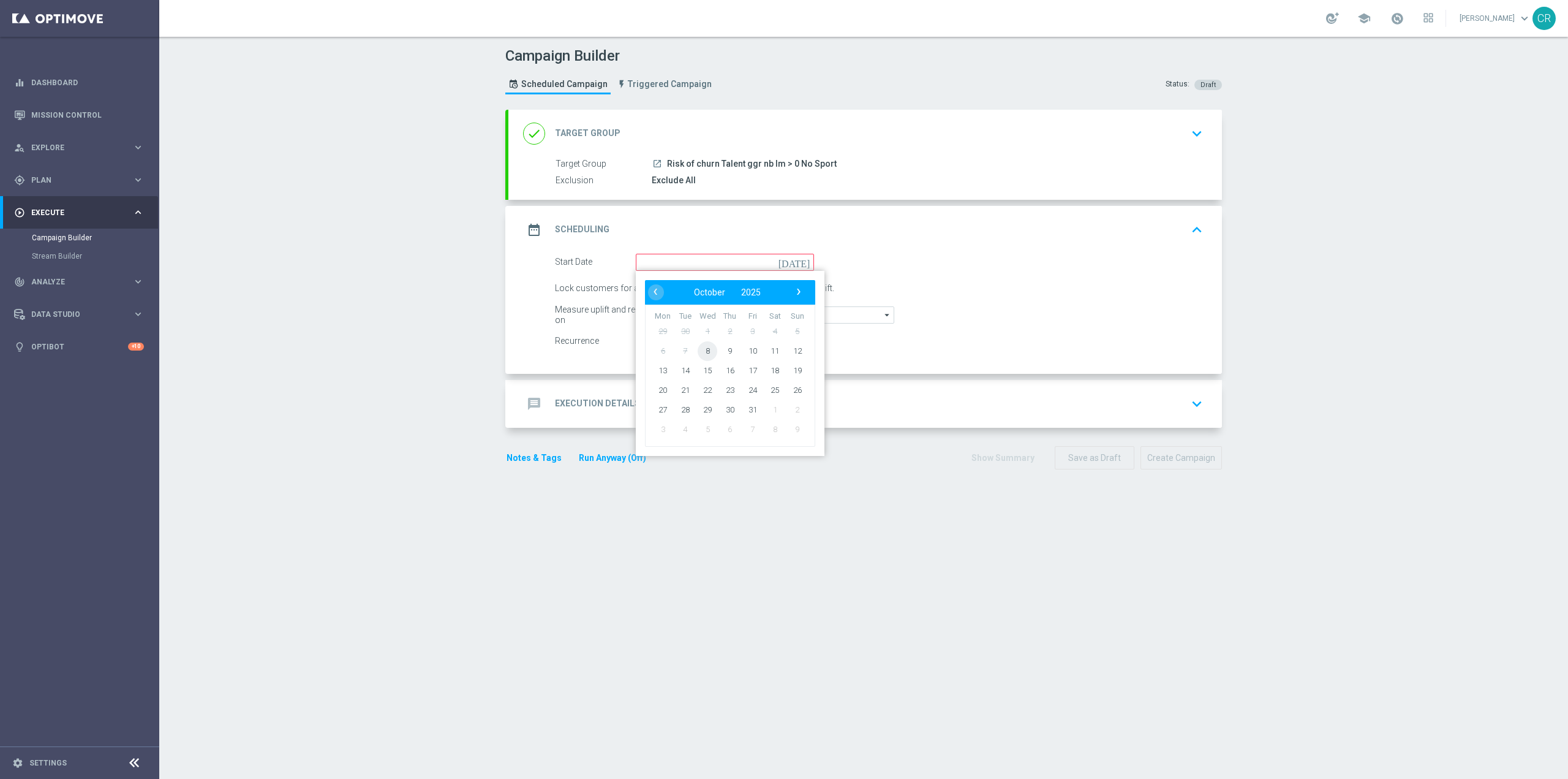
click at [698, 352] on span "8" at bounding box center [707, 351] width 20 height 20
type input "[DATE]"
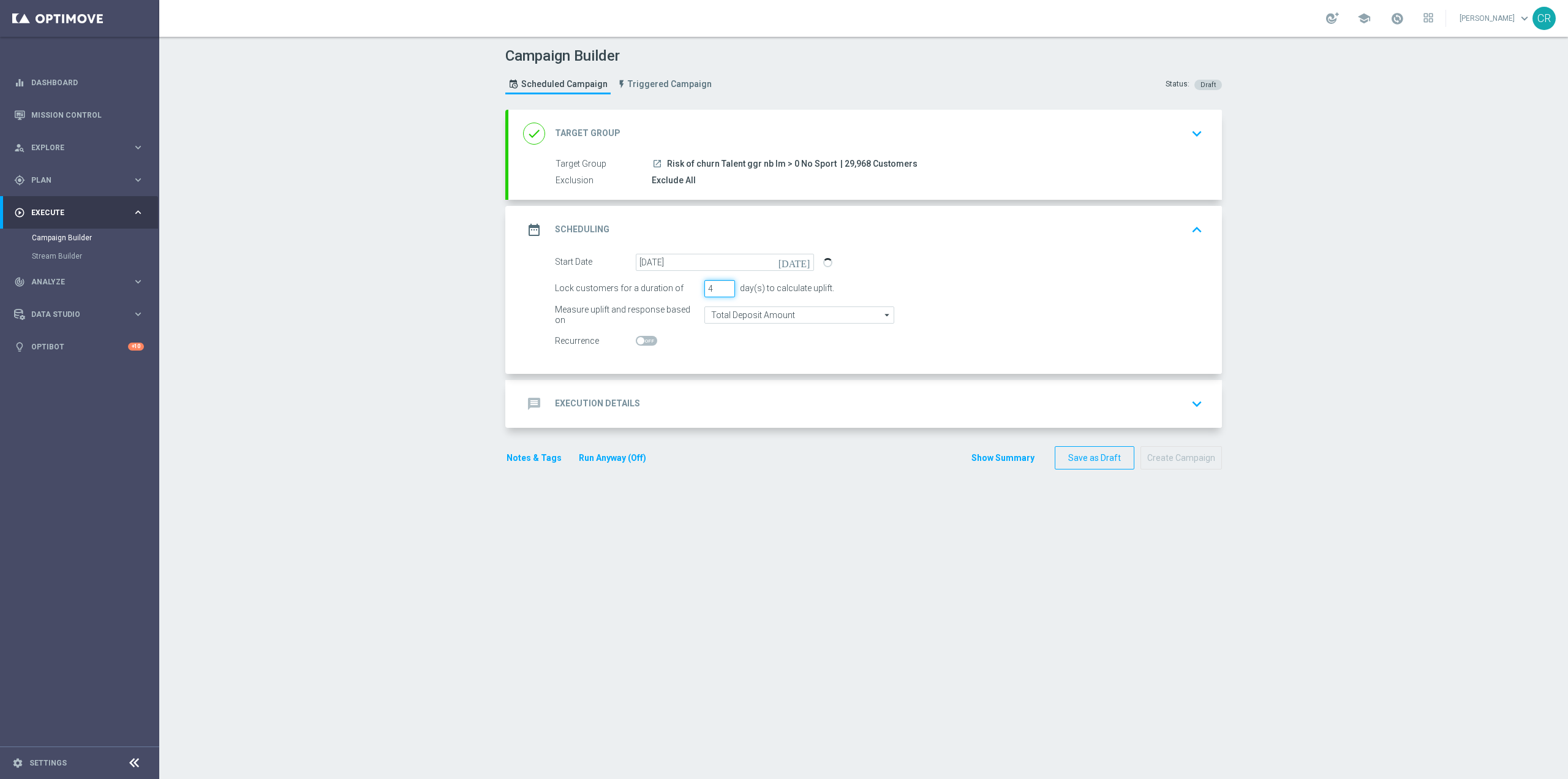
type input "4"
click at [723, 287] on input "4" at bounding box center [720, 289] width 30 height 17
click at [756, 316] on input "Total Deposit Amount" at bounding box center [800, 315] width 190 height 17
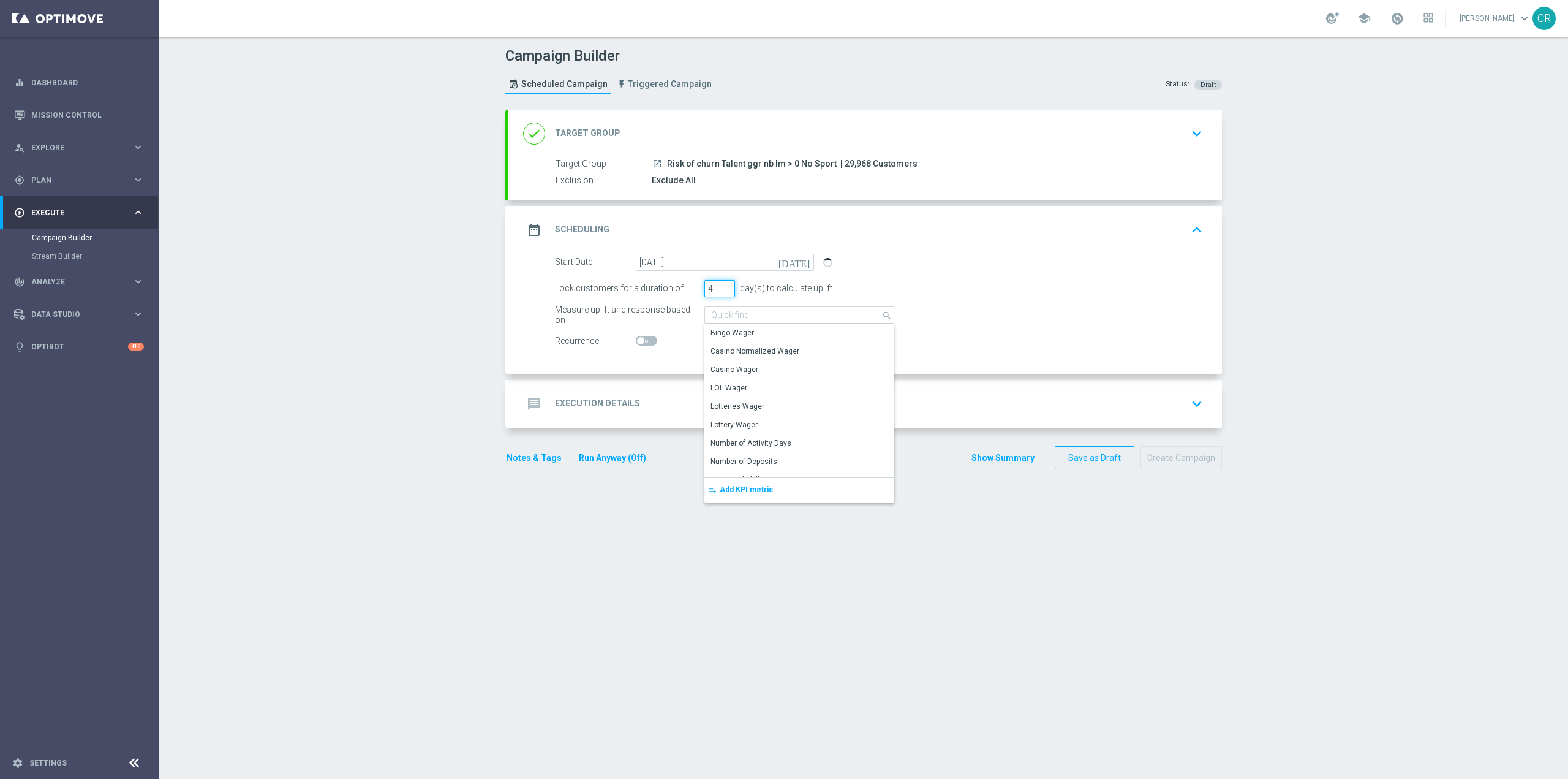
click at [727, 283] on input "4" at bounding box center [720, 289] width 30 height 17
type input "Total Deposit Amount"
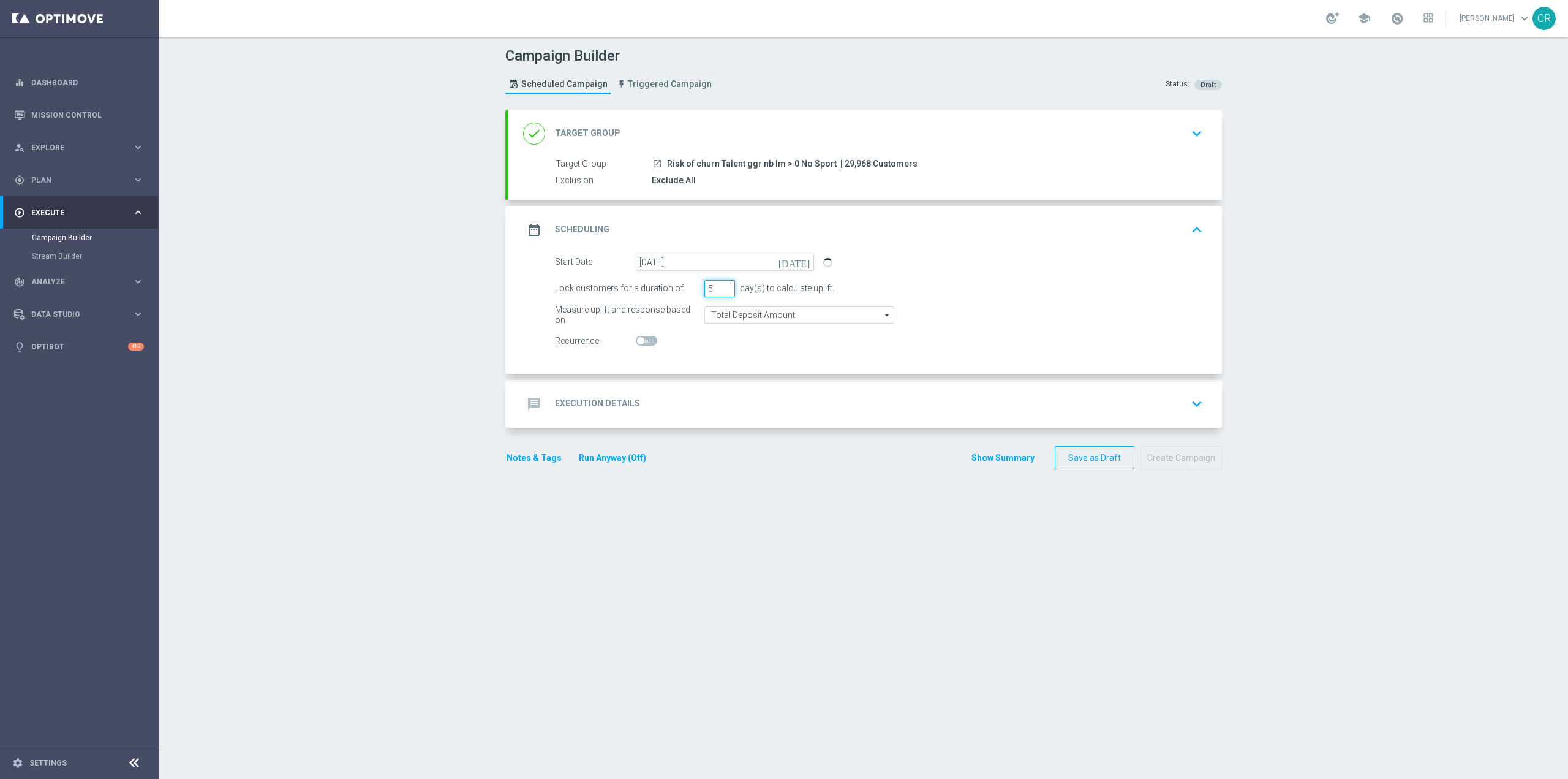
type input "5"
click at [725, 283] on input "5" at bounding box center [720, 289] width 30 height 17
click at [736, 314] on input "Total Deposit Amount" at bounding box center [800, 315] width 190 height 17
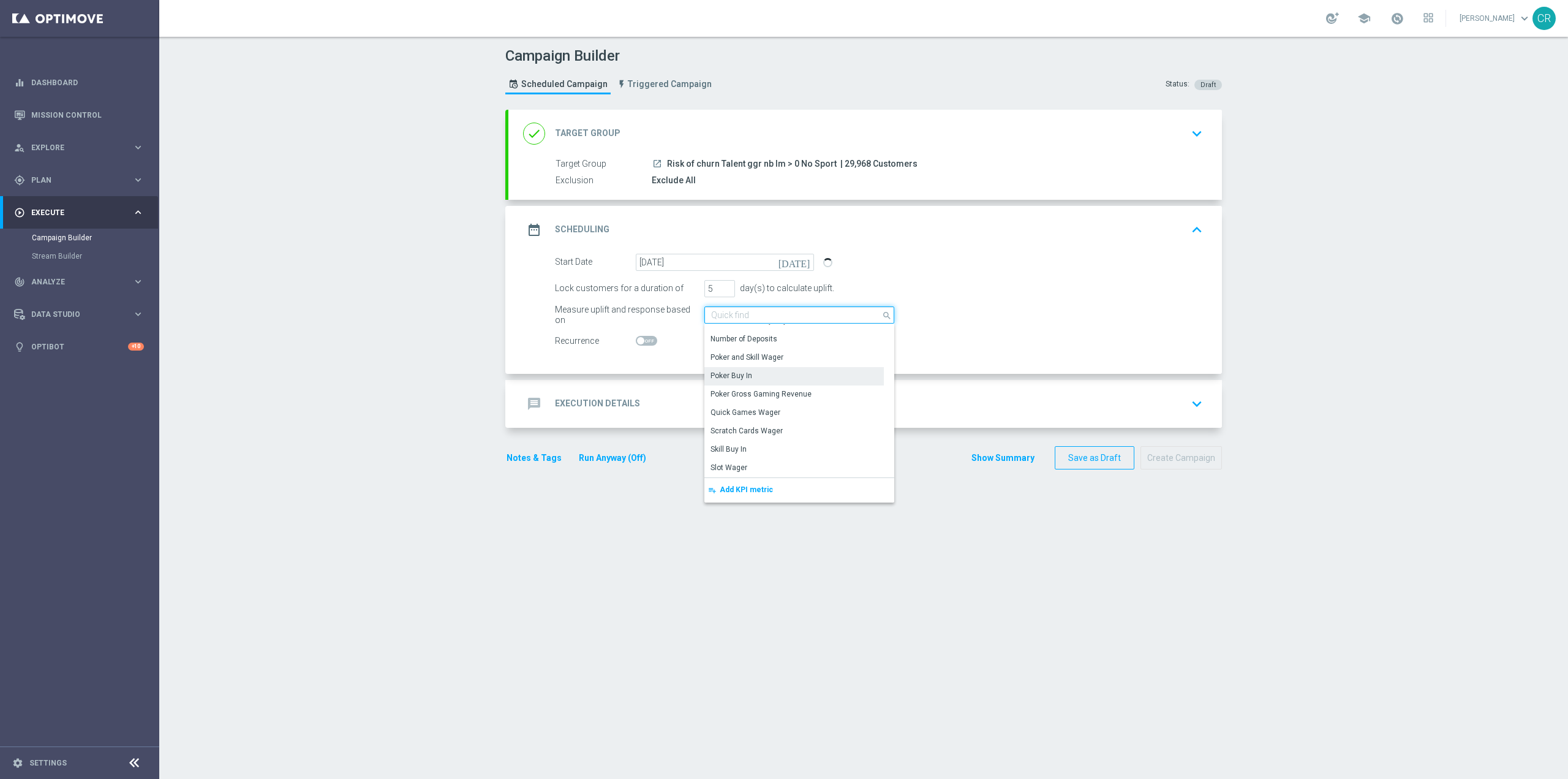
scroll to position [184, 0]
click at [784, 404] on div "Slot Wager" at bounding box center [795, 406] width 180 height 17
type input "Slot Wager"
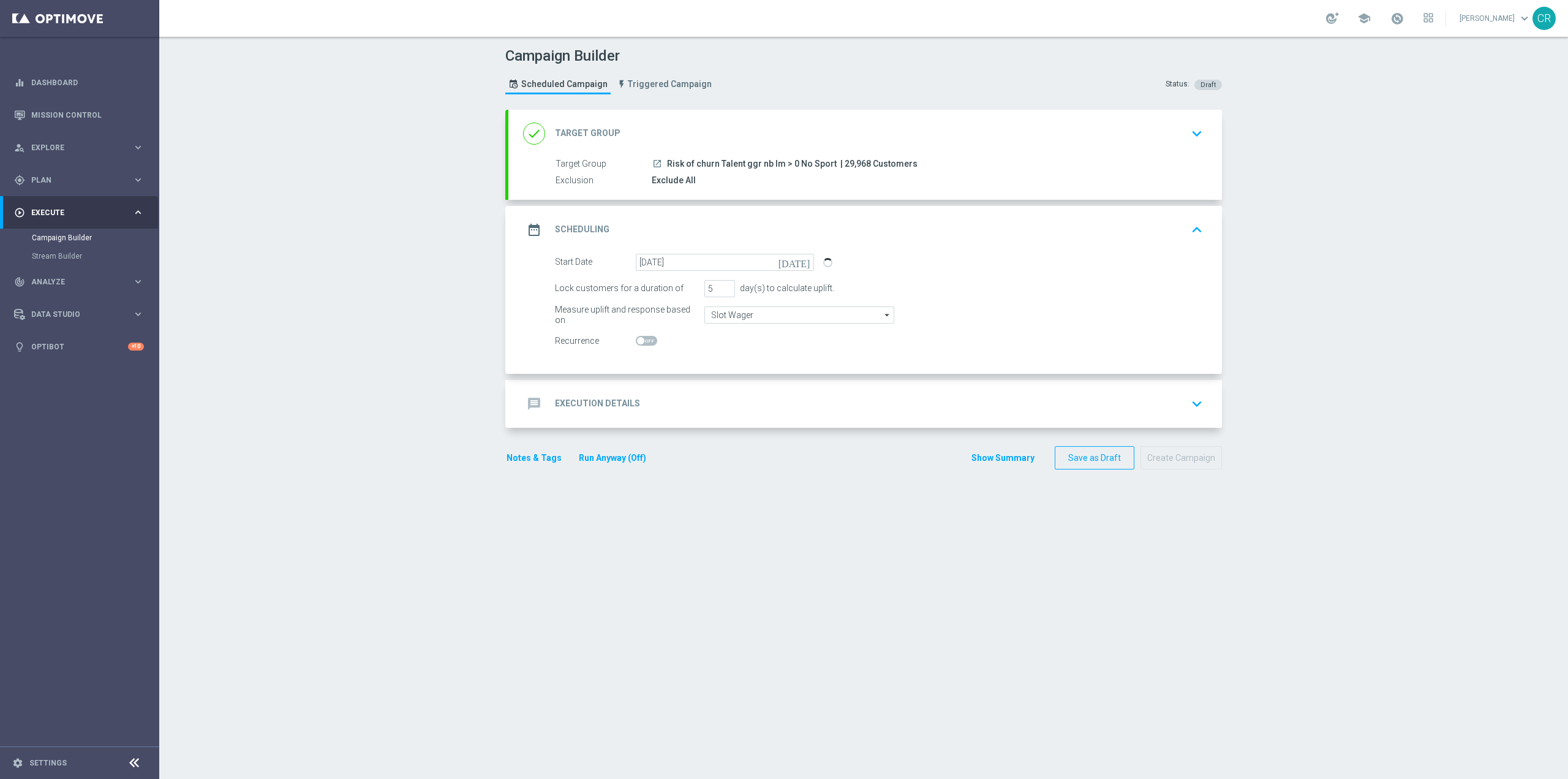
click at [1073, 403] on div "message Execution Details keyboard_arrow_down" at bounding box center [865, 404] width 684 height 23
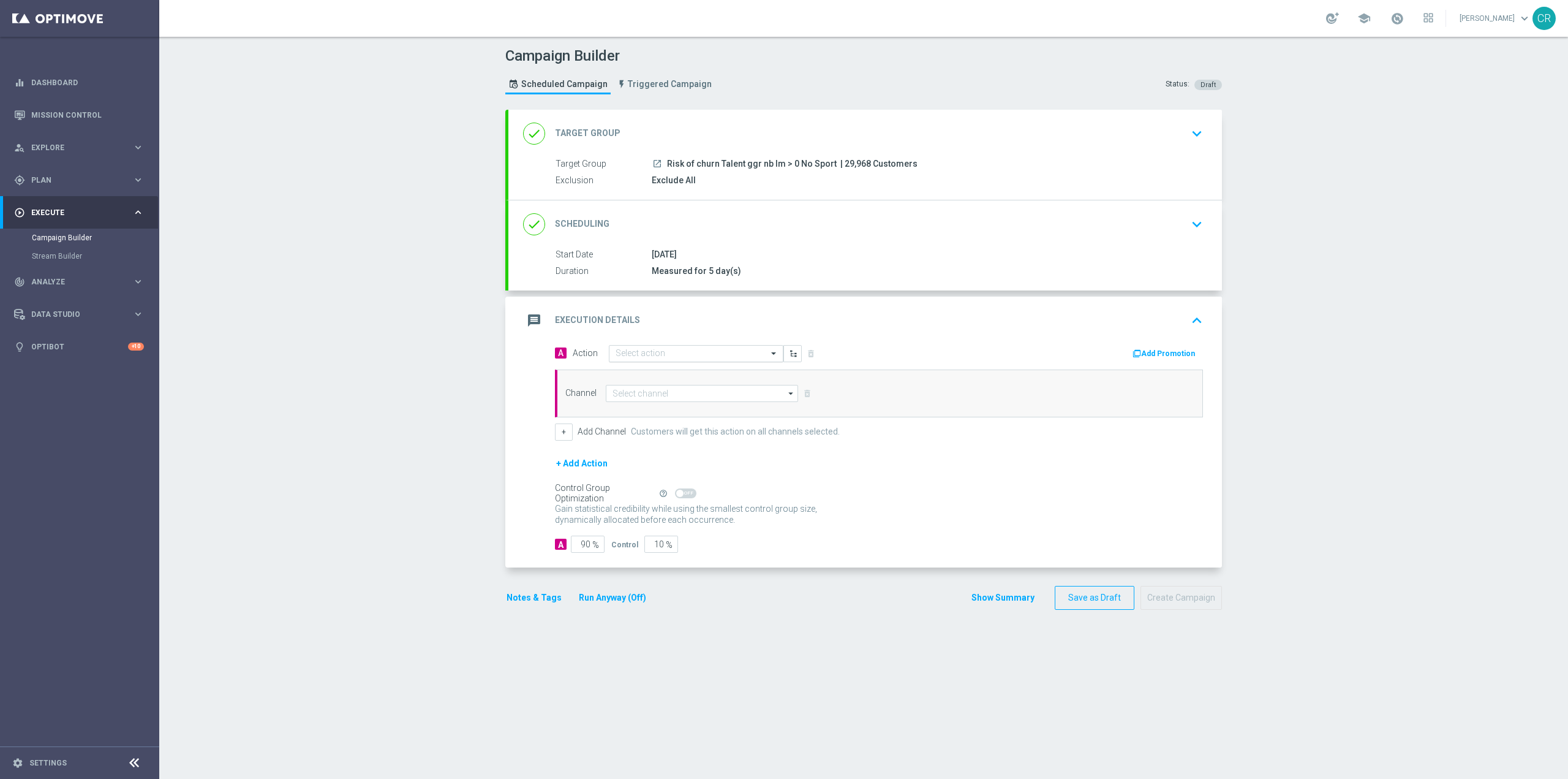
click at [694, 355] on input "text" at bounding box center [684, 354] width 137 height 11
click at [668, 351] on input "text" at bounding box center [684, 354] width 137 height 11
paste input "BF 2€ SLOT GEV"
type input "BF 2€ SLOT GEV"
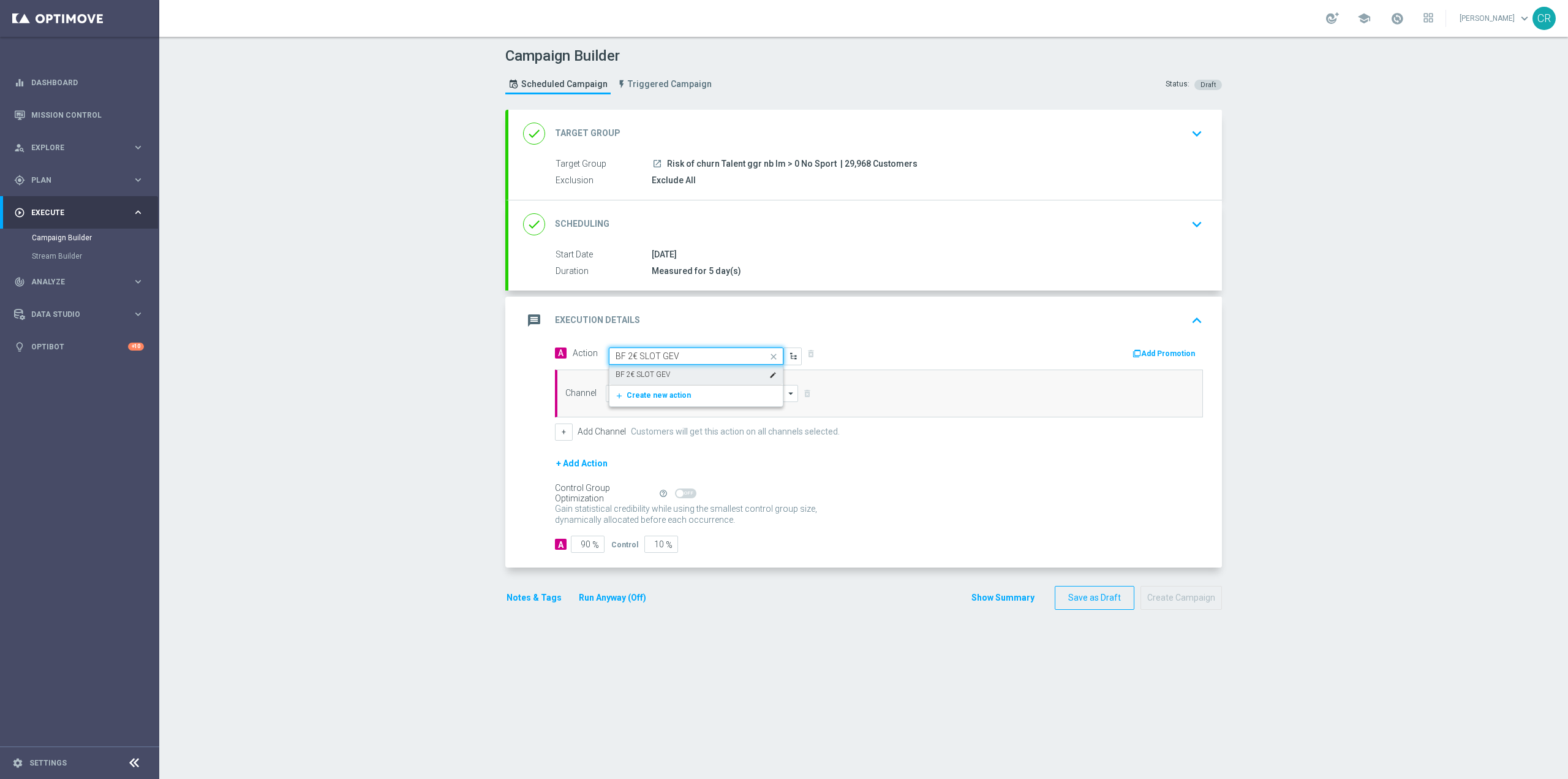
click at [669, 376] on div "BF 2€ SLOT GEV edit" at bounding box center [696, 375] width 161 height 20
click at [1057, 339] on div "message Execution Details keyboard_arrow_up" at bounding box center [865, 320] width 714 height 48
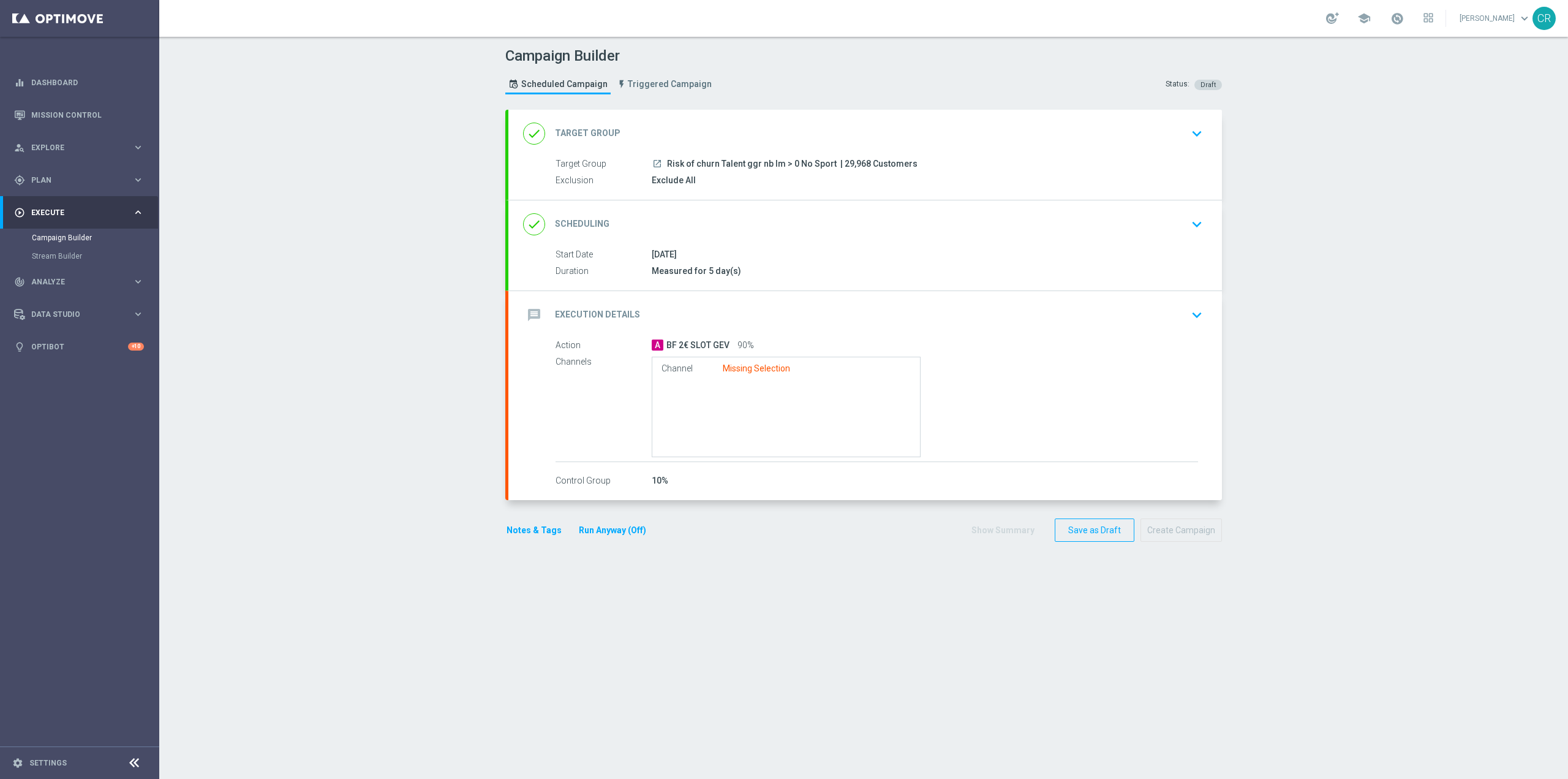
click at [1194, 315] on icon "keyboard_arrow_down" at bounding box center [1197, 315] width 18 height 19
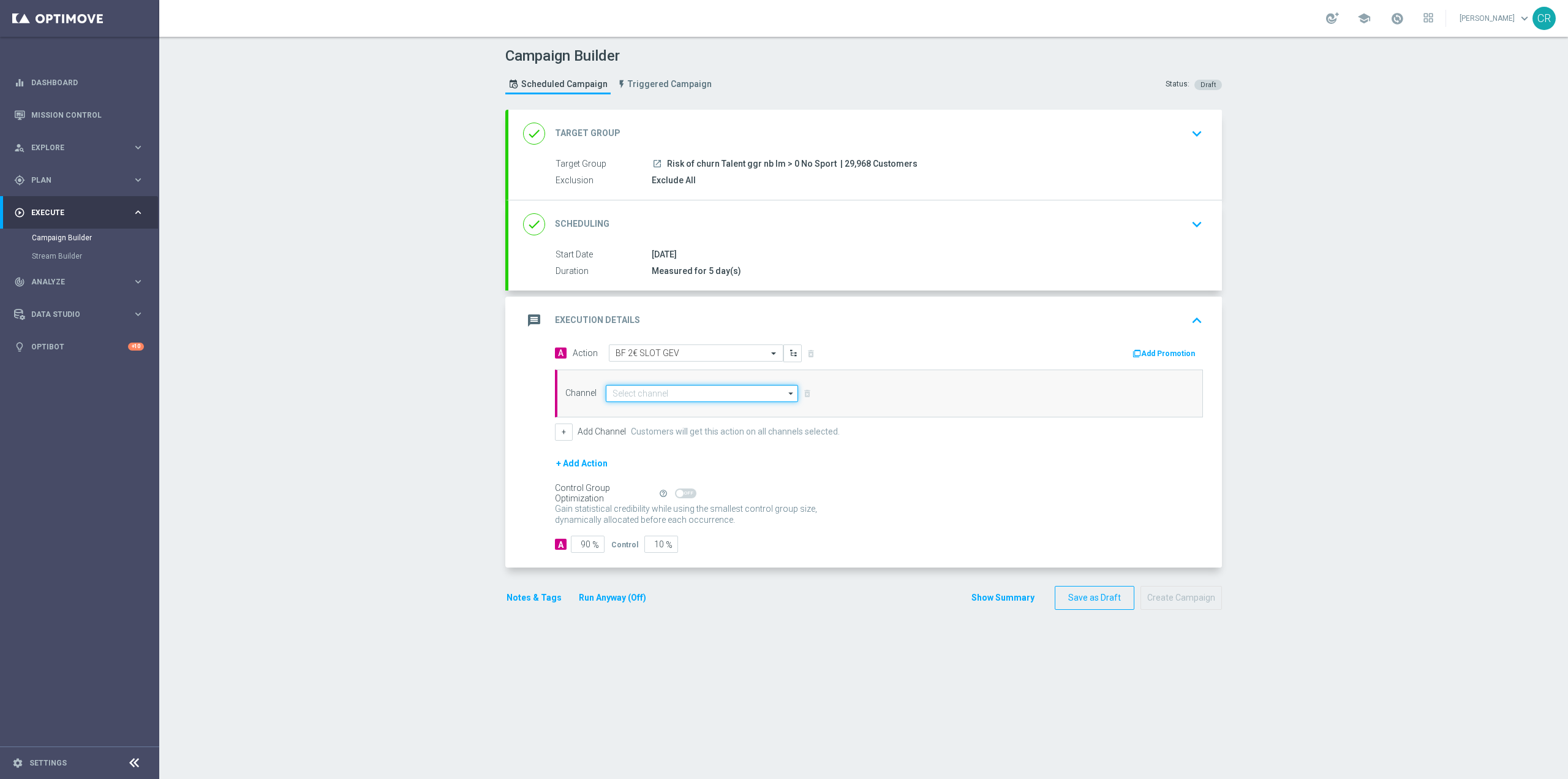
click at [695, 392] on input at bounding box center [701, 393] width 192 height 17
click at [689, 408] on div "Optimail" at bounding box center [697, 412] width 182 height 19
type input "Optimail"
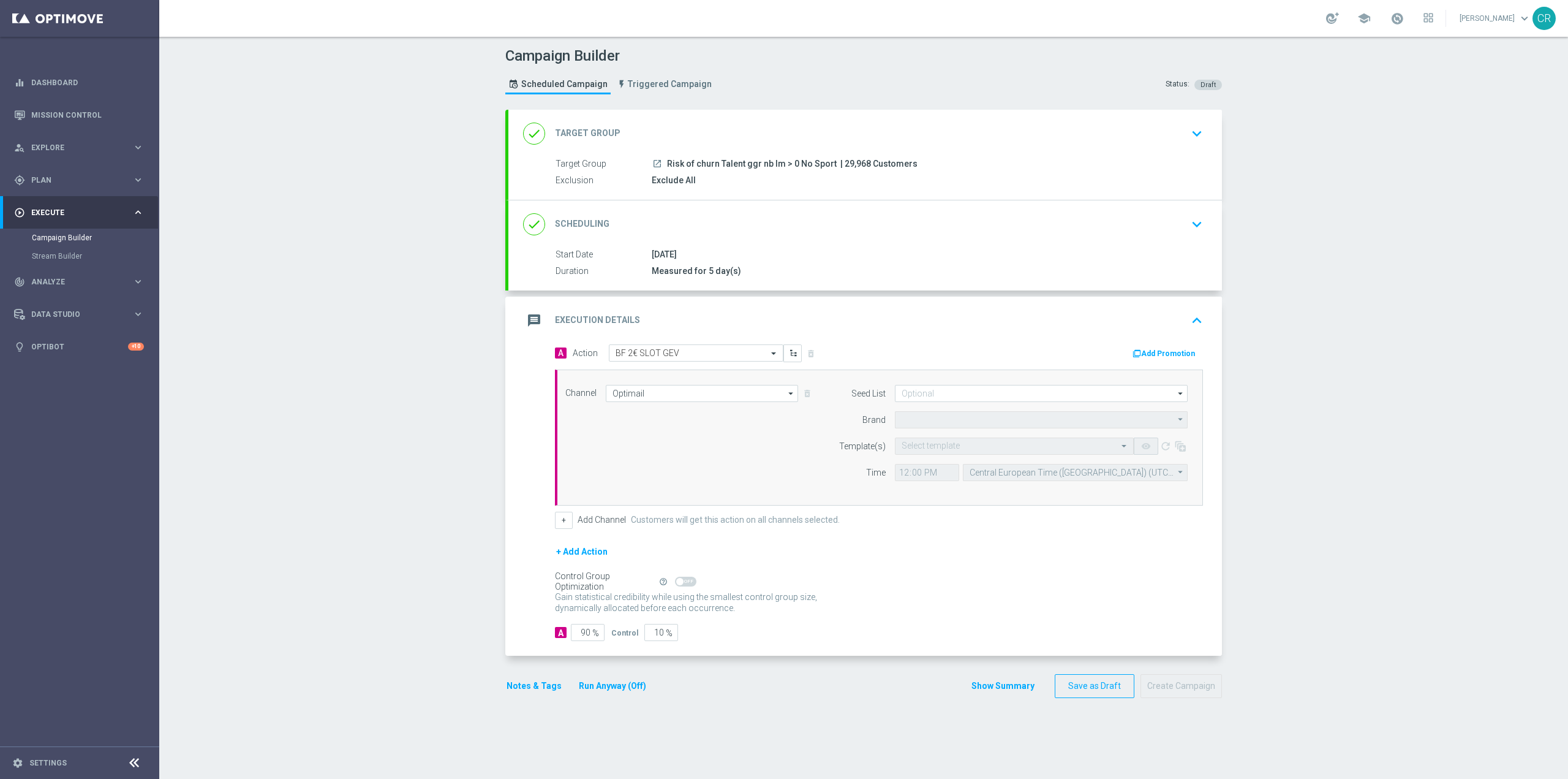
type input "Sisal Marketing"
click at [959, 450] on input "text" at bounding box center [1002, 447] width 201 height 11
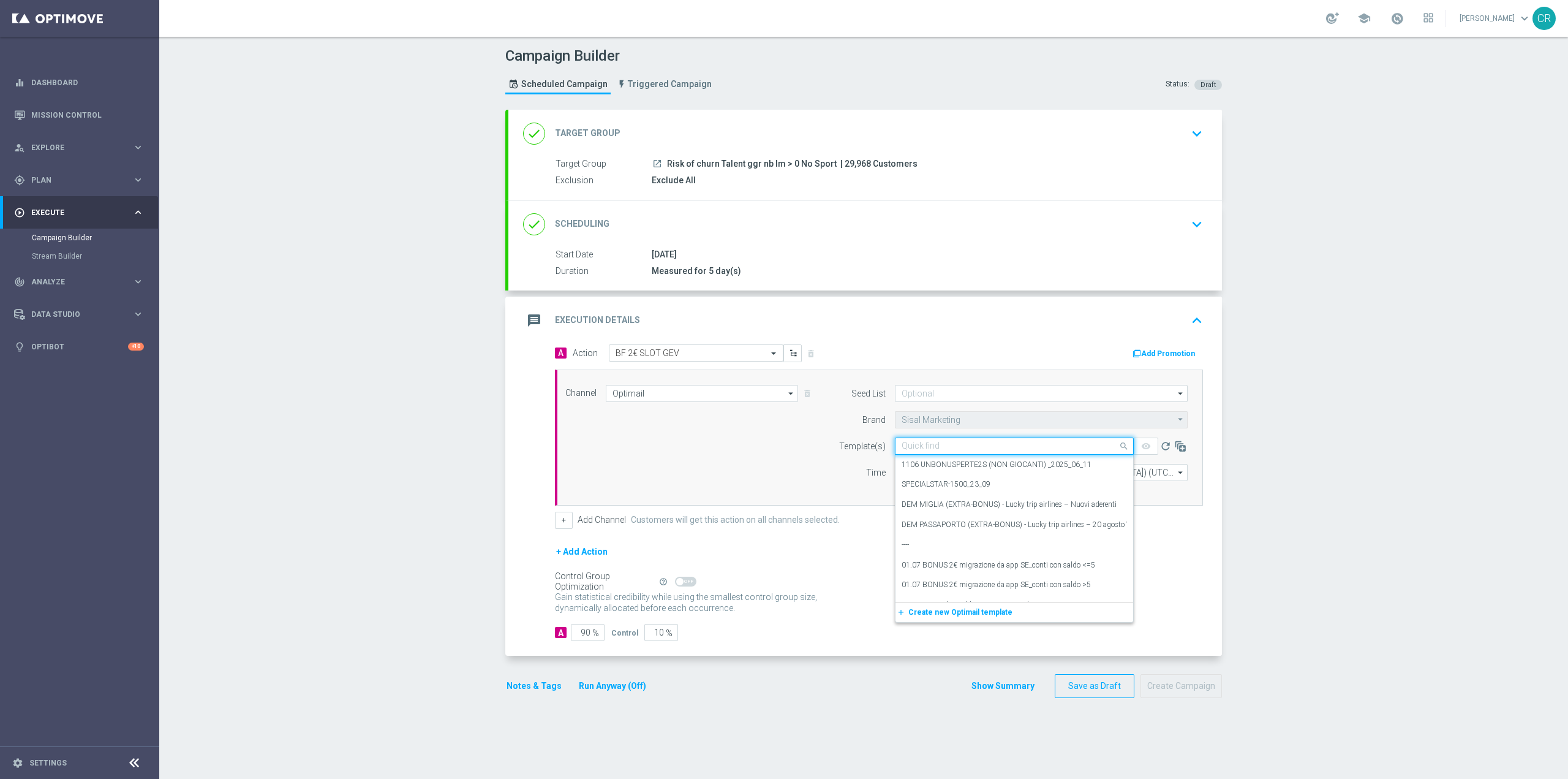
paste input "2BFSLOT081025 - [DATE]"
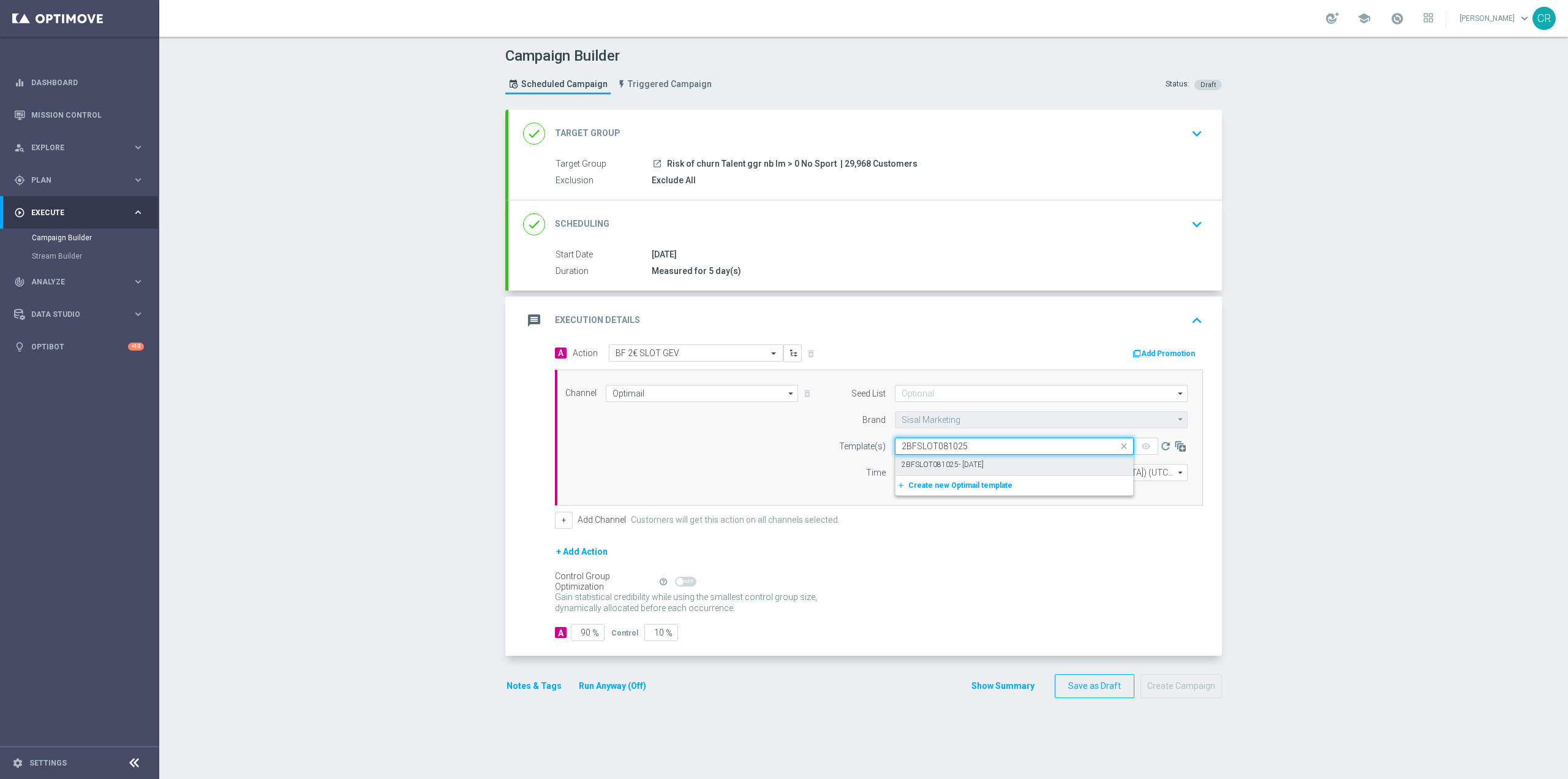
click at [1011, 468] on div "2BFSLOT081025- [DATE]" at bounding box center [1014, 464] width 225 height 20
type input "2BFSLOT081025"
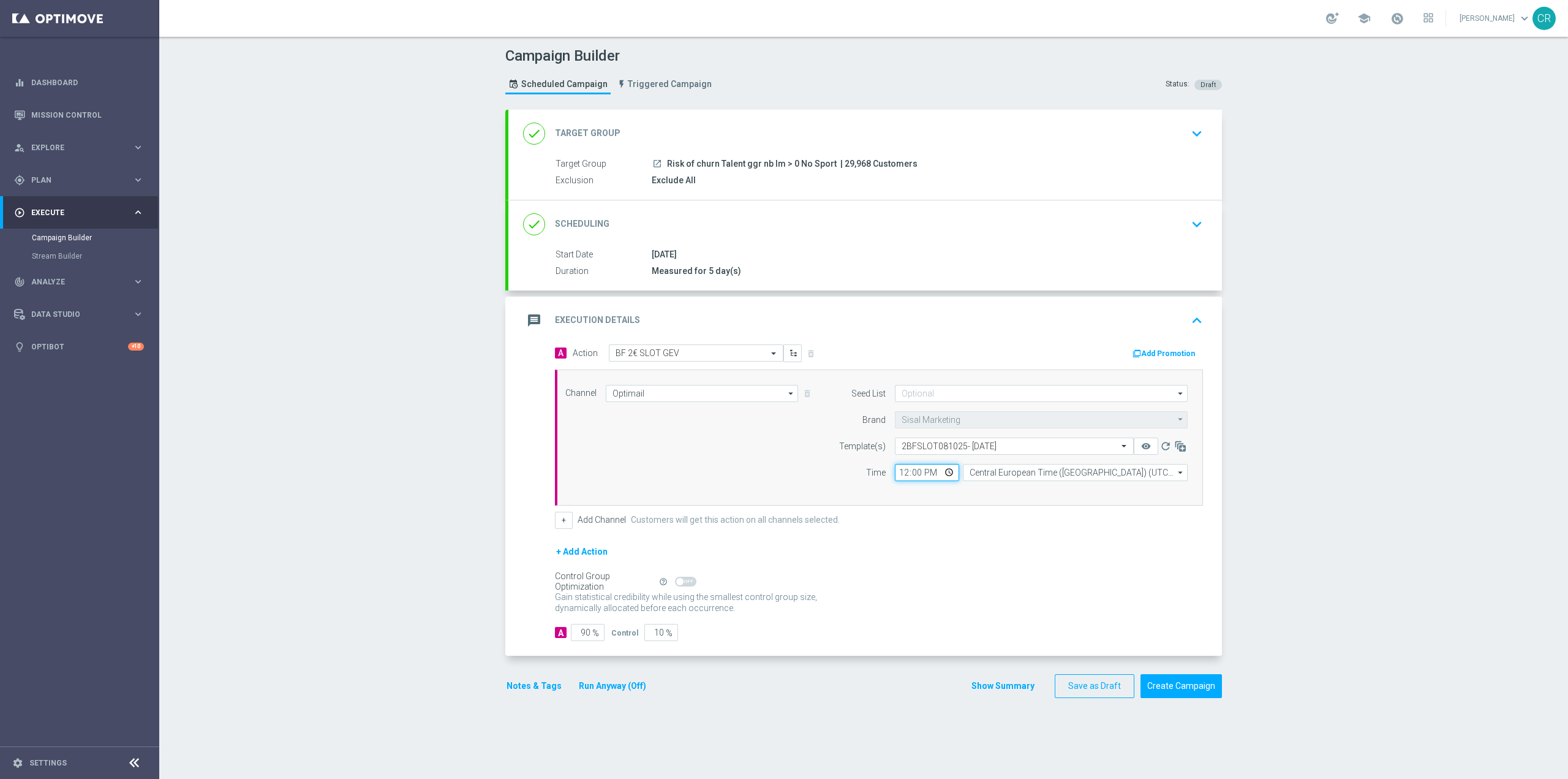
click at [941, 474] on input "12:00" at bounding box center [927, 472] width 64 height 17
type input "19:00"
click at [1143, 532] on form "A Action Select action BF 2€ SLOT GEV delete_forever Add Promotion Channel Opti…" at bounding box center [878, 493] width 648 height 297
click at [1168, 349] on button "Add Promotion" at bounding box center [1165, 353] width 68 height 13
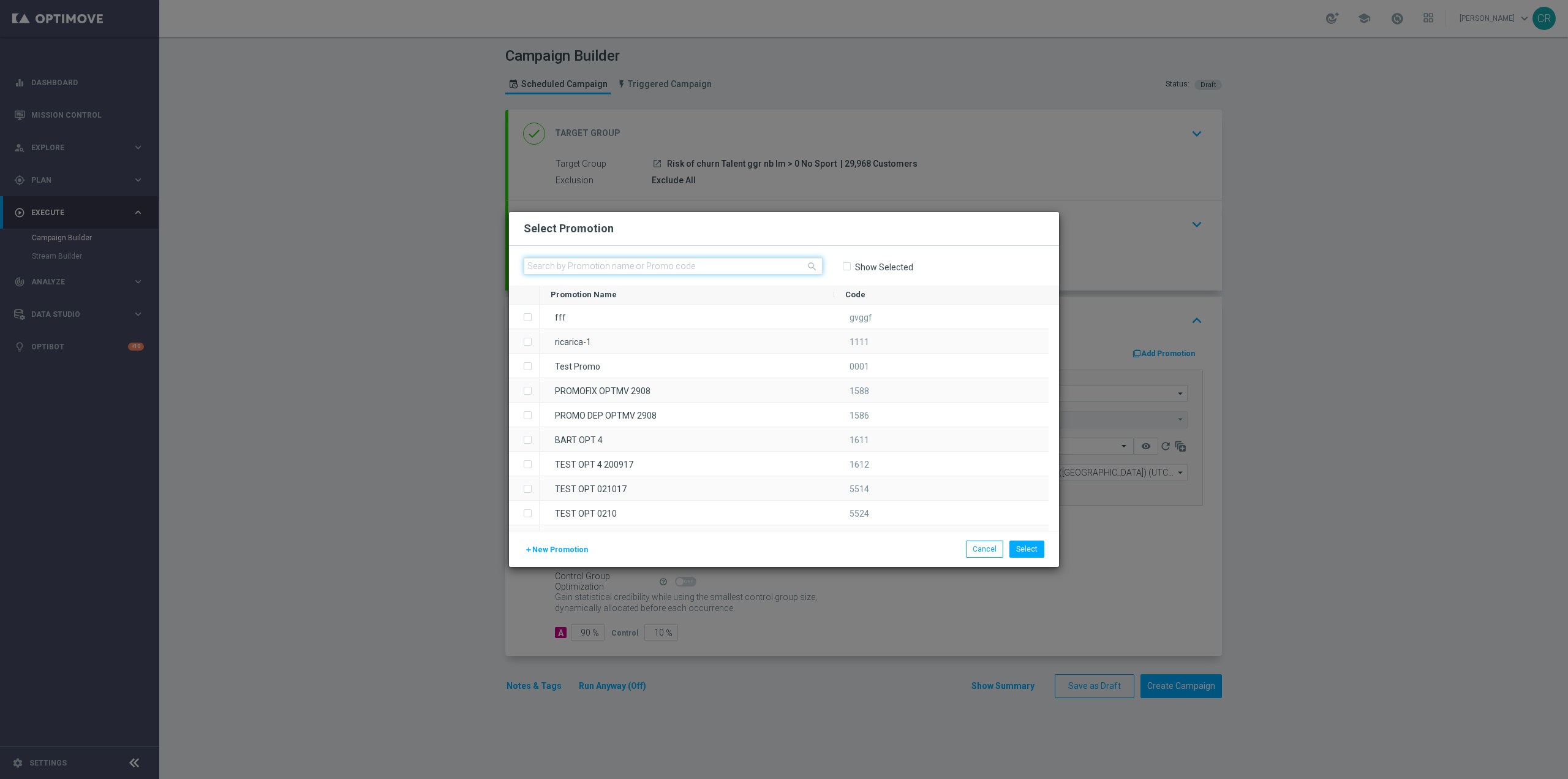
click at [659, 258] on input "text" at bounding box center [673, 266] width 299 height 17
paste input "240400"
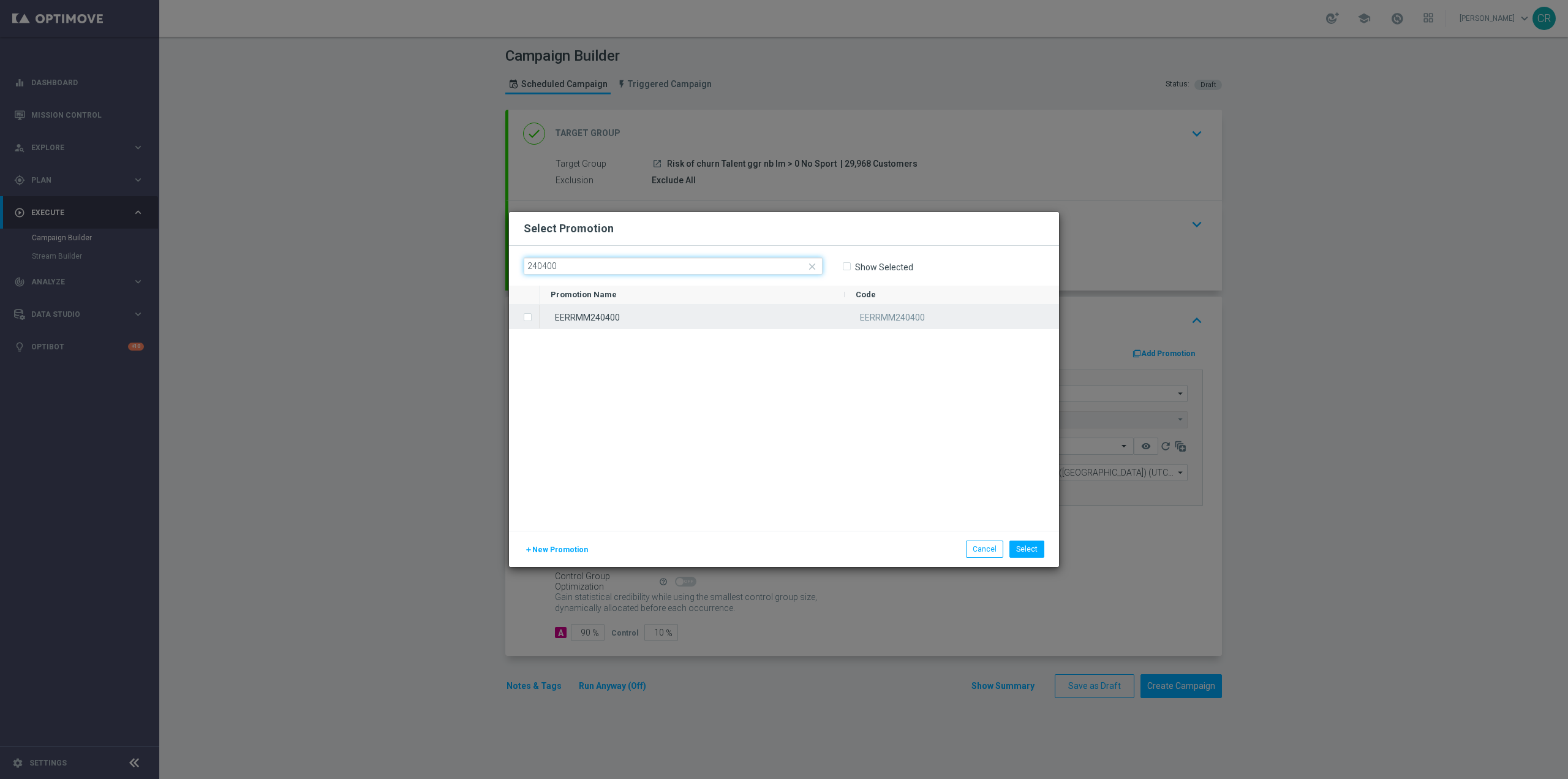
type input "240400"
click at [654, 316] on div "EERRMM240400" at bounding box center [692, 316] width 305 height 24
click at [1019, 545] on button "Select" at bounding box center [1026, 549] width 35 height 17
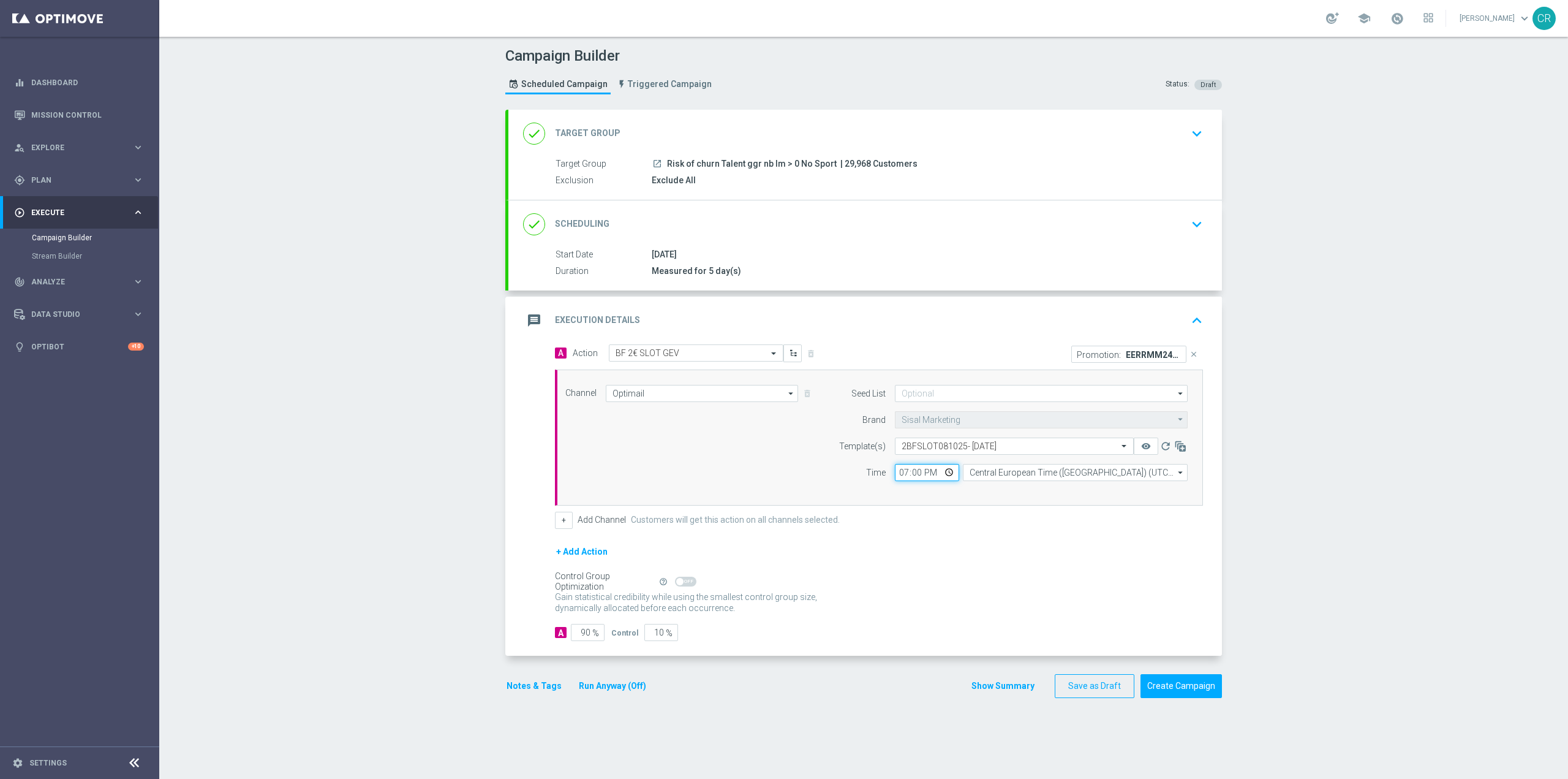
click at [943, 471] on input "19:00" at bounding box center [927, 472] width 64 height 17
type input "19:30"
drag, startPoint x: 1053, startPoint y: 540, endPoint x: 1063, endPoint y: 538, distance: 10.2
click at [1053, 540] on form "A Action Select action BF 2€ SLOT GEV delete_forever Promotion: EERRMM240400 cl…" at bounding box center [878, 493] width 648 height 297
click at [531, 680] on button "Notes & Tags" at bounding box center [534, 686] width 57 height 15
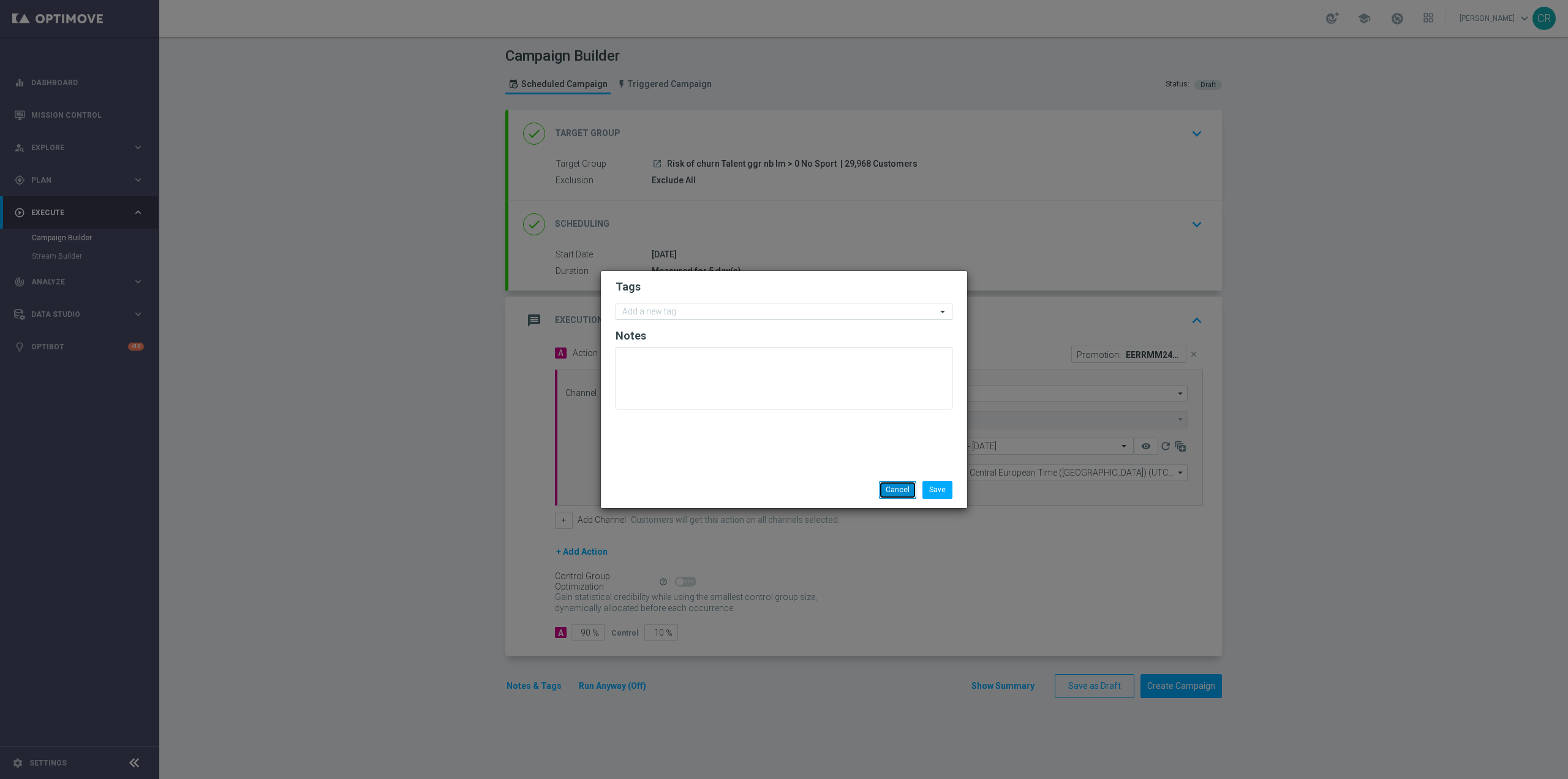
click at [908, 494] on button "Cancel" at bounding box center [898, 490] width 38 height 17
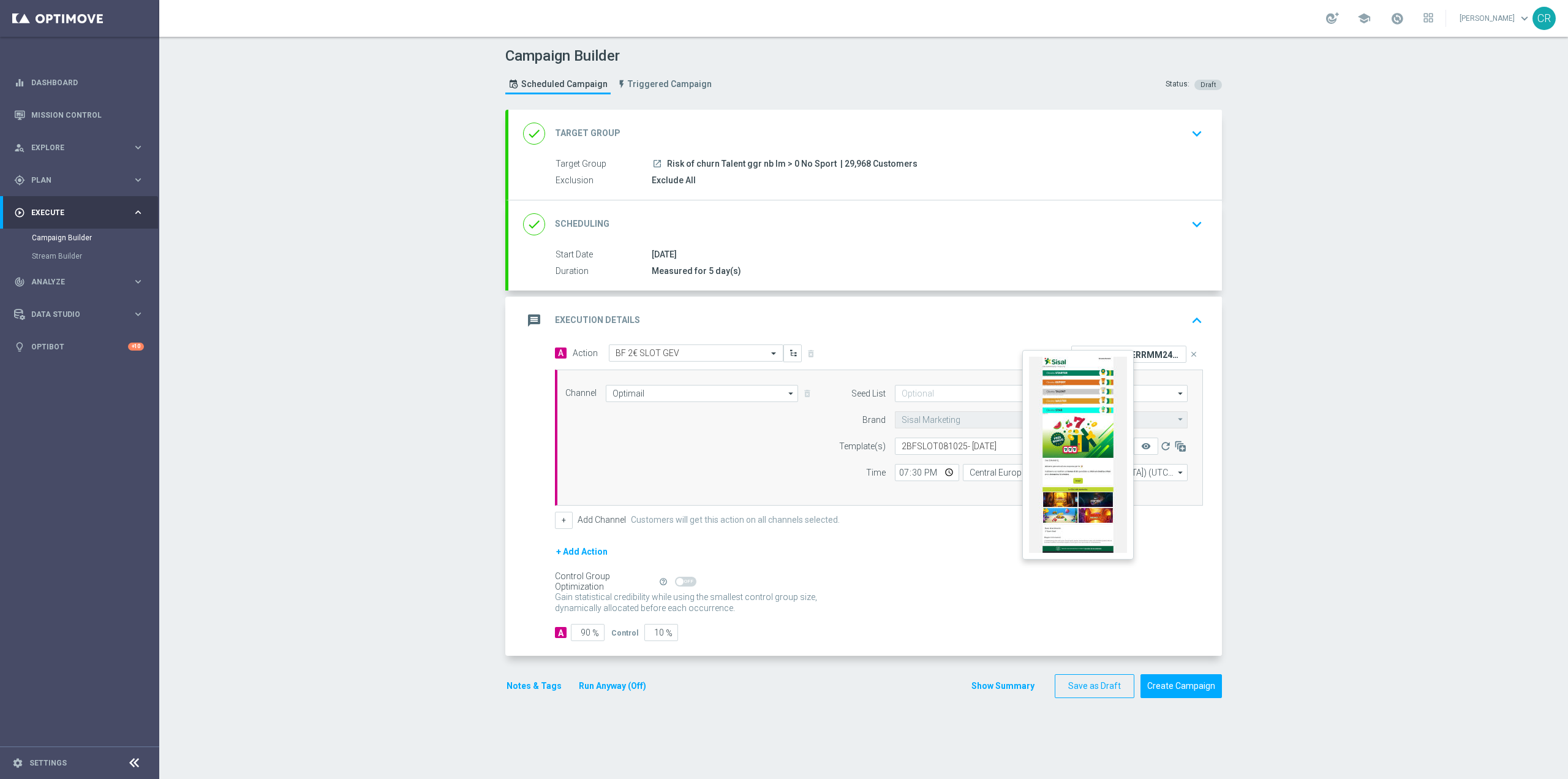
click at [1146, 438] on button "remove_red_eye" at bounding box center [1146, 446] width 24 height 17
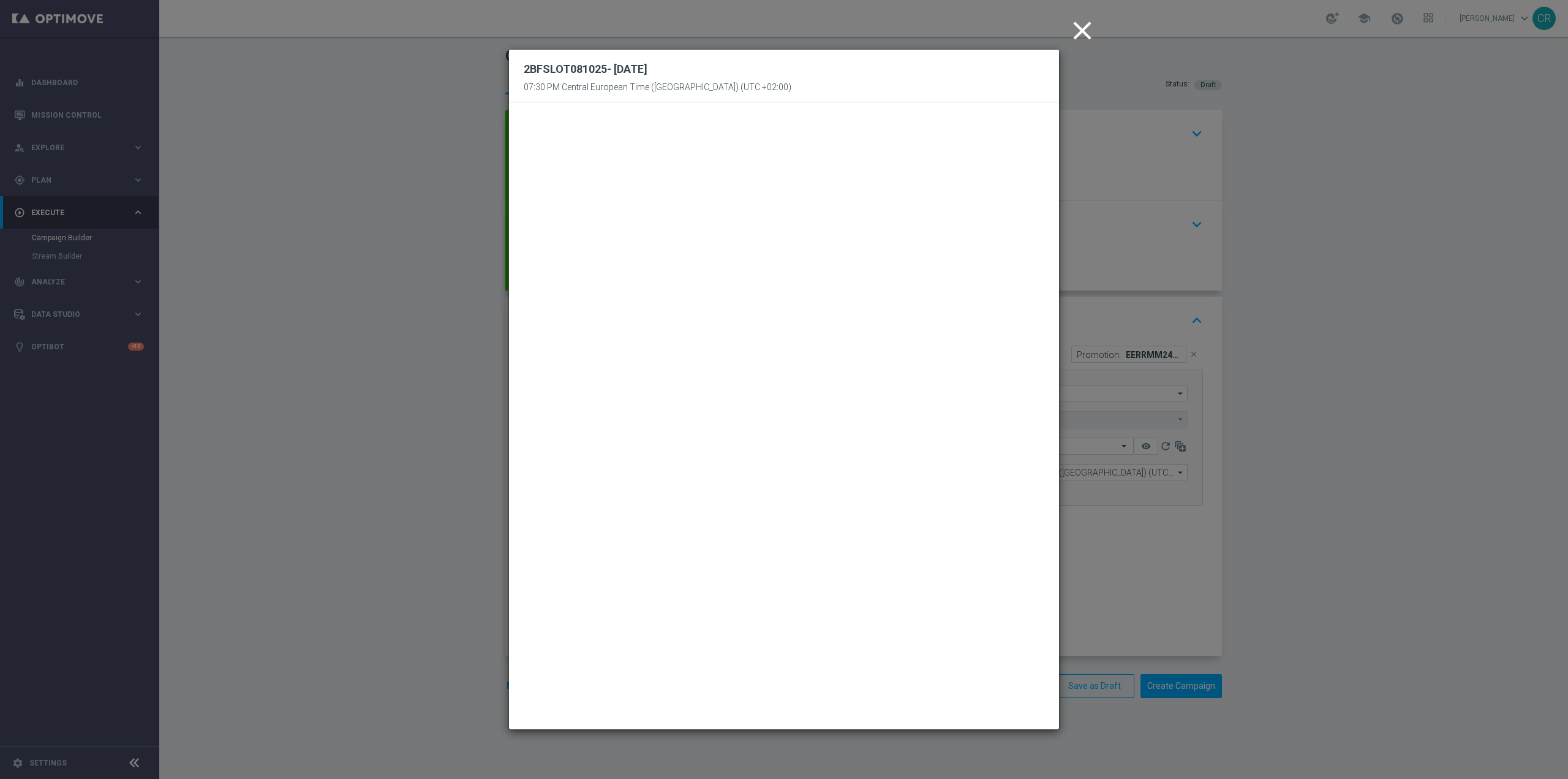
click at [1078, 39] on icon "close" at bounding box center [1083, 30] width 30 height 30
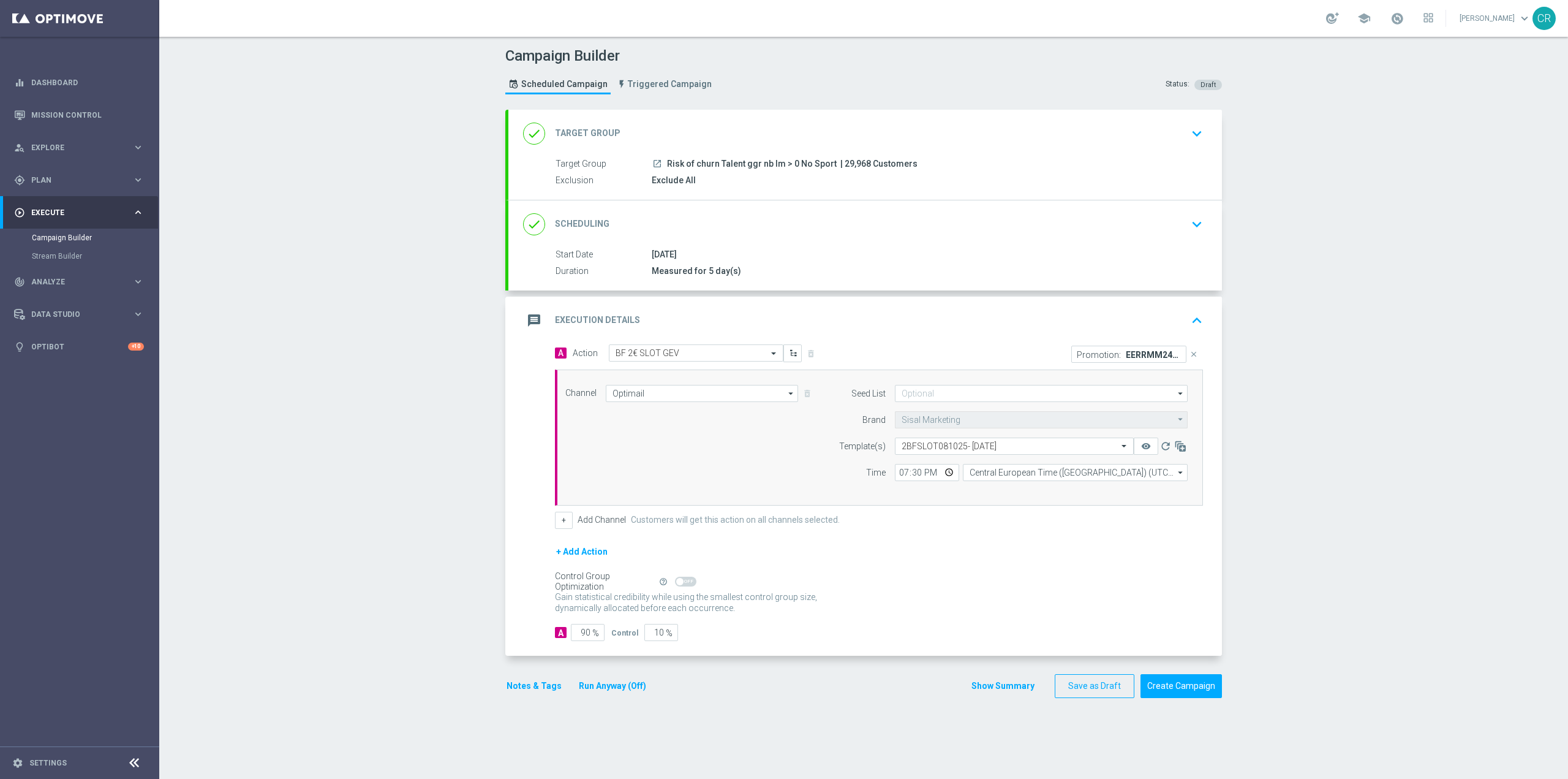
click at [539, 685] on button "Notes & Tags" at bounding box center [534, 686] width 57 height 15
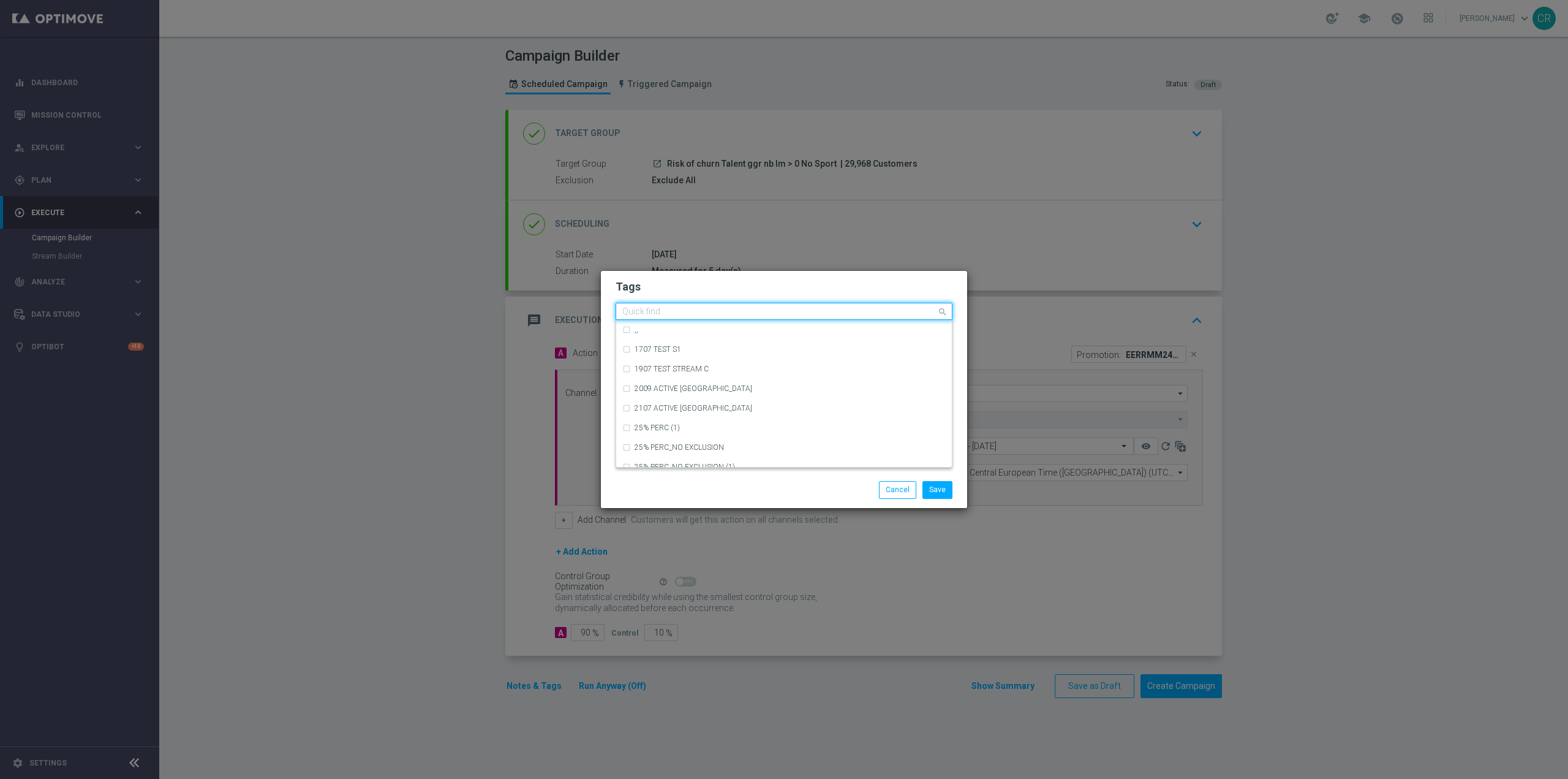
click at [686, 310] on input "text" at bounding box center [779, 313] width 314 height 11
click at [703, 393] on div "talent + expert" at bounding box center [790, 392] width 311 height 7
click at [703, 307] on input "talen" at bounding box center [779, 313] width 314 height 11
type input "t"
click at [684, 349] on div "reactivation" at bounding box center [790, 349] width 311 height 7
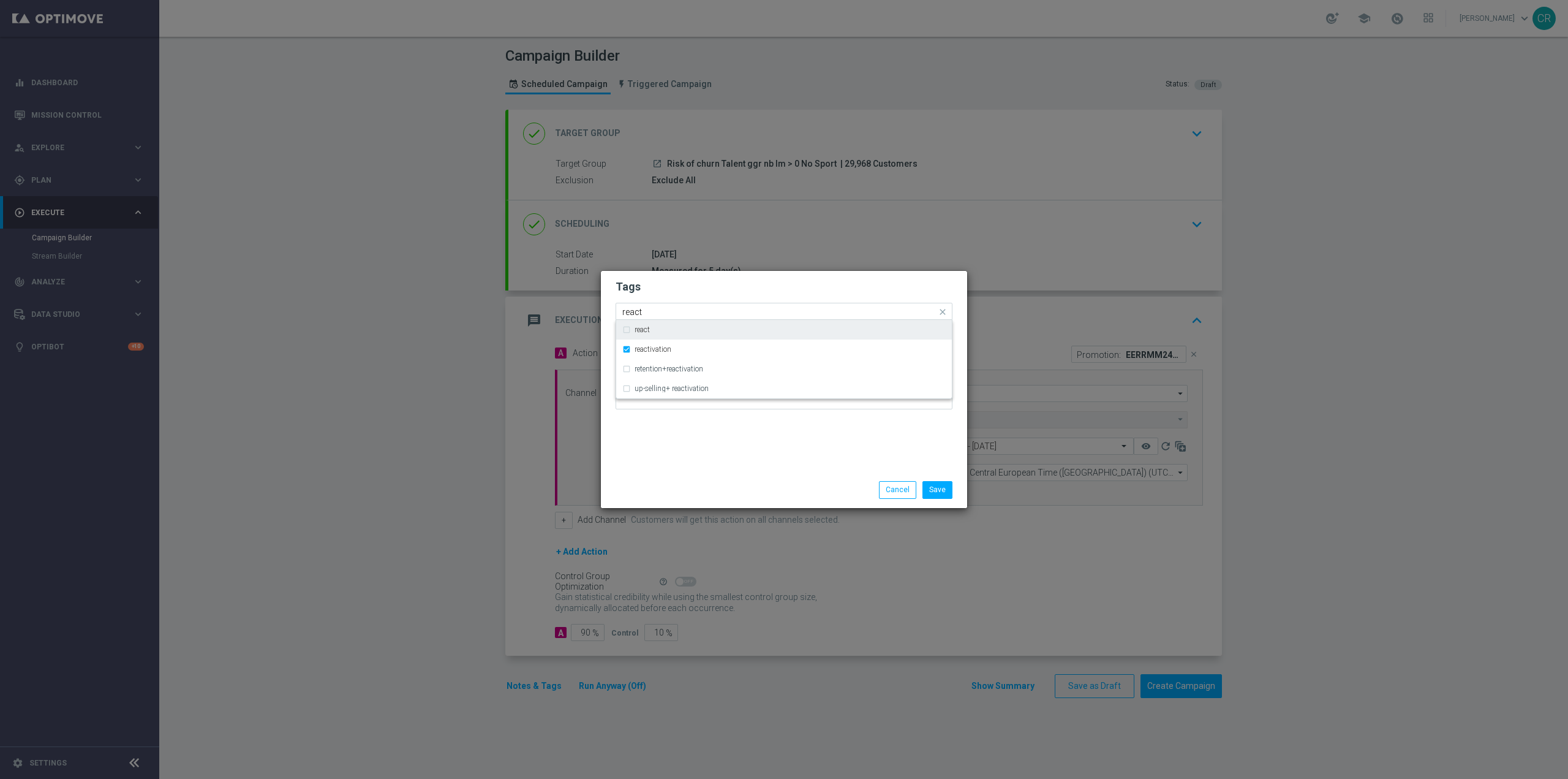
click at [701, 303] on div "Quick find × talent + expert × reactivation react" at bounding box center [784, 311] width 337 height 17
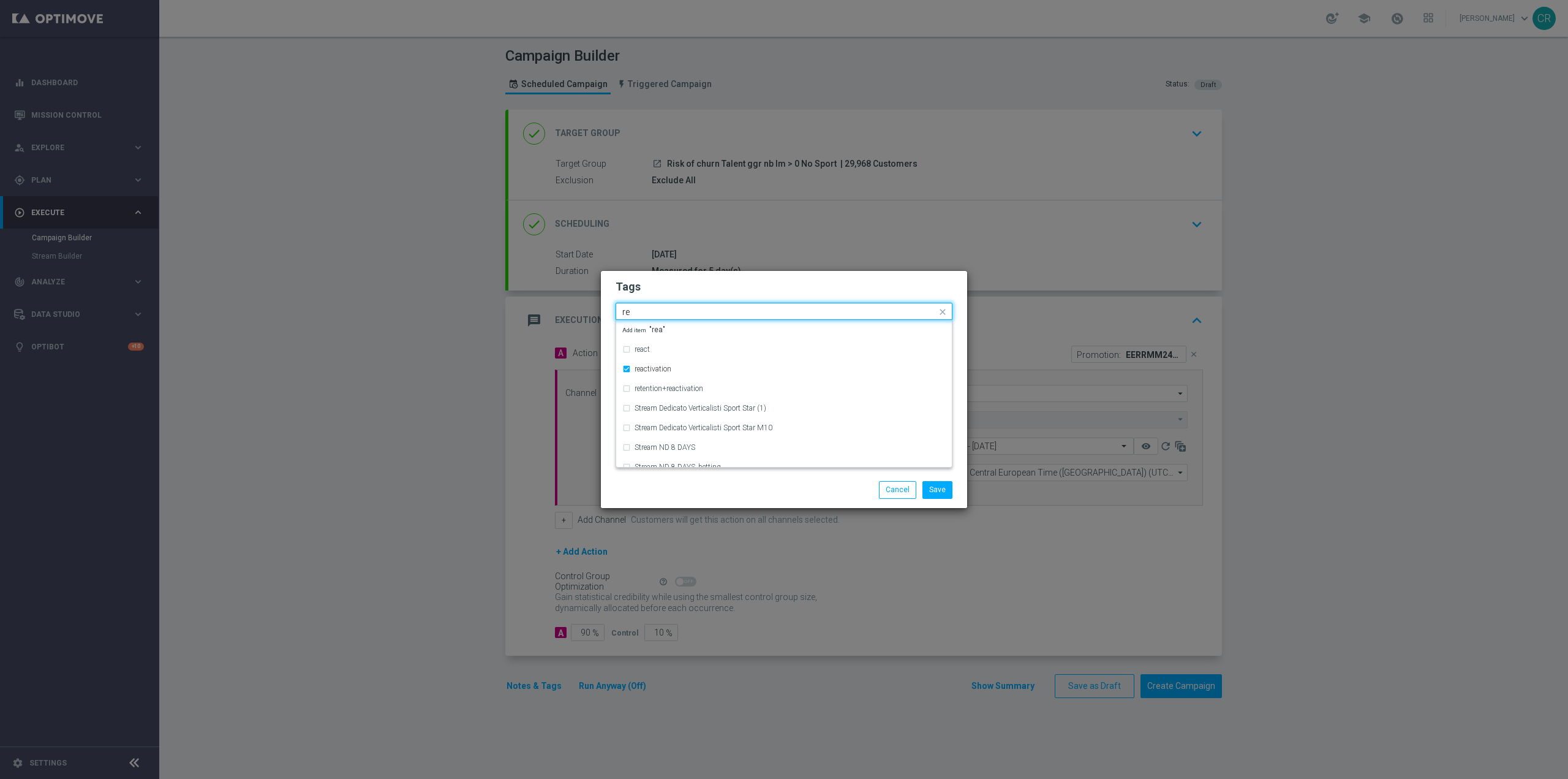
type input "r"
click at [700, 371] on div "accredito diretto" at bounding box center [790, 369] width 311 height 7
click at [722, 311] on input "accre" at bounding box center [779, 313] width 314 height 11
type input "a"
type input "c"
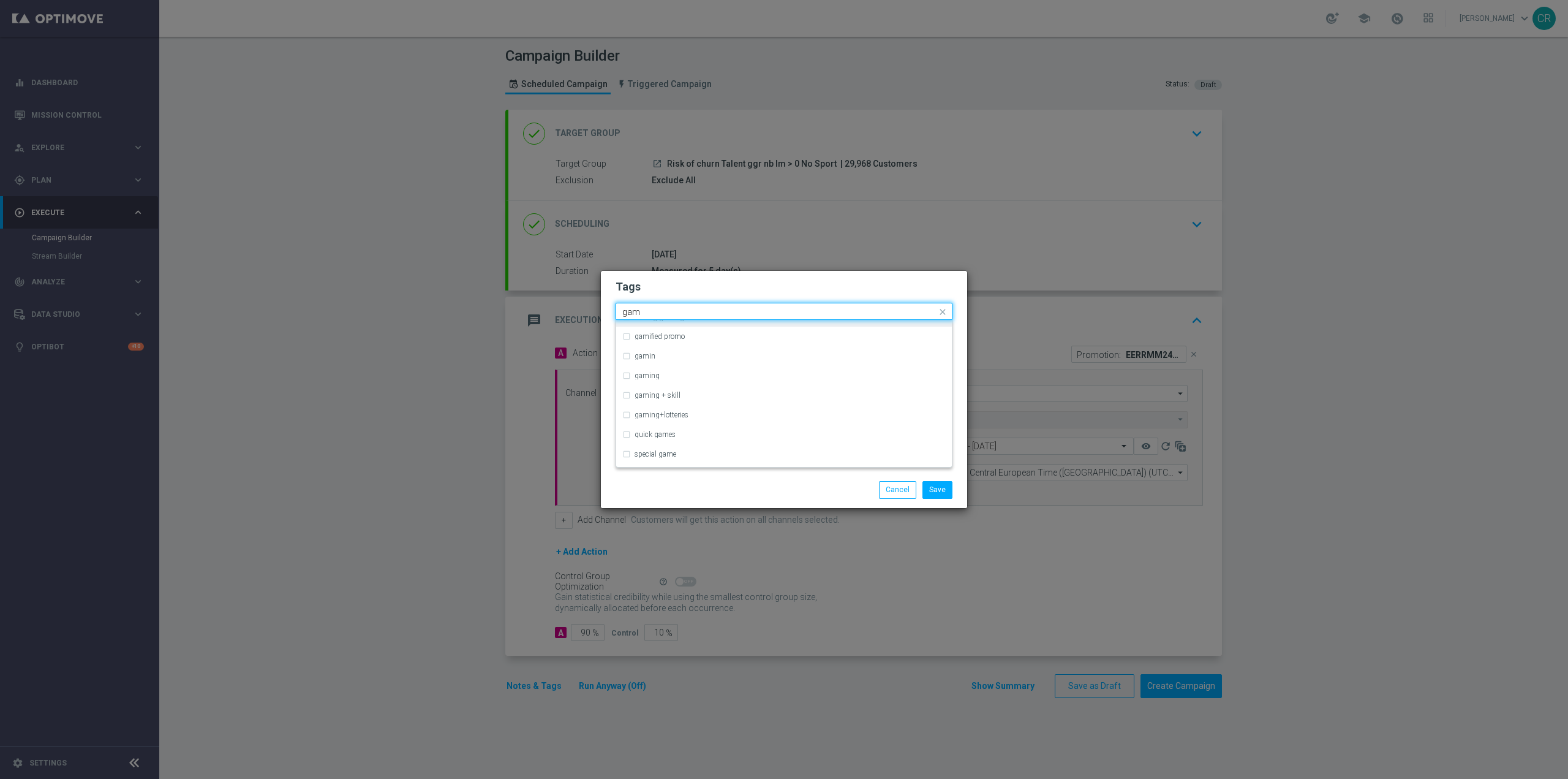
scroll to position [54, 0]
click at [710, 414] on div "gaming+lotteries" at bounding box center [790, 413] width 311 height 7
click at [764, 313] on input "gam" at bounding box center [779, 313] width 314 height 11
type input "g"
type input "b"
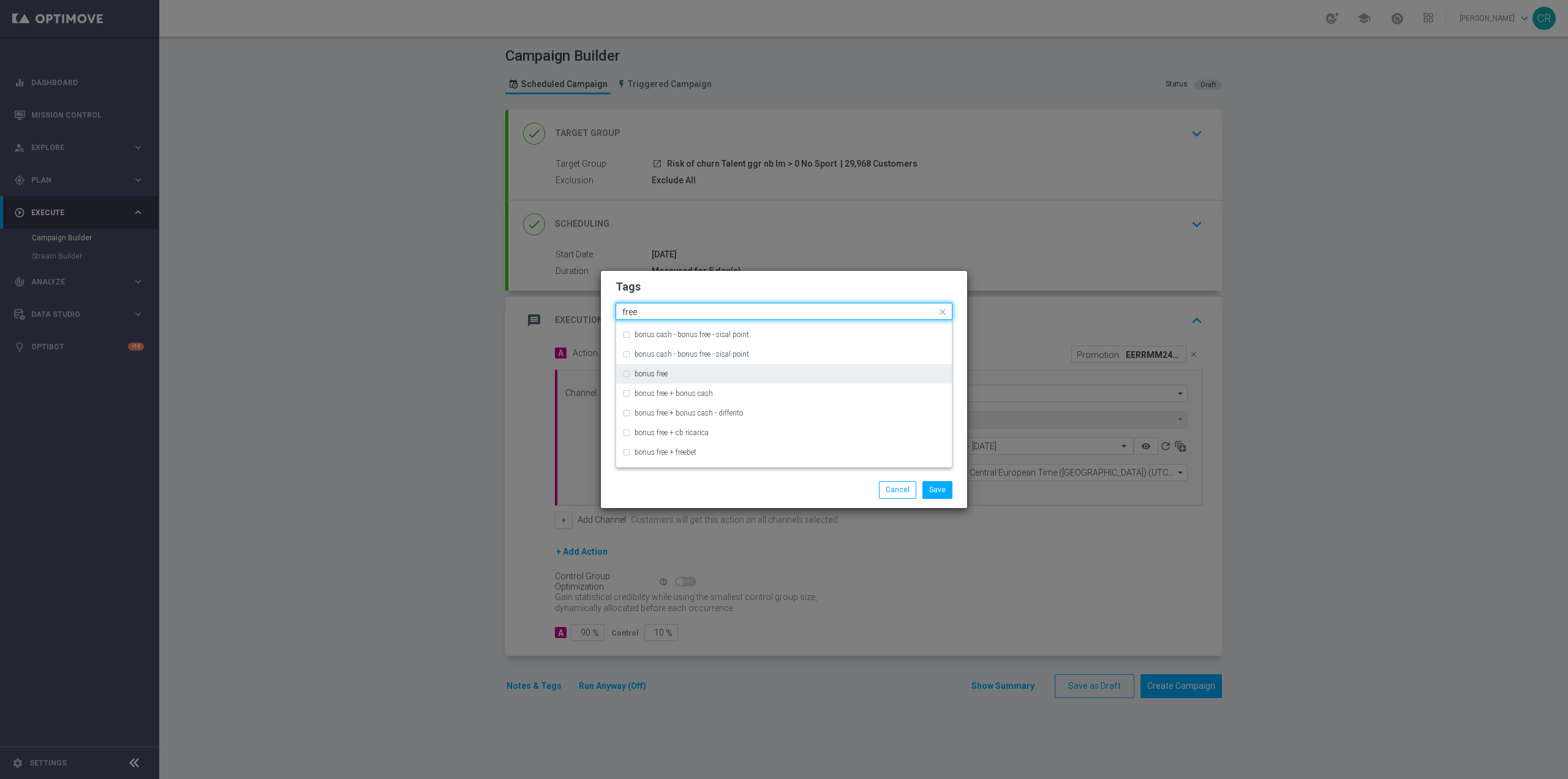
click at [757, 367] on div "bonus free" at bounding box center [784, 374] width 324 height 20
type input "free"
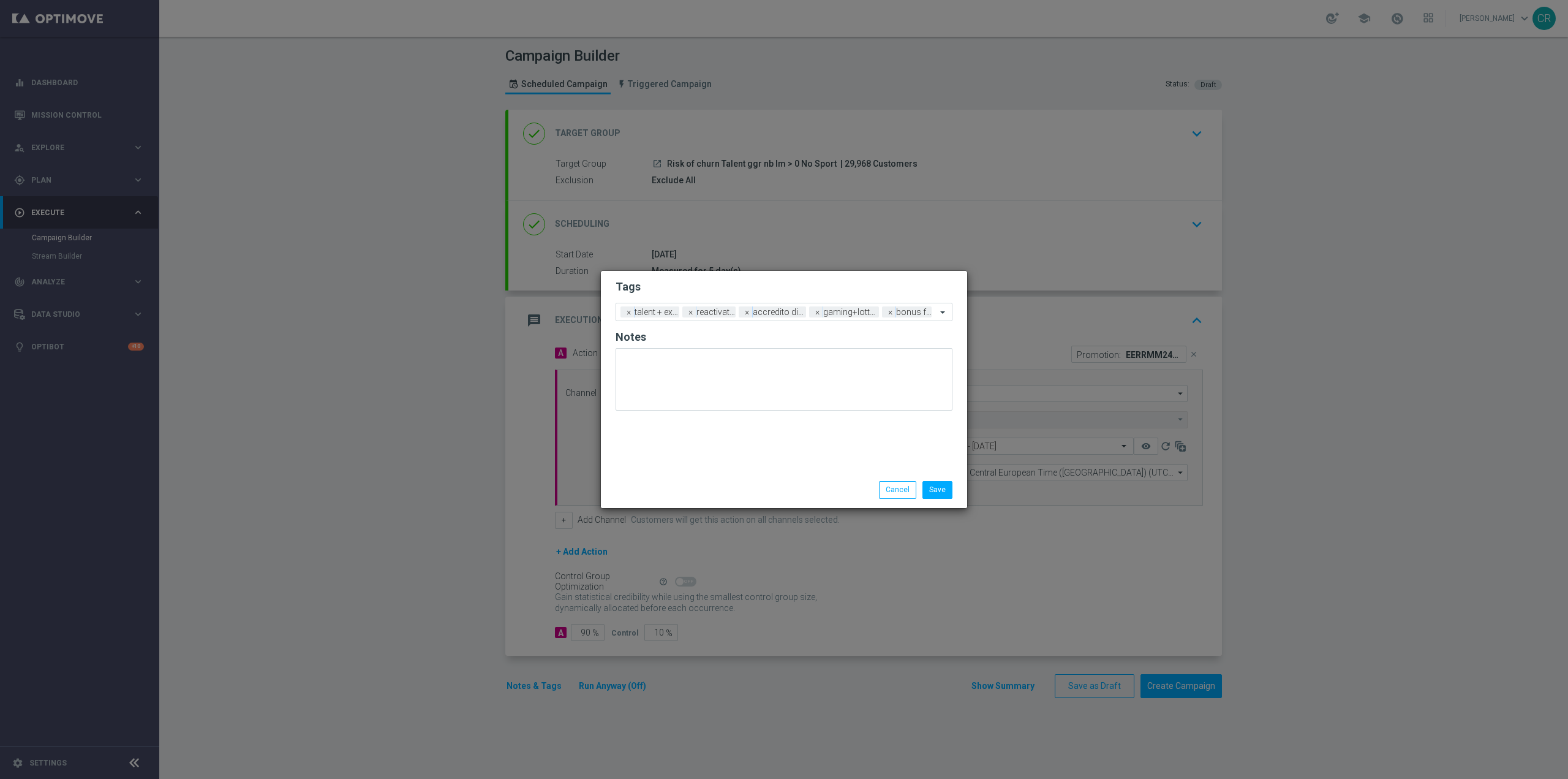
click at [846, 480] on div "Save Cancel" at bounding box center [784, 490] width 367 height 36
click at [948, 494] on button "Save" at bounding box center [937, 490] width 30 height 17
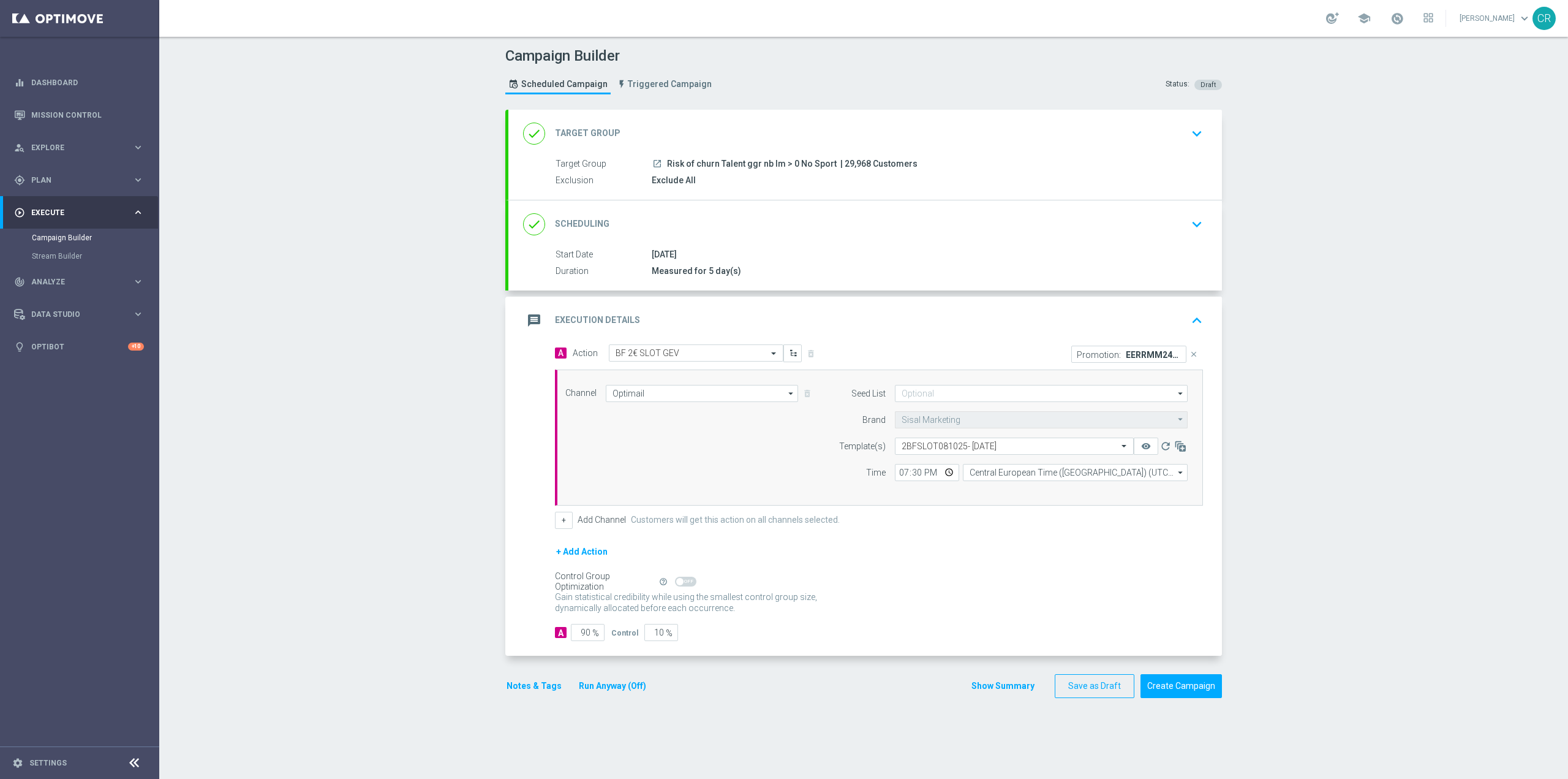
click at [1123, 229] on div "done Scheduling keyboard_arrow_down" at bounding box center [865, 224] width 684 height 23
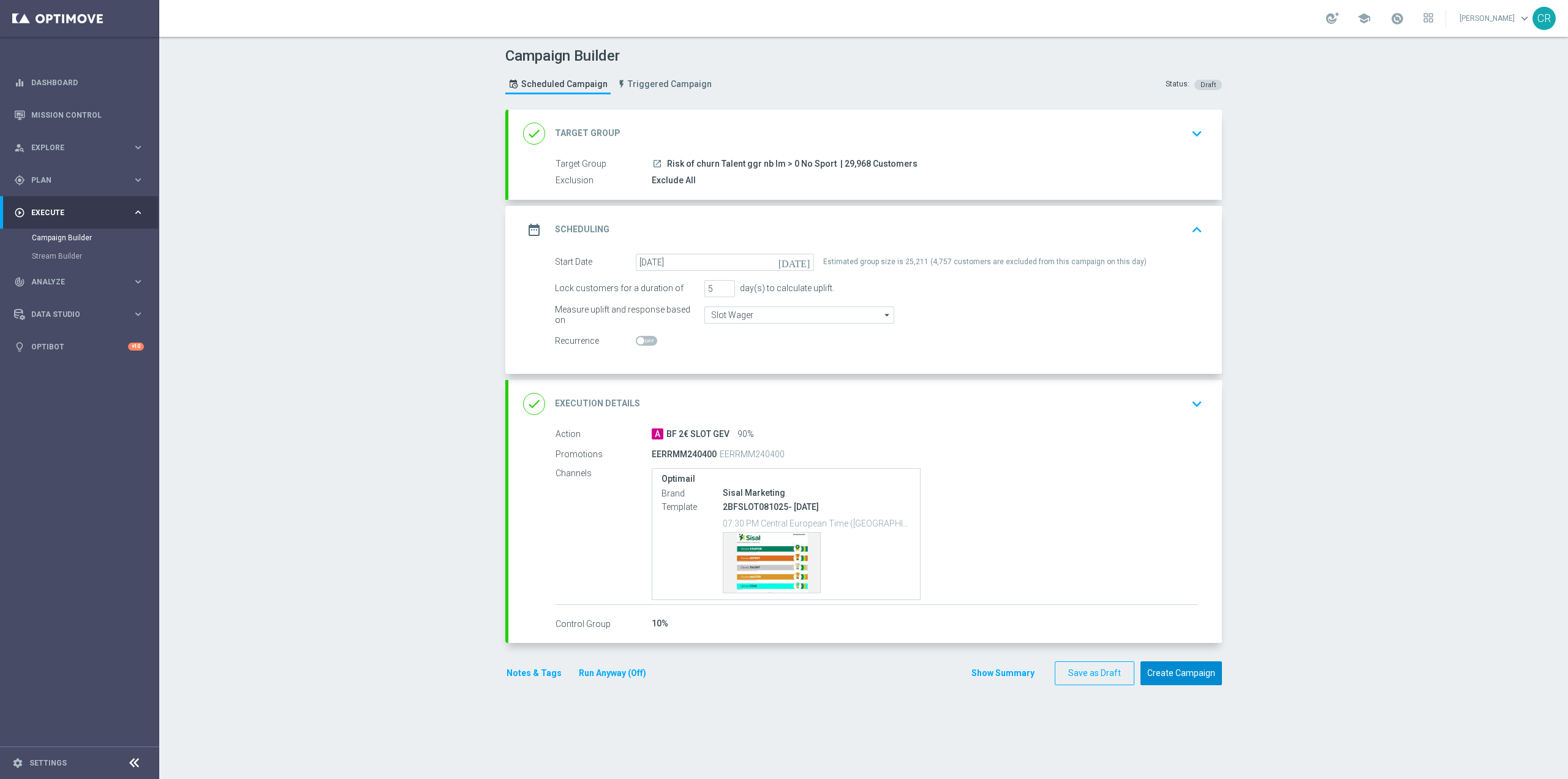
click at [1191, 673] on button "Create Campaign" at bounding box center [1181, 673] width 81 height 24
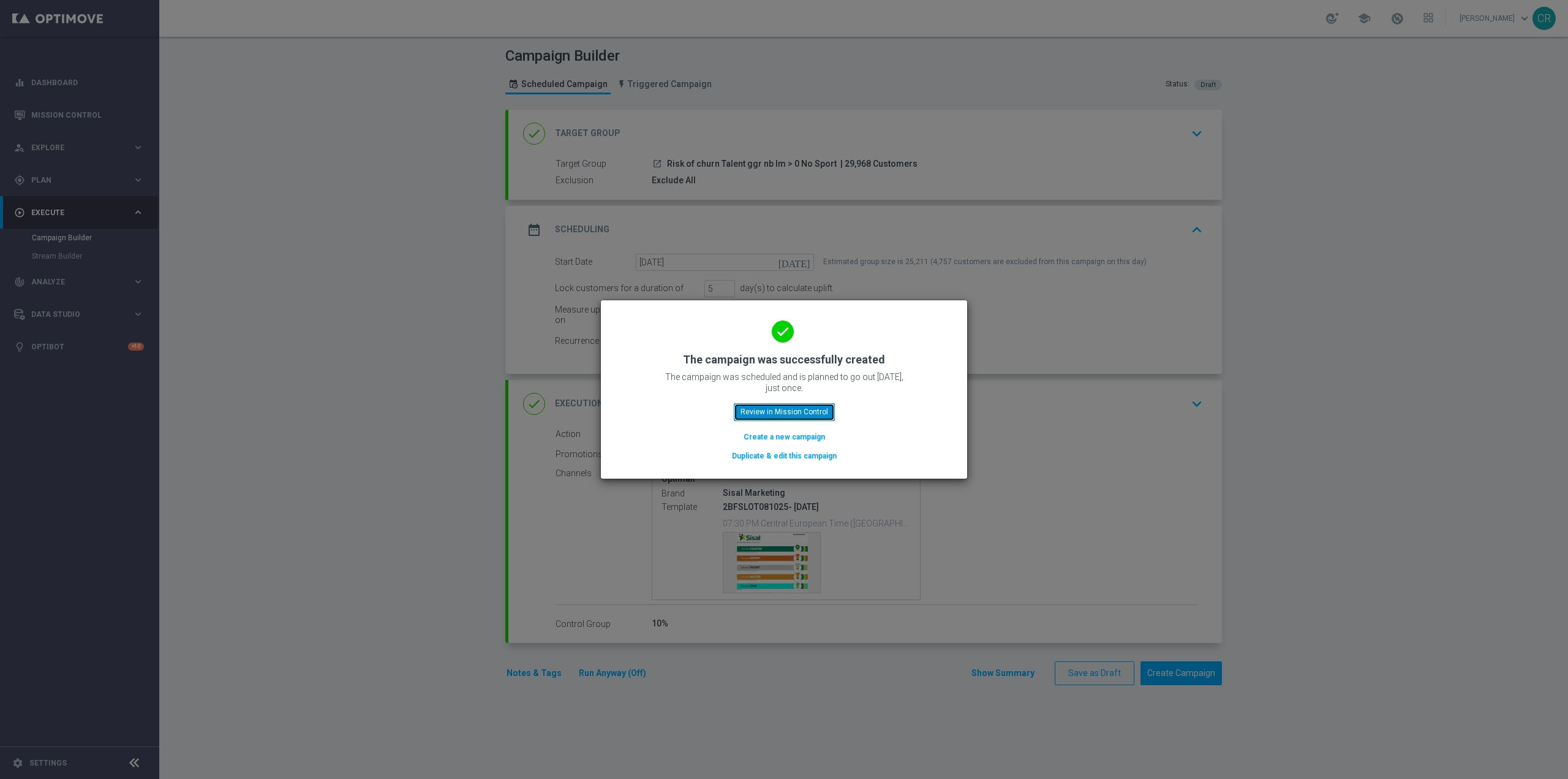
click at [814, 414] on button "Review in Mission Control" at bounding box center [784, 412] width 101 height 17
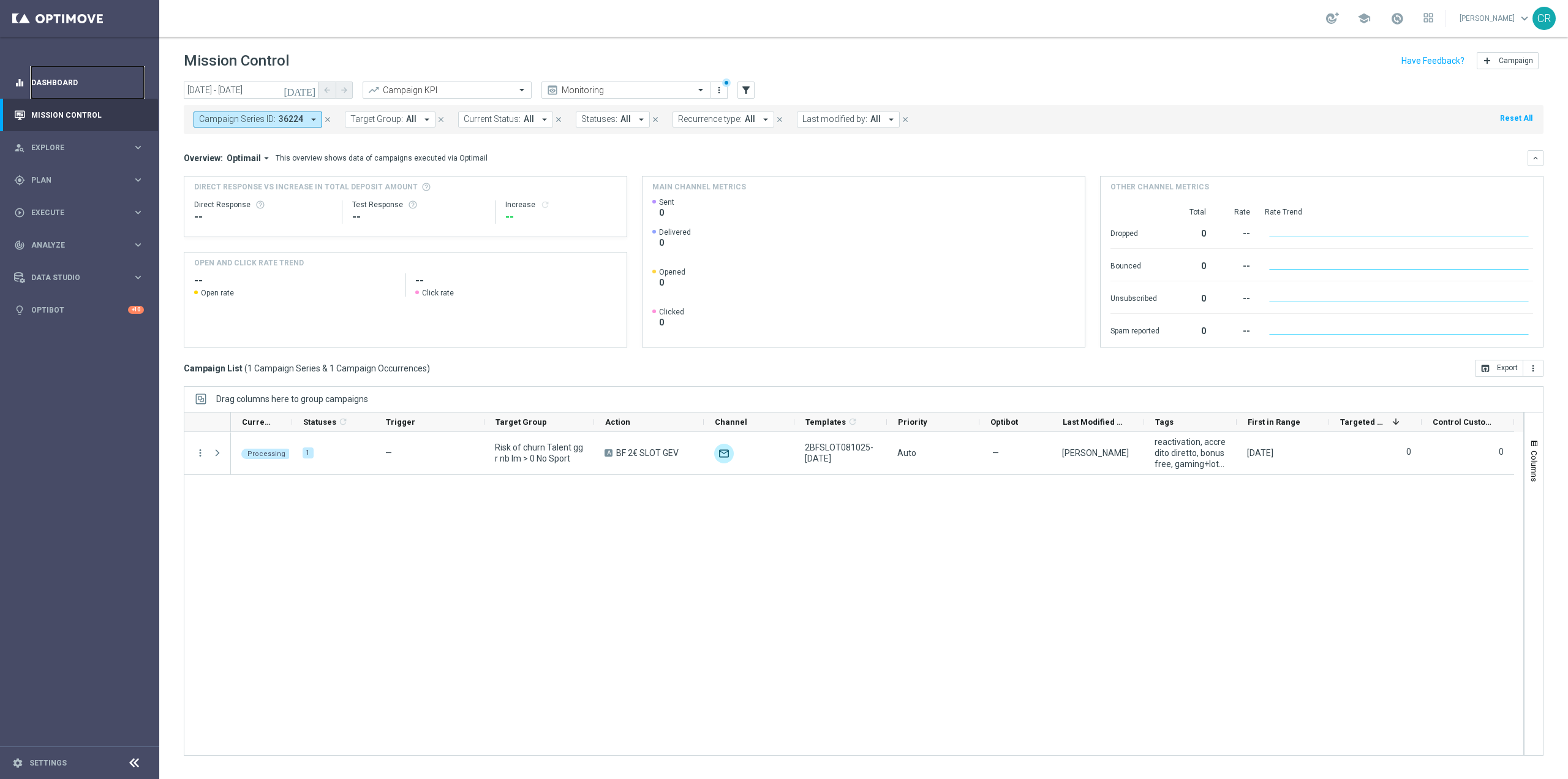
click at [90, 85] on link "Dashboard" at bounding box center [87, 82] width 113 height 32
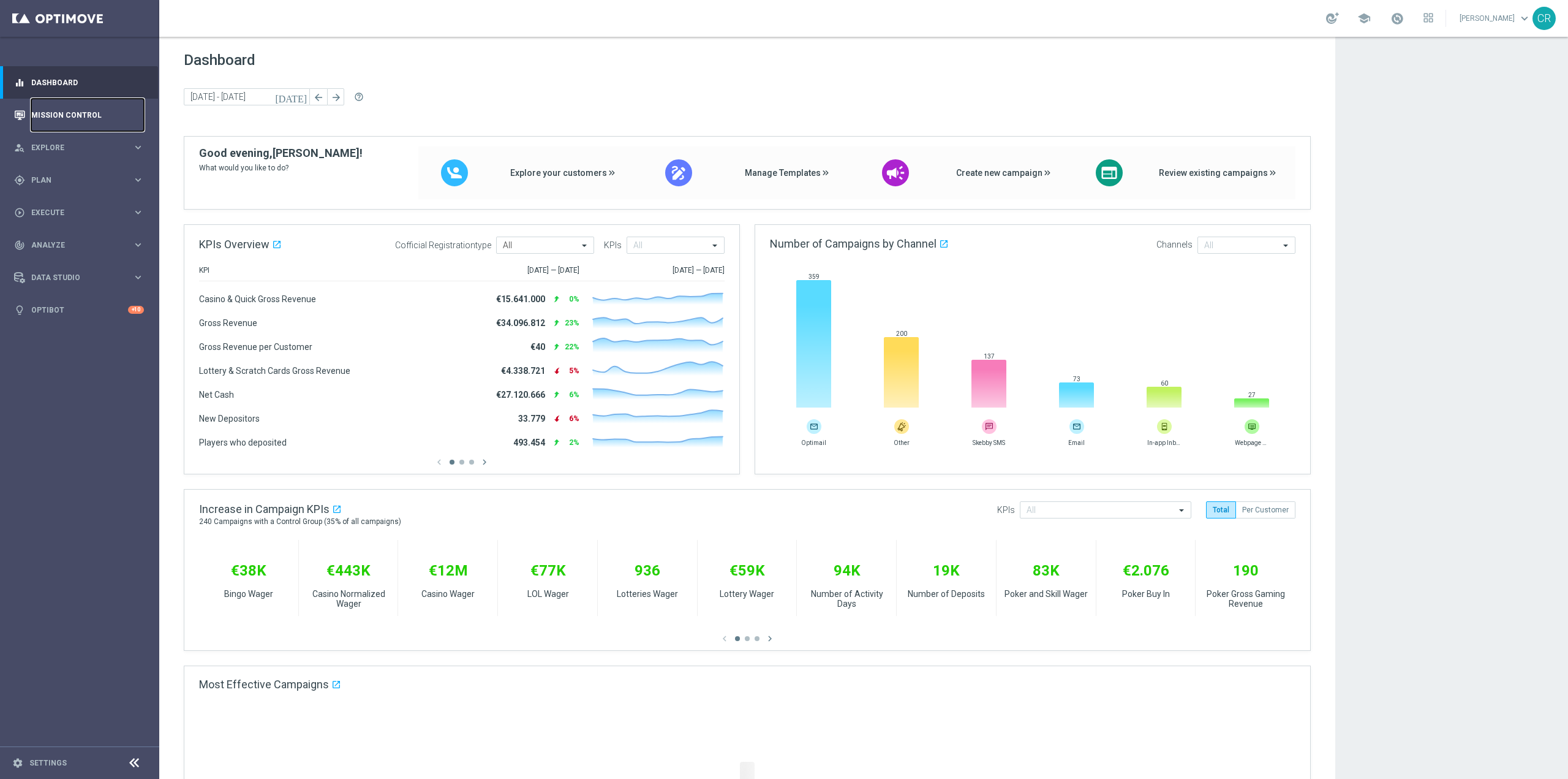
click at [71, 110] on link "Mission Control" at bounding box center [87, 114] width 113 height 32
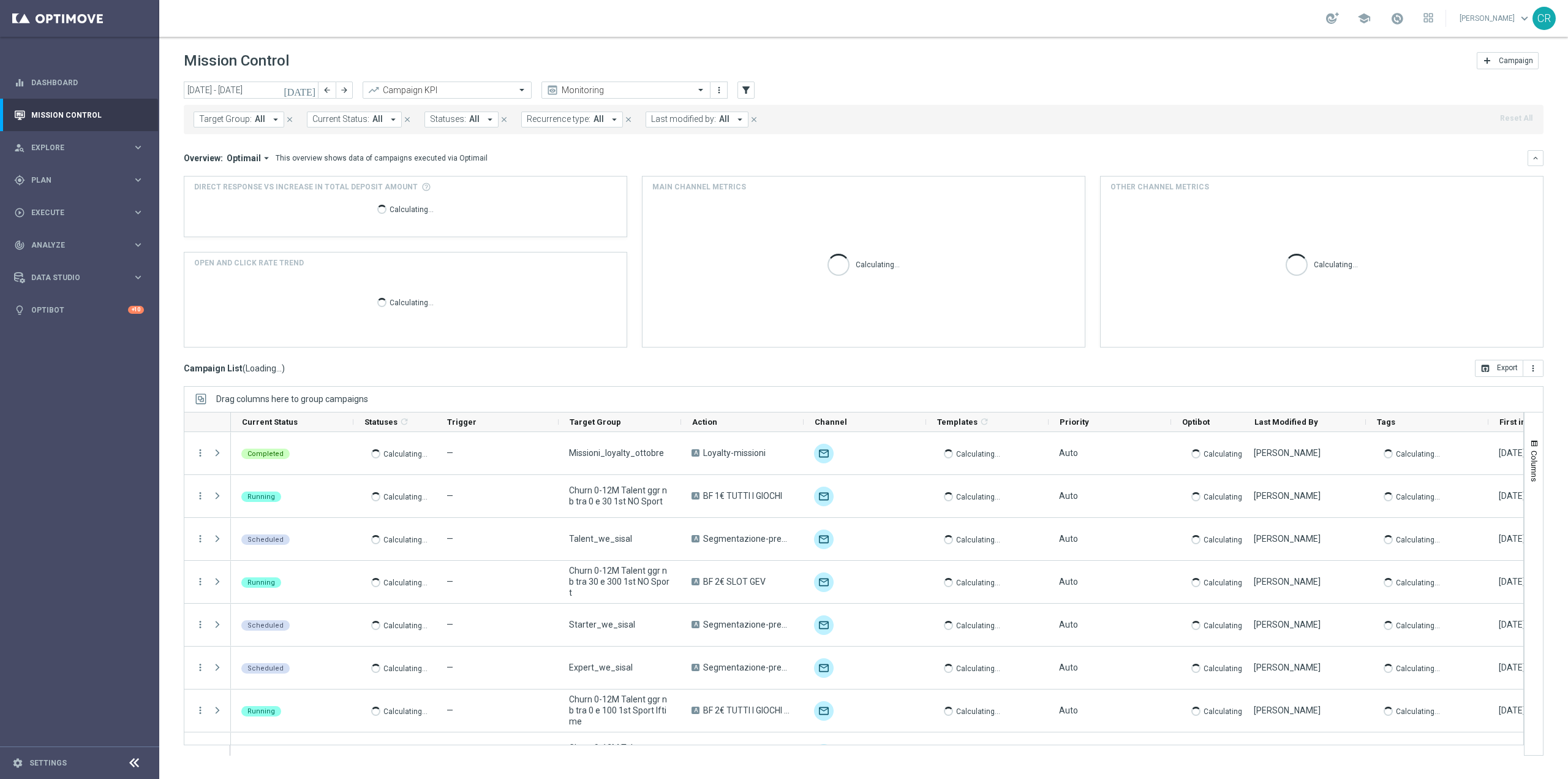
click at [308, 91] on icon "[DATE]" at bounding box center [300, 90] width 33 height 11
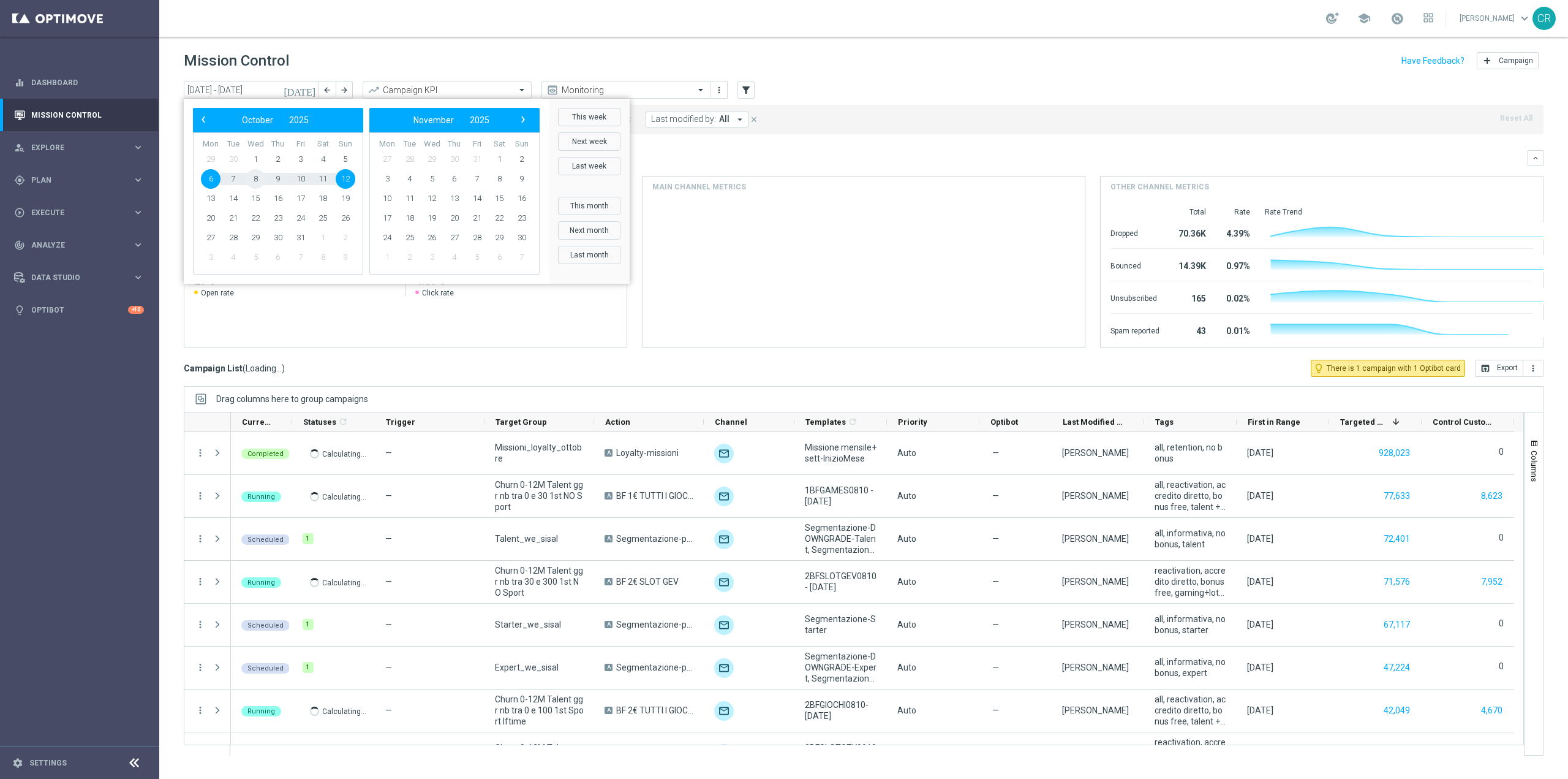
click at [250, 178] on span "8" at bounding box center [256, 179] width 20 height 20
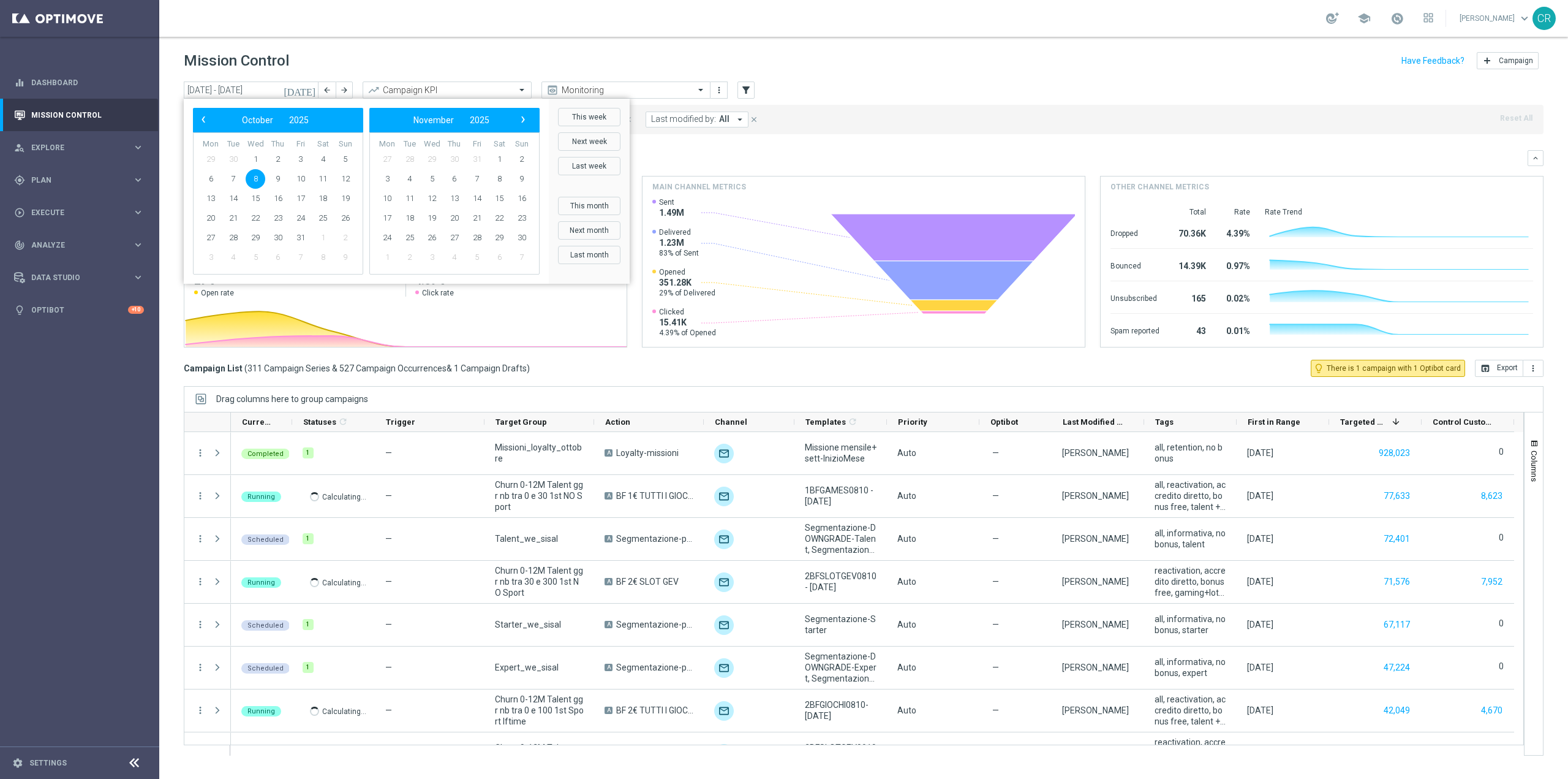
click at [250, 178] on span "8" at bounding box center [256, 179] width 20 height 20
type input "[DATE] - [DATE]"
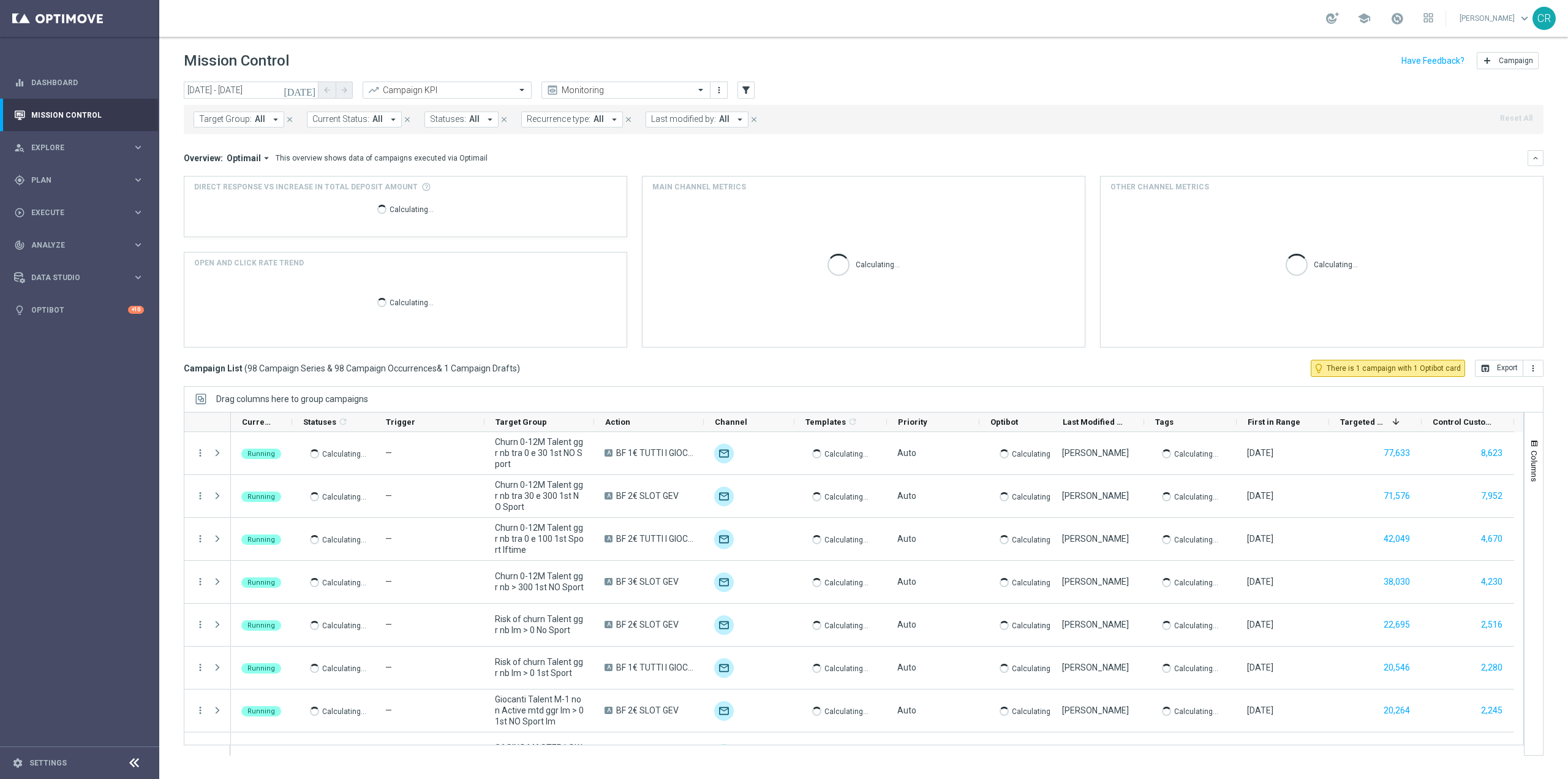
click at [695, 114] on span "Last modified by:" at bounding box center [684, 120] width 65 height 11
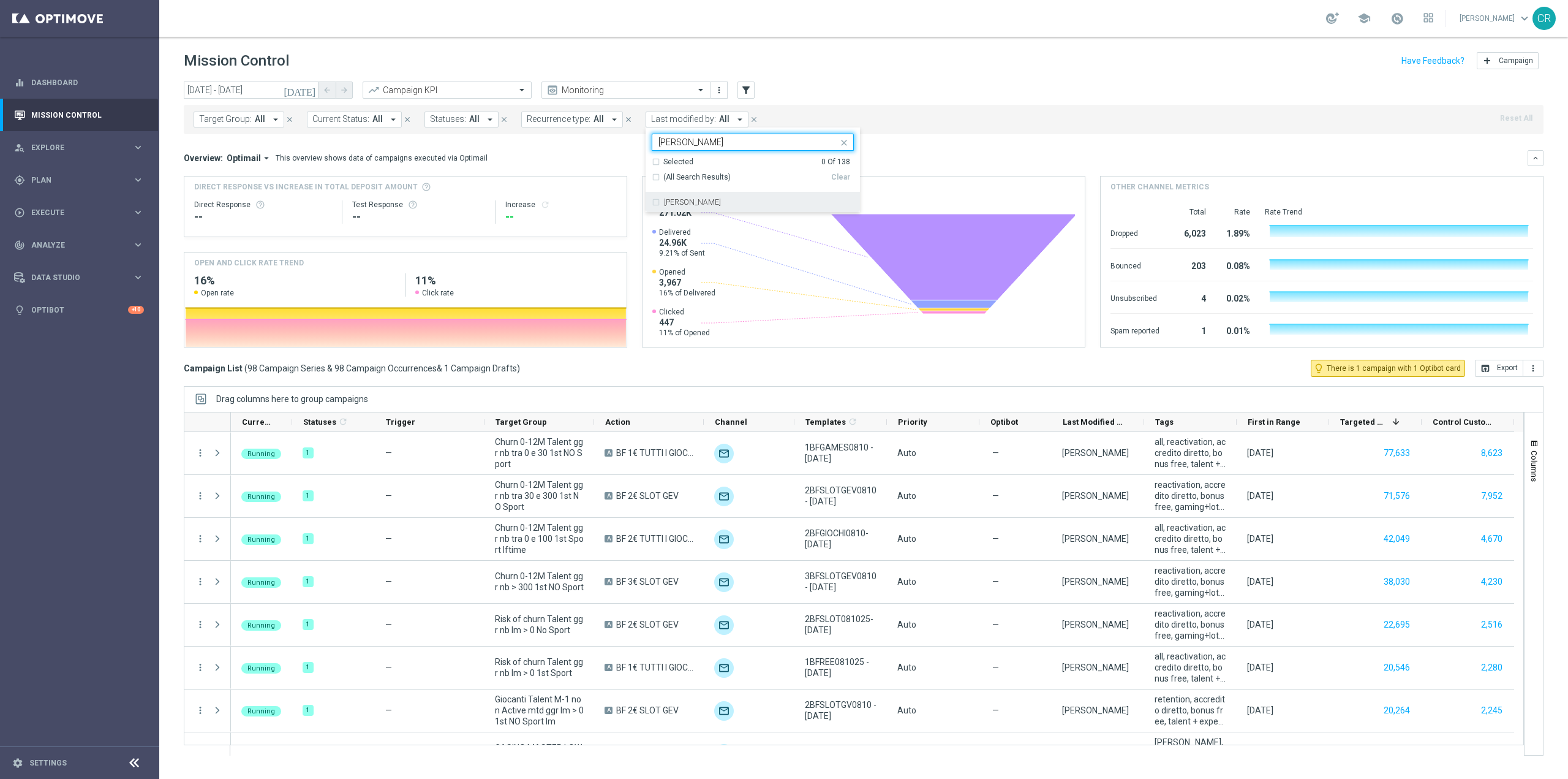
click at [738, 198] on div "[PERSON_NAME]" at bounding box center [753, 202] width 202 height 20
type input "[PERSON_NAME]"
click at [923, 138] on mini-dashboard "Overview: Optimail arrow_drop_down This overview shows data of campaigns execut…" at bounding box center [863, 246] width 1360 height 225
